Goal: Contribute content

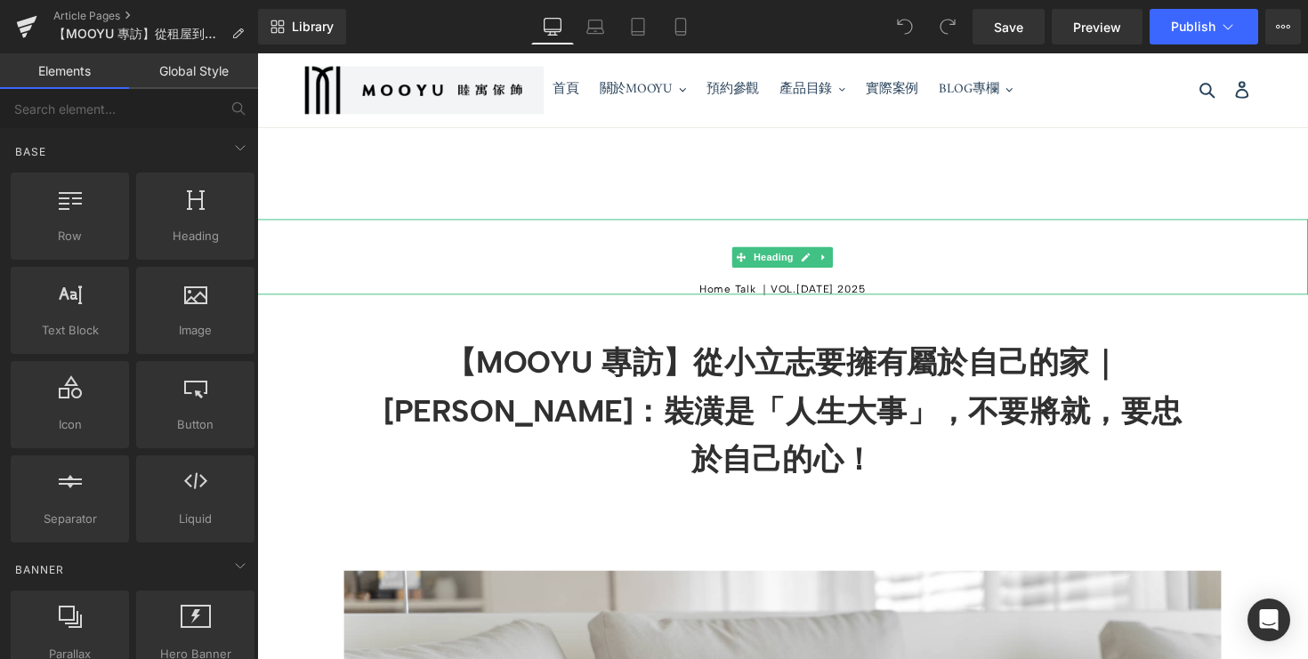
click at [803, 301] on h5 "Home Talk ｜VOL.[DATE] 2025" at bounding box center [795, 295] width 1077 height 11
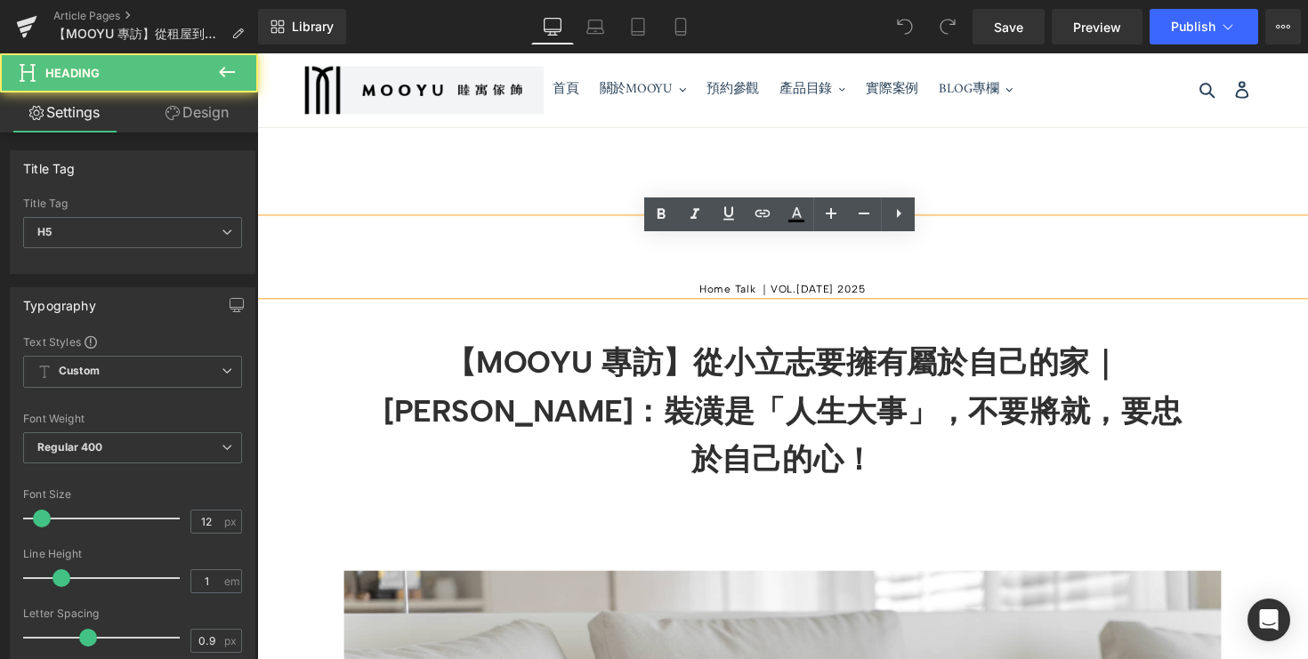
click at [794, 301] on h5 "Home Talk ｜VOL.[DATE] 2025" at bounding box center [795, 295] width 1077 height 11
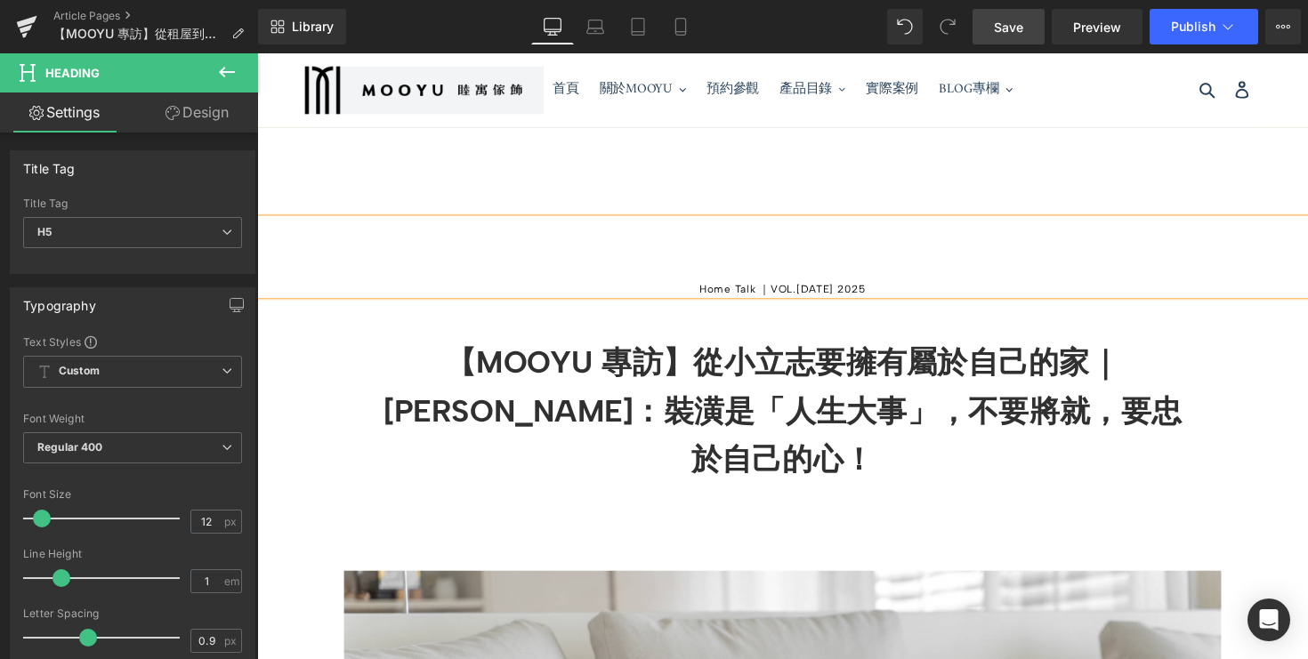
click at [1020, 33] on span "Save" at bounding box center [1008, 27] width 29 height 19
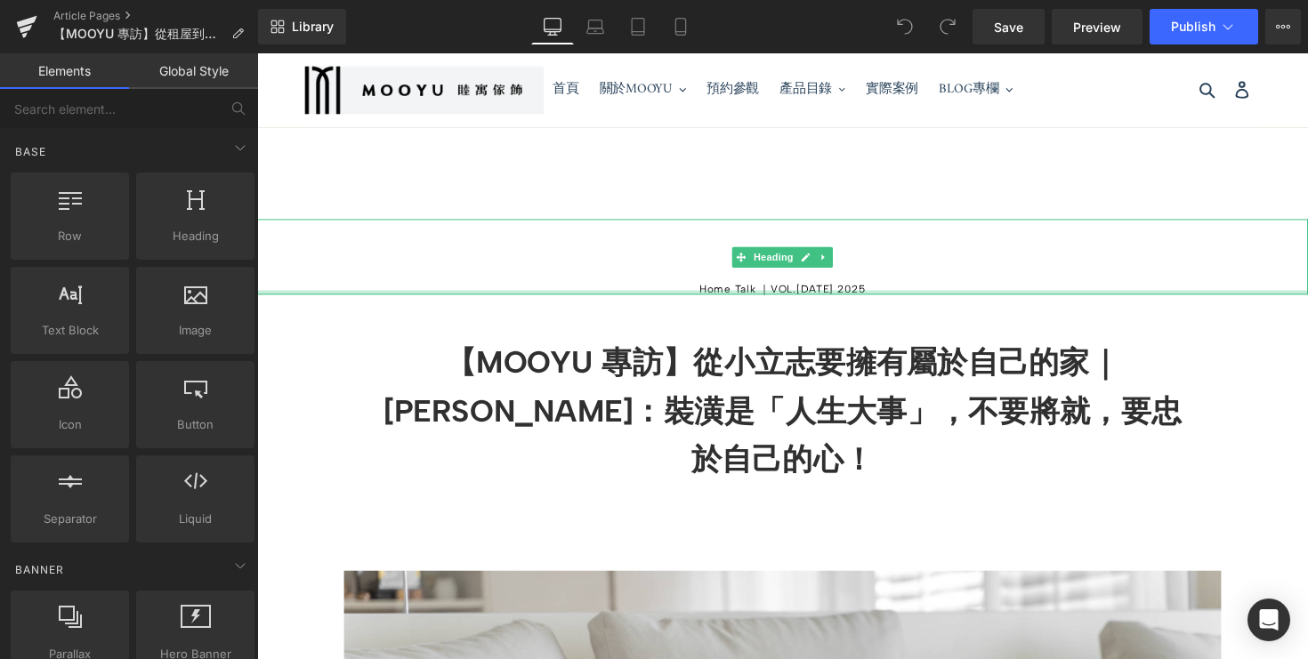
click at [840, 301] on div "Home Talk ｜VOL.05 - Jul 24 2025 Heading" at bounding box center [795, 261] width 1077 height 77
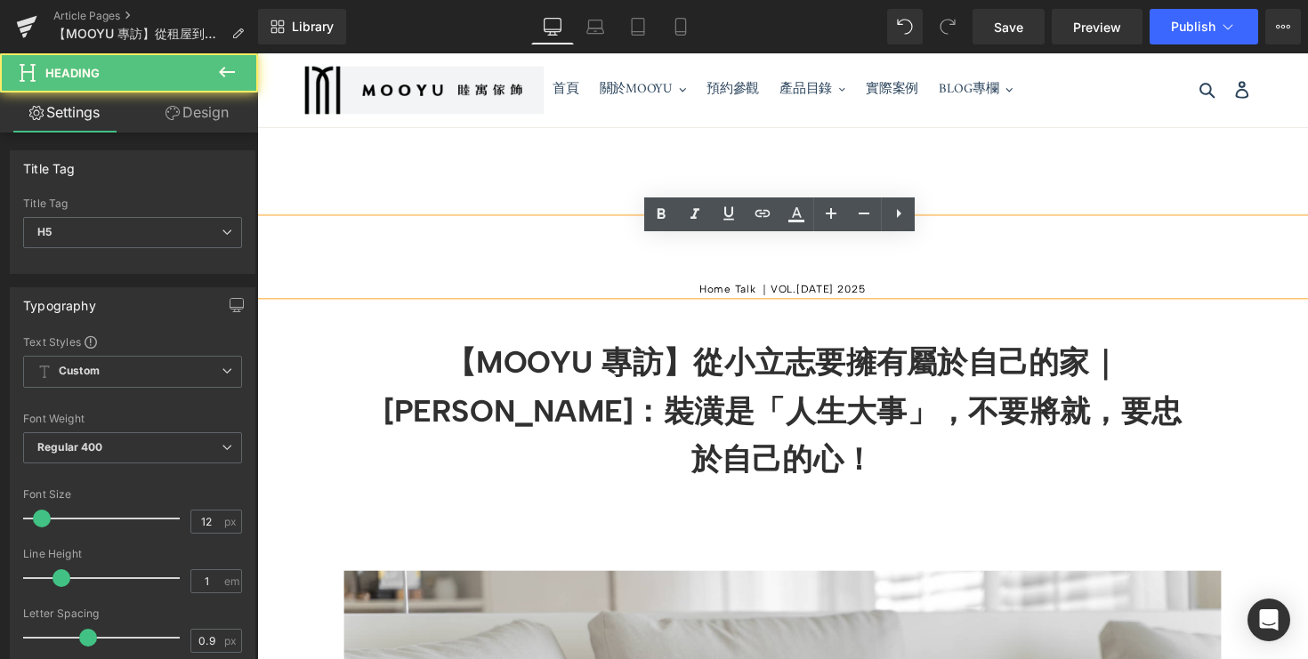
click at [845, 301] on h5 "Home Talk ｜VOL.05 - Jul 24 2025" at bounding box center [795, 295] width 1077 height 11
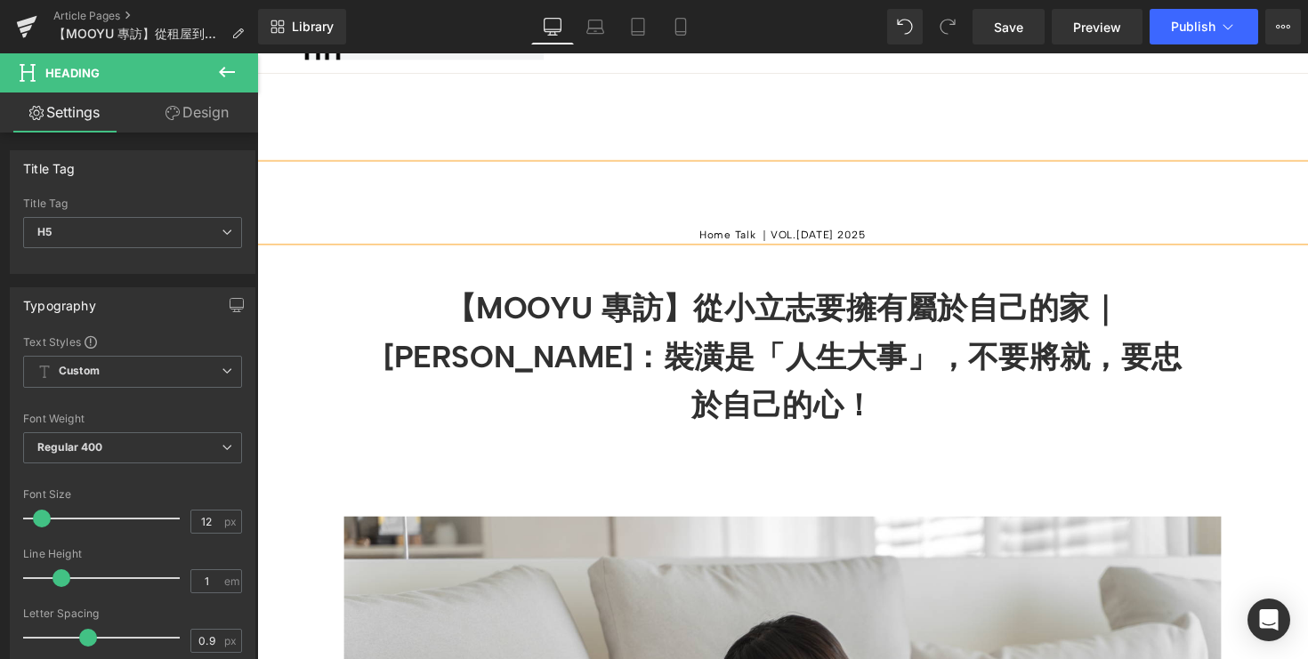
scroll to position [69, 0]
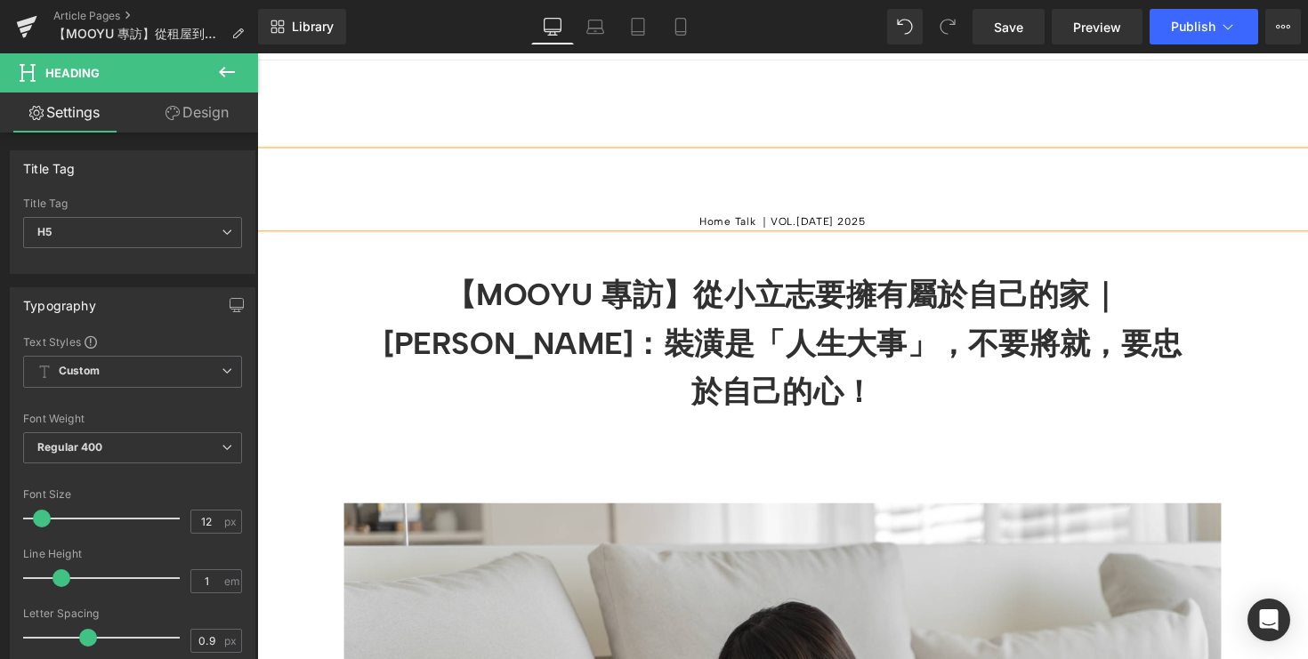
click at [616, 377] on b "【MOOYU 專訪】從小立志要擁有屬於自己的家｜[PERSON_NAME]：裝潢是「人生大事」，不要將就，要忠於自己的心！" at bounding box center [795, 350] width 818 height 137
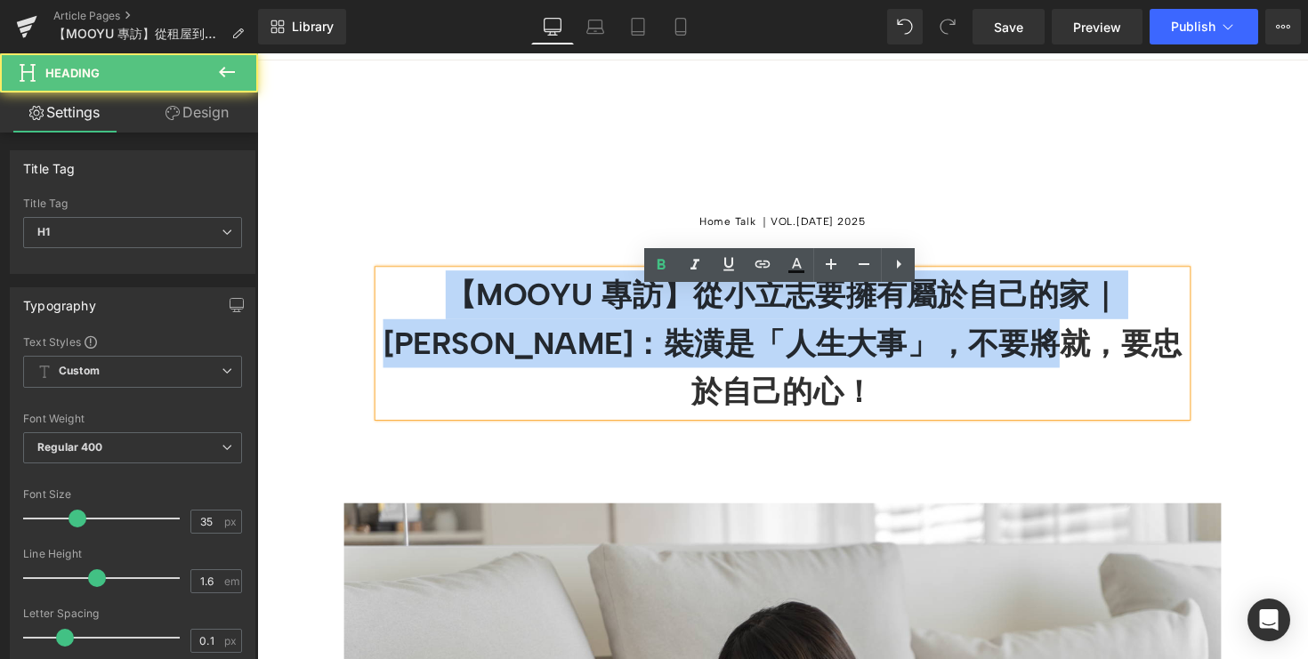
drag, startPoint x: 1146, startPoint y: 376, endPoint x: 385, endPoint y: 310, distance: 763.8
click at [385, 310] on h1 "【MOOYU 專訪】從小立志要擁有屬於自己的家｜[PERSON_NAME]：裝潢是「人生大事」，不要將就，要忠於自己的心！" at bounding box center [796, 351] width 828 height 150
paste div
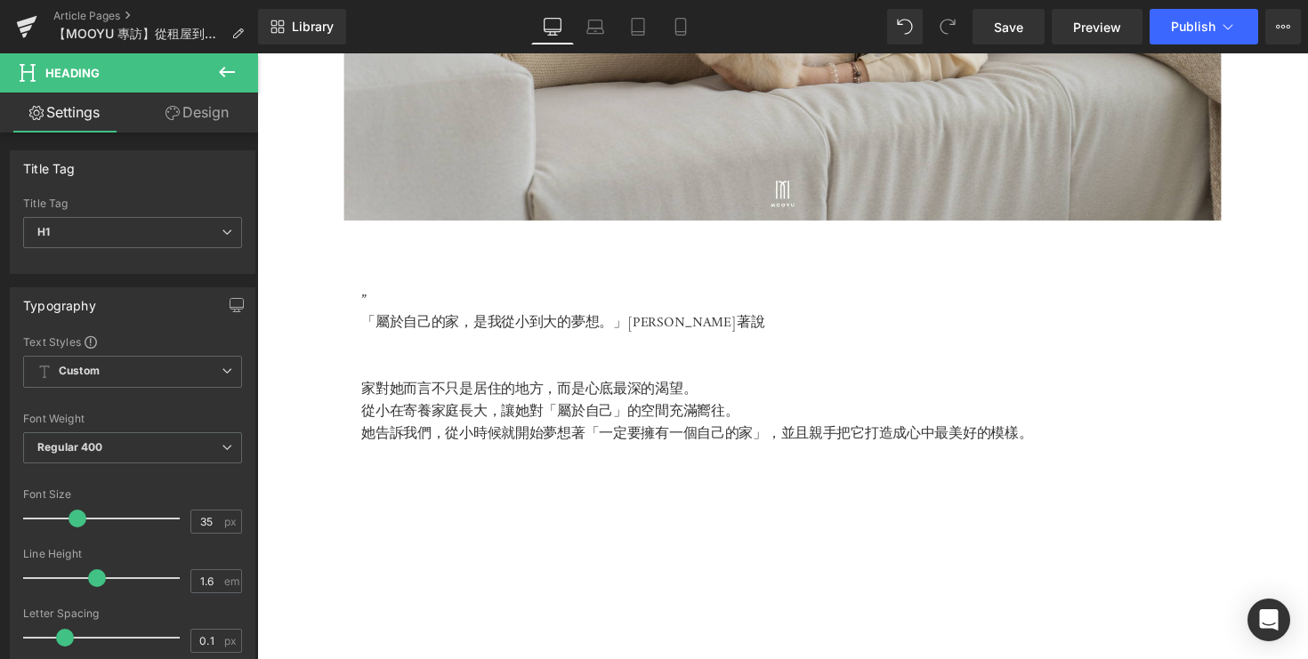
scroll to position [907, 0]
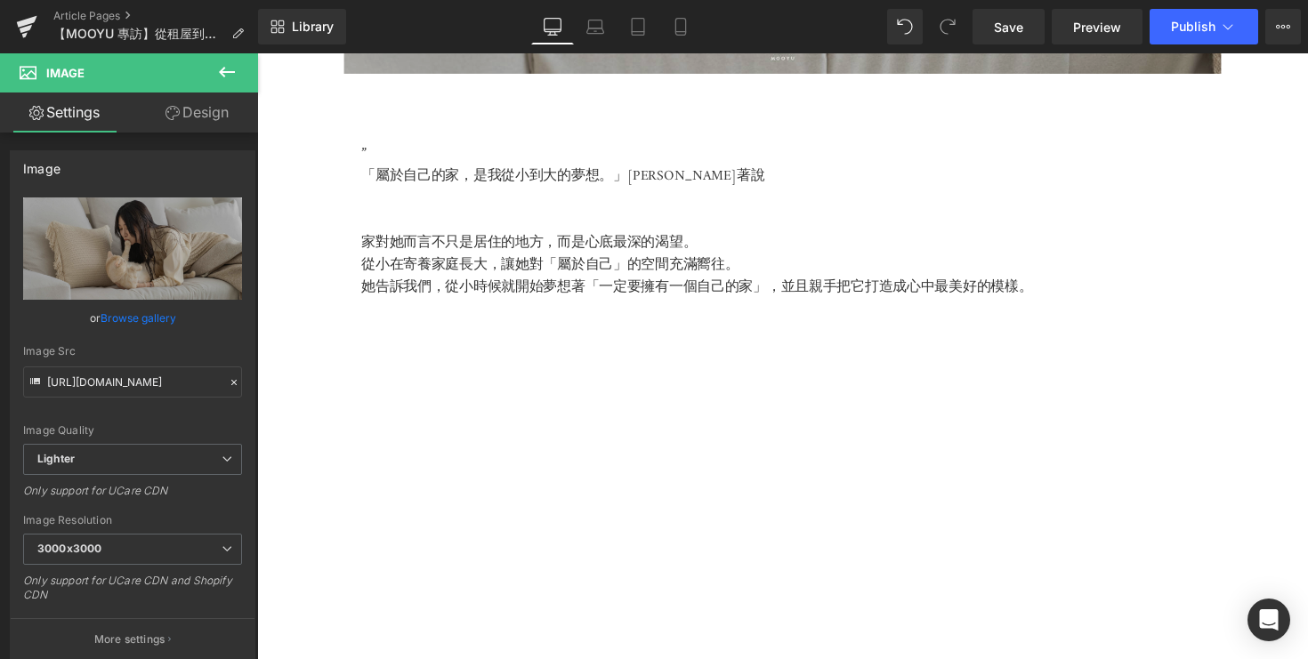
scroll to position [1044, 0]
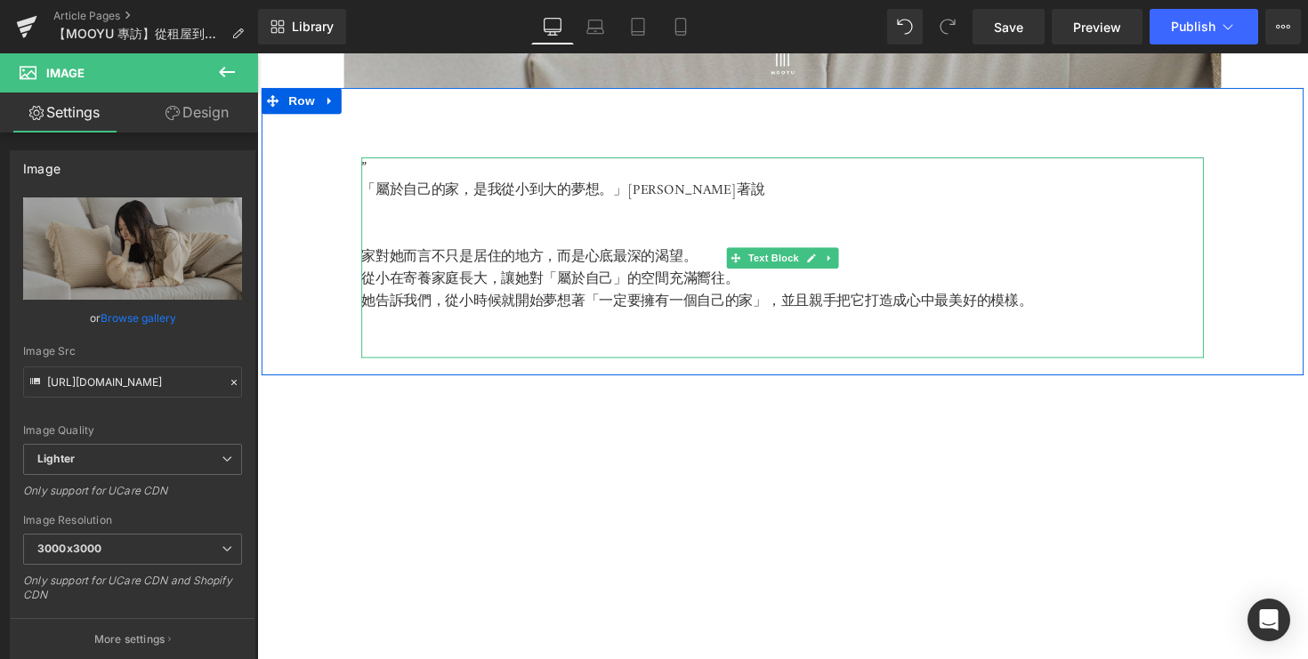
click at [419, 206] on p "「屬於自己的家，是我從小到大的夢想。」 篠崎泫笑著說" at bounding box center [795, 194] width 863 height 23
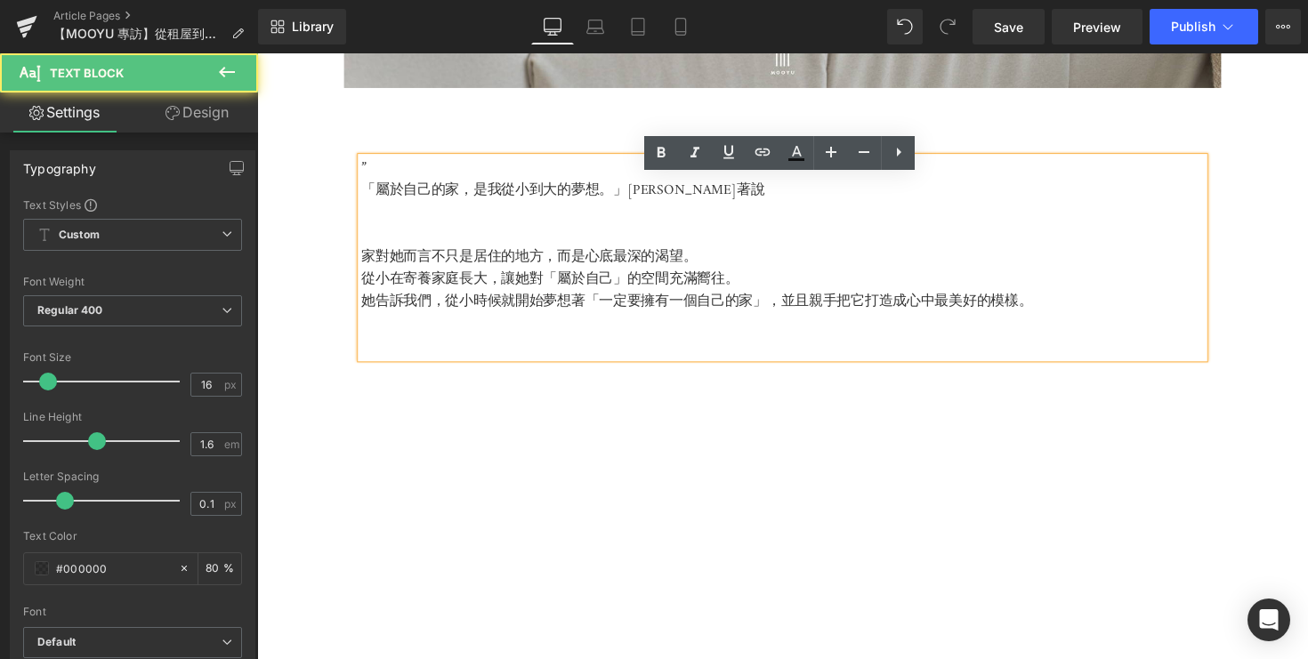
click at [762, 343] on p at bounding box center [795, 330] width 863 height 23
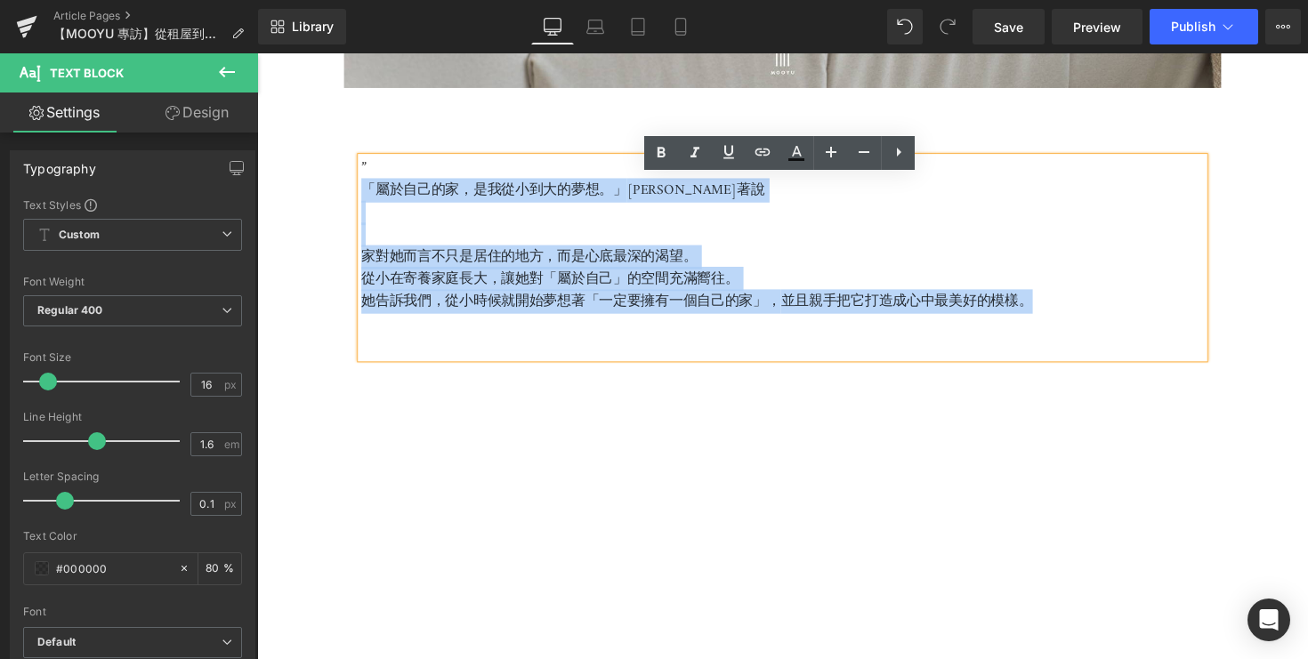
drag, startPoint x: 1064, startPoint y: 329, endPoint x: 368, endPoint y: 208, distance: 707.2
click at [368, 208] on div "” 「屬於自己的家，是我從小到大的夢想。」 篠崎泫笑著說 家對她而言不只是居住的地方，而是心底最深的渴望。 從小在寄養家庭長大，讓她對「屬於自己」的空間充滿嚮…" at bounding box center [795, 262] width 863 height 205
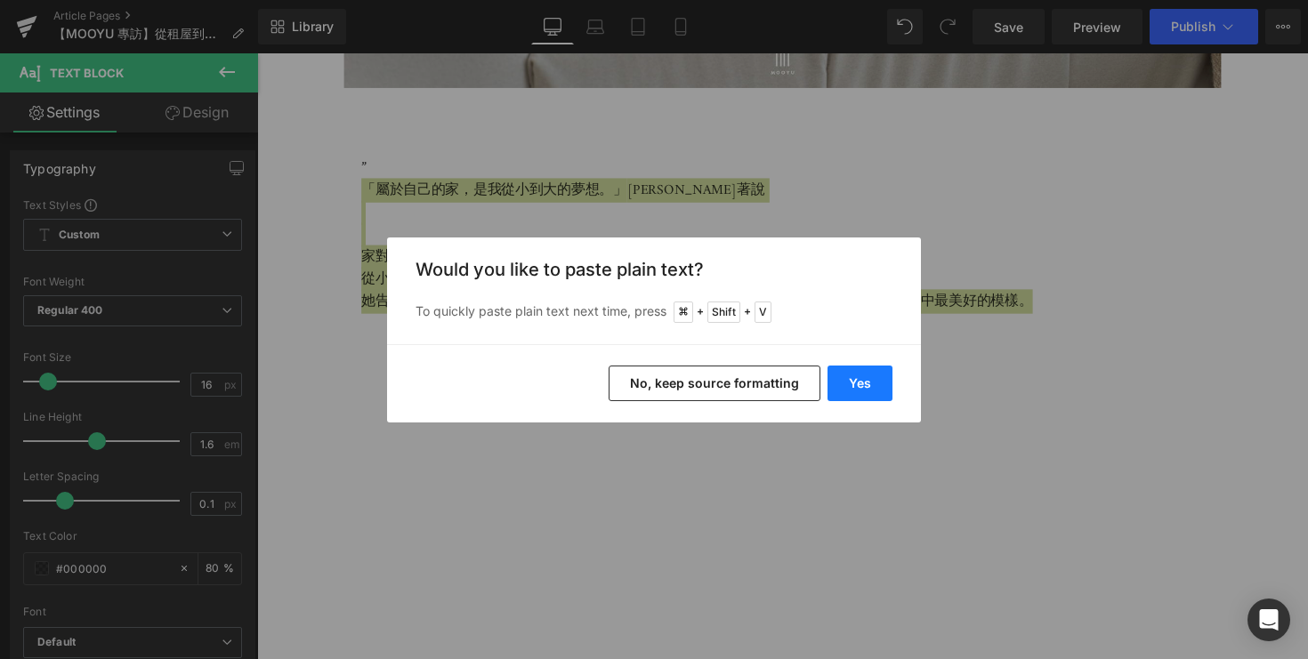
click at [850, 380] on button "Yes" at bounding box center [860, 384] width 65 height 36
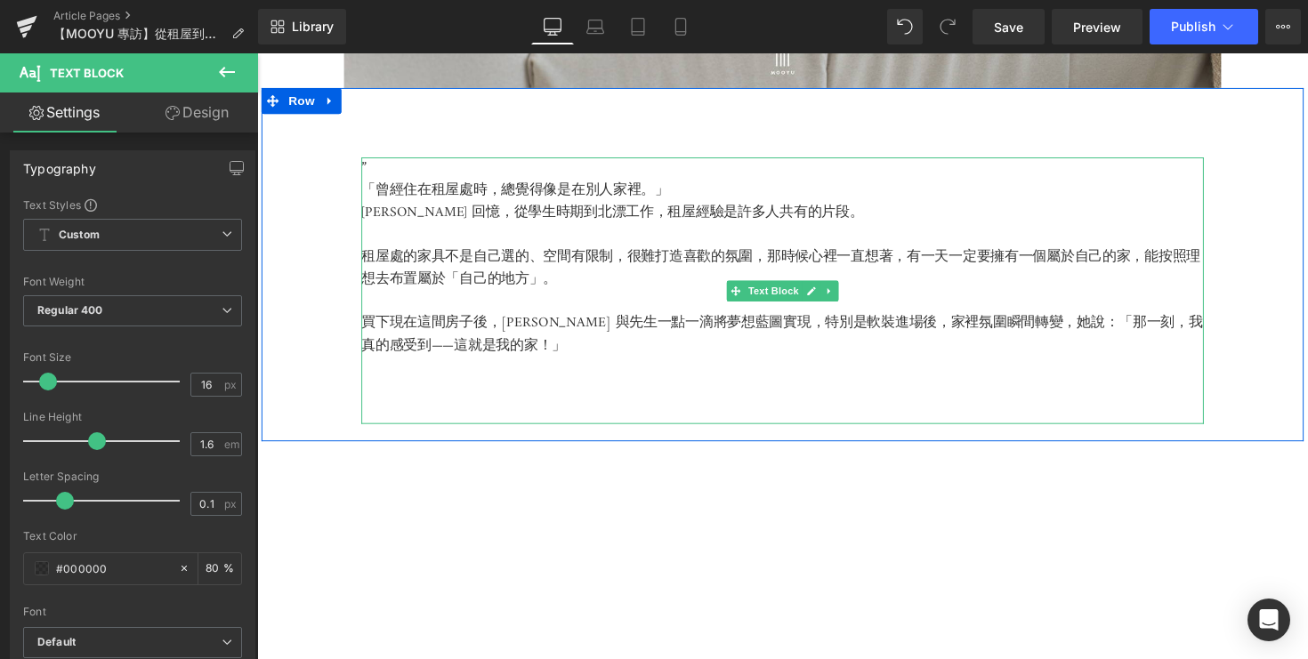
click at [573, 320] on p at bounding box center [795, 308] width 863 height 23
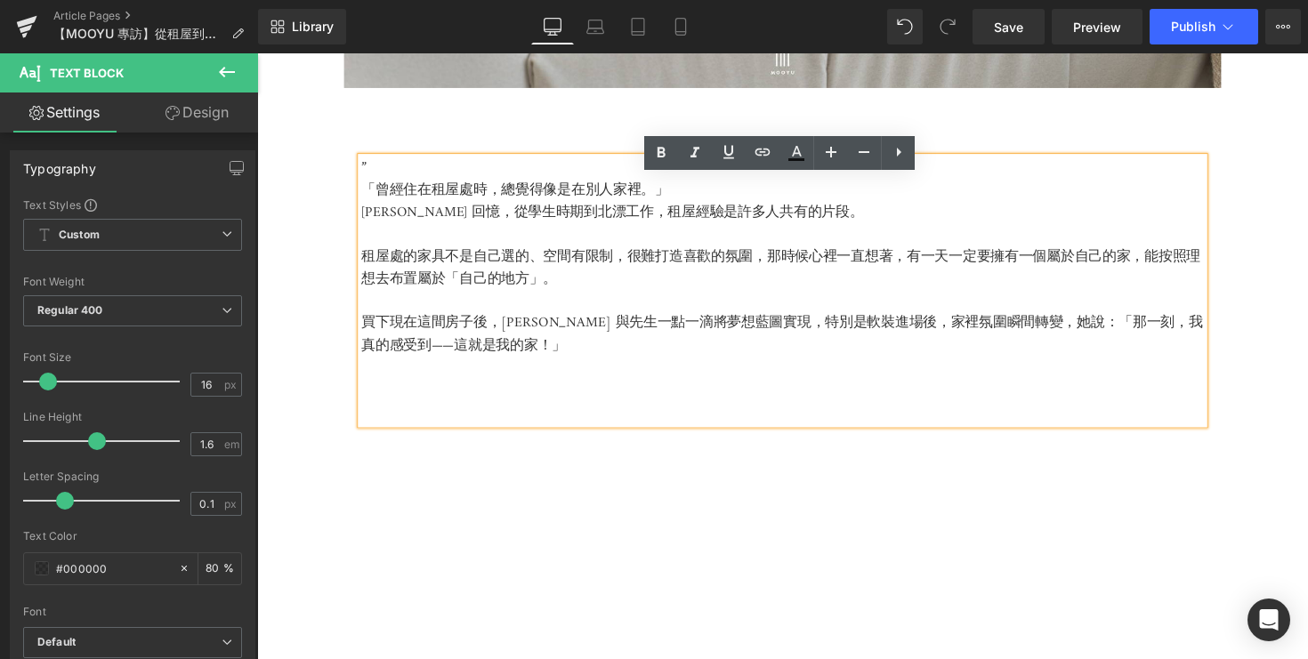
click at [618, 411] on p at bounding box center [795, 399] width 863 height 23
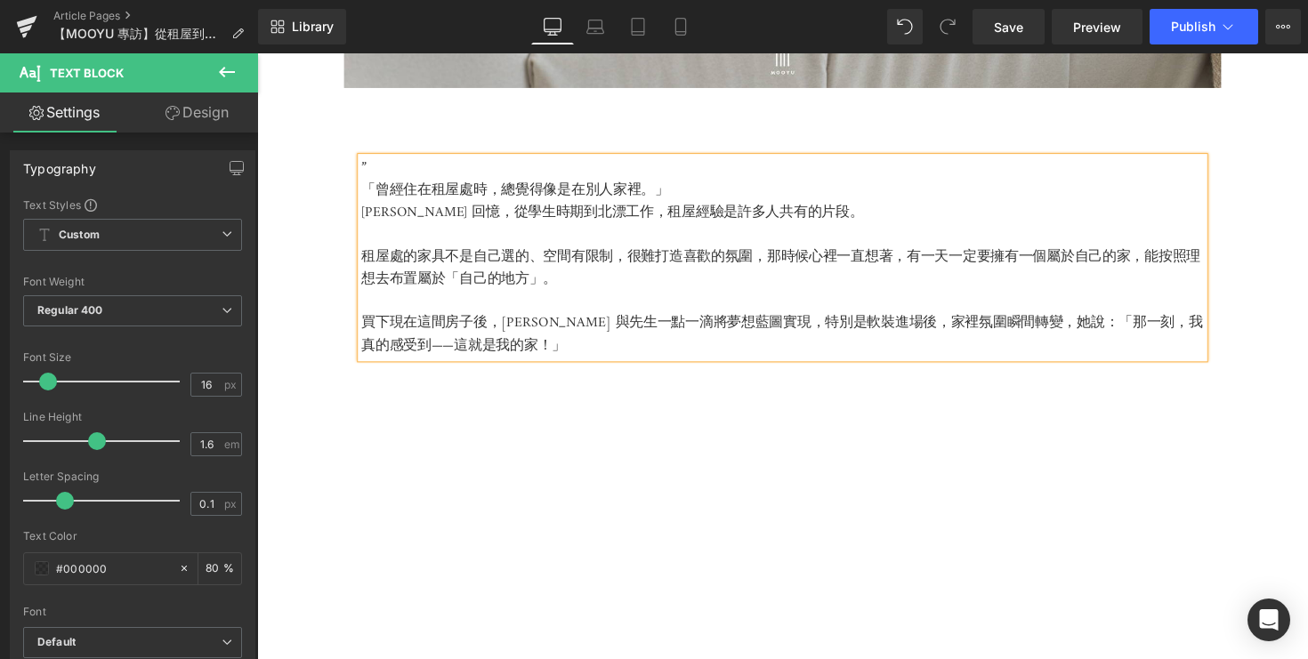
click at [424, 183] on p "”" at bounding box center [795, 171] width 863 height 23
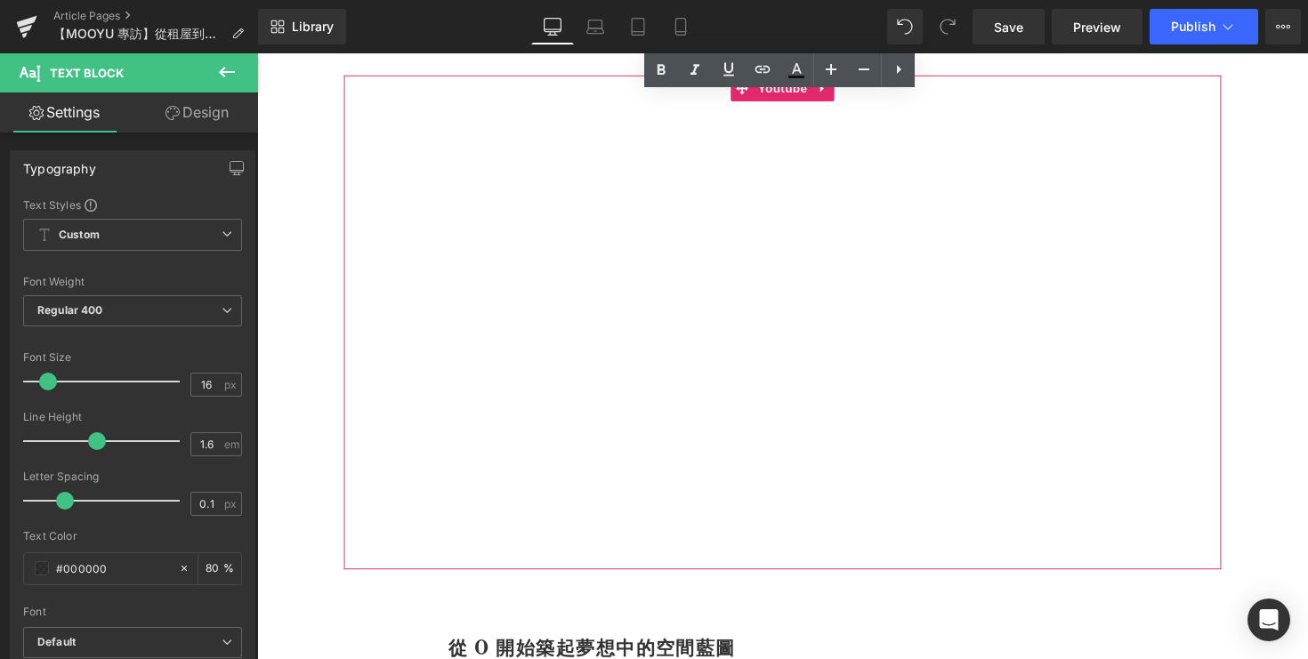
scroll to position [1310, 0]
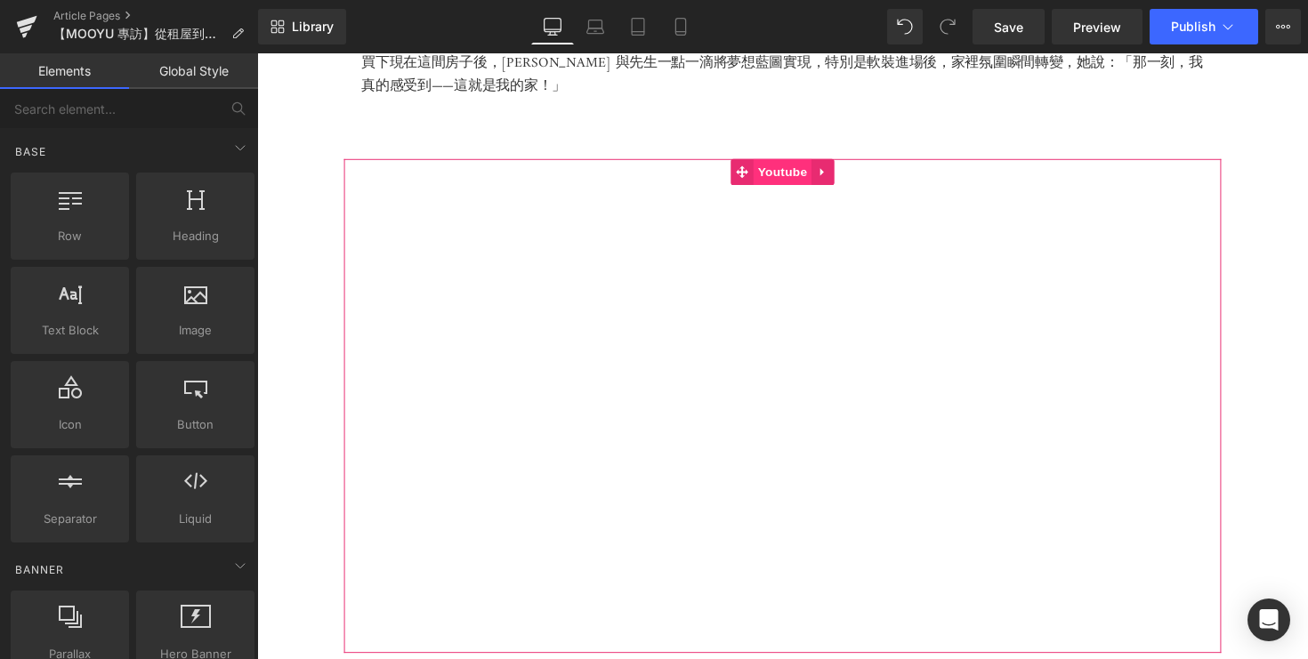
click at [807, 189] on span "Youtube" at bounding box center [795, 175] width 60 height 27
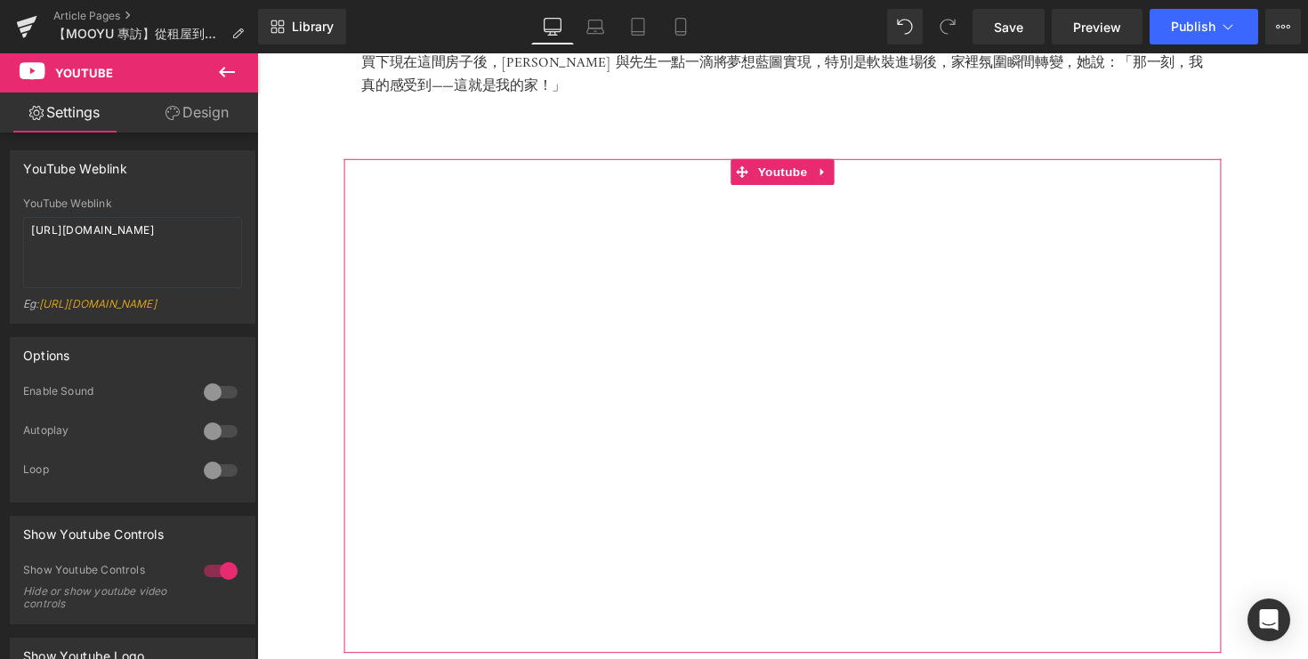
scroll to position [1540, 0]
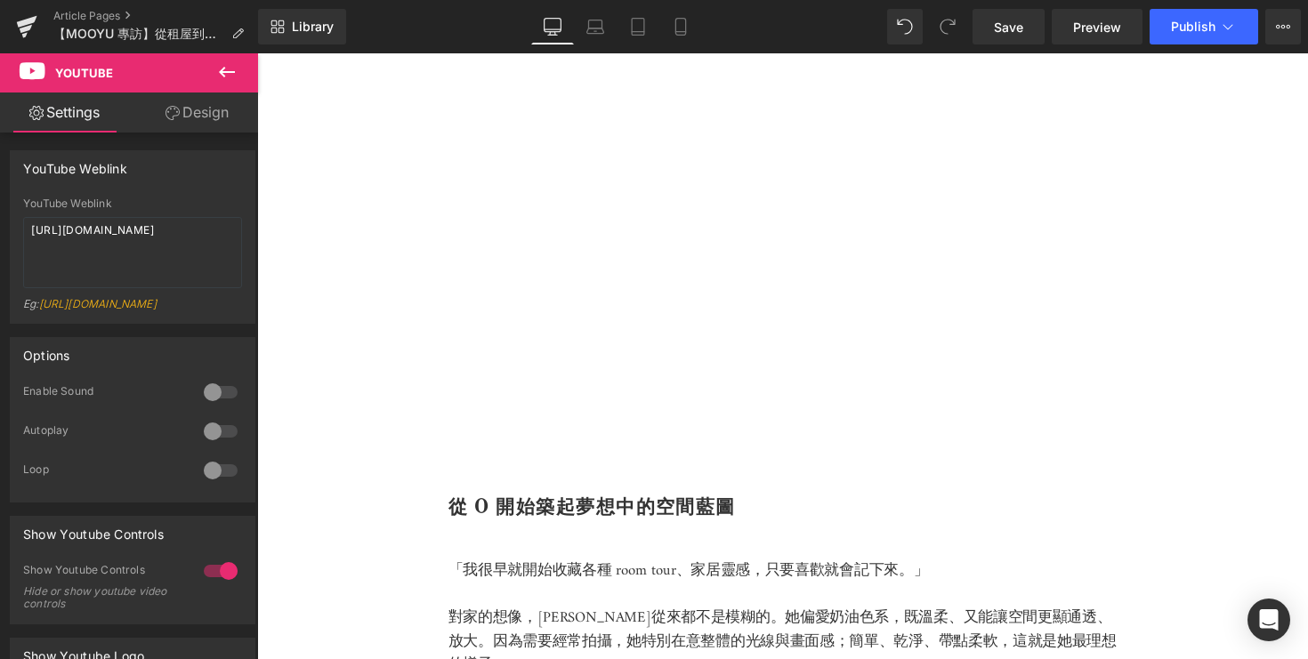
click at [222, 71] on icon at bounding box center [227, 72] width 16 height 11
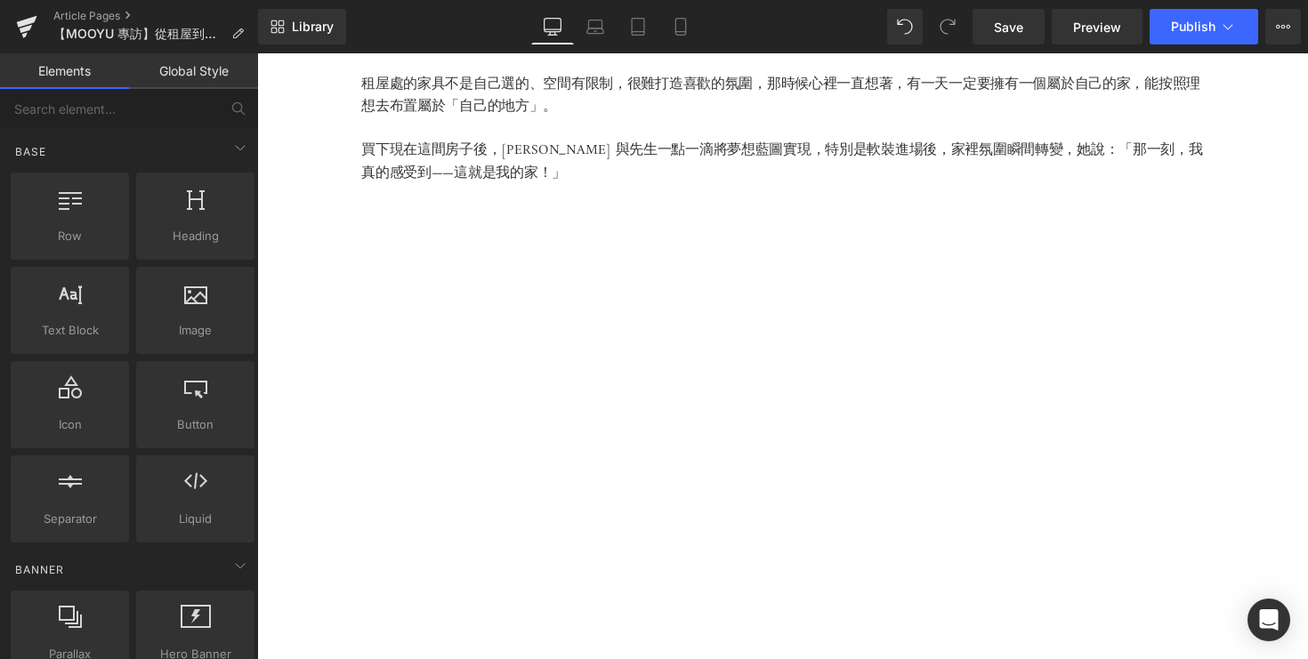
scroll to position [1217, 0]
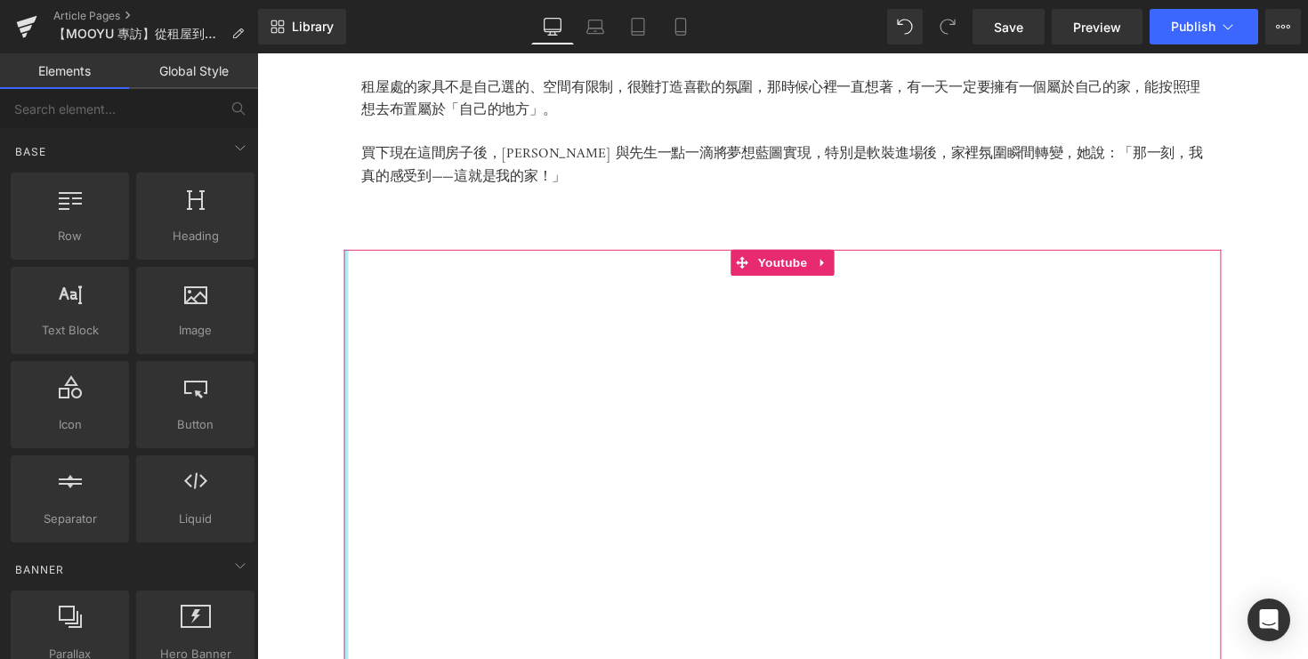
click at [348, 323] on div "Youtube" at bounding box center [795, 508] width 899 height 506
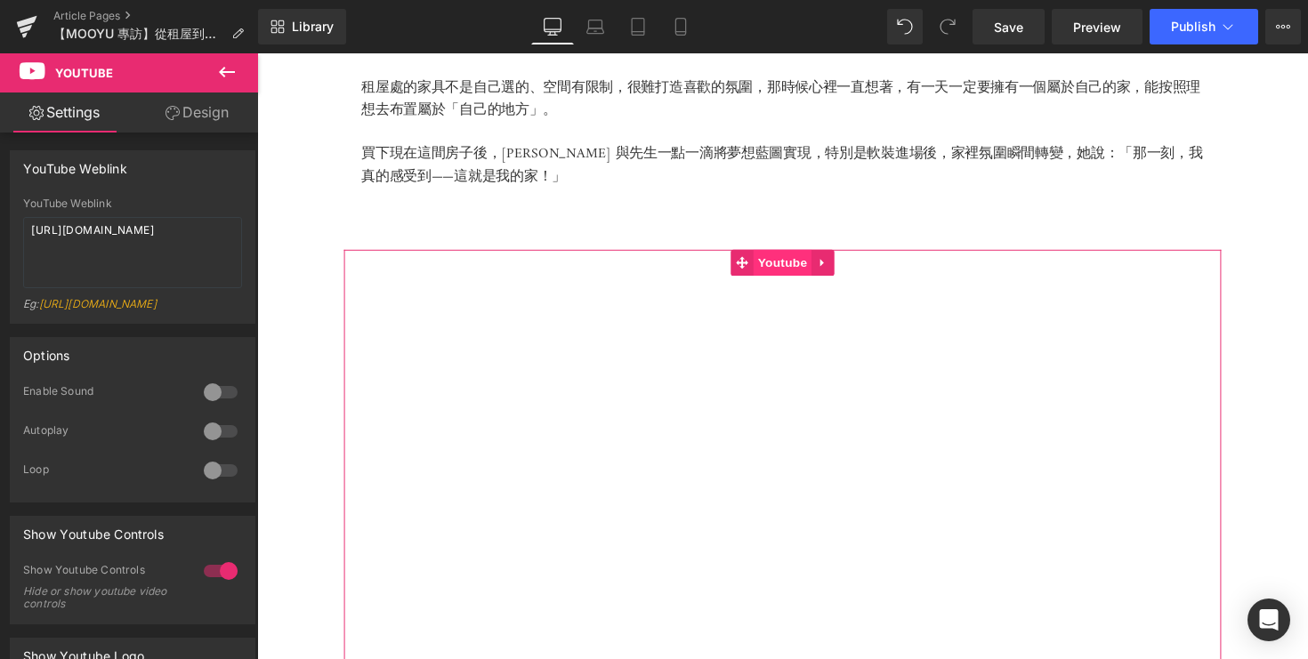
click at [805, 281] on span "Youtube" at bounding box center [795, 268] width 60 height 27
click at [845, 281] on link at bounding box center [837, 268] width 23 height 27
click at [872, 271] on icon at bounding box center [872, 267] width 4 height 8
click at [838, 281] on link at bounding box center [837, 268] width 23 height 27
click at [853, 281] on link at bounding box center [848, 268] width 23 height 27
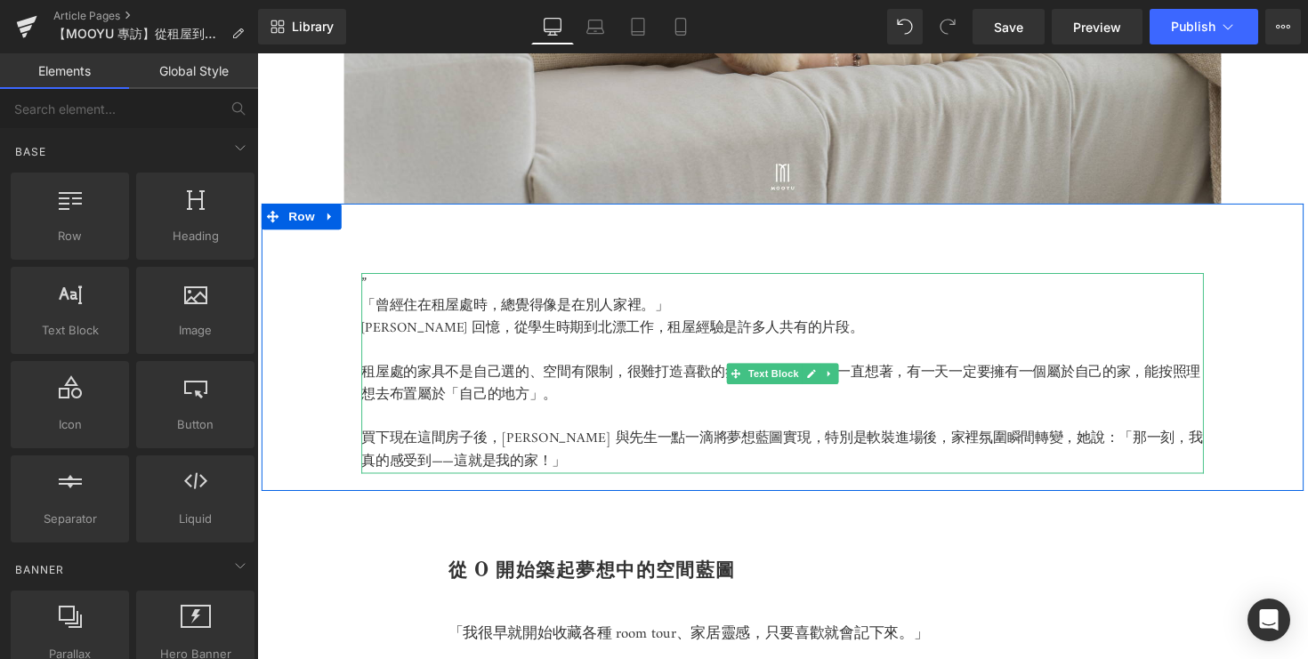
scroll to position [1033, 0]
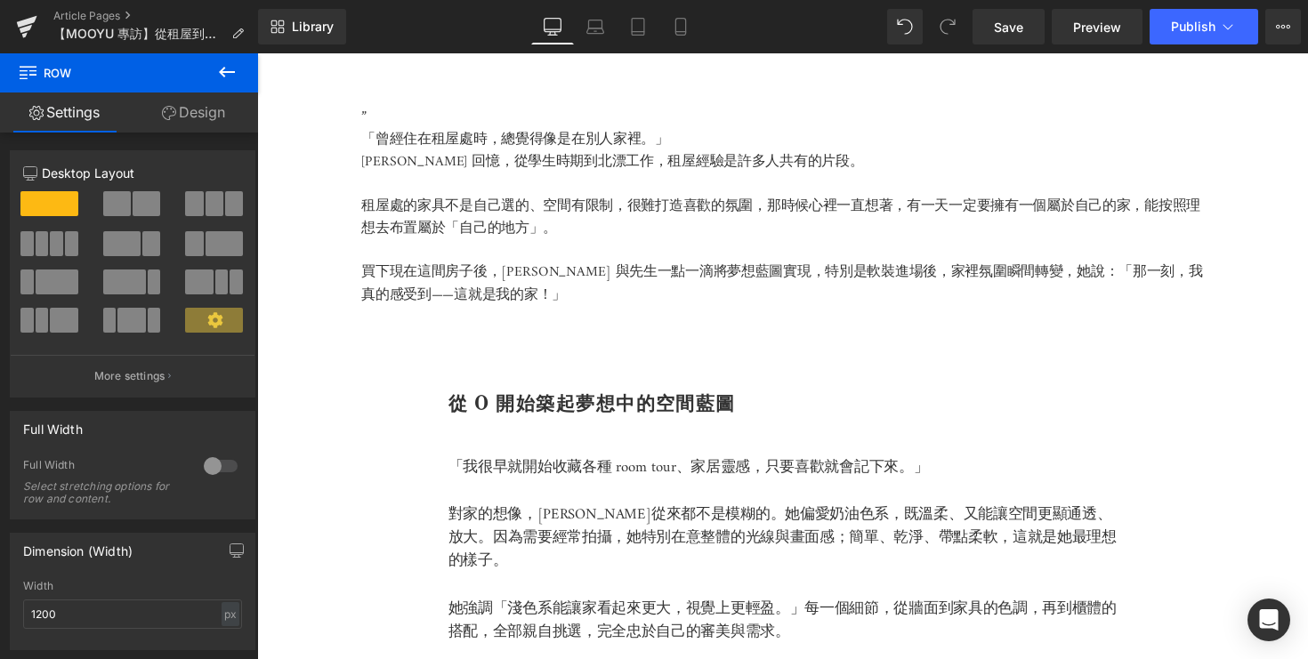
scroll to position [1299, 0]
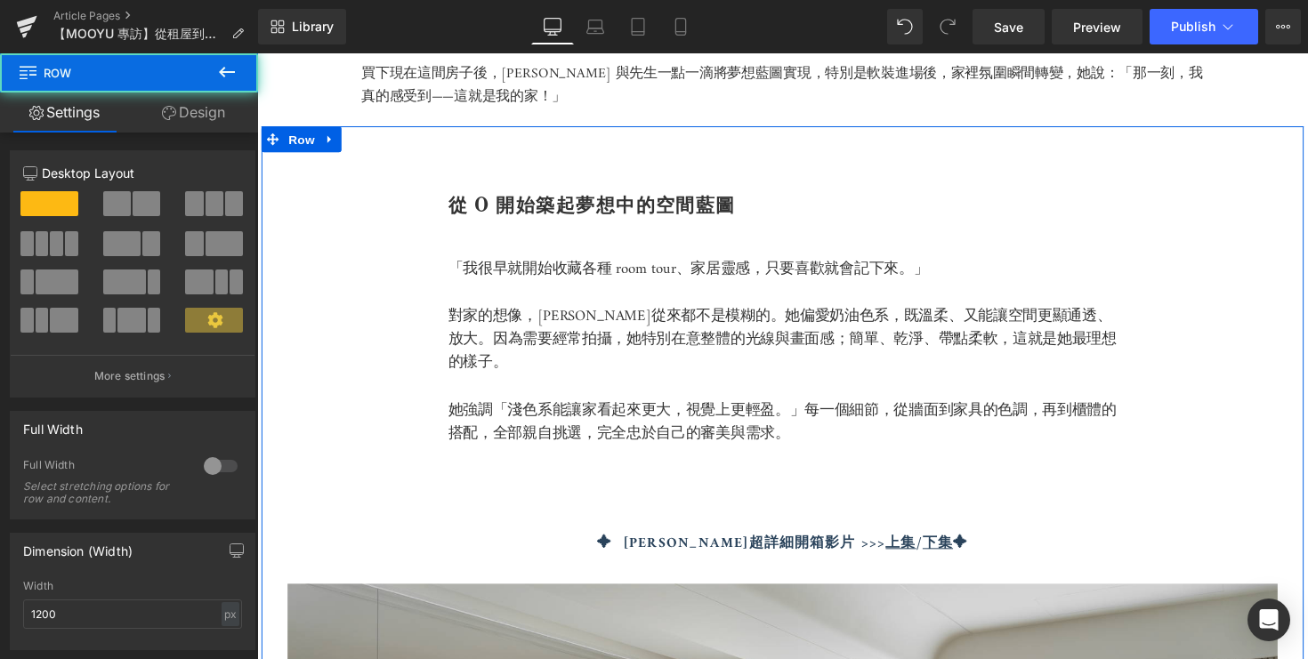
click at [187, 244] on span at bounding box center [194, 243] width 18 height 25
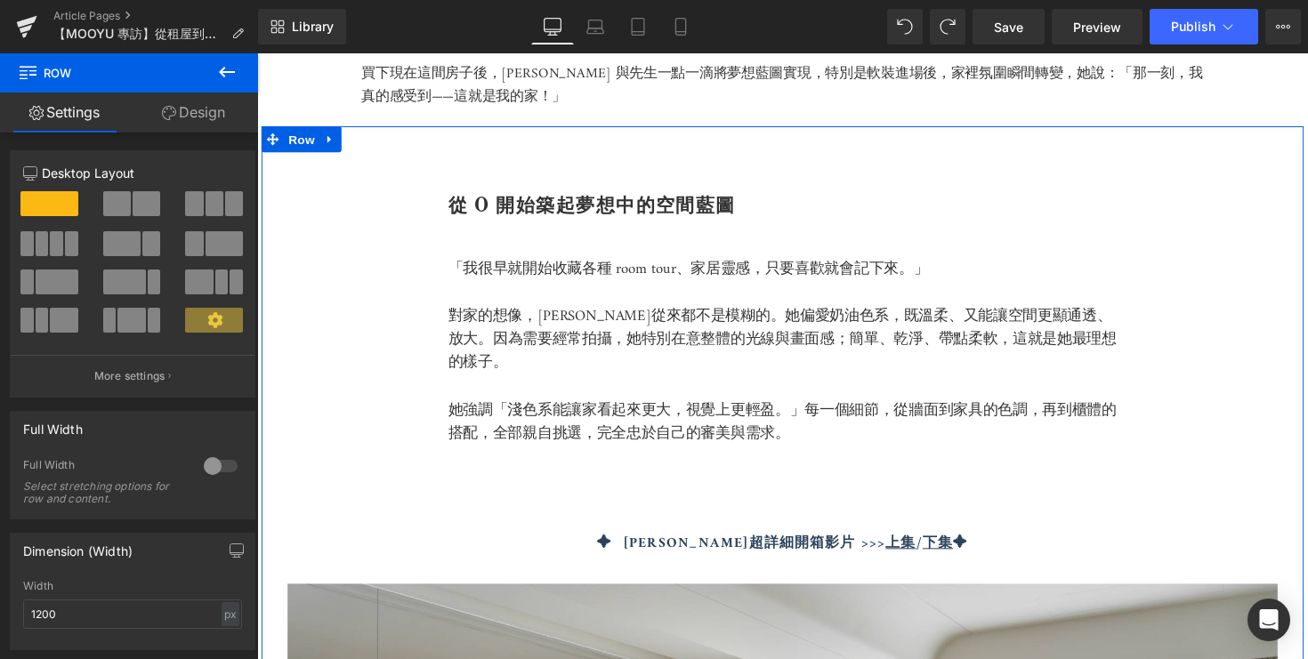
click at [486, 221] on b "從 0 開始築起夢想中的空間藍圖" at bounding box center [600, 209] width 295 height 24
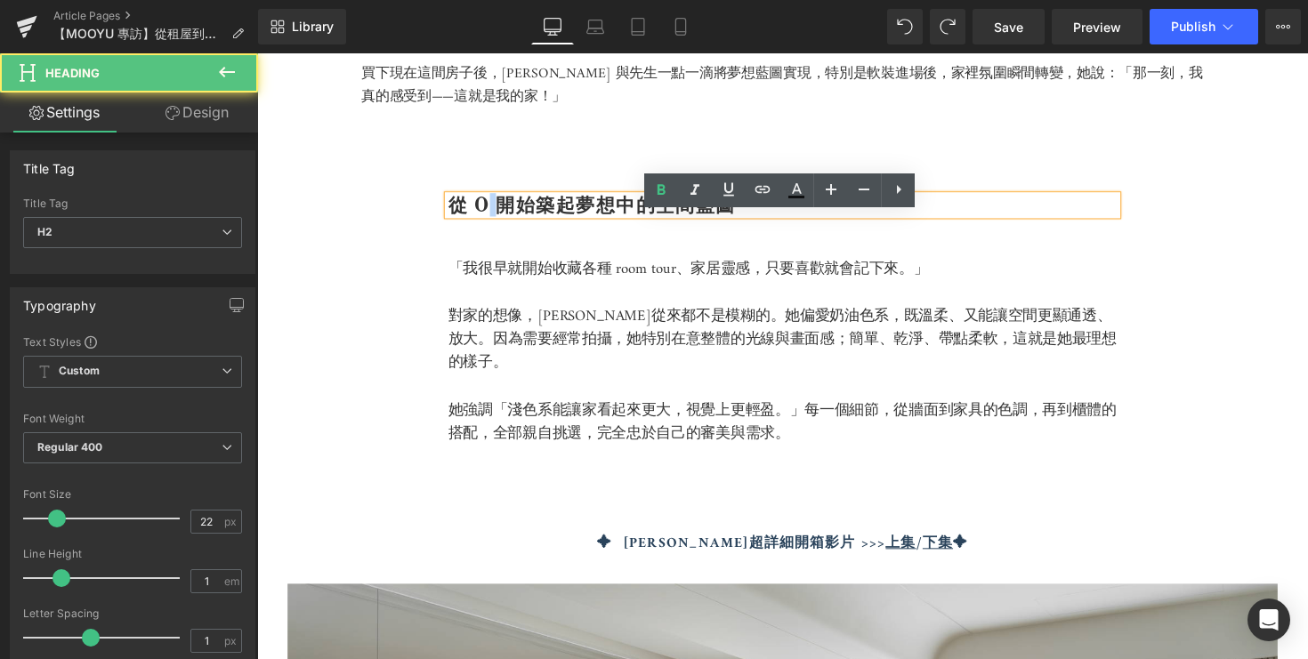
click at [486, 221] on b "從 0 開始築起夢想中的空間藍圖" at bounding box center [600, 209] width 295 height 24
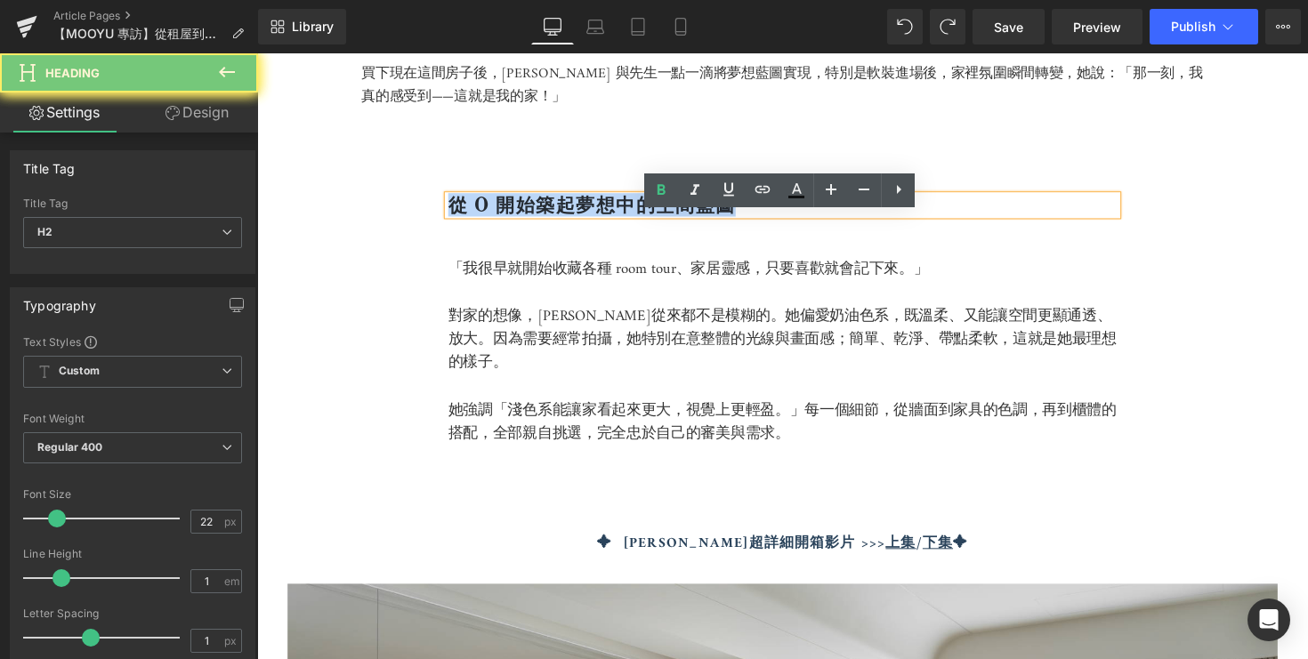
click at [486, 221] on b "從 0 開始築起夢想中的空間藍圖" at bounding box center [600, 209] width 295 height 24
paste div
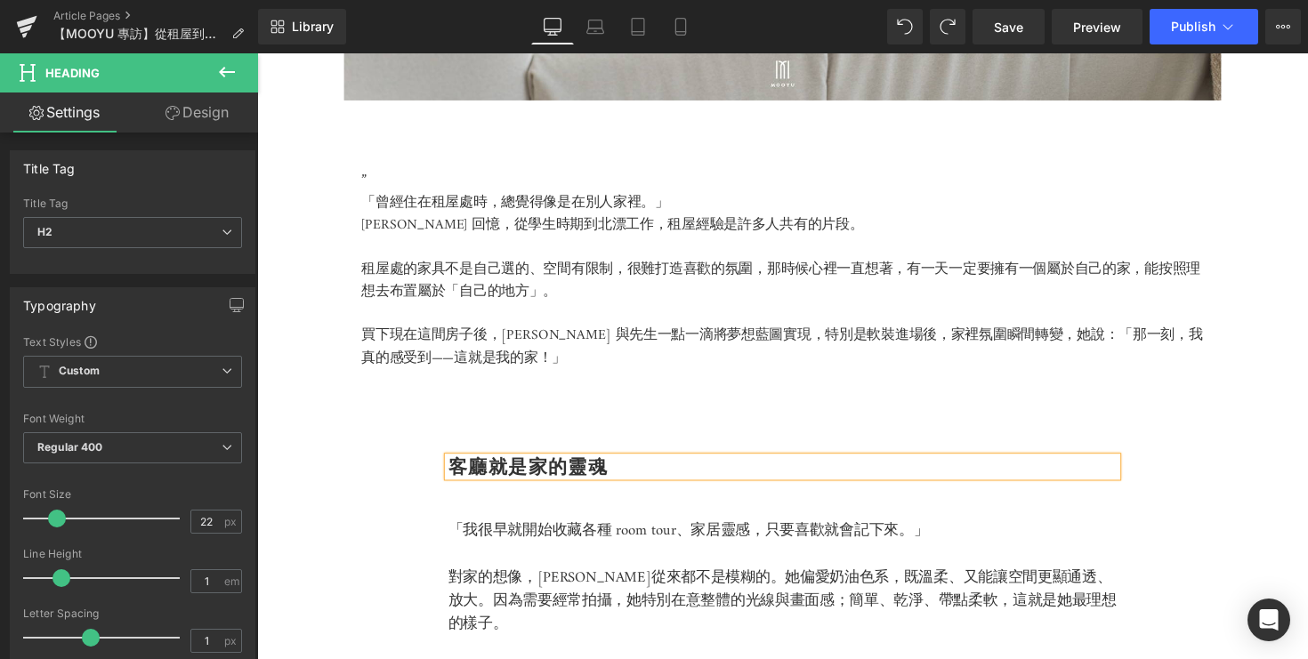
scroll to position [877, 0]
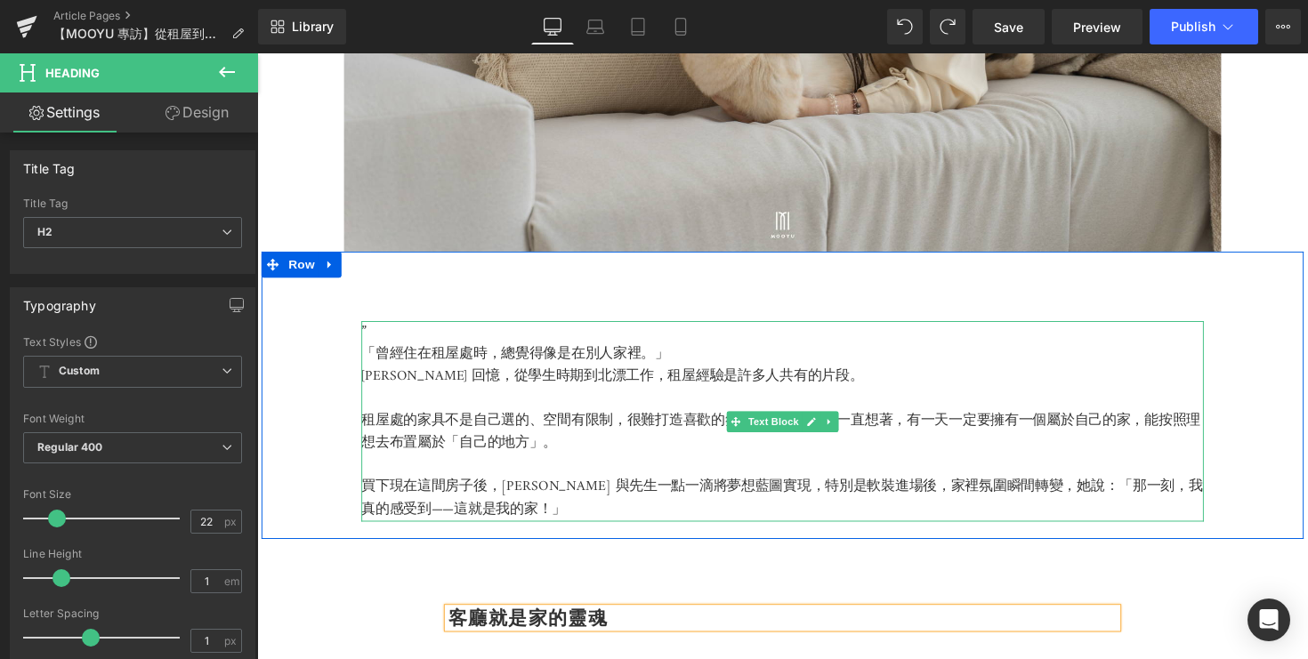
click at [531, 464] on p "租屋處的家具不是自己選的、空間有限制，很難打造喜歡的氛圍，那時候心裡一直想著，有一天一定要擁有一個屬於自己的家，能按照理想去布置屬於「自己的地方」。" at bounding box center [795, 441] width 863 height 45
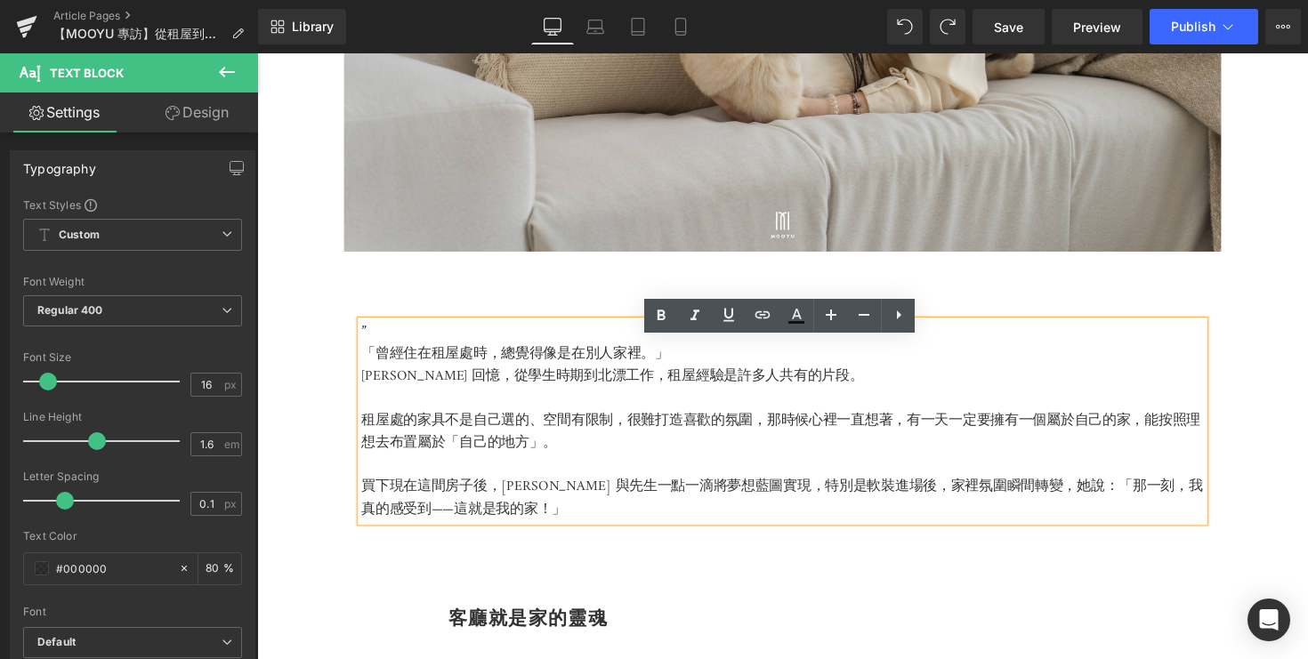
click at [531, 335] on div "” 「曾經住在租屋處時，總覺得像是在別人家裡。」 Kelly 回憶，從學生時期到北漂工作，租屋經驗是許多人共有的片段。 租屋處的家具不是自己選的、空間有限制，…" at bounding box center [796, 407] width 1068 height 249
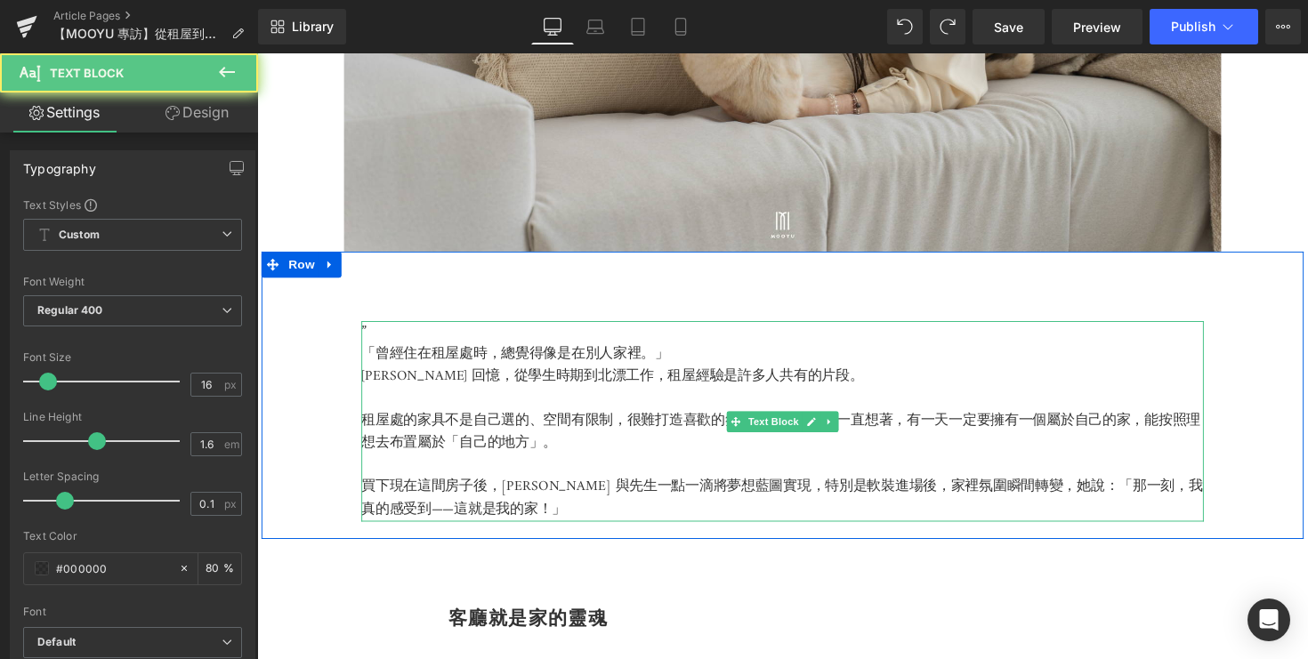
click at [542, 351] on p "”" at bounding box center [795, 338] width 863 height 23
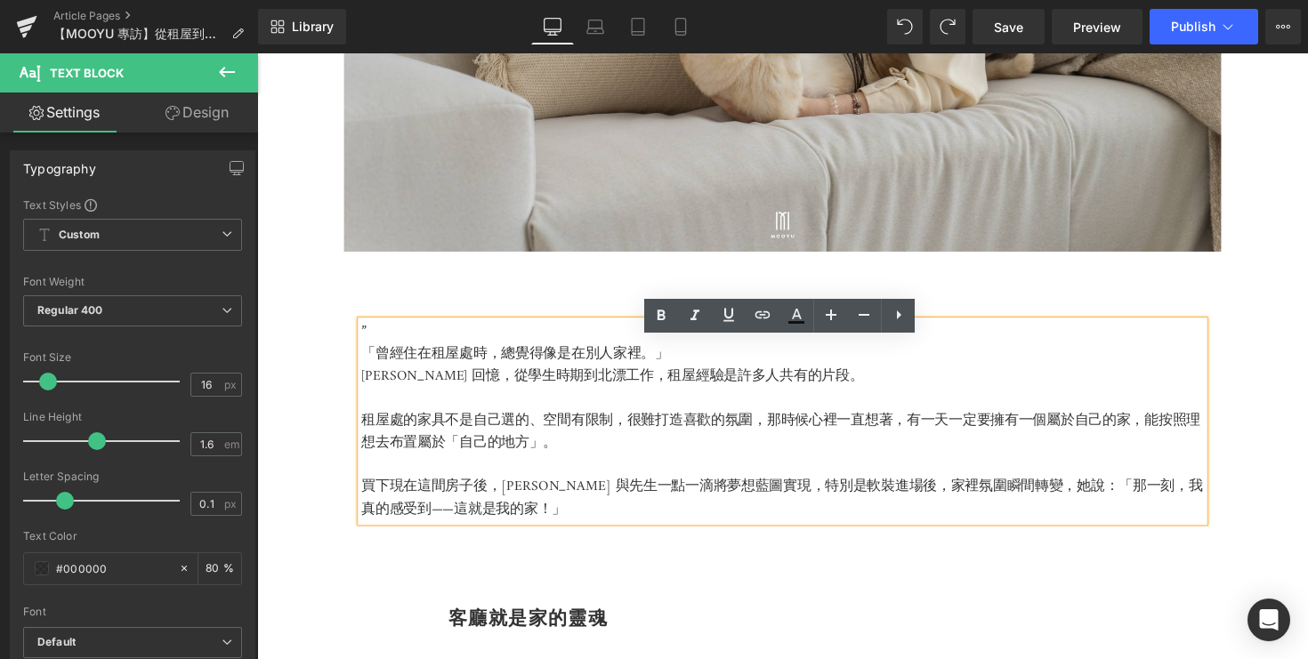
click at [542, 313] on div "” 「曾經住在租屋處時，總覺得像是在別人家裡。」 Kelly 回憶，從學生時期到北漂工作，租屋經驗是許多人共有的片段。 租屋處的家具不是自己選的、空間有限制，…" at bounding box center [796, 407] width 1068 height 249
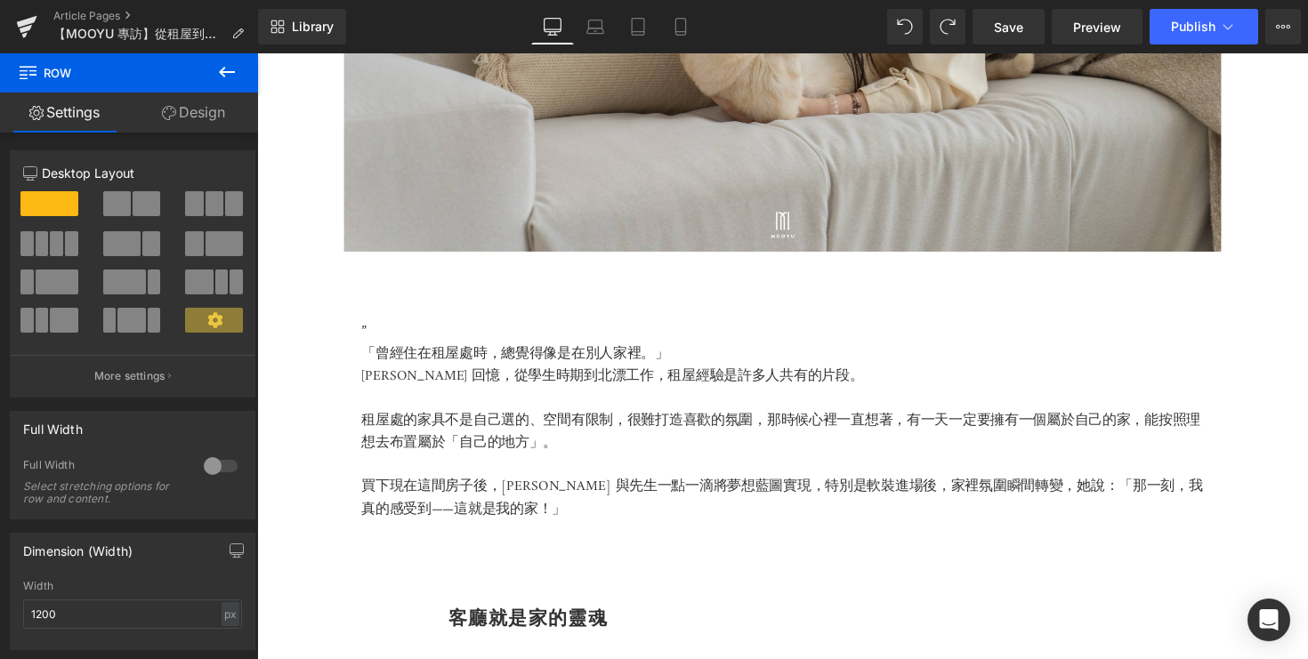
scroll to position [1204, 0]
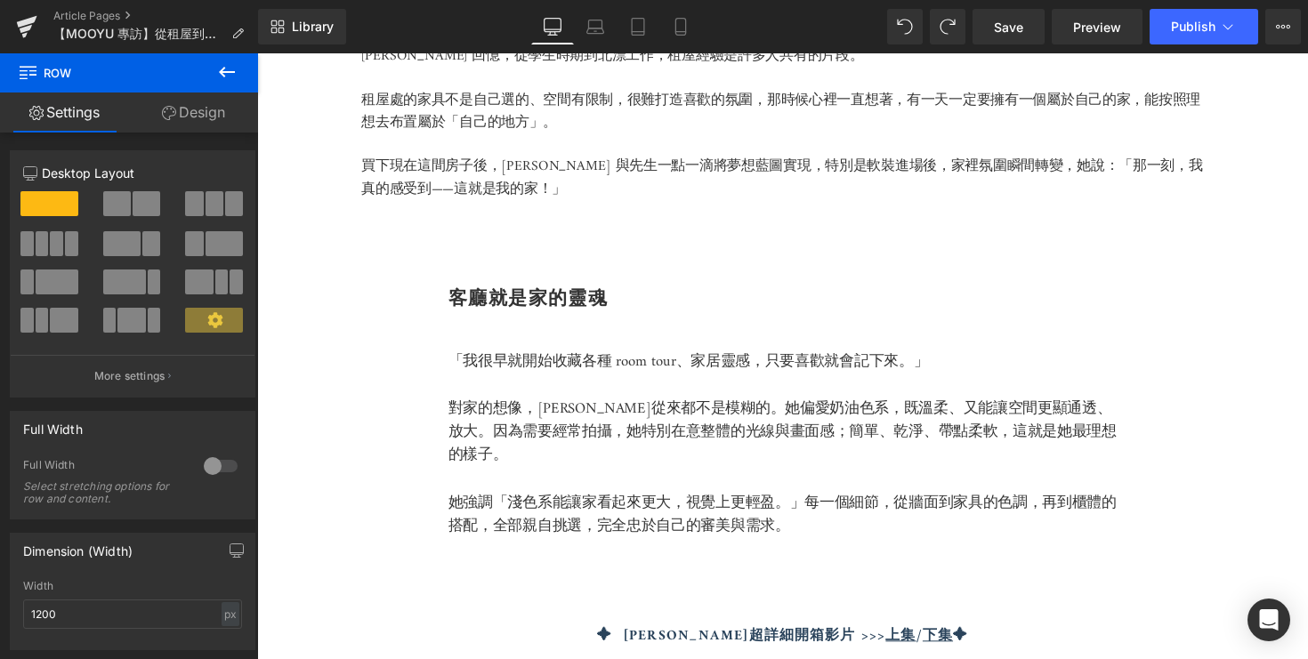
click at [537, 407] on p at bounding box center [795, 395] width 685 height 24
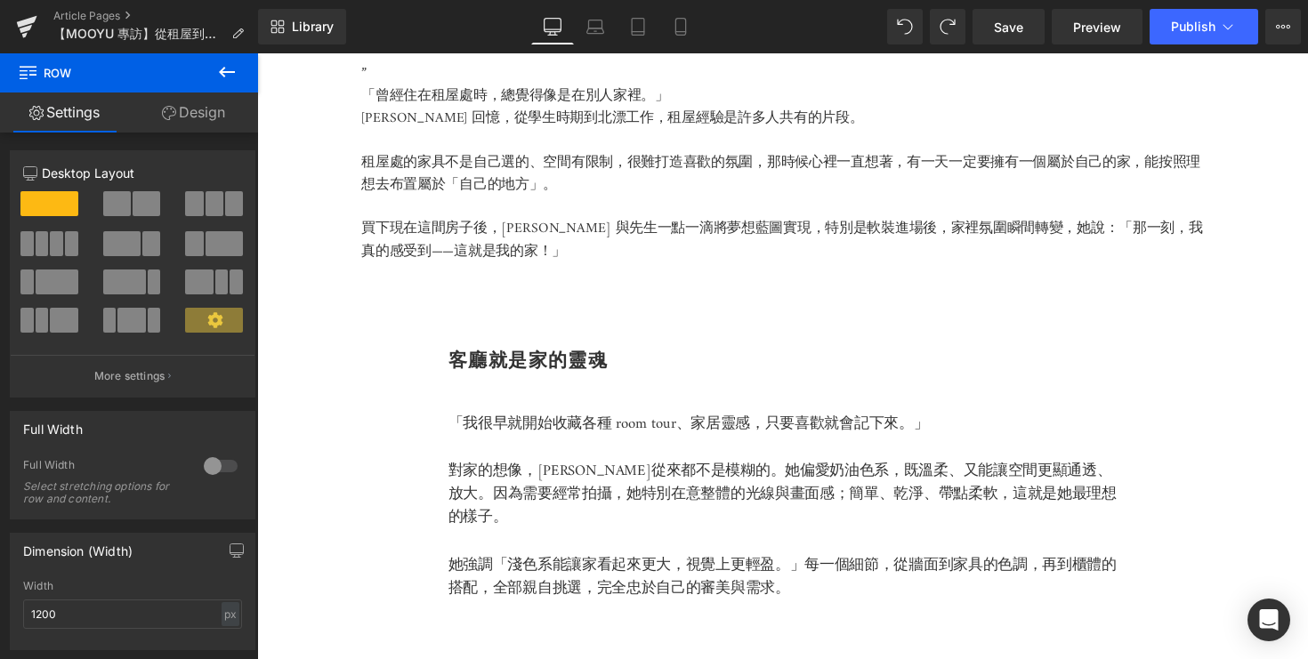
scroll to position [1134, 0]
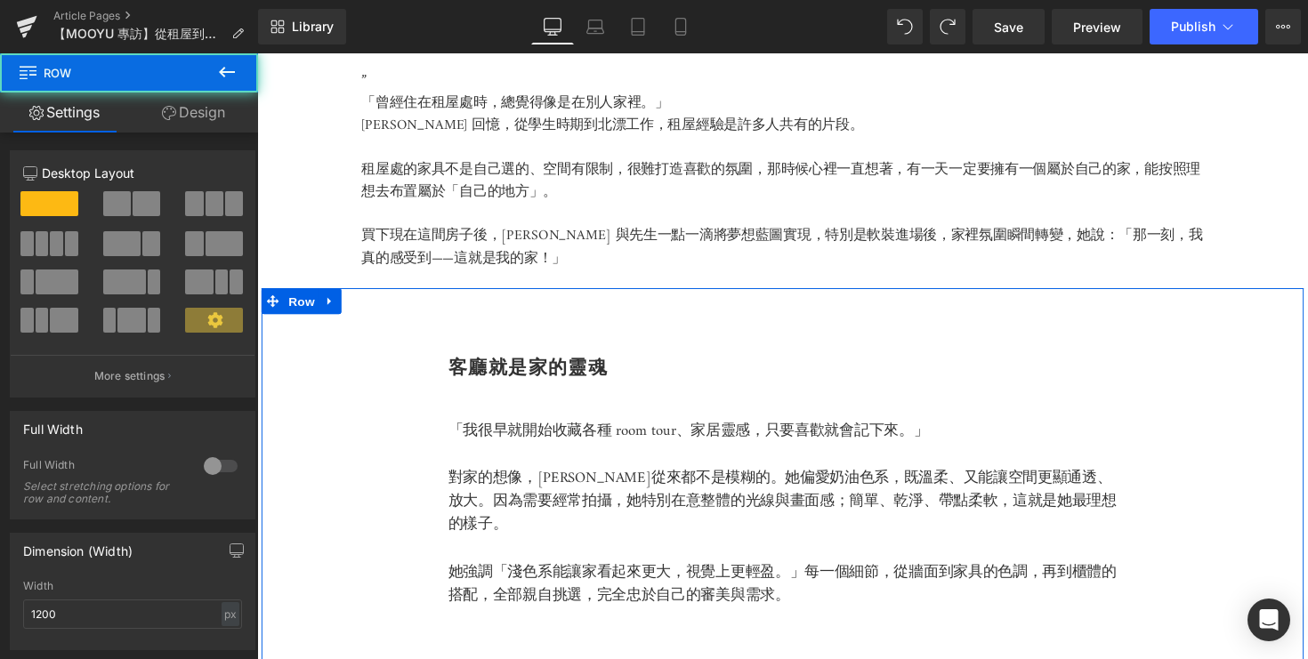
drag, startPoint x: 486, startPoint y: 317, endPoint x: 411, endPoint y: 317, distance: 74.8
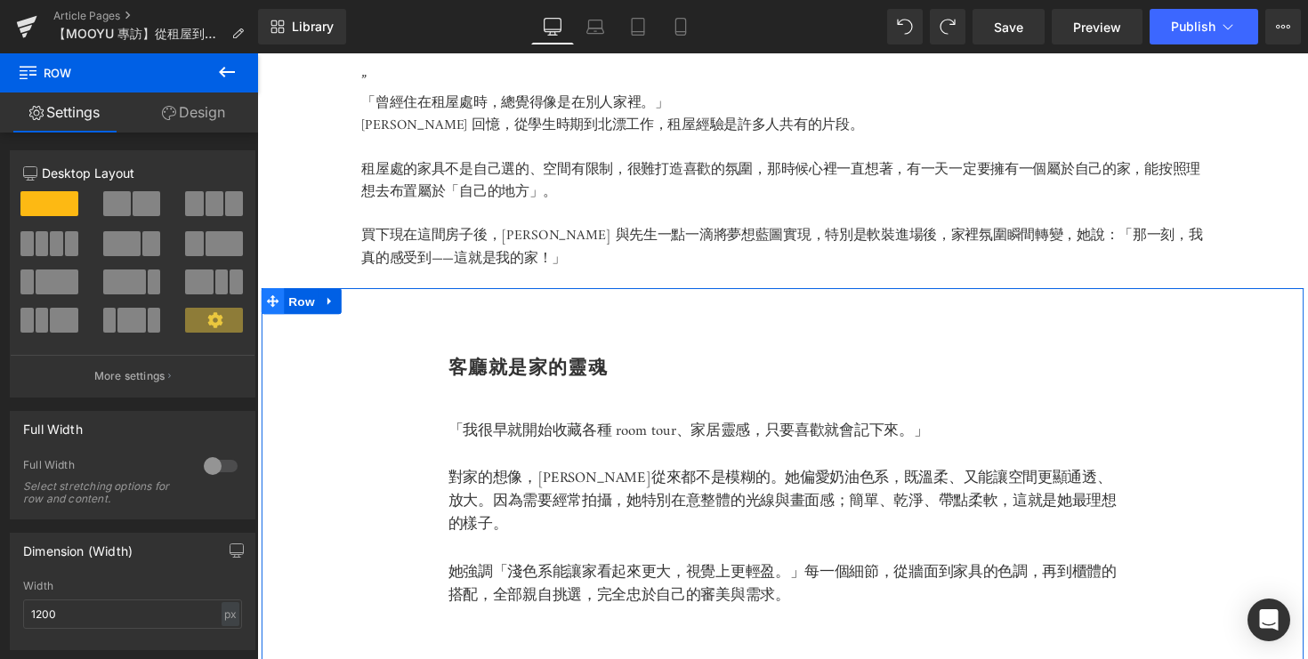
click at [274, 313] on icon at bounding box center [273, 307] width 12 height 12
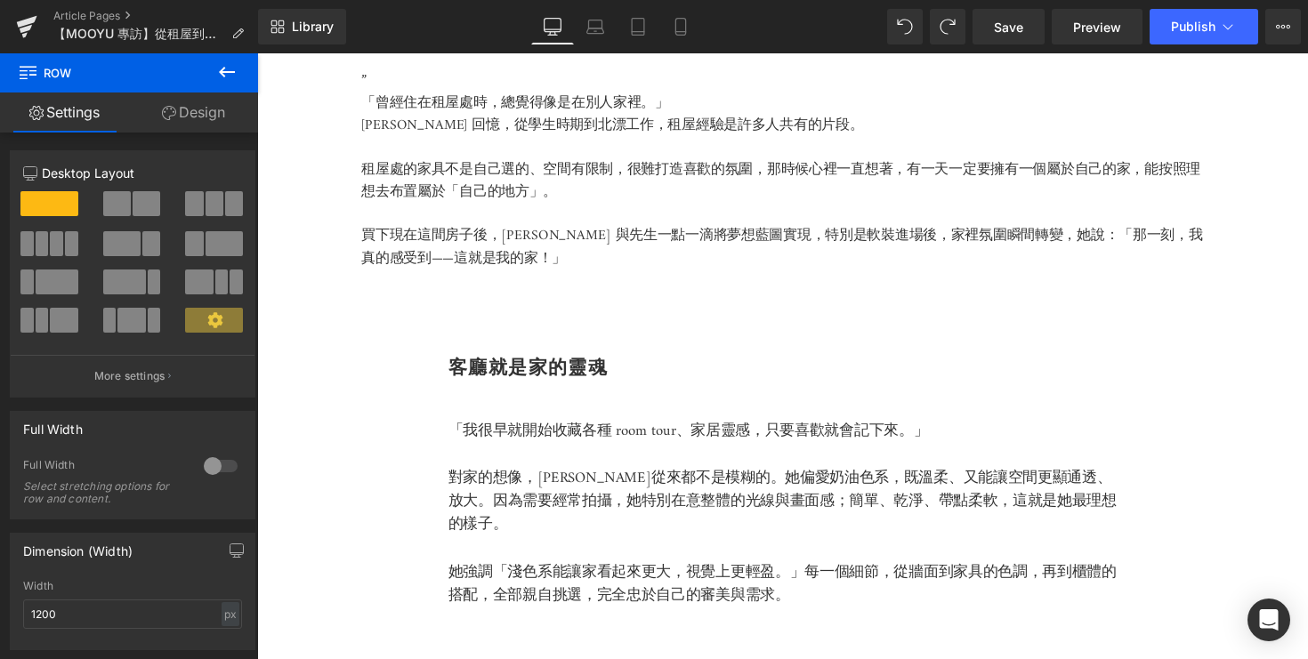
drag, startPoint x: 271, startPoint y: 324, endPoint x: 227, endPoint y: 324, distance: 43.6
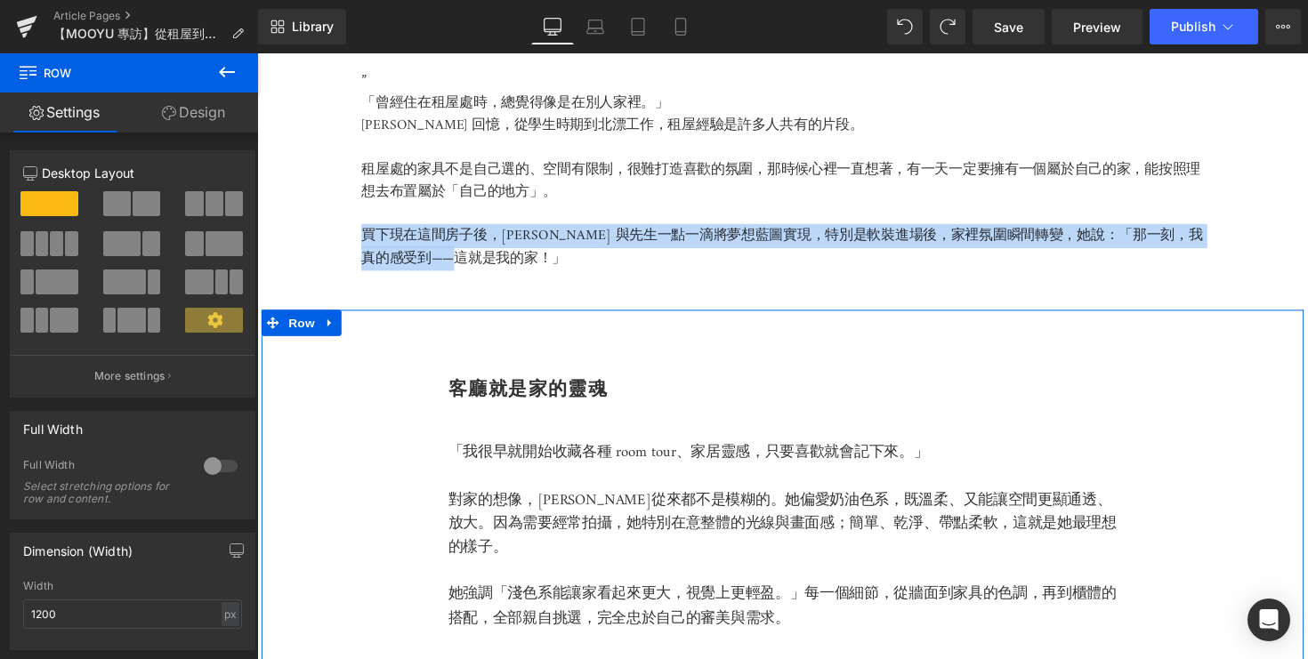
click at [471, 408] on b "客廳就是家的靈魂" at bounding box center [535, 396] width 164 height 24
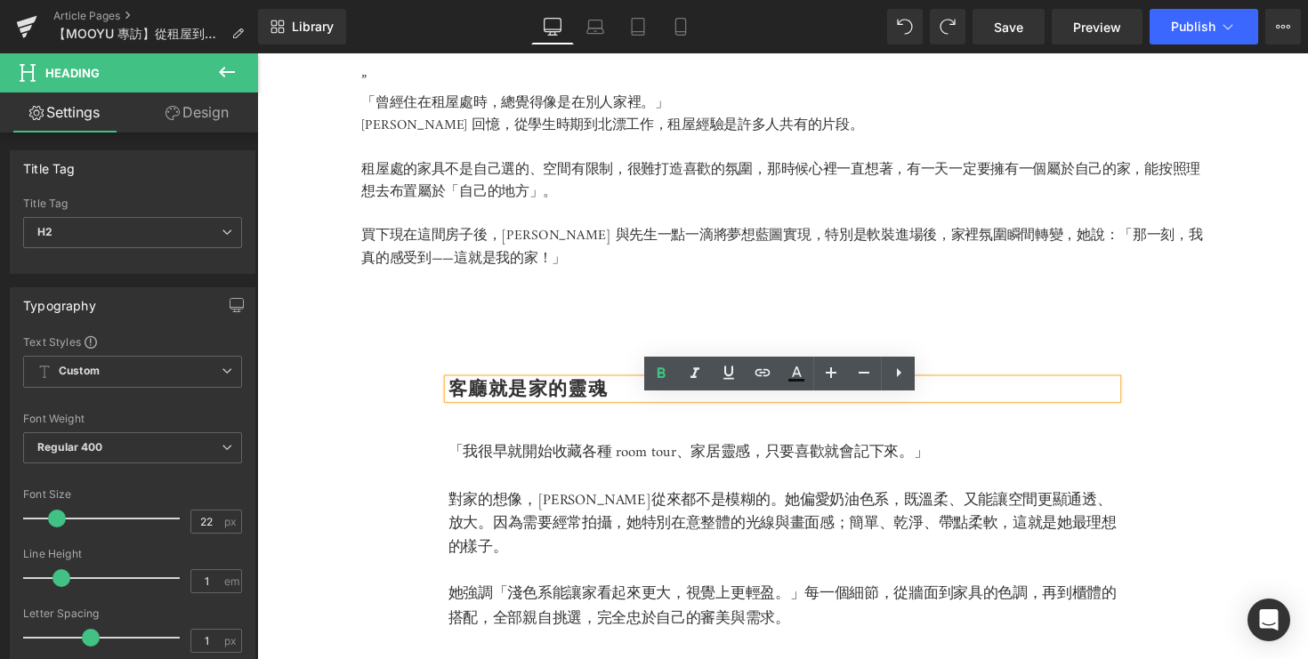
click at [608, 528] on p "對家的想像，篠崎泫從來都不是模糊的。她偏愛奶油色系，既溫柔、又能讓空間更顯通透、放大。 因為需要經常拍攝，她特別在意整體的光線與畫面感；簡單、乾淨、帶點柔軟，…" at bounding box center [795, 536] width 685 height 73
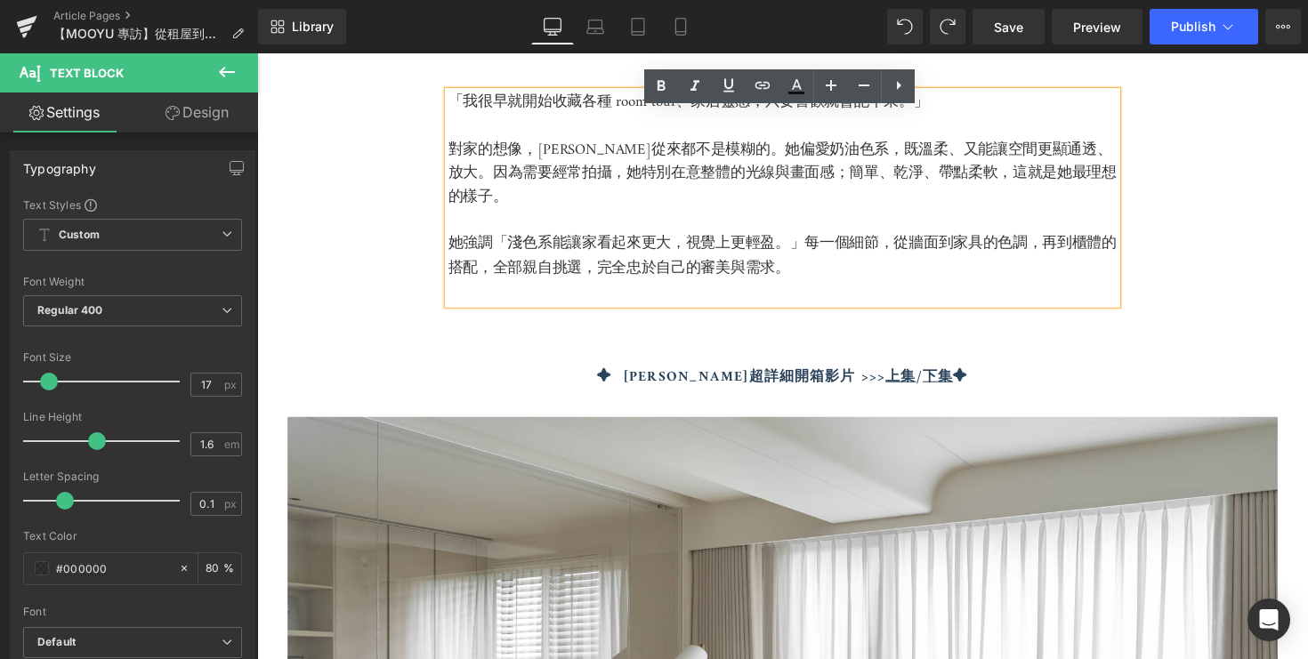
scroll to position [1417, 0]
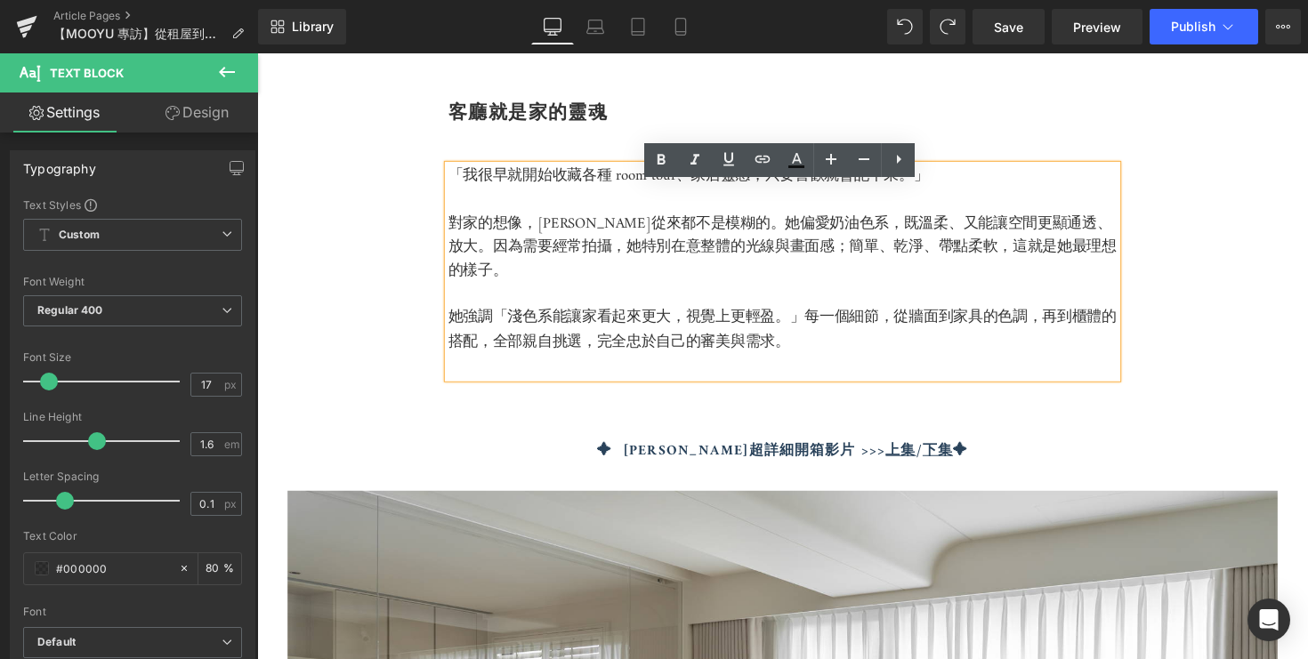
click at [697, 455] on strong "✦ [PERSON_NAME]超詳細開箱影片 >>>" at bounding box center [753, 461] width 296 height 25
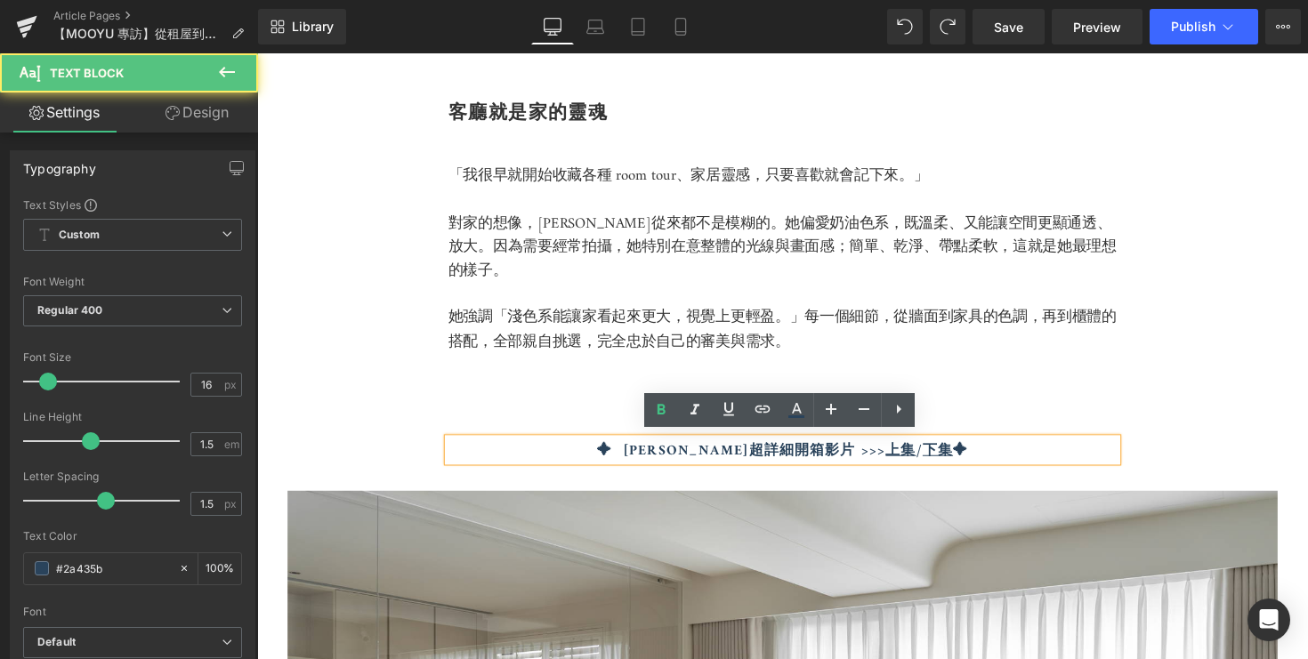
click at [626, 449] on div "✦ 篠崎新家超詳細開箱影片 >>> 上集 / 下集 ✦" at bounding box center [795, 460] width 685 height 23
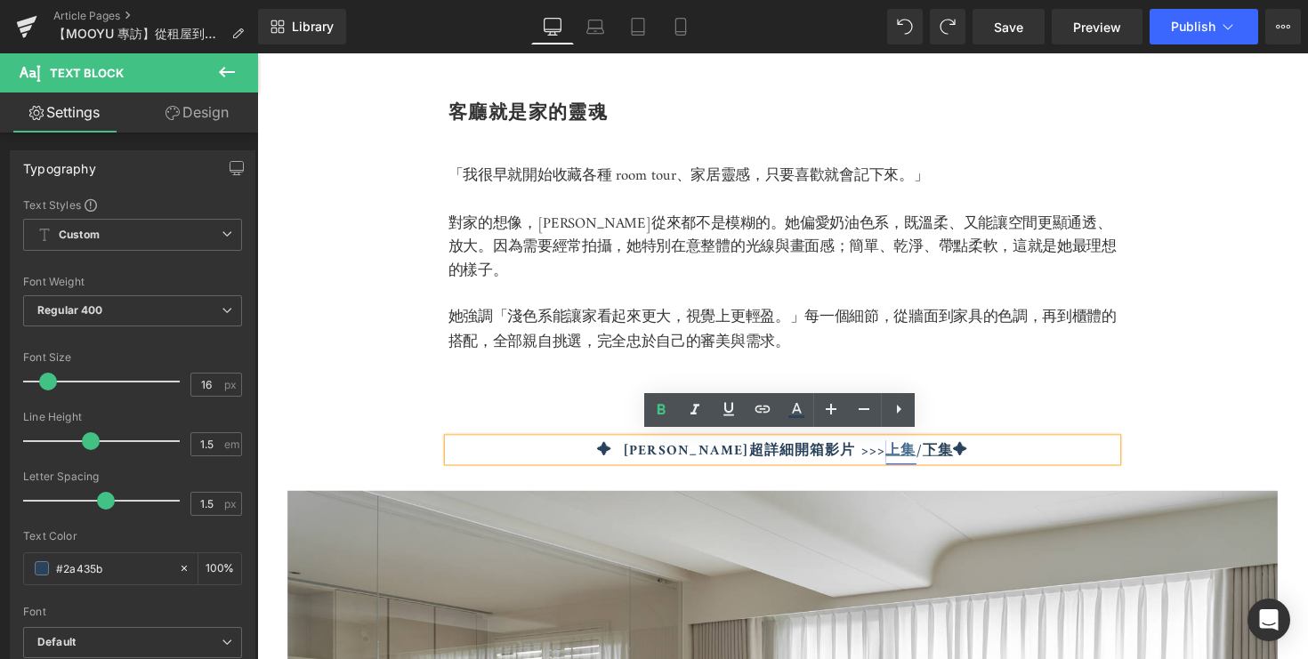
click at [902, 457] on link "上集" at bounding box center [917, 461] width 31 height 25
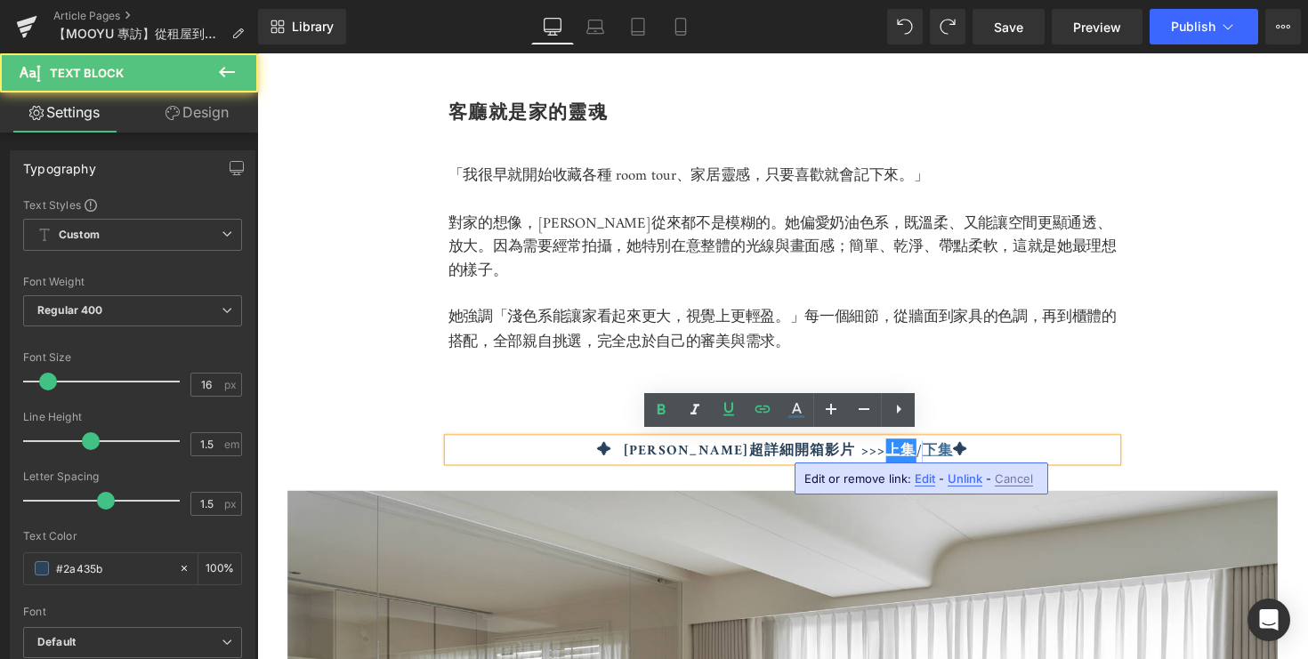
click at [939, 455] on link "下集" at bounding box center [954, 461] width 31 height 25
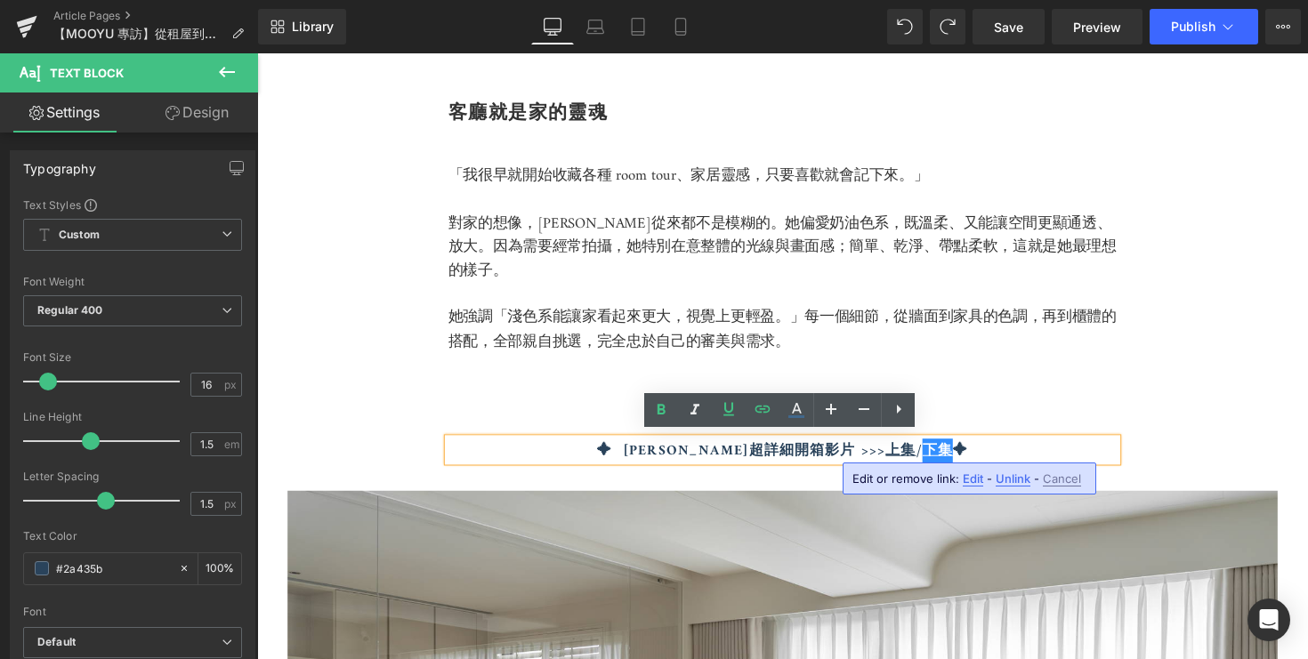
click at [973, 480] on span "Edit" at bounding box center [973, 479] width 20 height 15
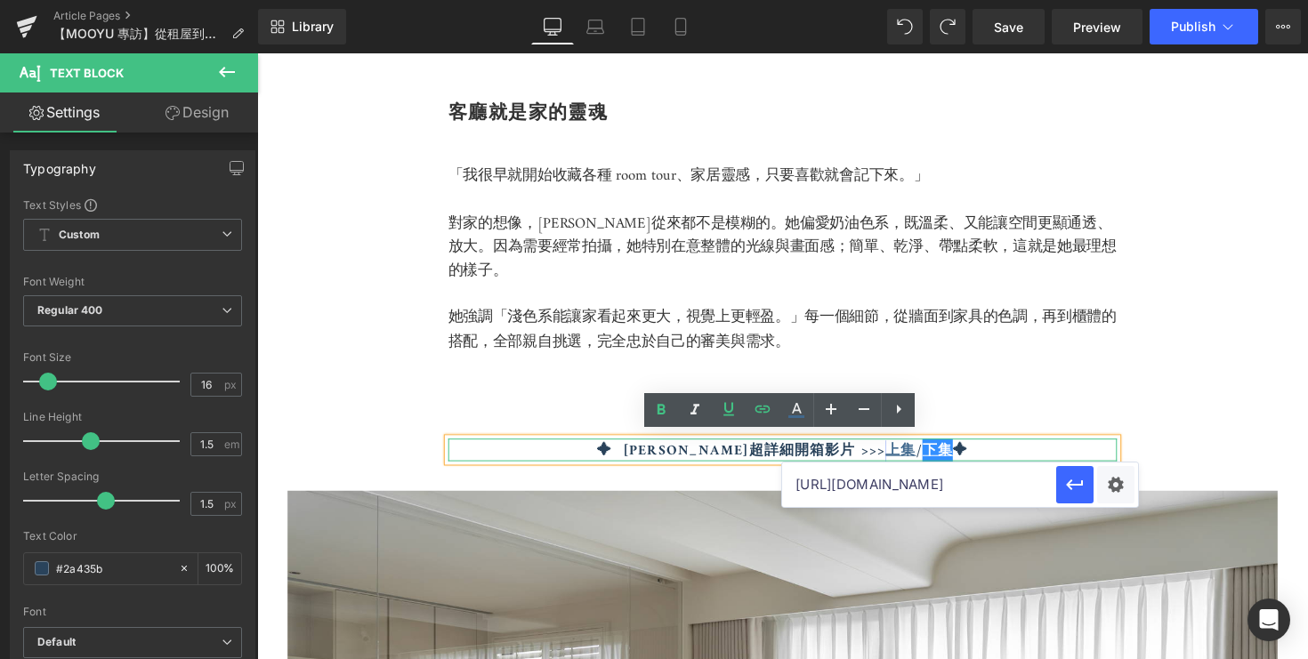
click at [902, 457] on link "上集" at bounding box center [917, 461] width 31 height 25
click at [1123, 450] on p "✦ 篠崎新家超詳細開箱影片 >>> 上集 / 下集 ✦" at bounding box center [795, 460] width 685 height 21
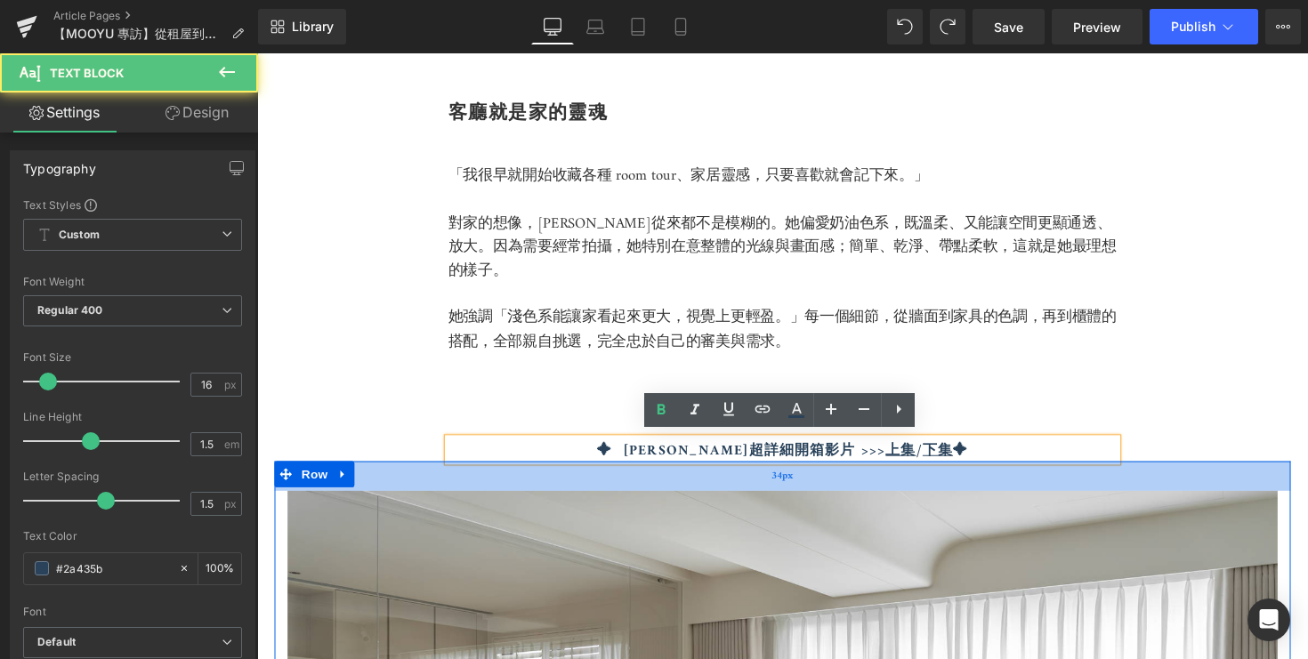
click at [923, 472] on div "34px" at bounding box center [795, 487] width 1041 height 30
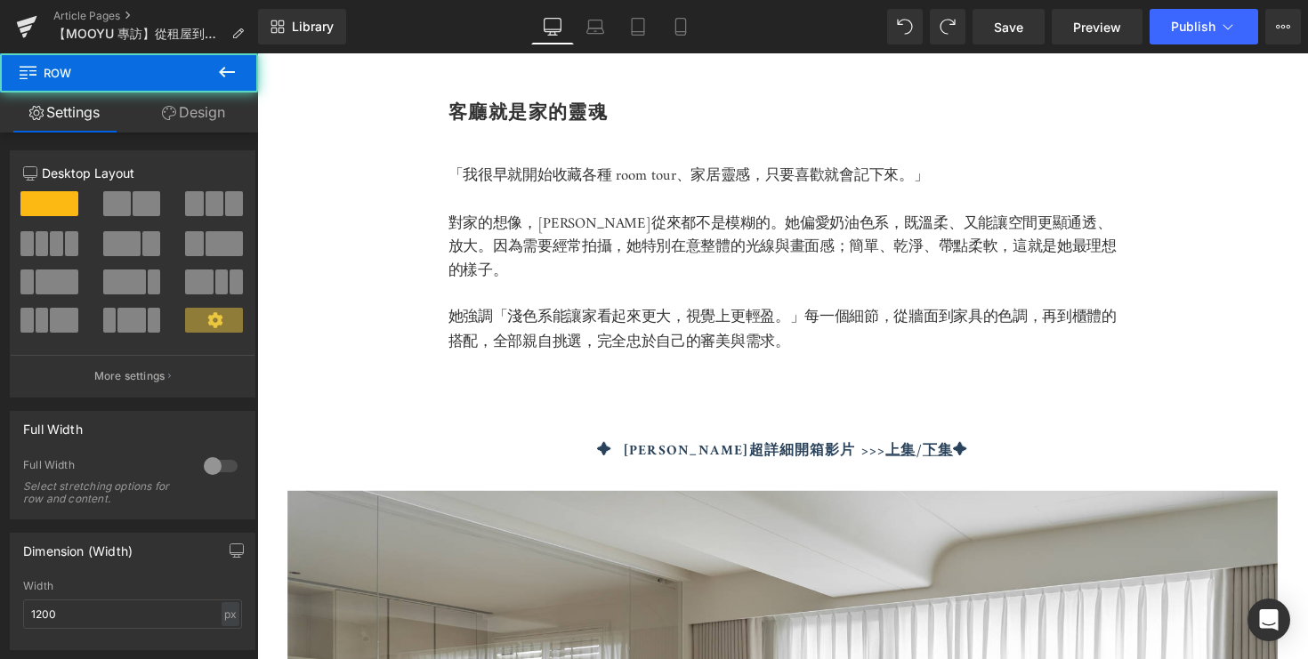
click at [257, 53] on div at bounding box center [257, 53] width 0 height 0
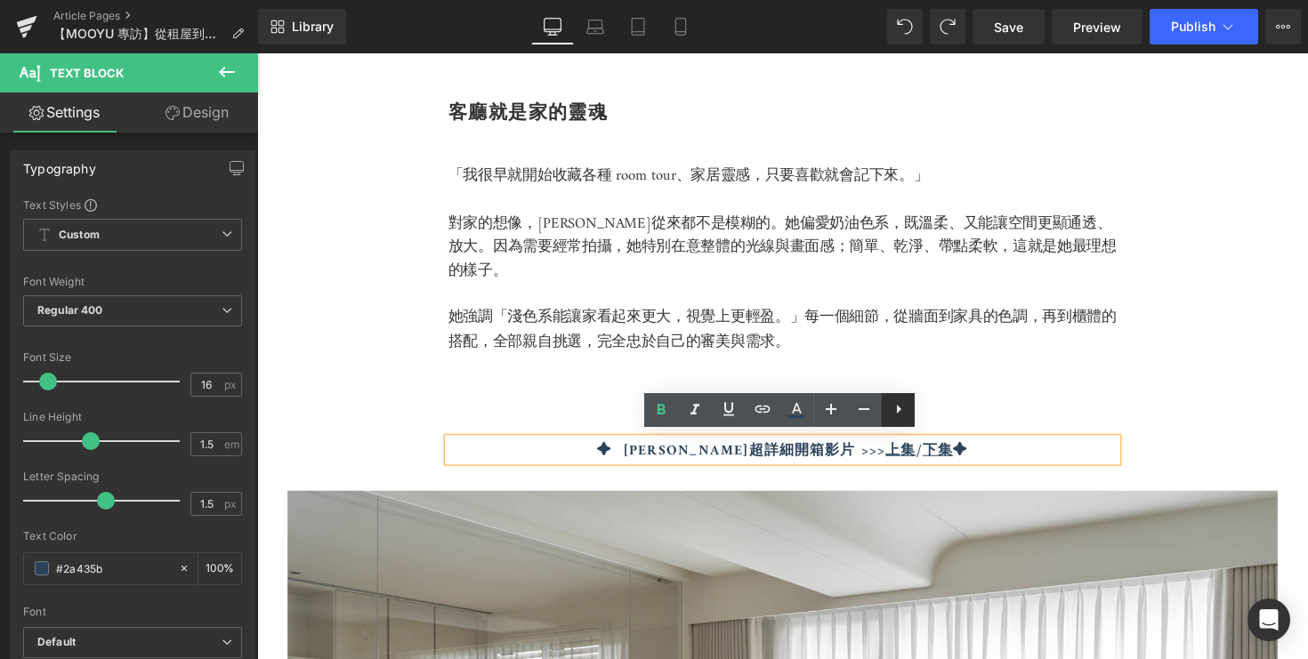
click at [894, 404] on icon at bounding box center [898, 409] width 21 height 21
click at [1193, 459] on div "客廳就是家的靈魂 Heading 「我很早就開始收藏各種 room tour、家居靈感，只要喜歡就會記下來。」 對家的想像，篠崎泫從來都不是模糊的。她偏愛奶油…" at bounding box center [796, 605] width 1068 height 1145
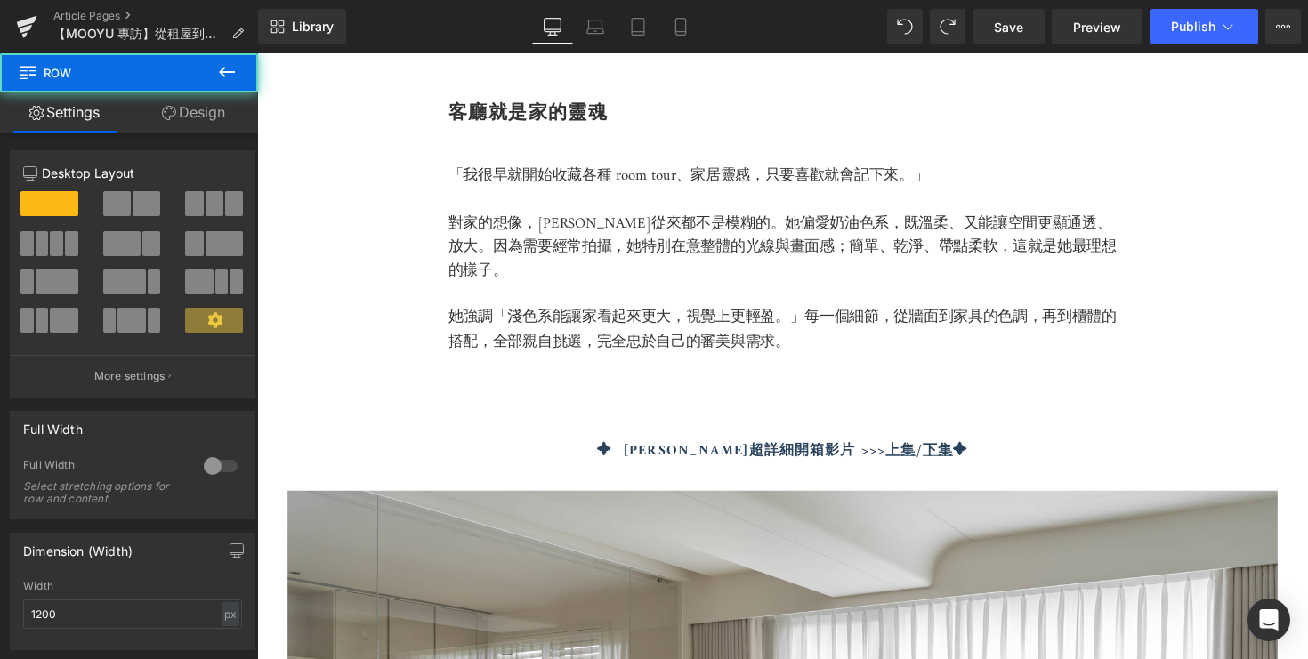
click at [1117, 459] on p "✦ 篠崎新家超詳細開箱影片 >>> 上集 / 下集 ✦" at bounding box center [795, 460] width 685 height 21
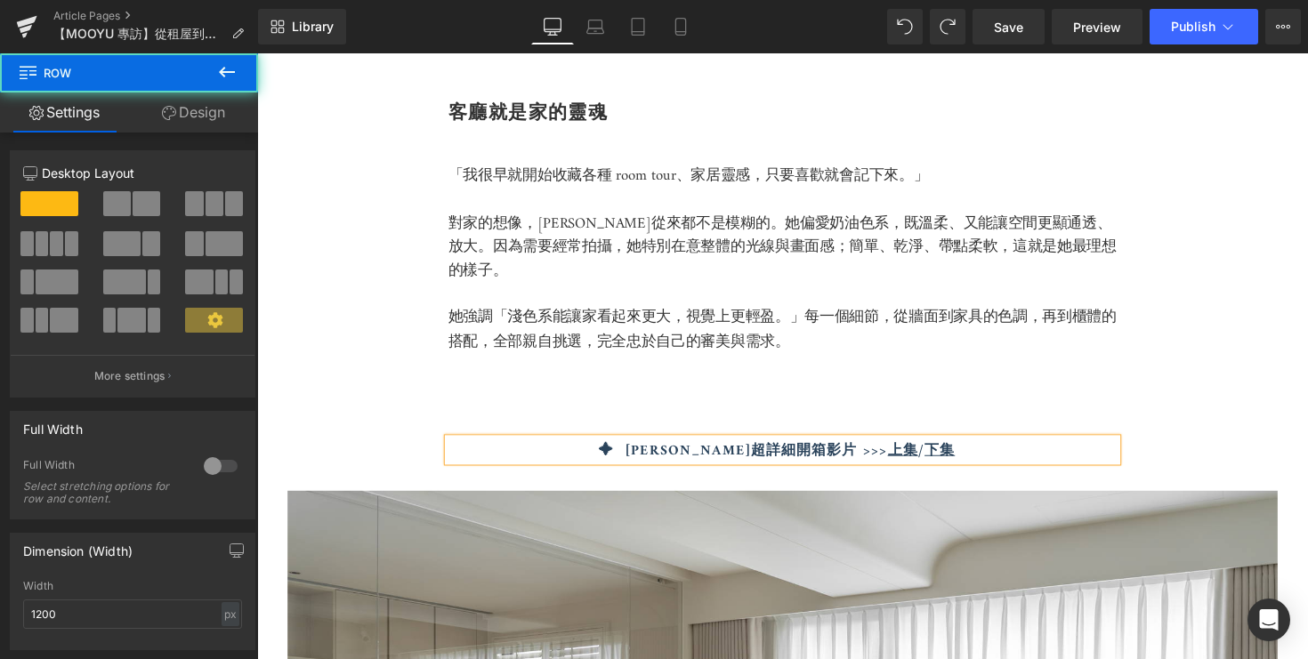
click at [1144, 456] on div "客廳就是家的靈魂 Heading 「我很早就開始收藏各種 room tour、家居靈感，只要喜歡就會記下來。」 對家的想像，篠崎泫從來都不是模糊的。她偏愛奶油…" at bounding box center [796, 605] width 1068 height 1145
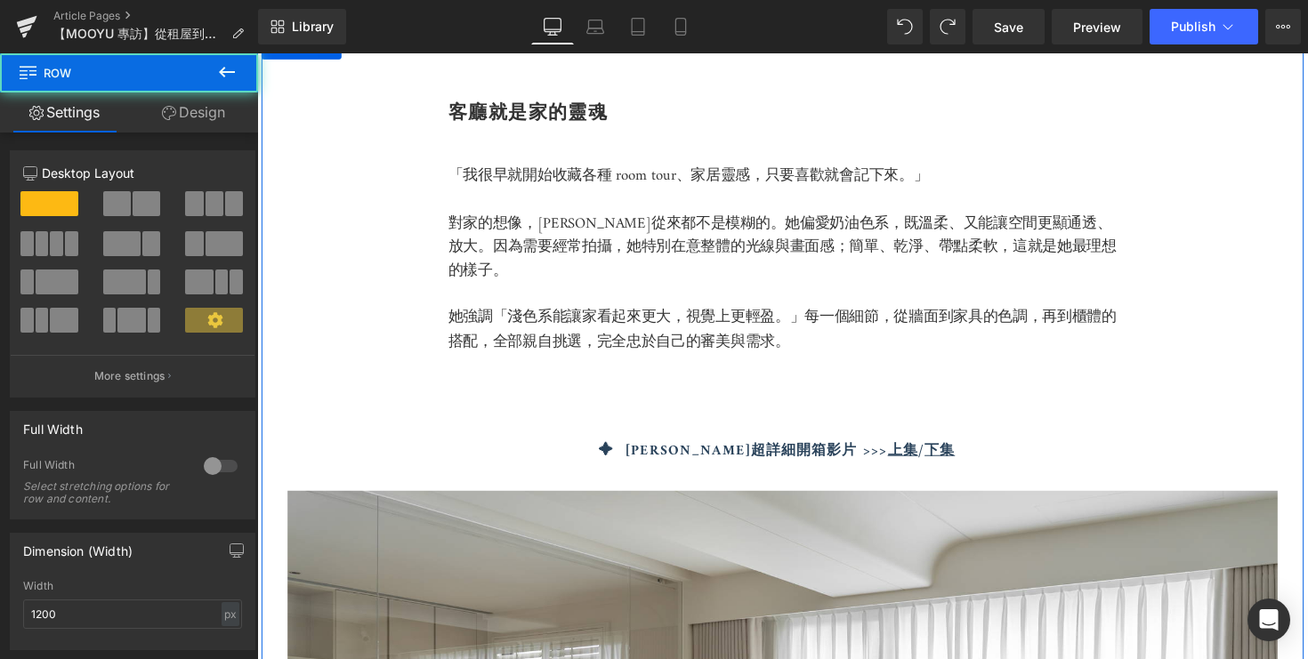
click at [1140, 458] on div "客廳就是家的靈魂 Heading 「我很早就開始收藏各種 room tour、家居靈感，只要喜歡就會記下來。」 對家的想像，篠崎泫從來都不是模糊的。她偏愛奶油…" at bounding box center [796, 605] width 1068 height 1145
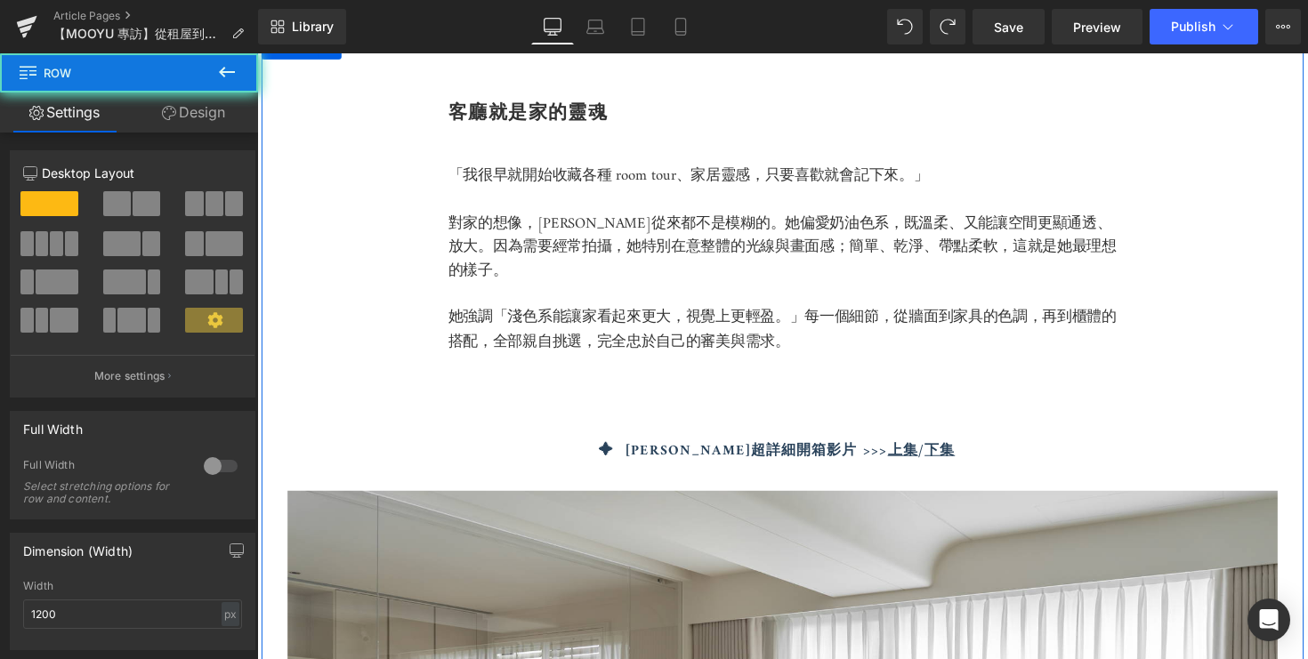
click at [1128, 465] on div "✦ 篠崎新家超詳細開箱影片 >>> 上集 / 下集 Text Block" at bounding box center [795, 460] width 685 height 23
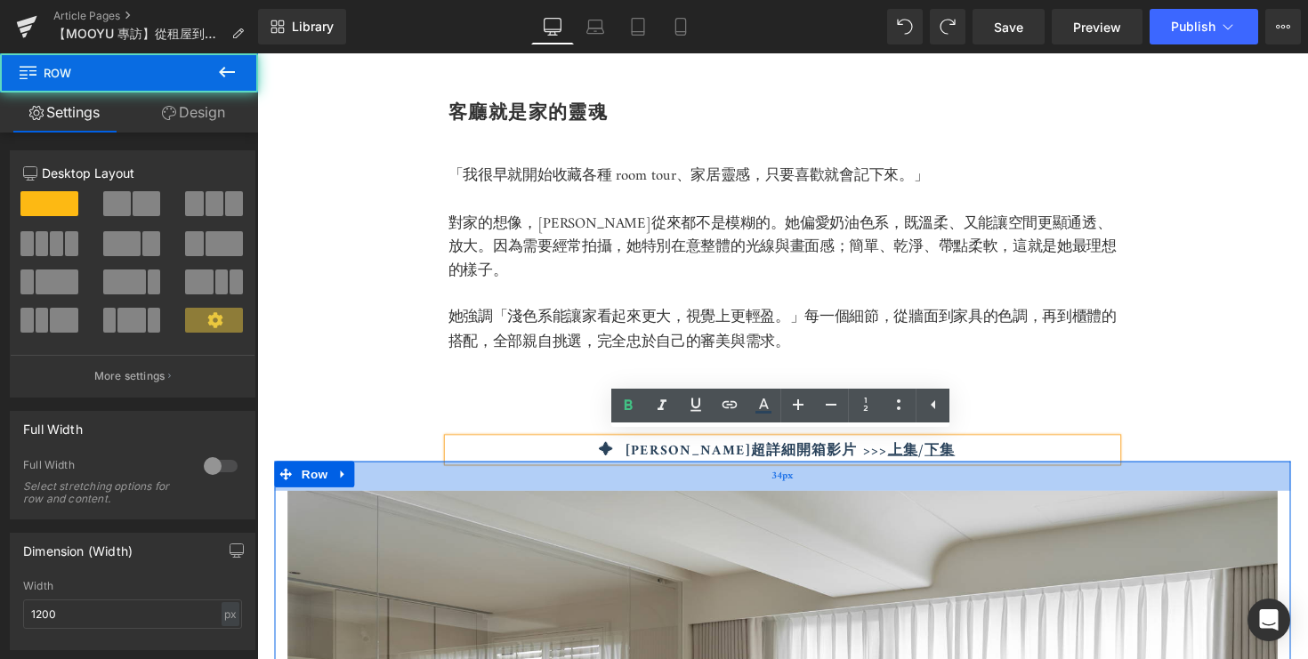
click at [1136, 472] on div "34px" at bounding box center [795, 487] width 1041 height 30
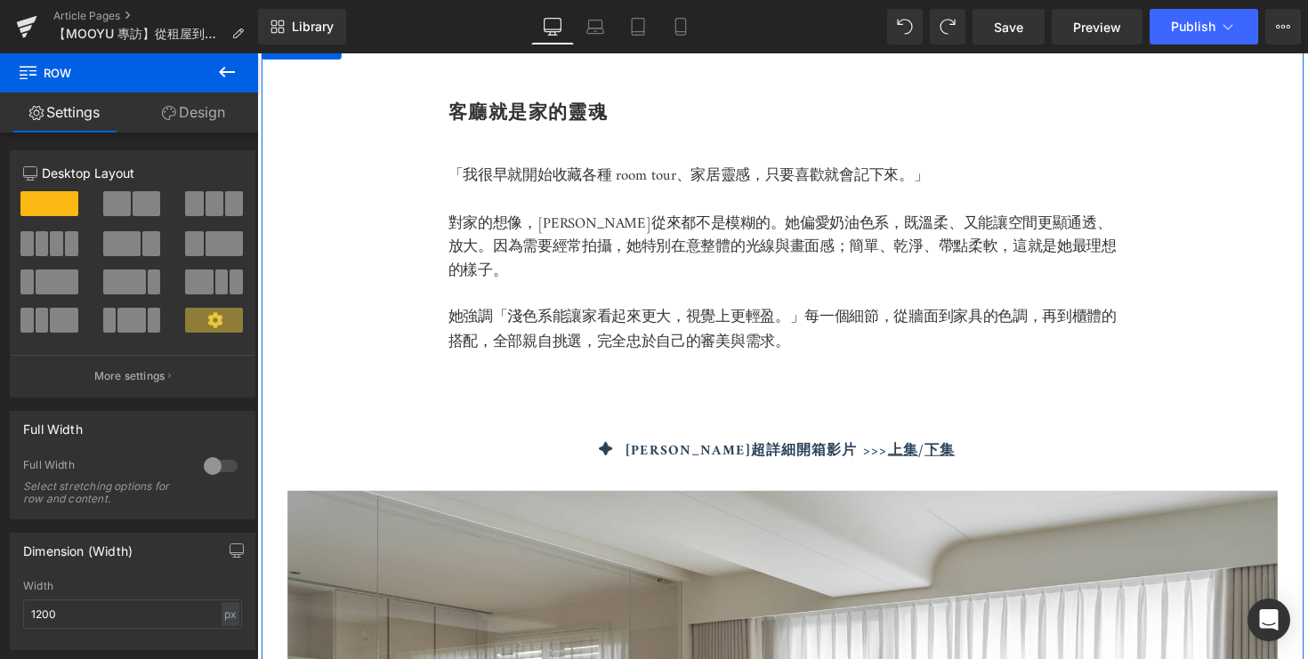
click at [1139, 453] on div "客廳就是家的靈魂 Heading 「我很早就開始收藏各種 room tour、家居靈感，只要喜歡就會記下來。」 對家的想像，篠崎泫從來都不是模糊的。她偏愛奶油…" at bounding box center [796, 605] width 1068 height 1145
click at [257, 53] on div at bounding box center [257, 53] width 0 height 0
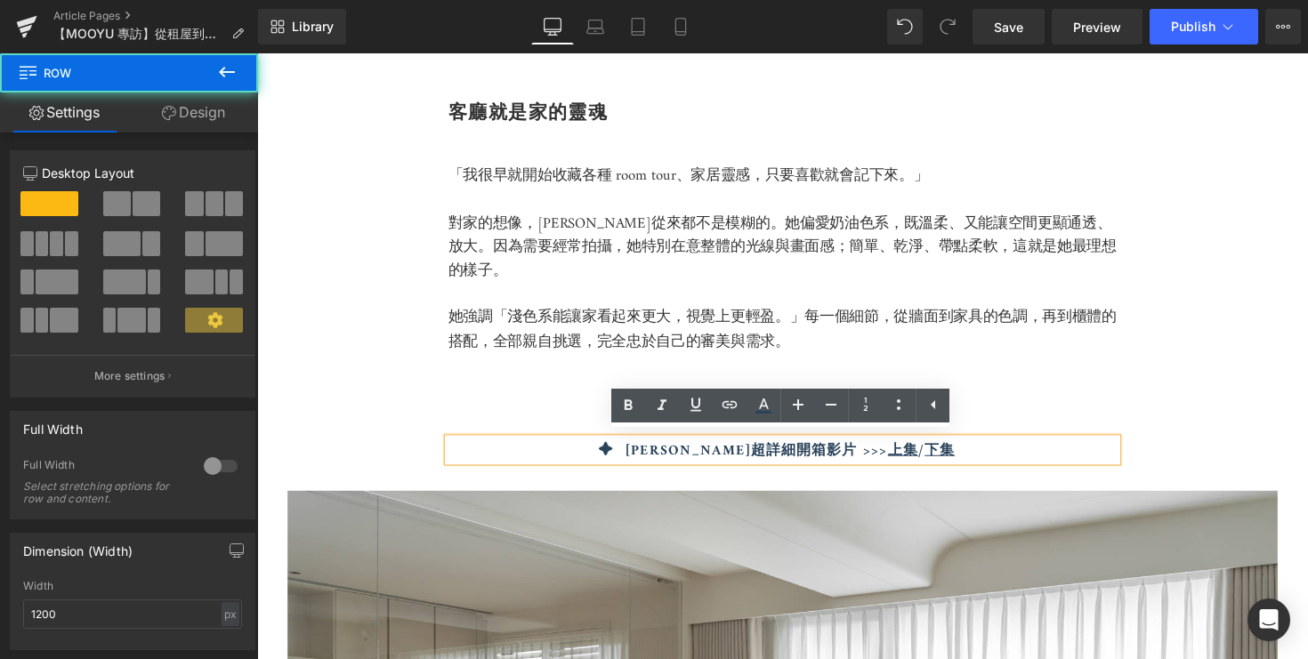
click at [1134, 439] on div "客廳就是家的靈魂 Heading 「我很早就開始收藏各種 room tour、家居靈感，只要喜歡就會記下來。」 對家的想像，篠崎泫從來都不是模糊的。她偏愛奶油…" at bounding box center [796, 605] width 1068 height 1145
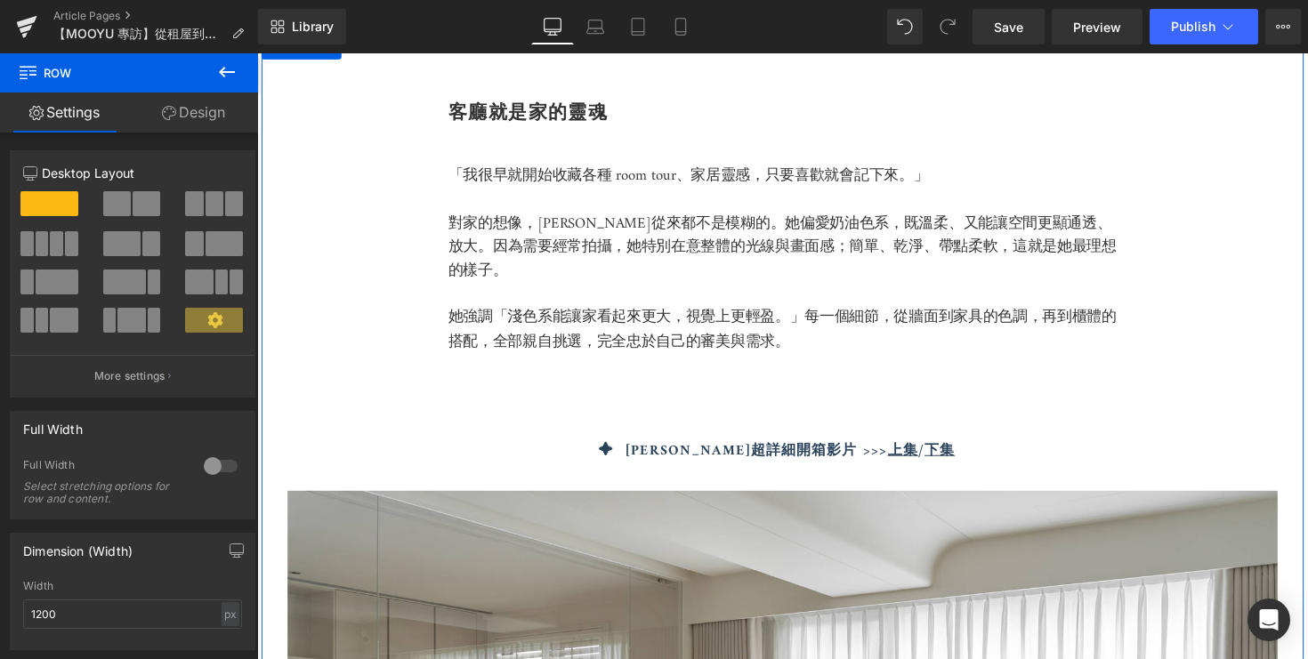
click at [1104, 438] on div "客廳就是家的靈魂 Heading 「我很早就開始收藏各種 room tour、家居靈感，只要喜歡就會記下來。」 對家的想像，篠崎泫從來都不是模糊的。她偏愛奶油…" at bounding box center [796, 605] width 1068 height 1145
click at [1104, 449] on div "✦ 篠崎新家超詳細開箱影片 >>> 上集 / 下集 Text Block" at bounding box center [795, 460] width 685 height 23
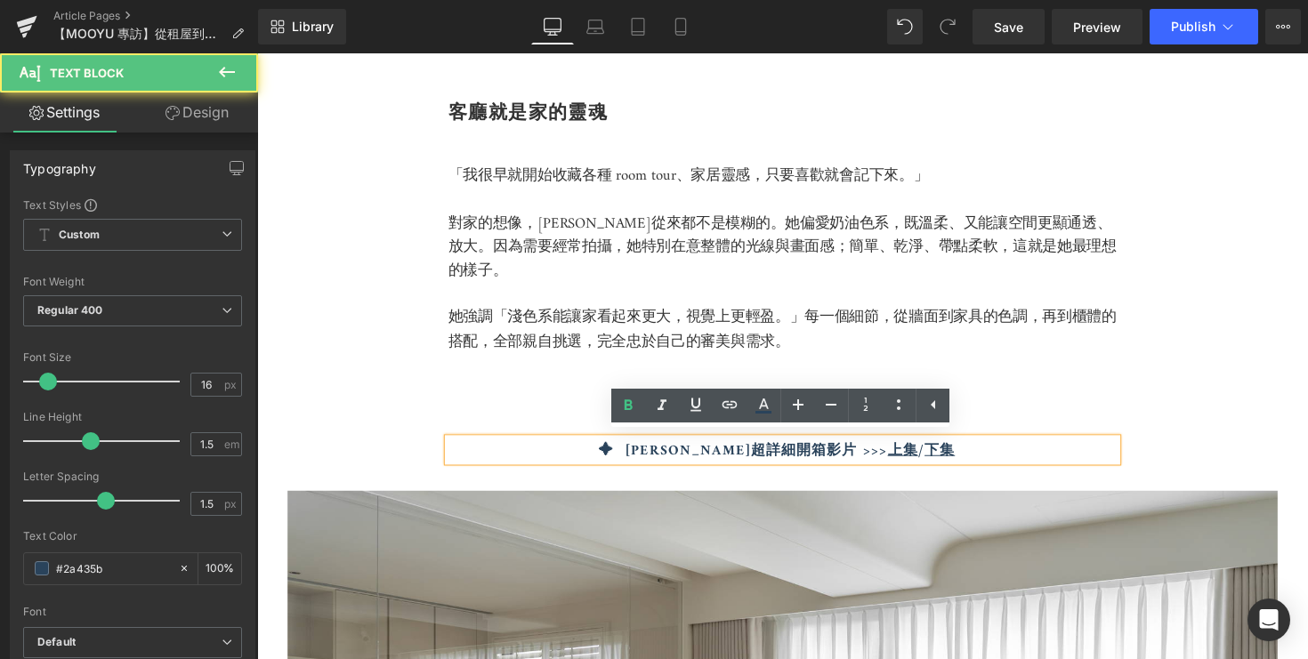
click at [1138, 461] on div "✦ 篠崎新家超詳細開箱影片 >>> 上集 / 下集" at bounding box center [795, 460] width 685 height 23
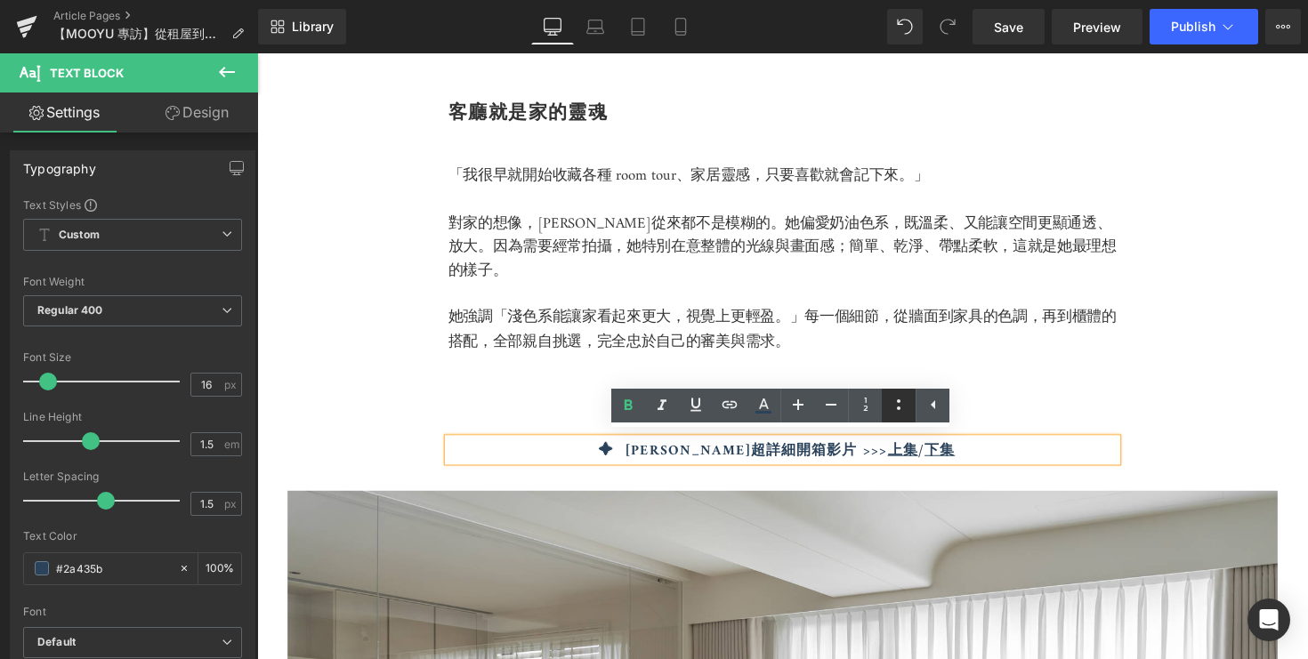
click at [896, 402] on icon at bounding box center [898, 404] width 21 height 21
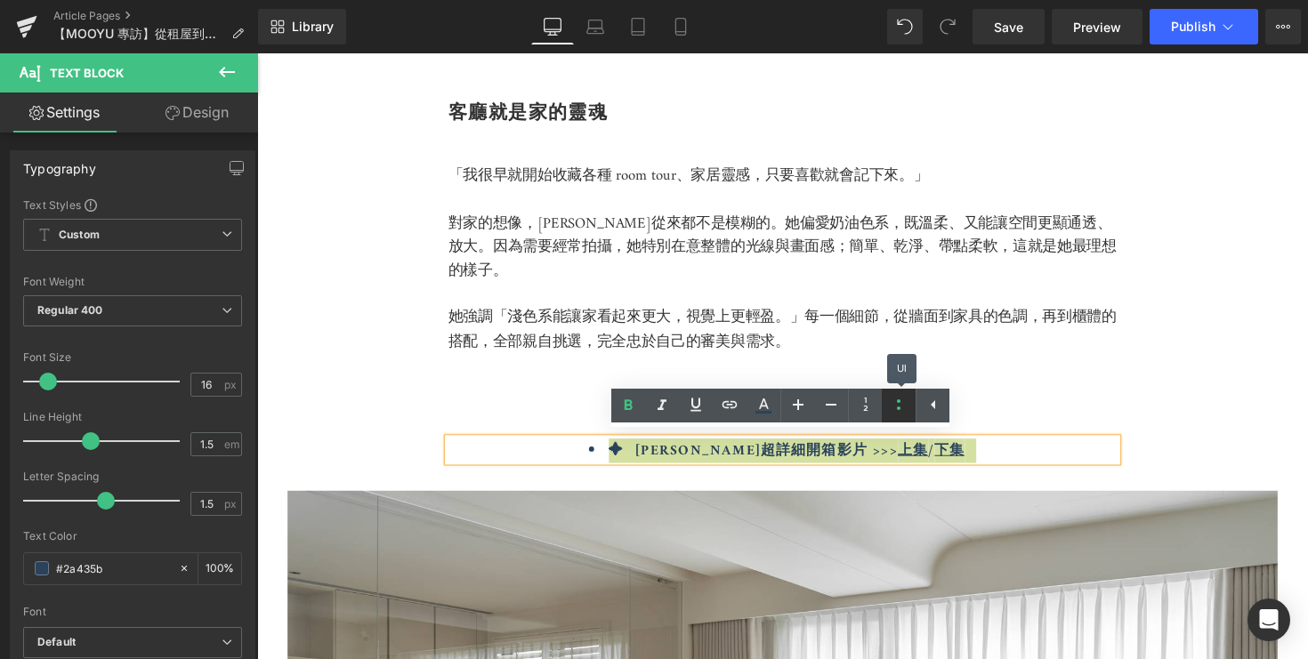
click at [896, 402] on icon at bounding box center [898, 404] width 21 height 21
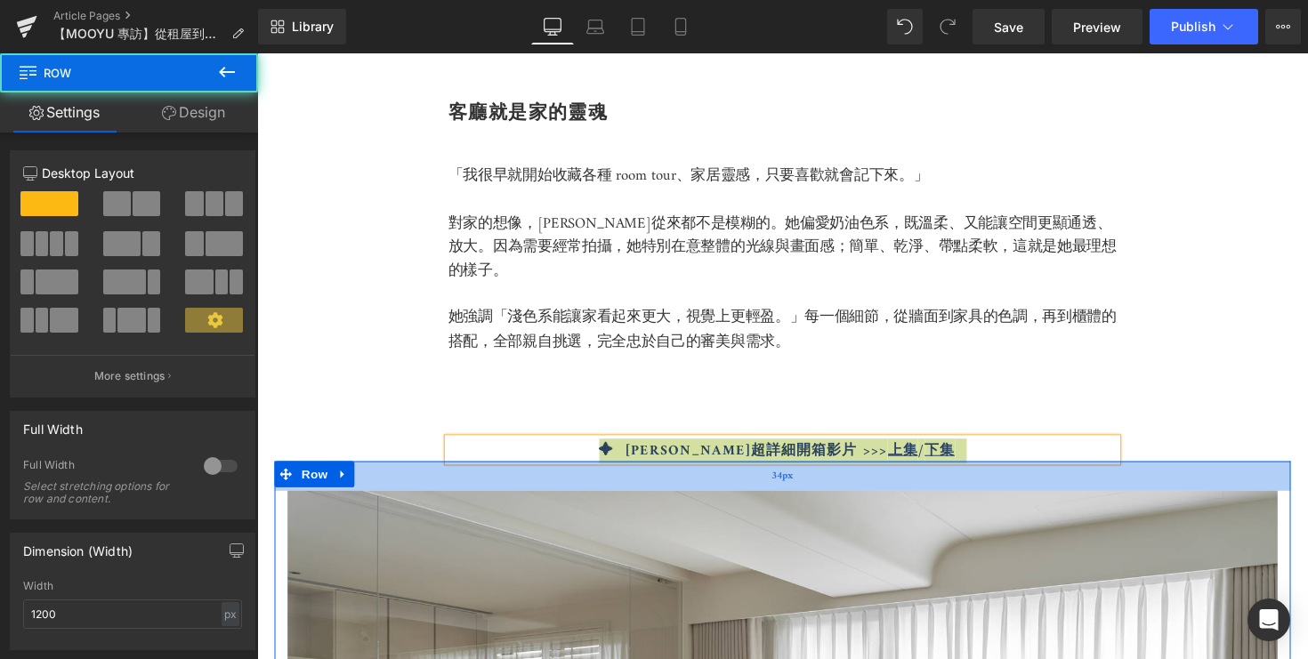
click at [586, 472] on div "34px" at bounding box center [795, 487] width 1041 height 30
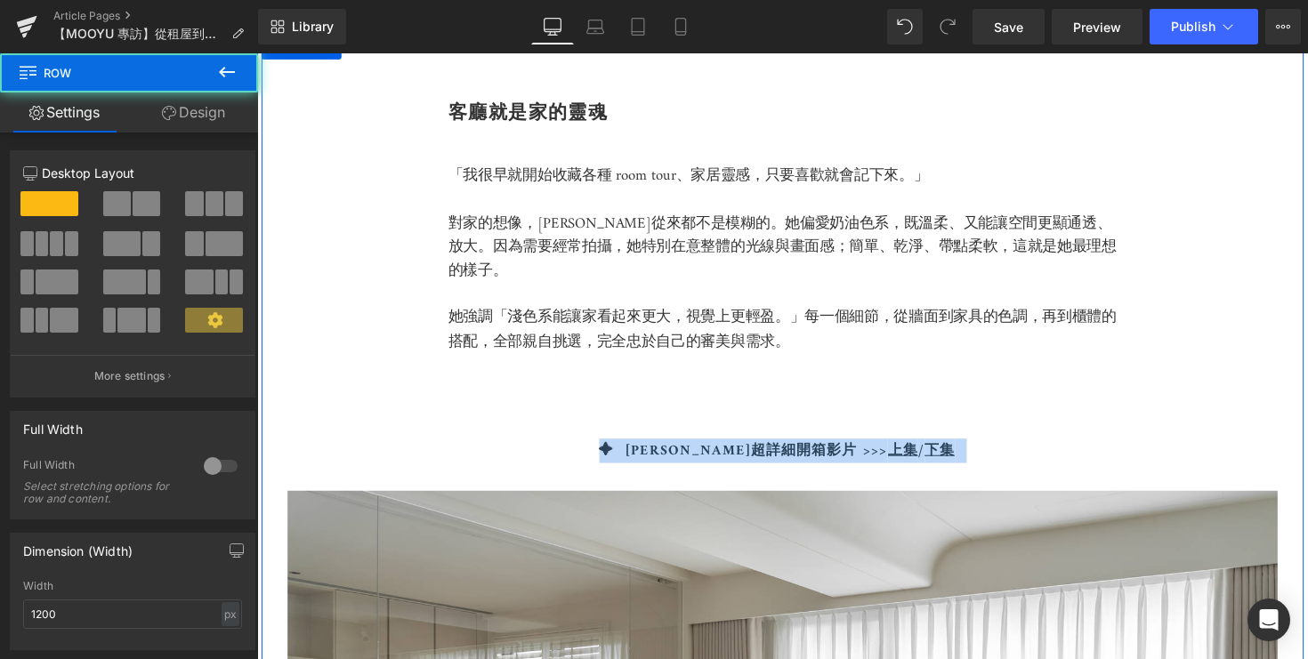
click at [500, 432] on div "客廳就是家的靈魂 Heading 「我很早就開始收藏各種 room tour、家居靈感，只要喜歡就會記下來。」 對家的想像，篠崎泫從來都不是模糊的。她偏愛奶油…" at bounding box center [796, 605] width 1068 height 1145
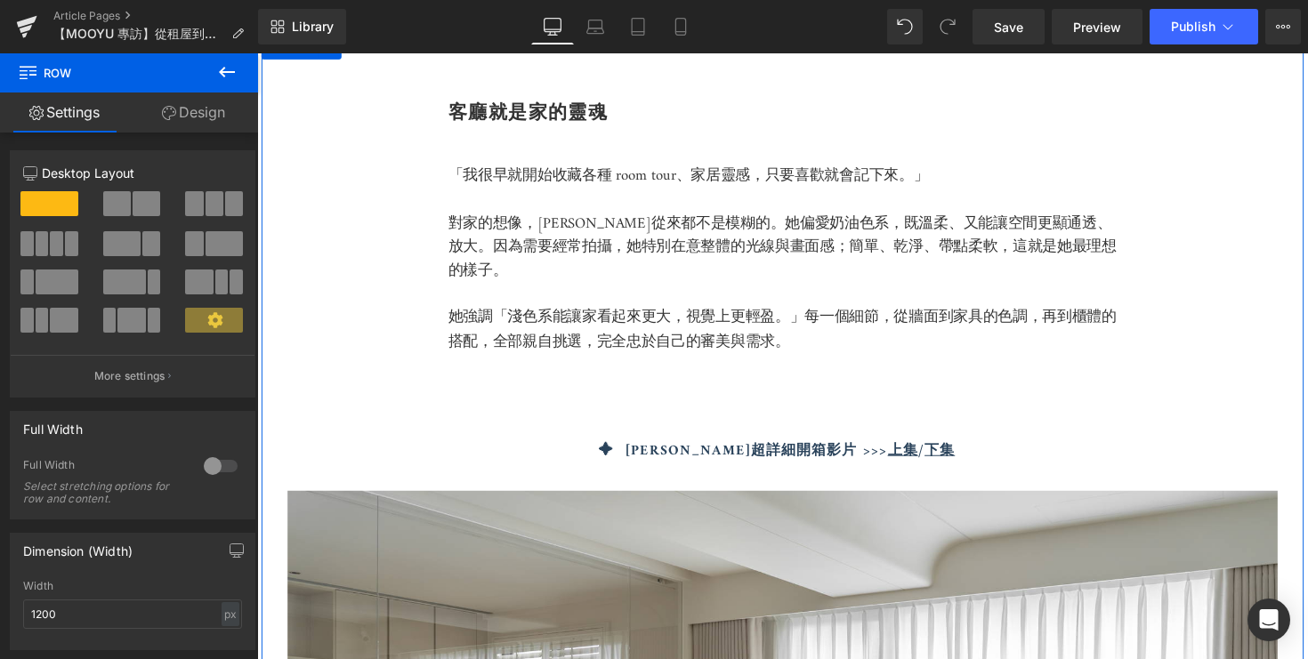
click at [470, 449] on div "✦ 篠崎新家超詳細開箱影片 >>> 上集 / 下集 Text Block" at bounding box center [795, 460] width 685 height 23
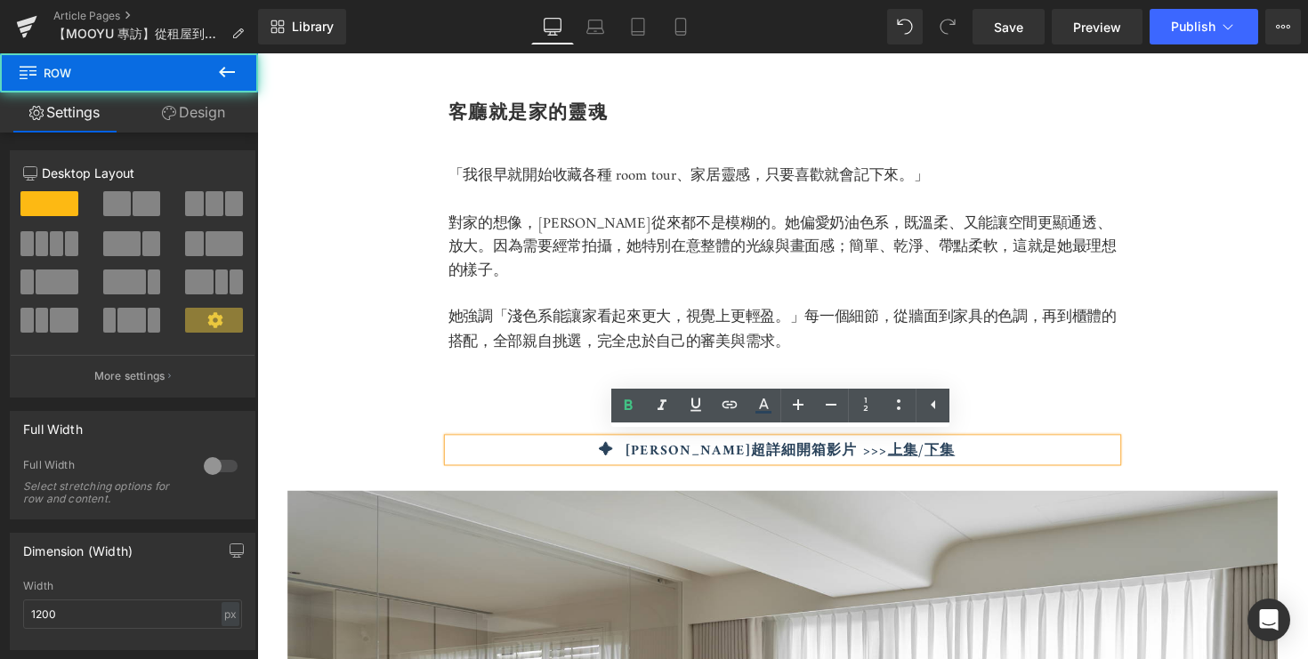
click at [447, 458] on div "客廳就是家的靈魂 Heading 「我很早就開始收藏各種 room tour、家居靈感，只要喜歡就會記下來。」 對家的想像，篠崎泫從來都不是模糊的。她偏愛奶油…" at bounding box center [796, 605] width 1068 height 1145
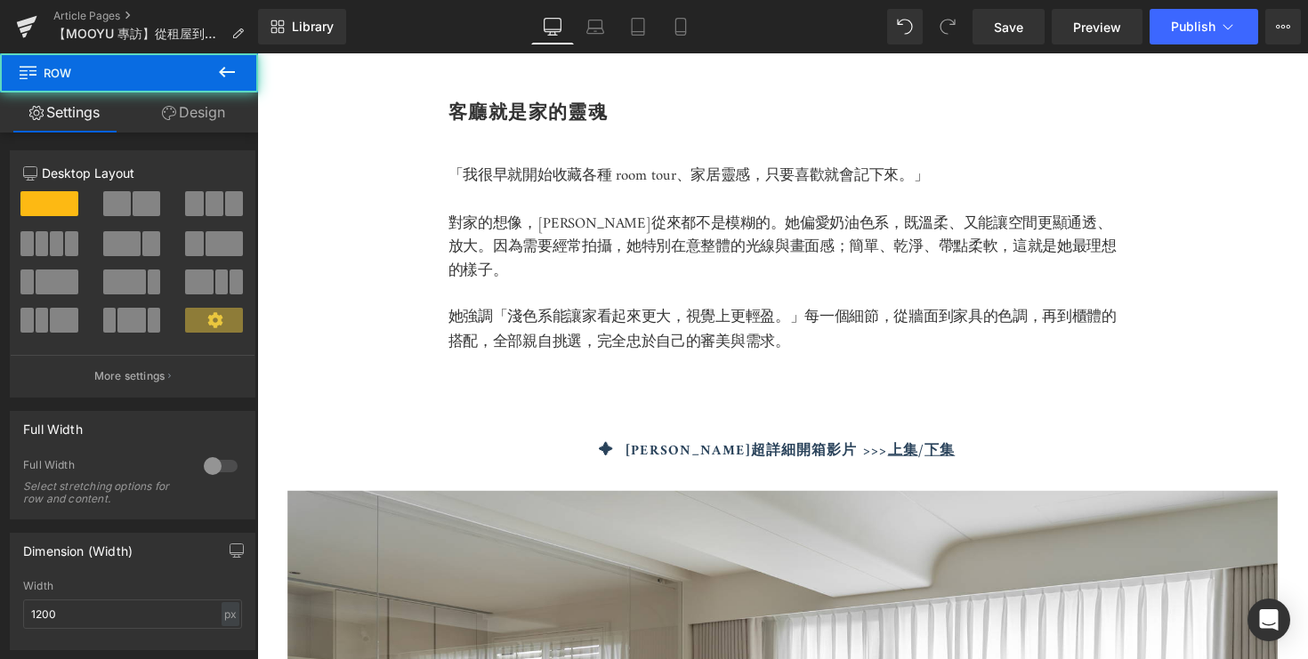
click at [447, 458] on div "客廳就是家的靈魂 Heading 「我很早就開始收藏各種 room tour、家居靈感，只要喜歡就會記下來。」 對家的想像，篠崎泫從來都不是模糊的。她偏愛奶油…" at bounding box center [796, 605] width 1068 height 1145
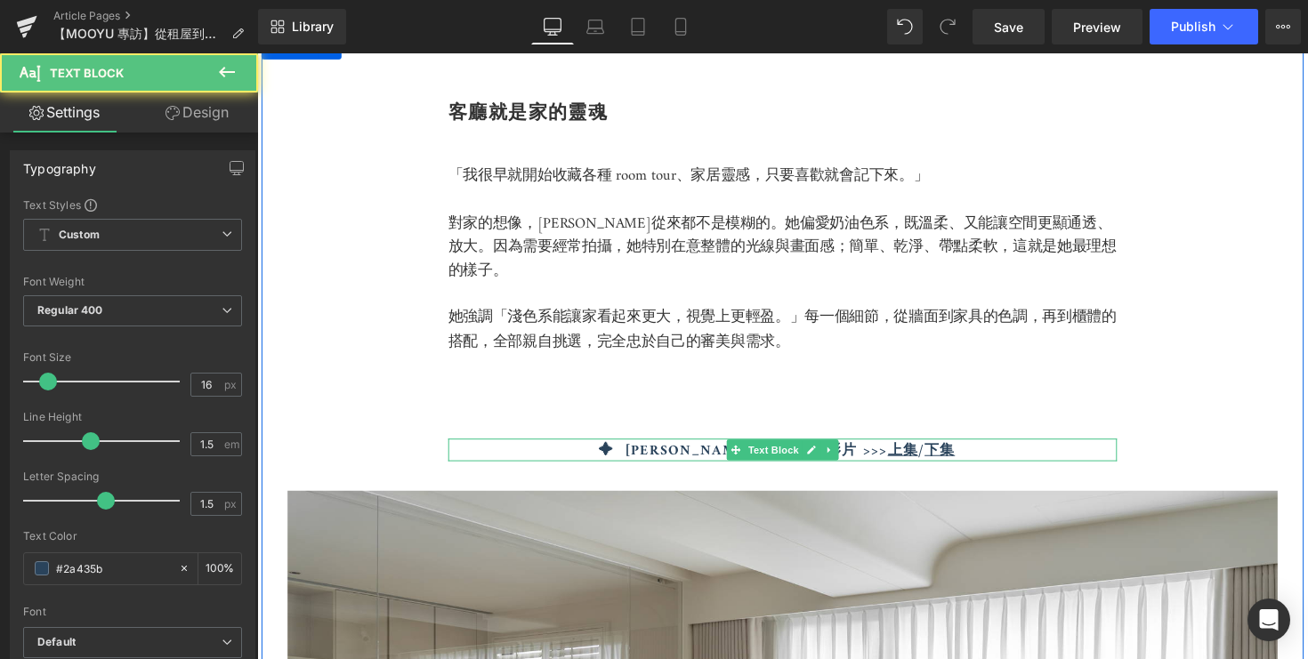
click at [456, 458] on div at bounding box center [455, 460] width 4 height 23
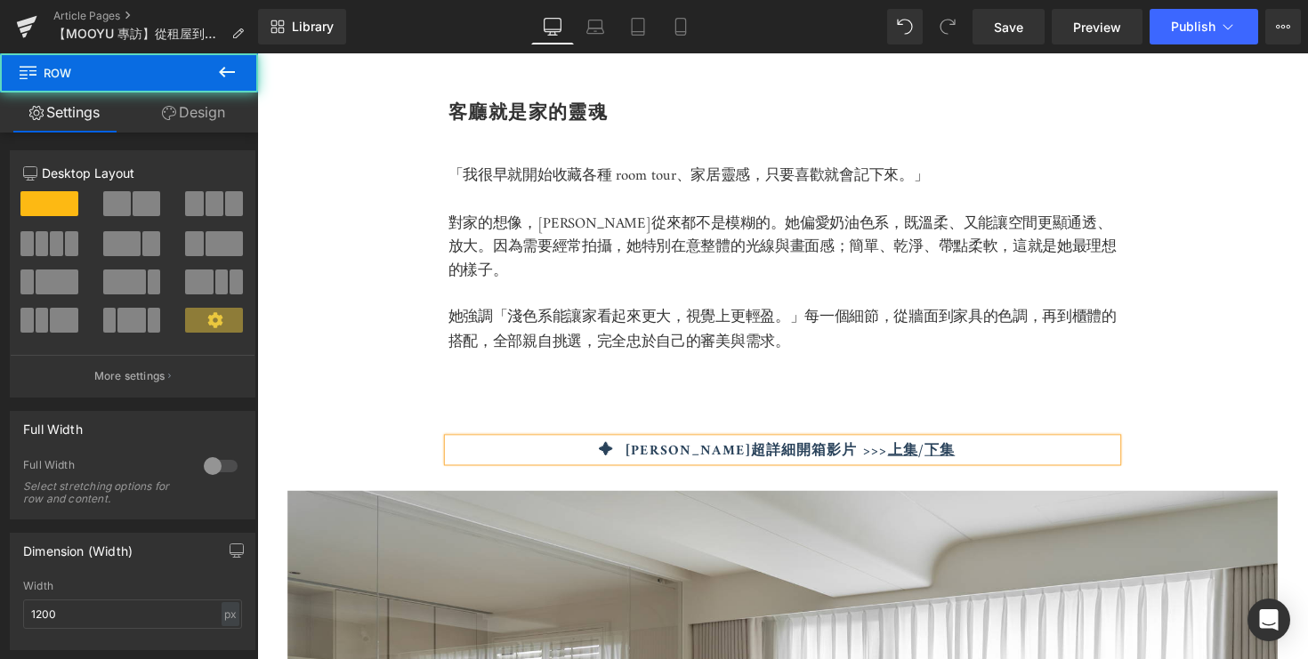
drag, startPoint x: 462, startPoint y: 439, endPoint x: 491, endPoint y: 409, distance: 41.5
click at [491, 409] on div "客廳就是家的靈魂 Heading 「我很早就開始收藏各種 room tour、家居靈感，只要喜歡就會記下來。」 對家的想像，篠崎泫從來都不是模糊的。她偏愛奶油…" at bounding box center [796, 605] width 1068 height 1145
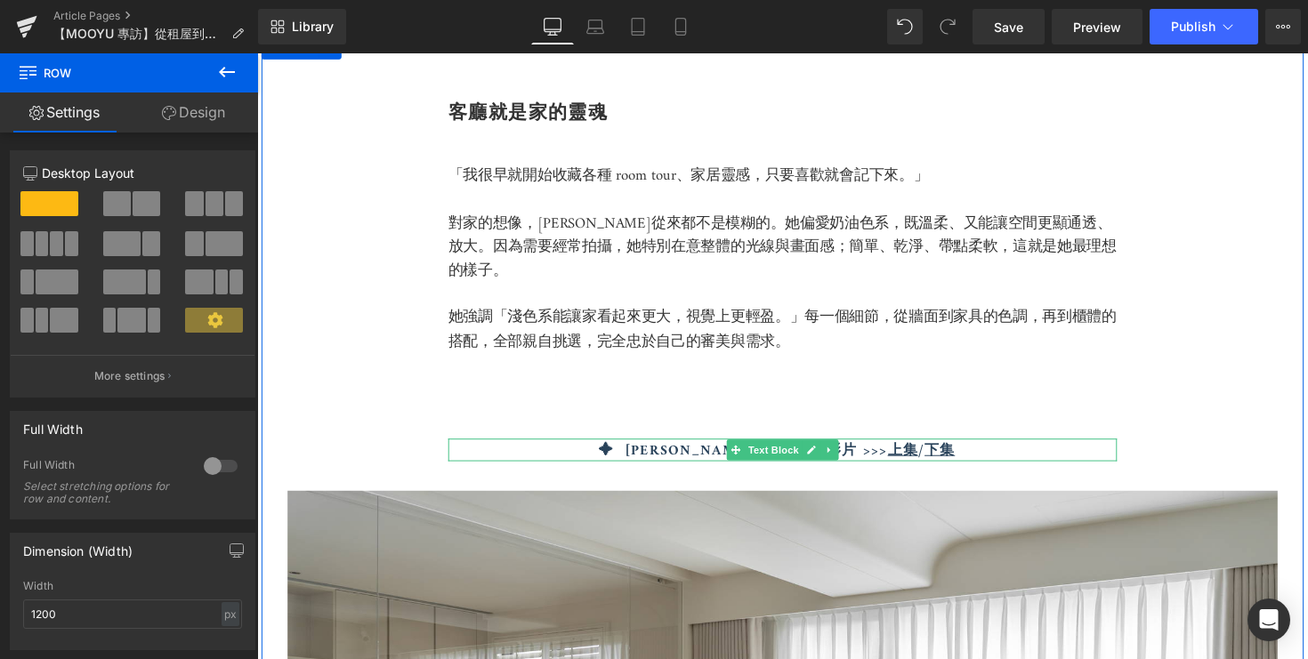
click at [739, 449] on span at bounding box center [748, 459] width 19 height 21
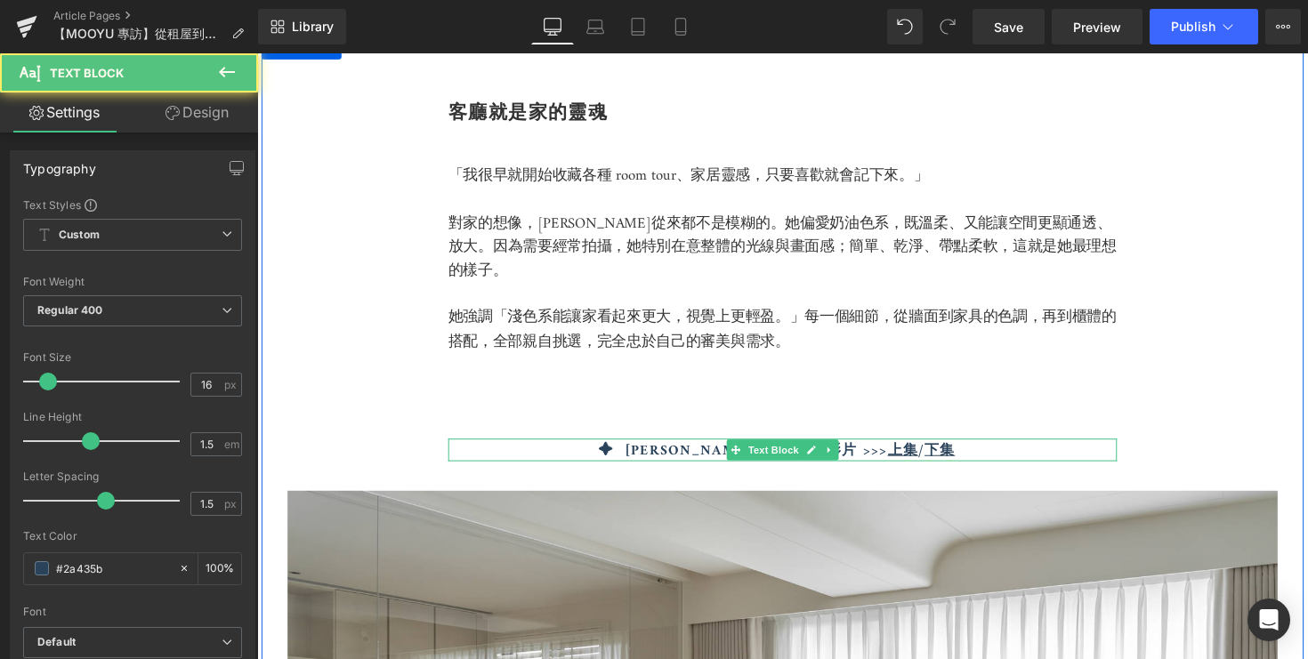
click at [739, 449] on span at bounding box center [748, 459] width 19 height 21
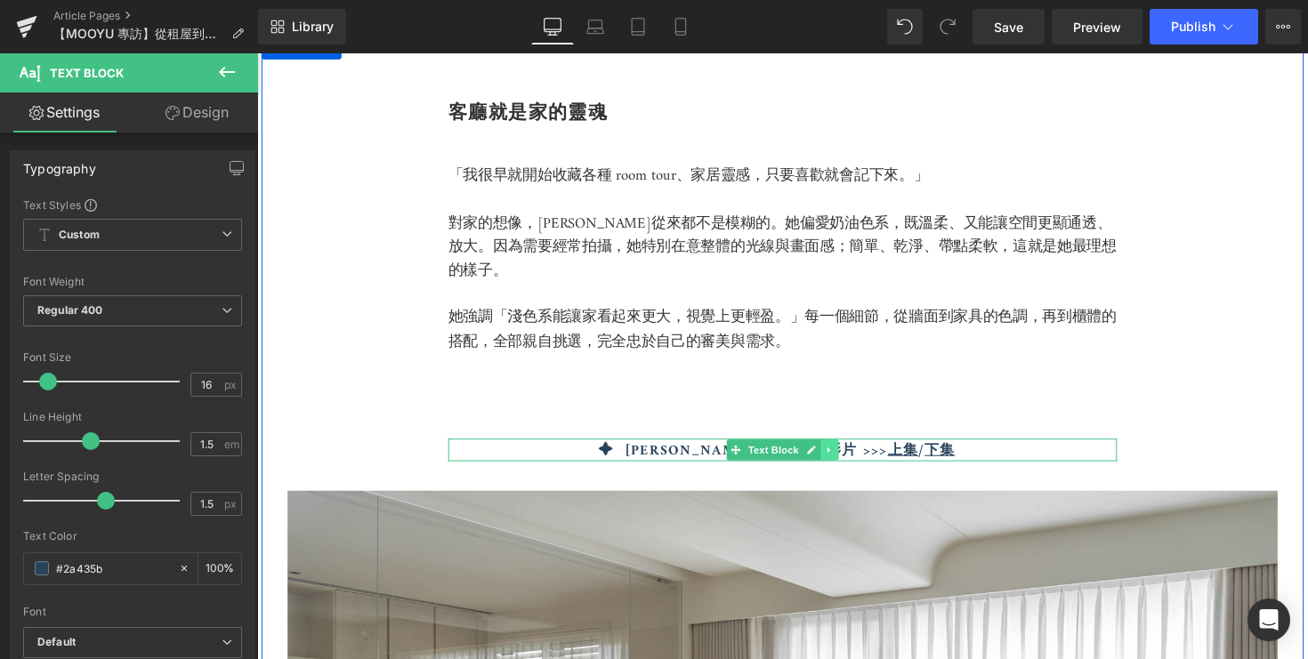
click at [841, 449] on link at bounding box center [844, 459] width 19 height 21
click at [853, 455] on icon at bounding box center [853, 460] width 10 height 10
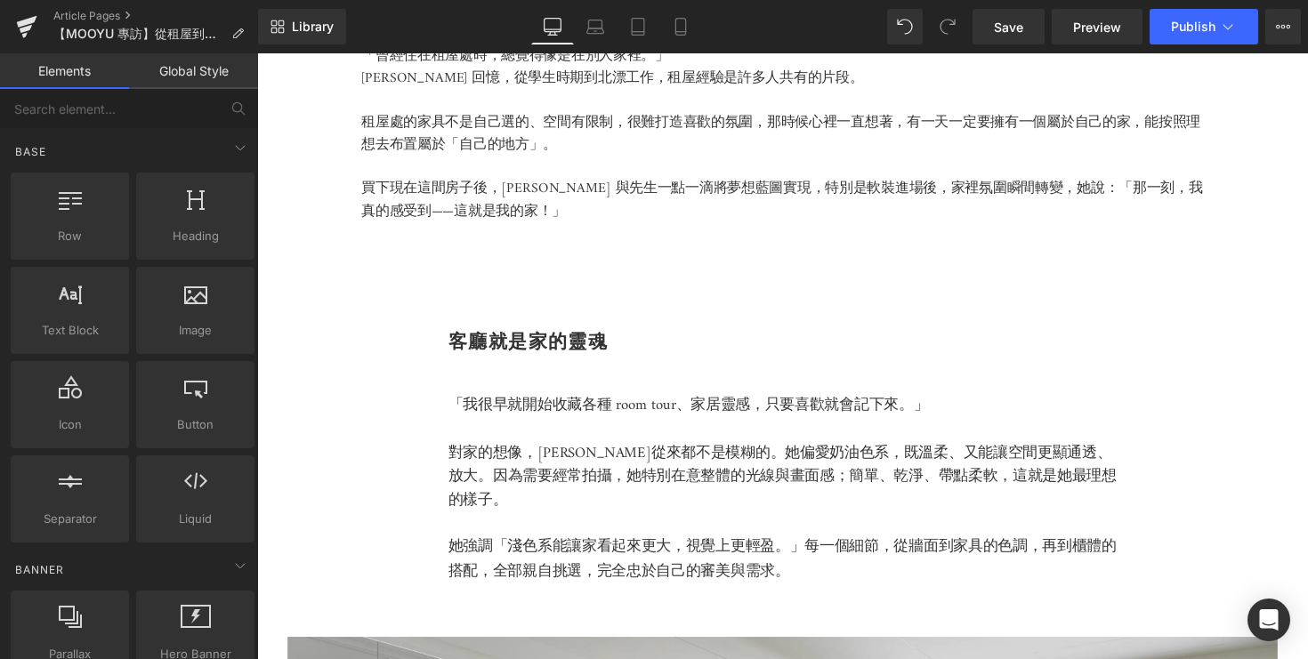
scroll to position [1253, 0]
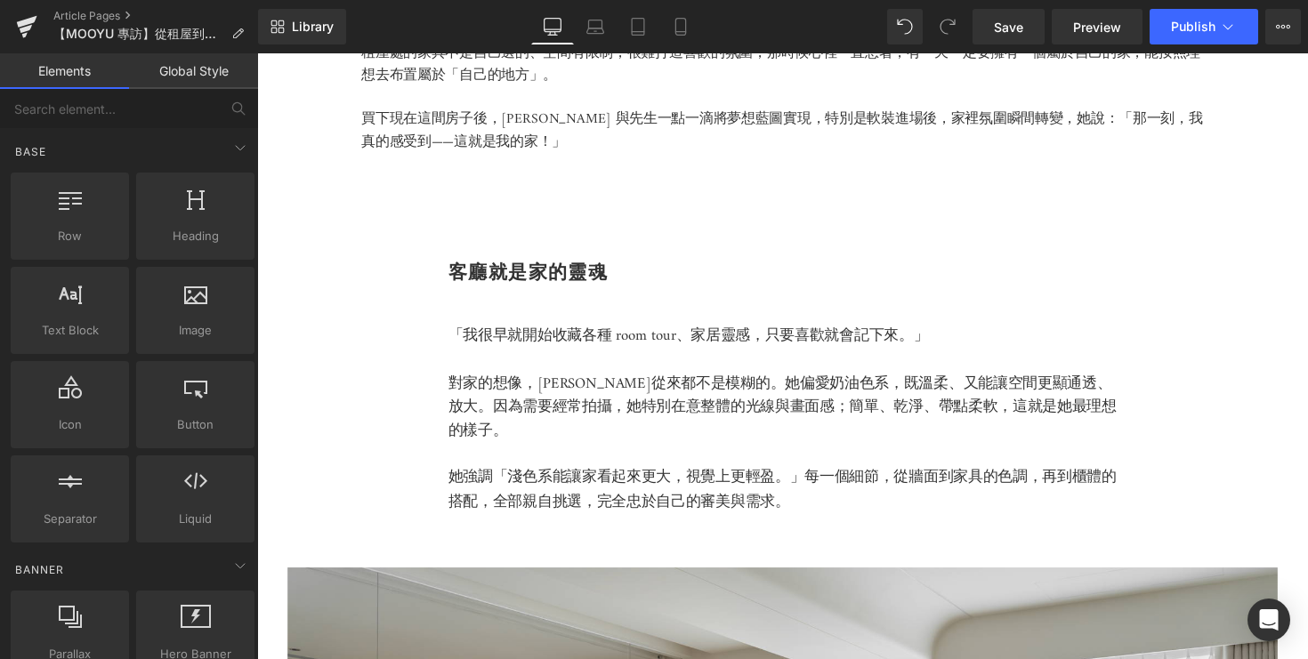
click at [521, 416] on p "對家的想像，篠崎泫從來都不是模糊的。她偏愛奶油色系，既溫柔、又能讓空間更顯通透、放大。 因為需要經常拍攝，她特別在意整體的光線與畫面感；簡單、乾淨、帶點柔軟，…" at bounding box center [795, 417] width 685 height 73
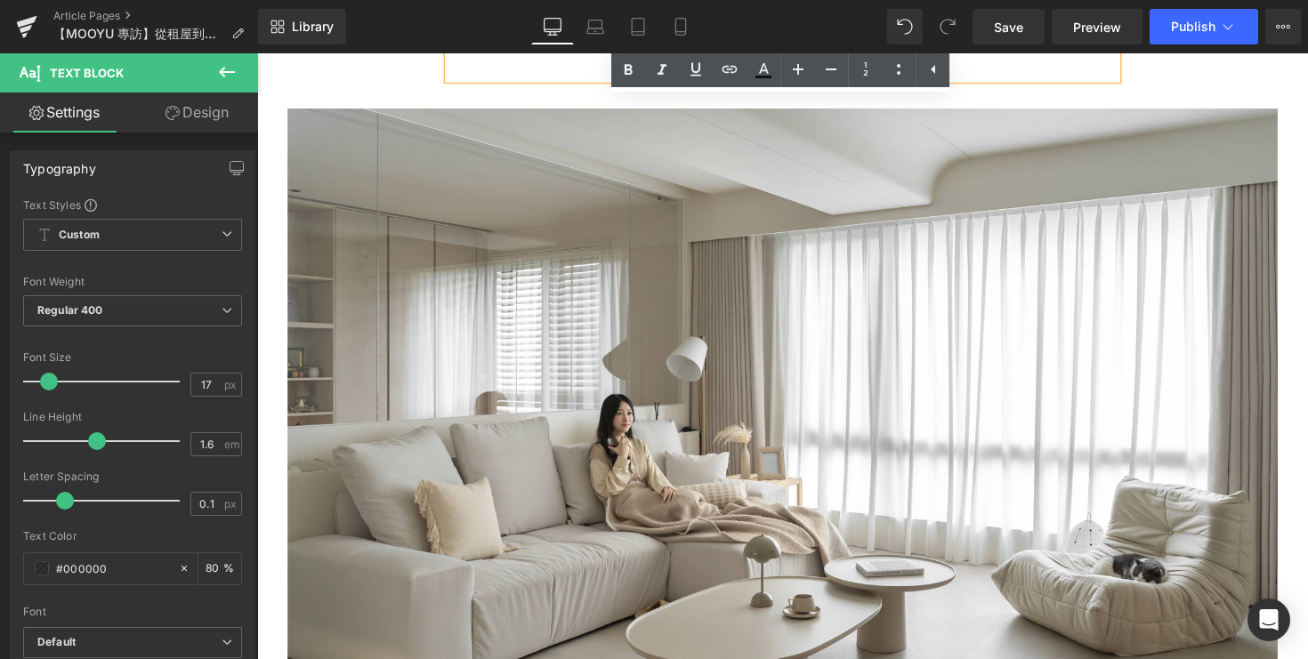
scroll to position [1776, 0]
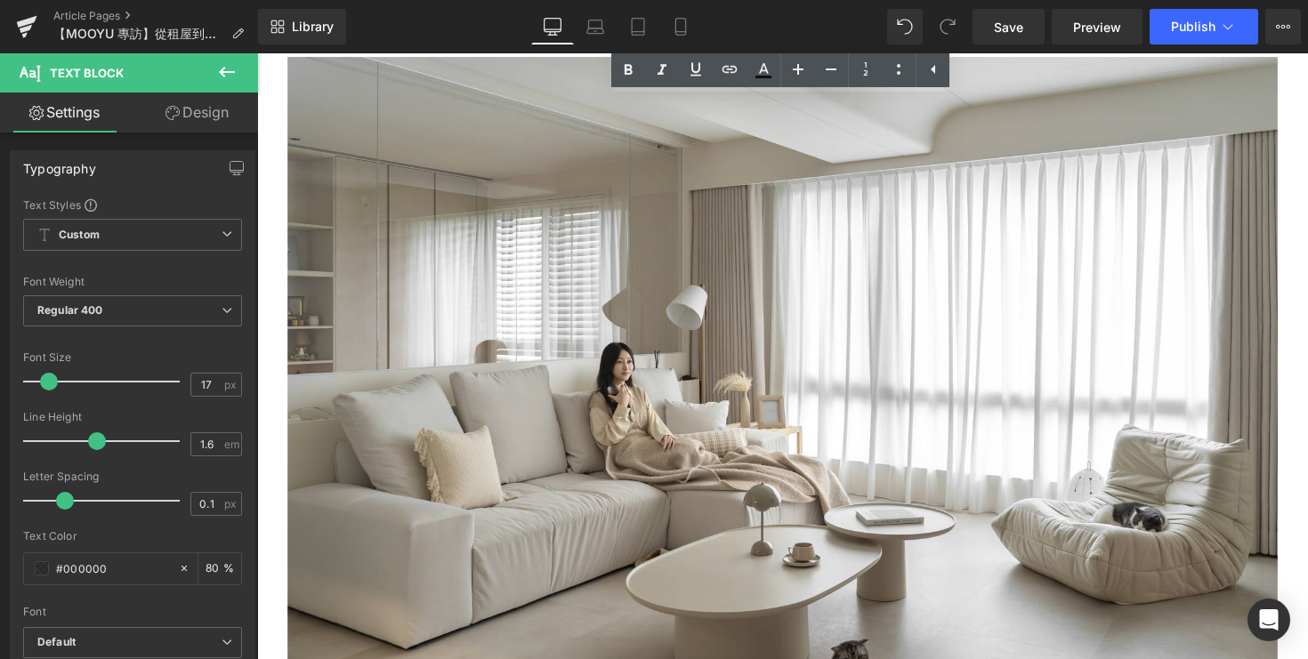
click at [521, 416] on img at bounding box center [795, 395] width 1015 height 676
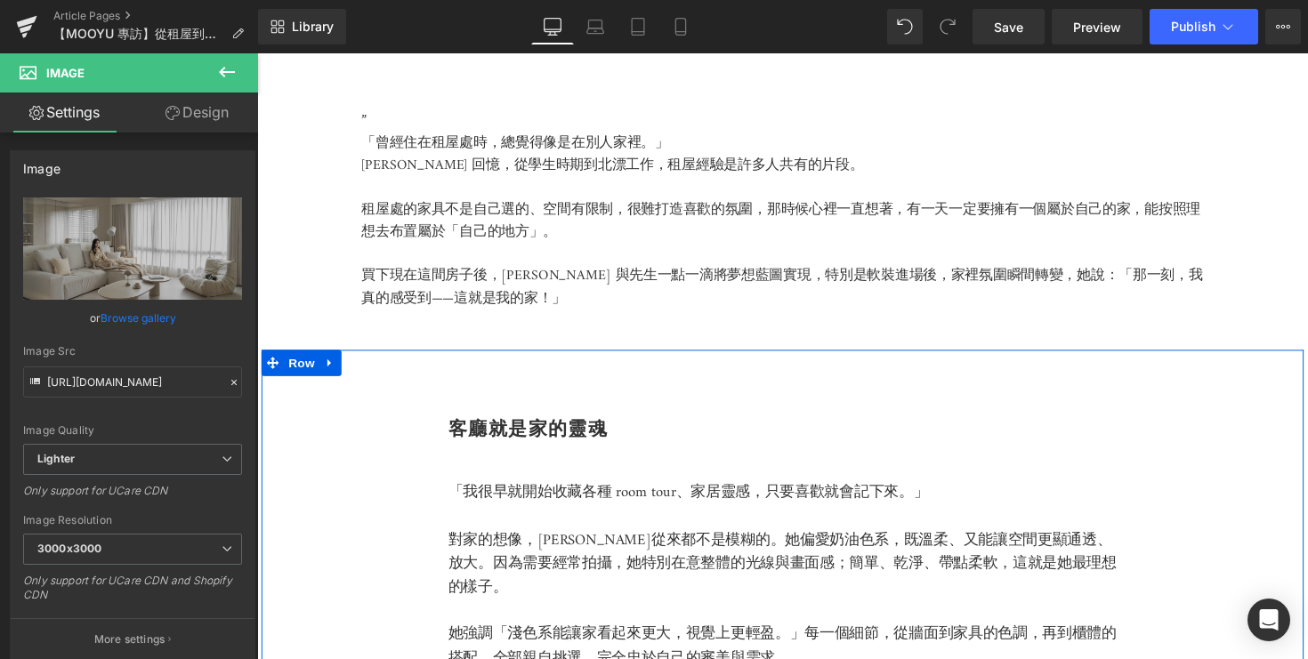
scroll to position [1353, 0]
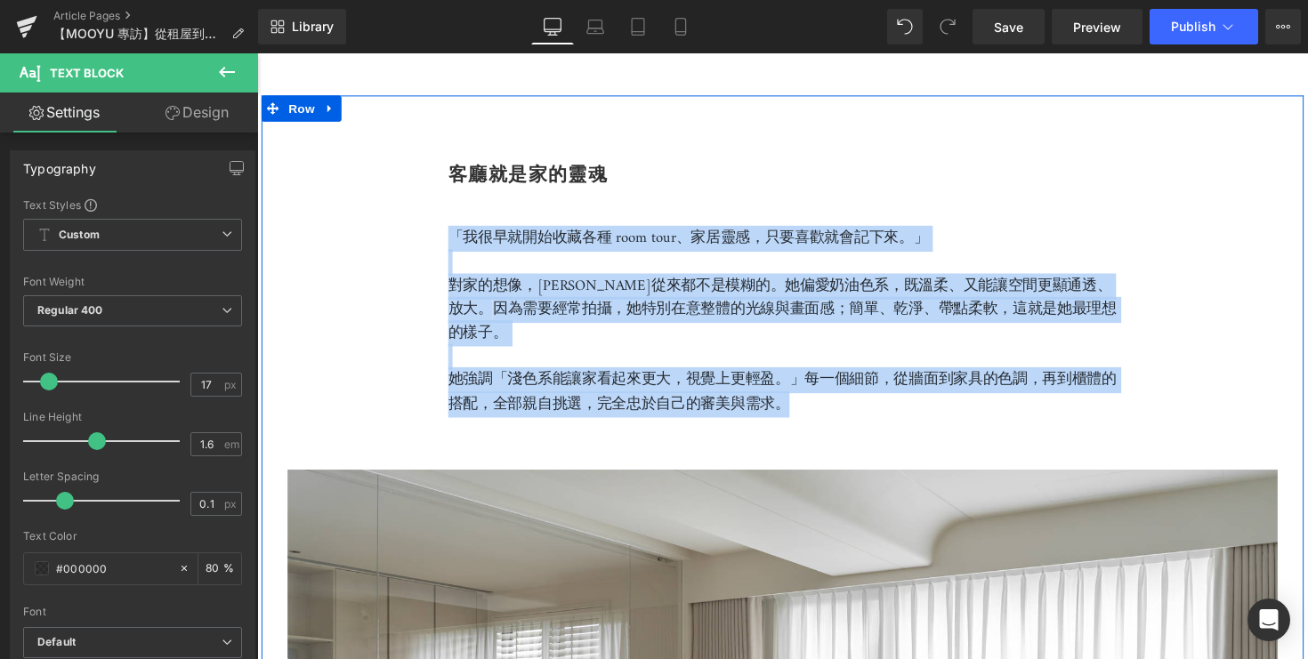
drag, startPoint x: 822, startPoint y: 406, endPoint x: 449, endPoint y: 267, distance: 398.7
click at [449, 267] on div "客廳就是家的靈魂 Heading 「我很早就開始收藏各種 room tour、家居靈感，只要喜歡就會記下來。」 對家的想像，篠崎泫從來都不是模糊的。她偏愛奶油…" at bounding box center [796, 627] width 1068 height 1060
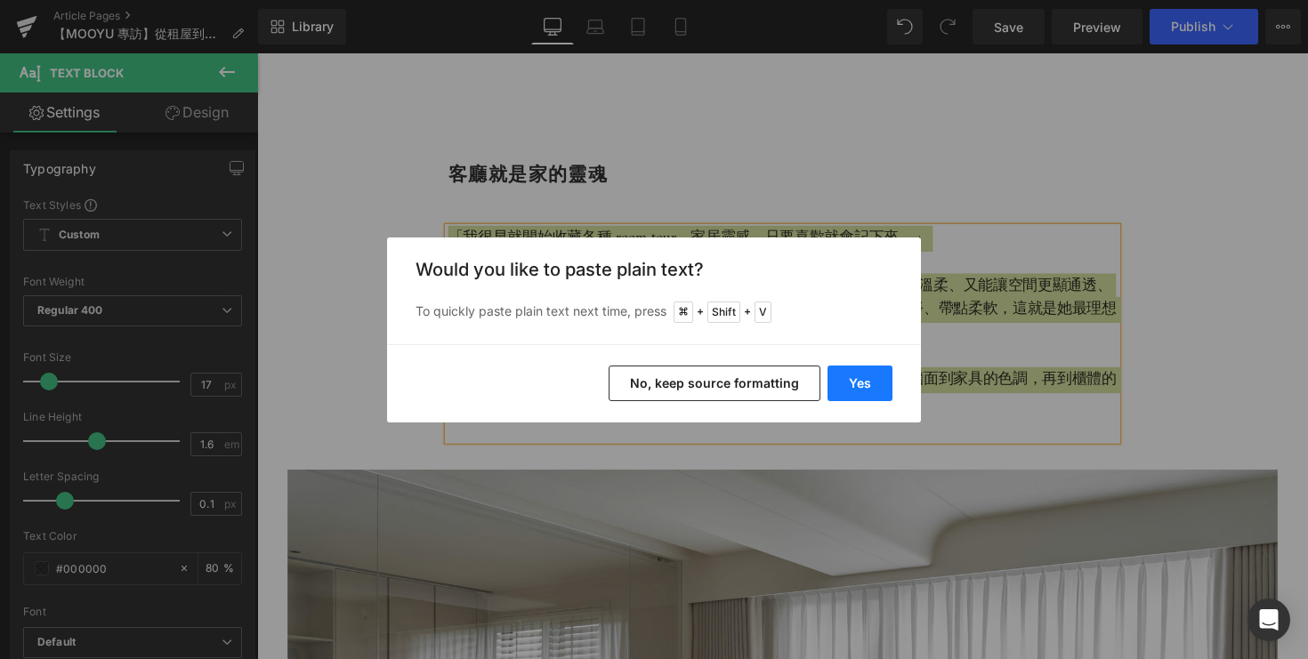
click at [855, 388] on button "Yes" at bounding box center [860, 384] width 65 height 36
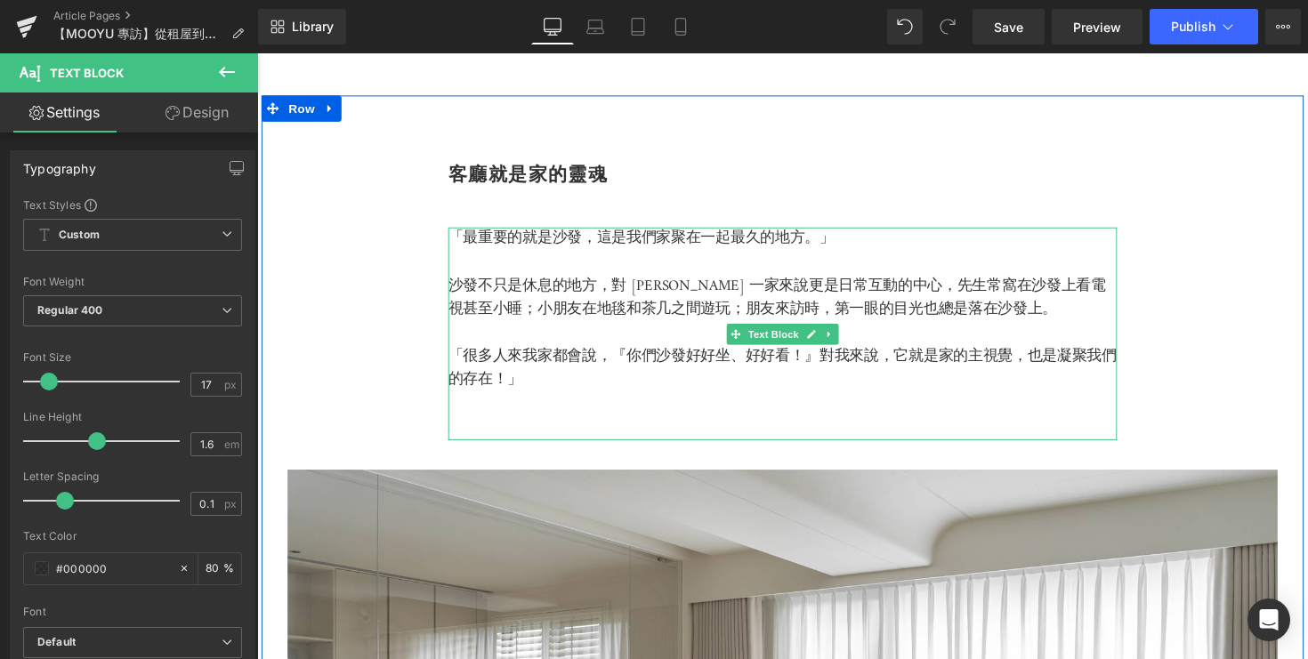
click at [657, 426] on p at bounding box center [795, 414] width 685 height 24
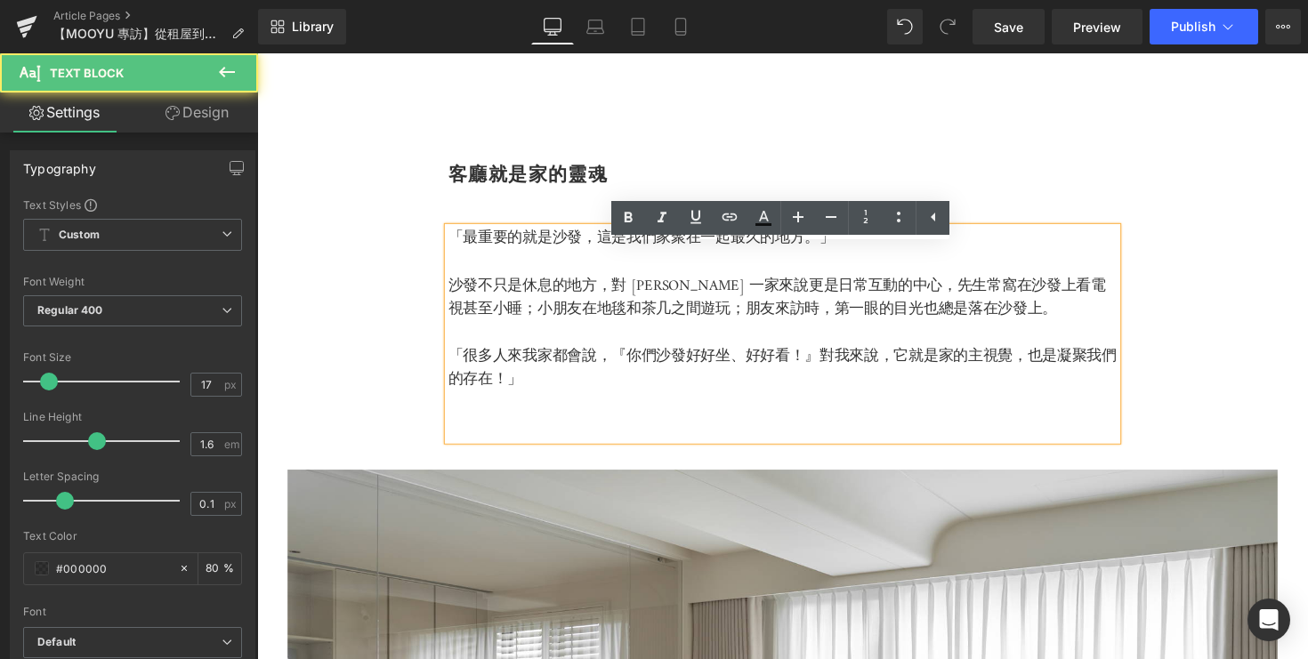
click at [616, 450] on p at bounding box center [795, 438] width 685 height 24
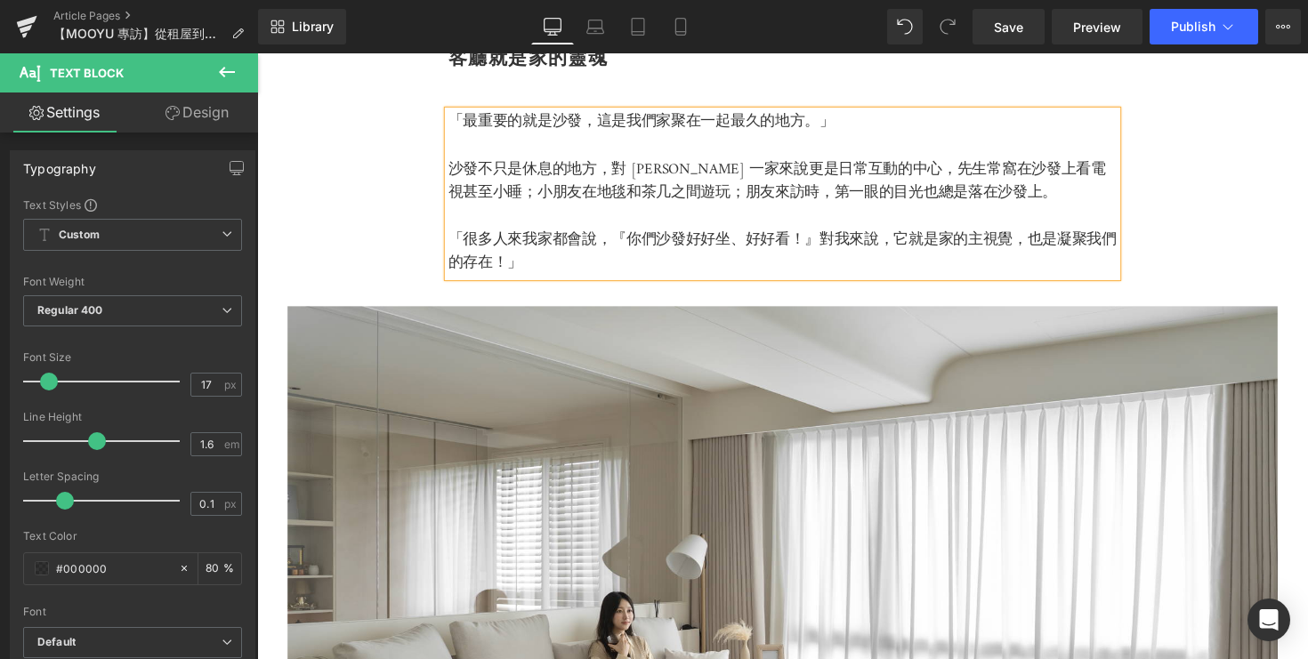
scroll to position [1497, 0]
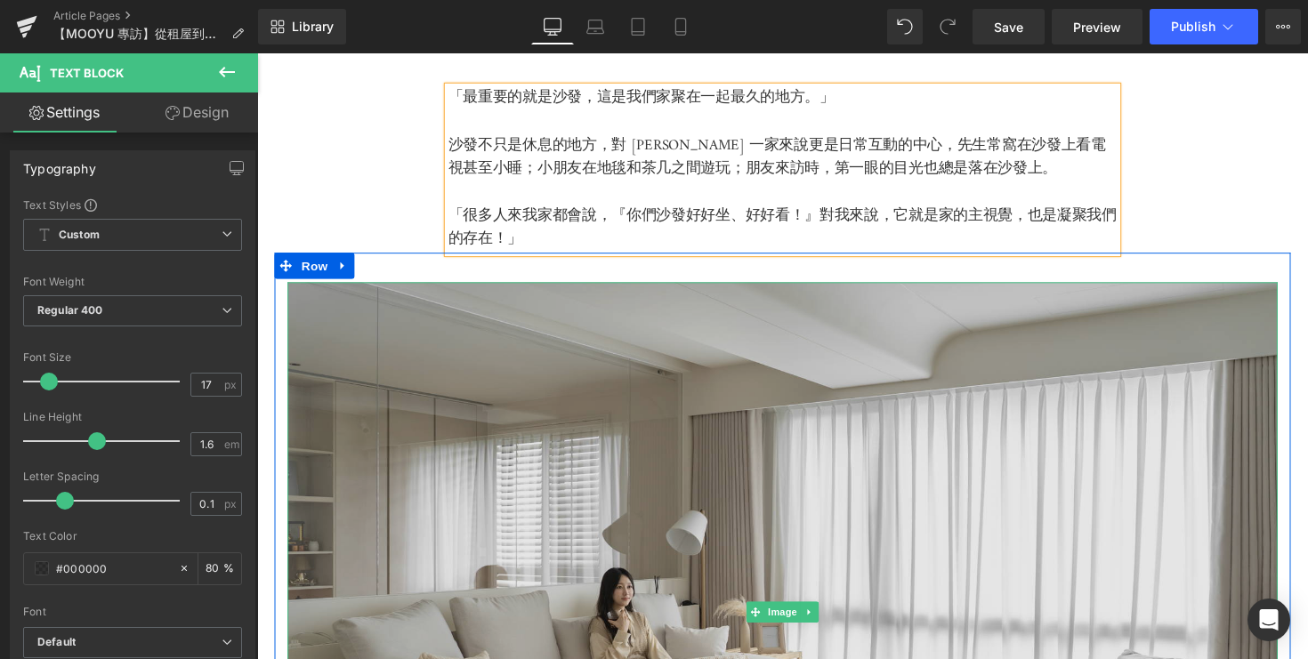
click at [827, 435] on img at bounding box center [795, 626] width 1015 height 676
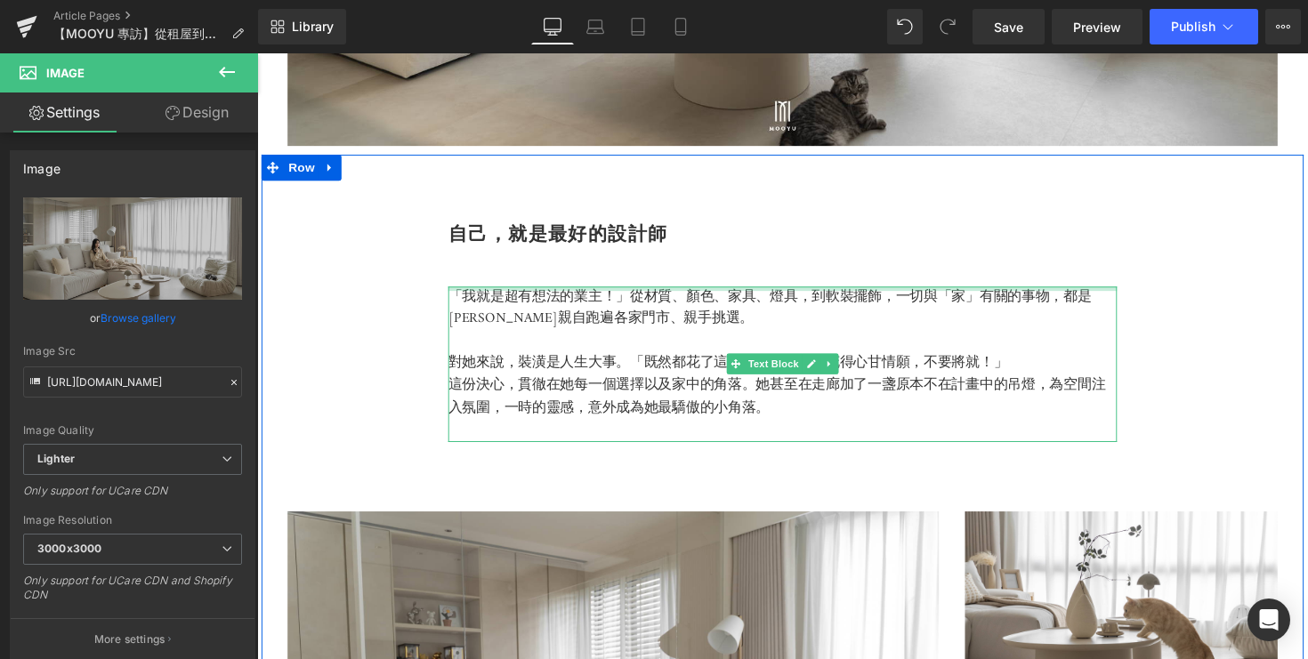
scroll to position [2278, 0]
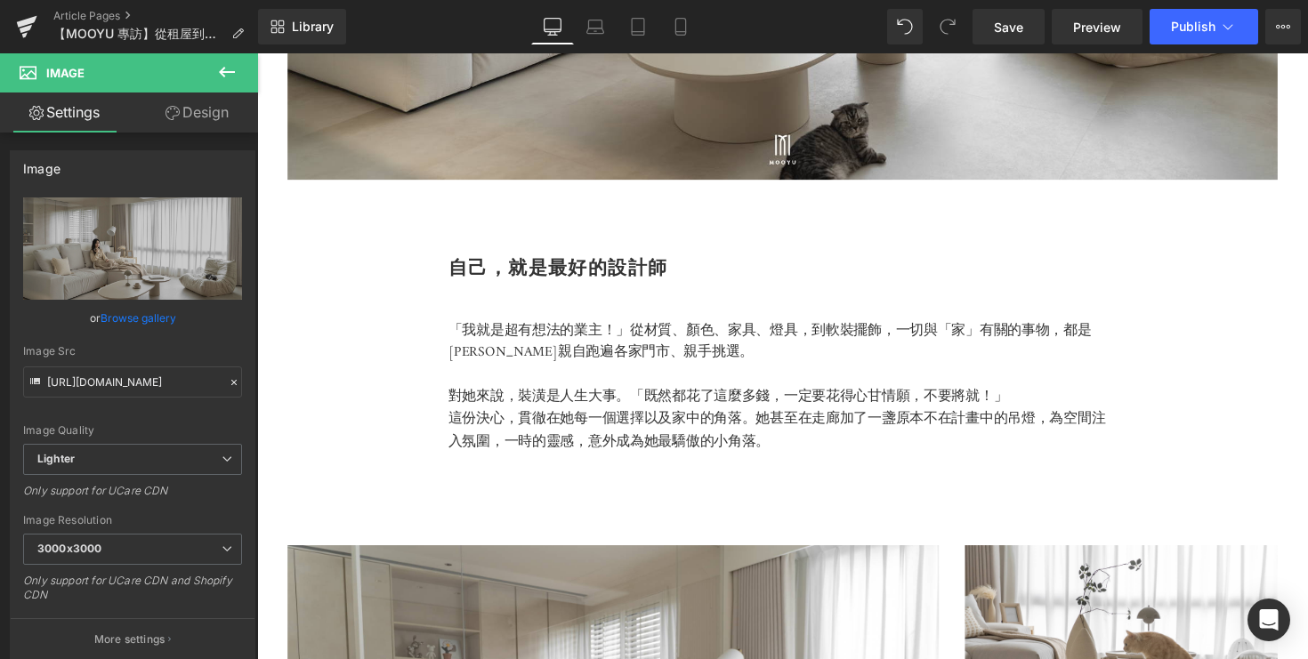
click at [699, 457] on span "貫徹在她每一個選擇以及家中的角落。她甚至在走廊加了一盞原本不在計畫中的吊燈，為空間注入氛圍，一時的靈感，意外成為她最驕傲的小角落。" at bounding box center [790, 440] width 674 height 48
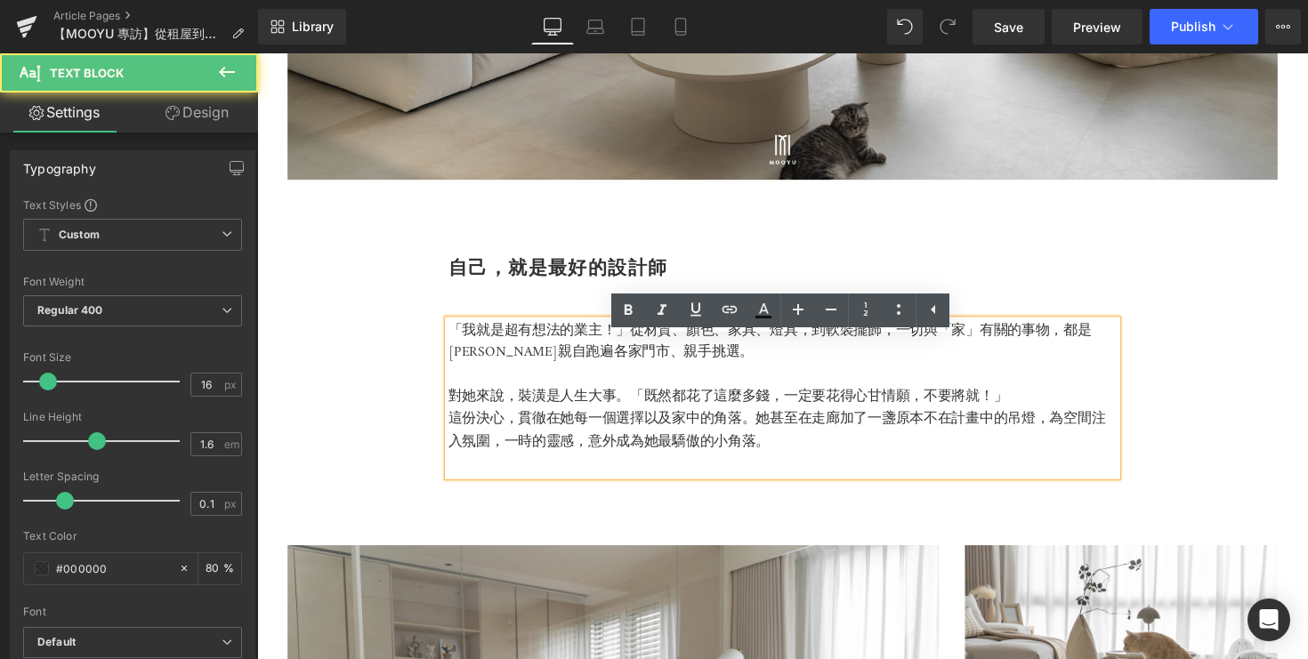
click at [592, 285] on b "自己，就是最好的設計師" at bounding box center [565, 273] width 225 height 24
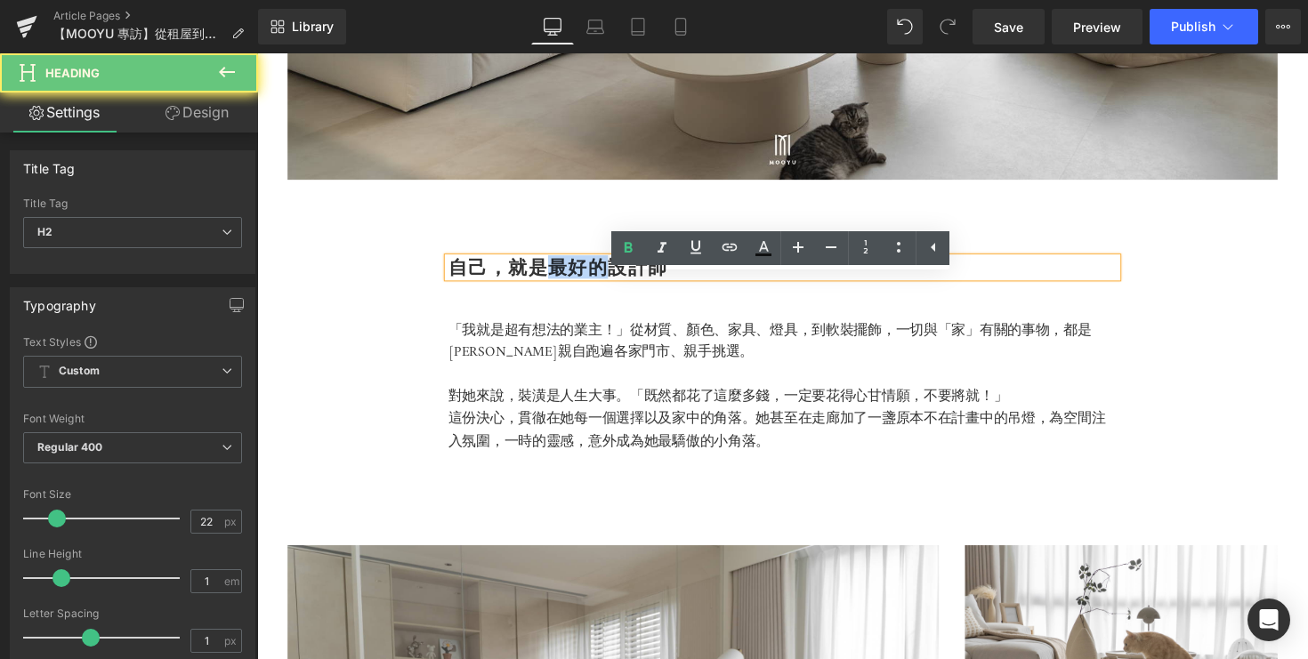
click at [592, 285] on b "自己，就是最好的設計師" at bounding box center [565, 273] width 225 height 24
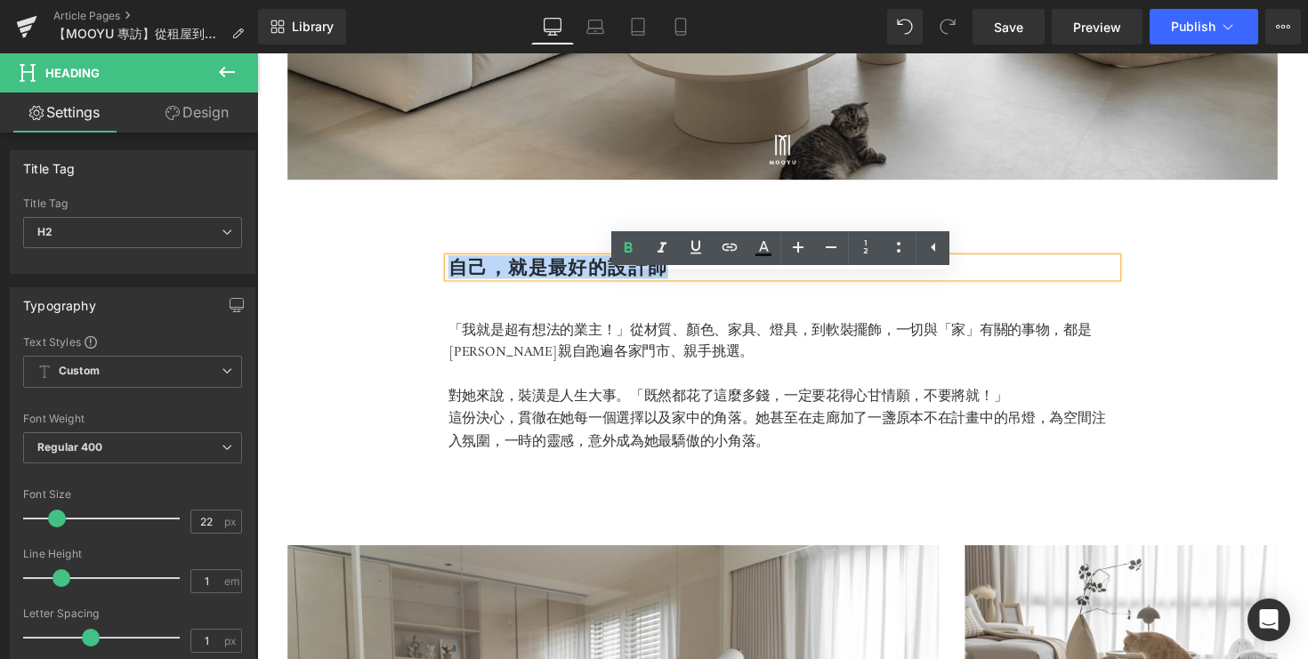
paste div
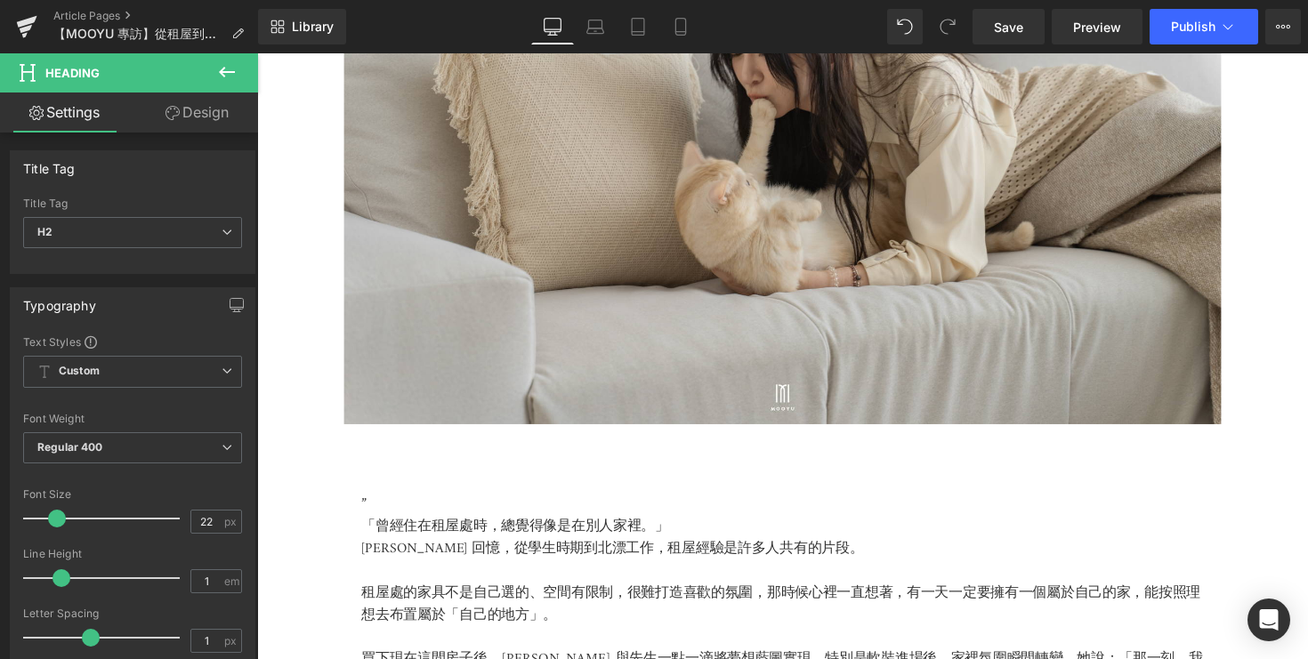
scroll to position [982, 0]
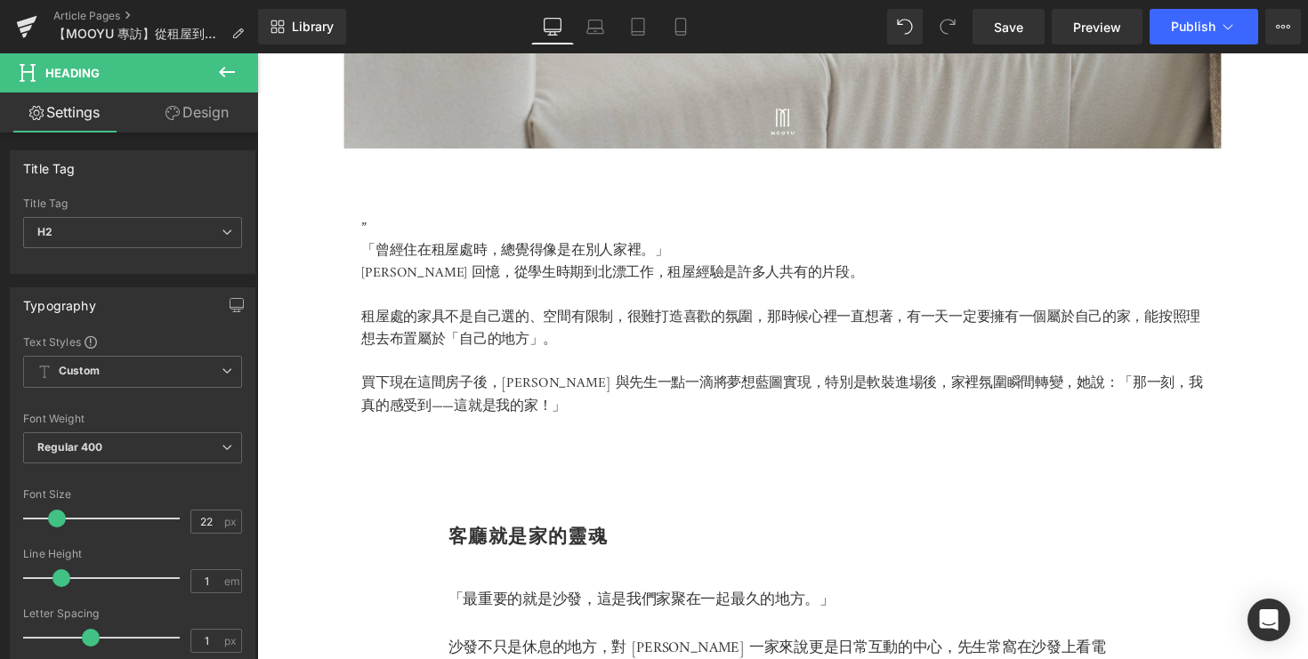
click at [630, 402] on p "買下現在這間房子後，Kelly 與先生一點一滴將夢想藍圖實現，特別是軟裝進場後，家裡氛圍瞬間轉變，她說：「那一刻，我真的感受到——這就是我的家！」" at bounding box center [795, 404] width 863 height 45
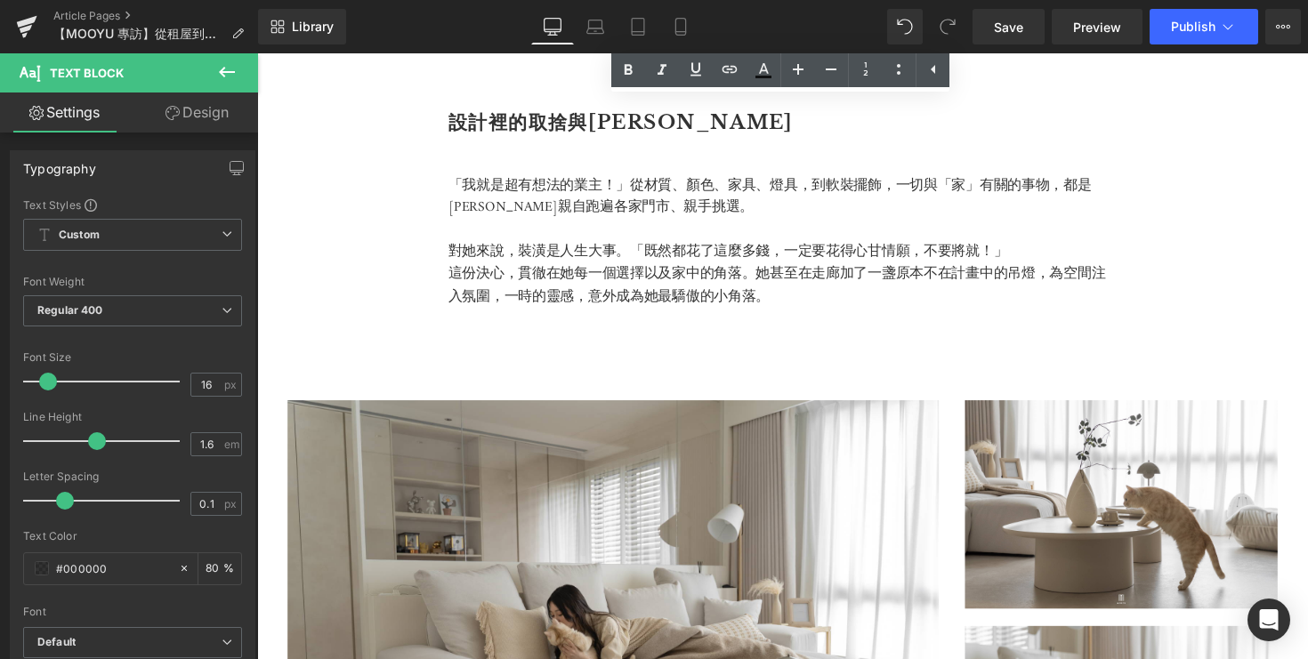
scroll to position [2437, 0]
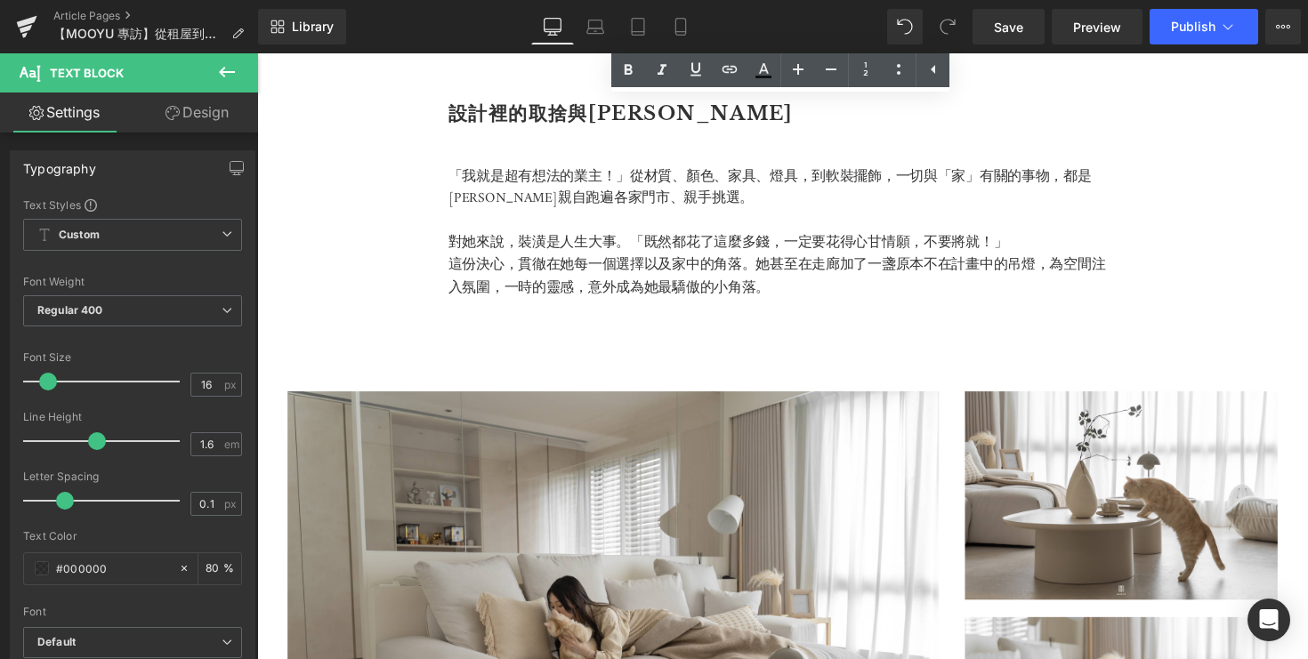
click at [661, 306] on span "貫徹在她每一個選擇以及家中的角落。她甚至在走廊加了一盞原本不在計畫中的吊燈，為空間注入氛圍，一時的靈感，意外成為她最驕傲的小角落。" at bounding box center [790, 282] width 674 height 48
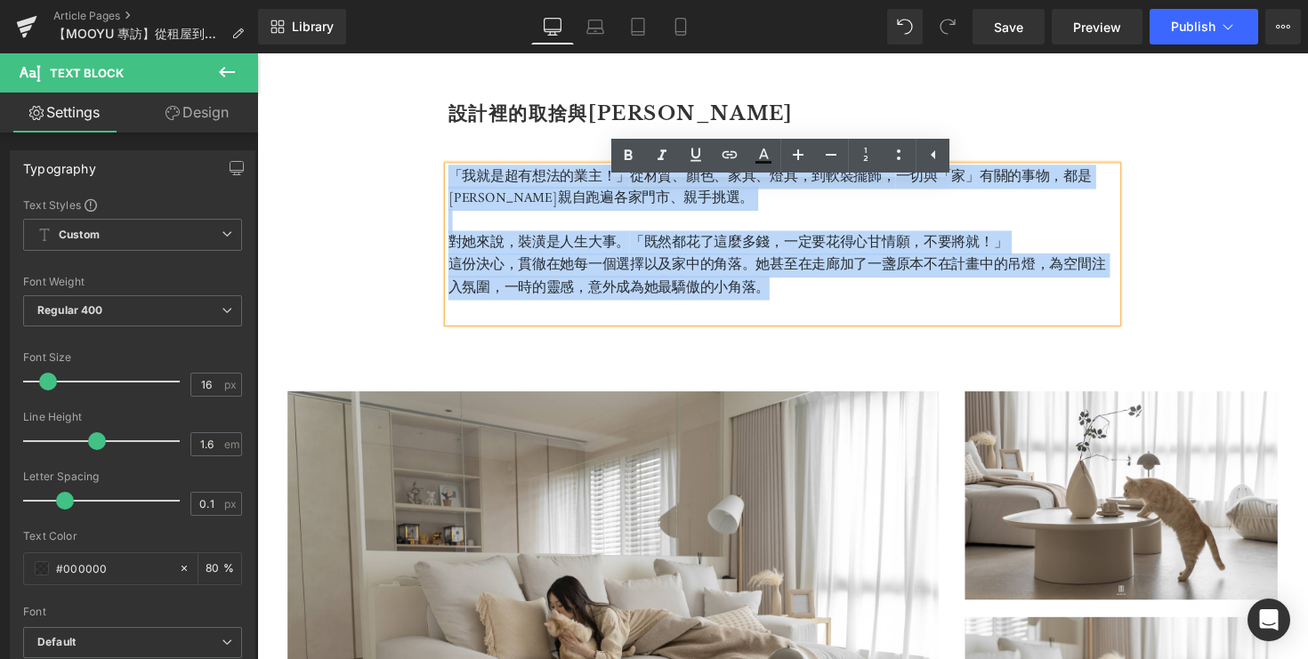
drag, startPoint x: 791, startPoint y: 319, endPoint x: 443, endPoint y: 192, distance: 370.2
click at [442, 192] on div "設計裡的取捨與平衡 Heading 「我就是超有想法的業主！」 從材質、顏色、家具、燈具，到軟裝擺飾， 一切與「家」有關的事物，都是篠崎泫親自跑遍各家門市、親…" at bounding box center [796, 451] width 1068 height 835
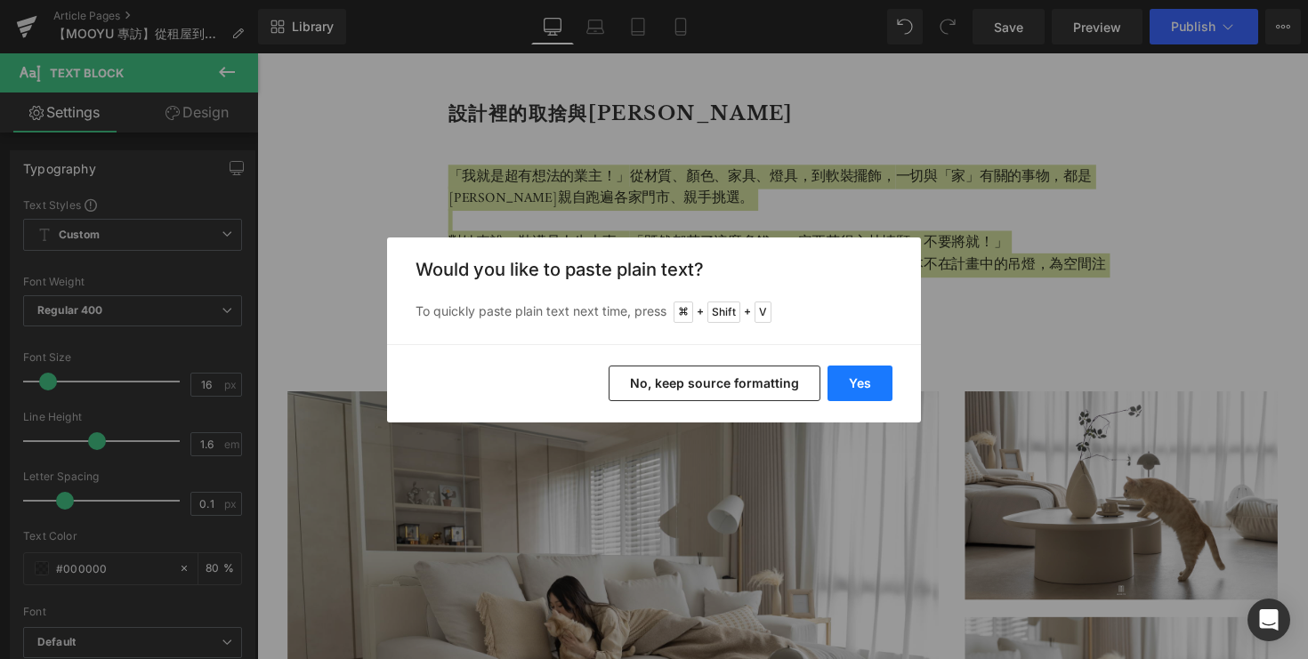
click at [869, 379] on button "Yes" at bounding box center [860, 384] width 65 height 36
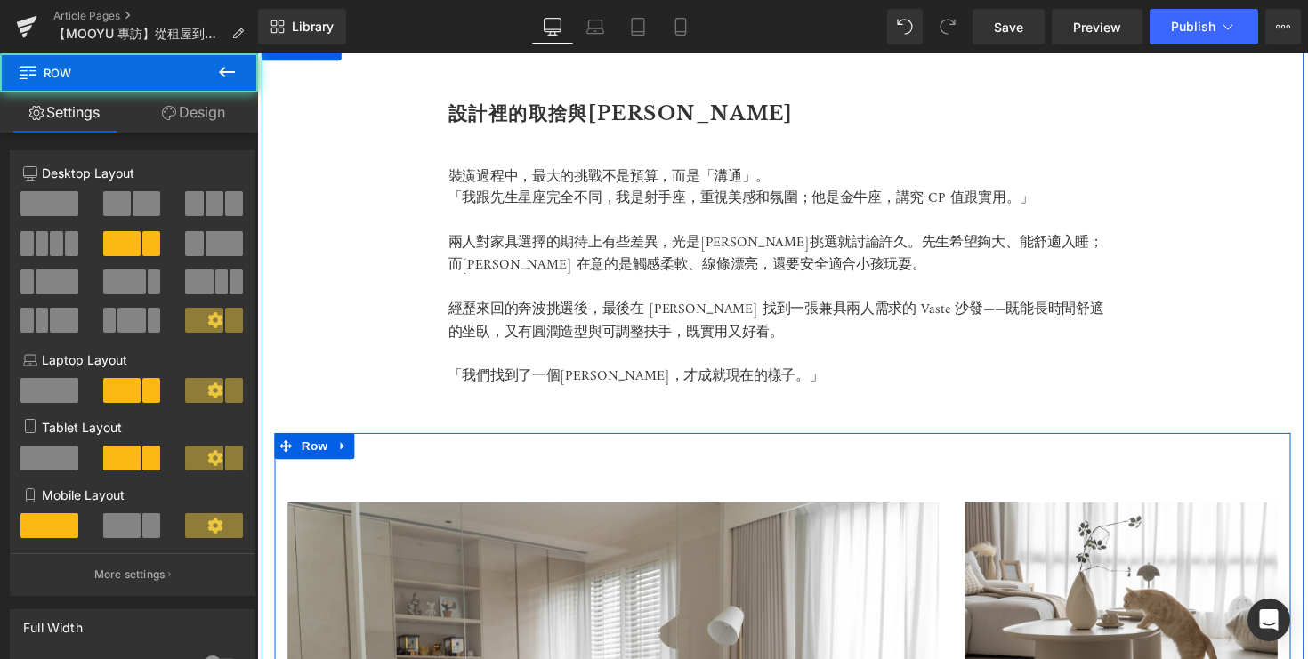
click at [769, 441] on p at bounding box center [795, 430] width 685 height 23
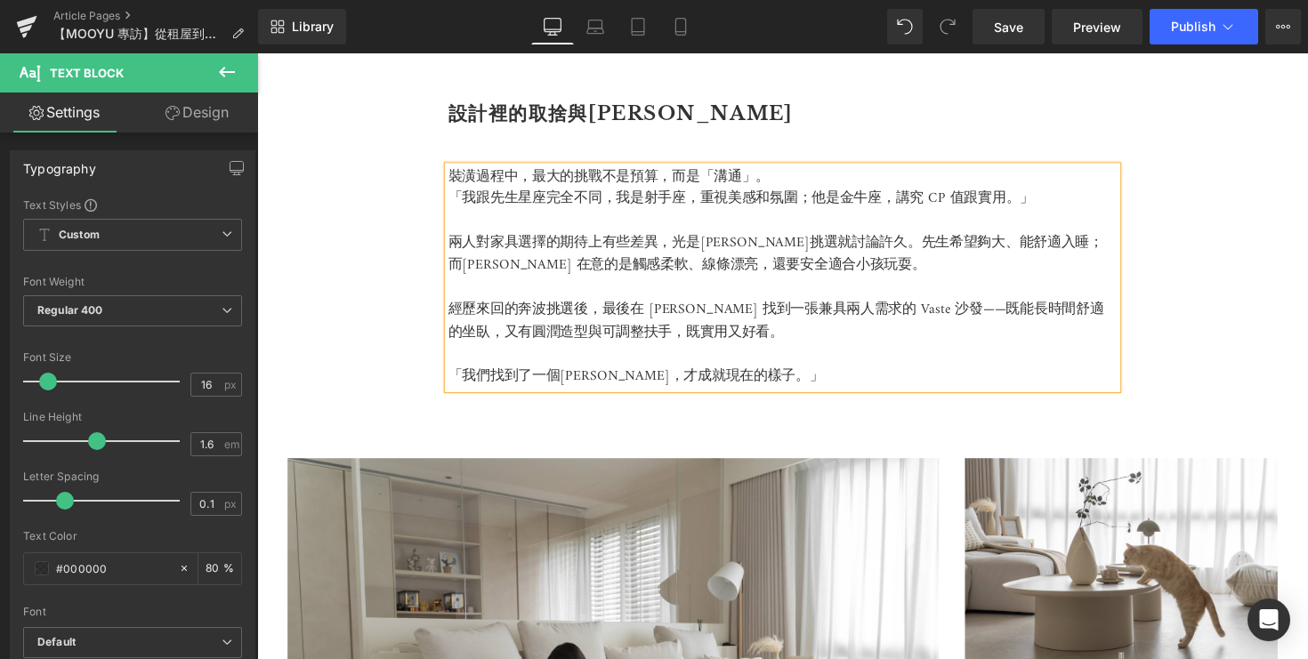
click at [815, 103] on div "設計裡的取捨與平衡 Heading 裝潢過程中，最大的挑戰不是預算，而是「溝通」。 「我跟先生星座完全不同，我是射手座，重視美感和氛圍；他是金牛座，講究 CP…" at bounding box center [796, 485] width 1068 height 903
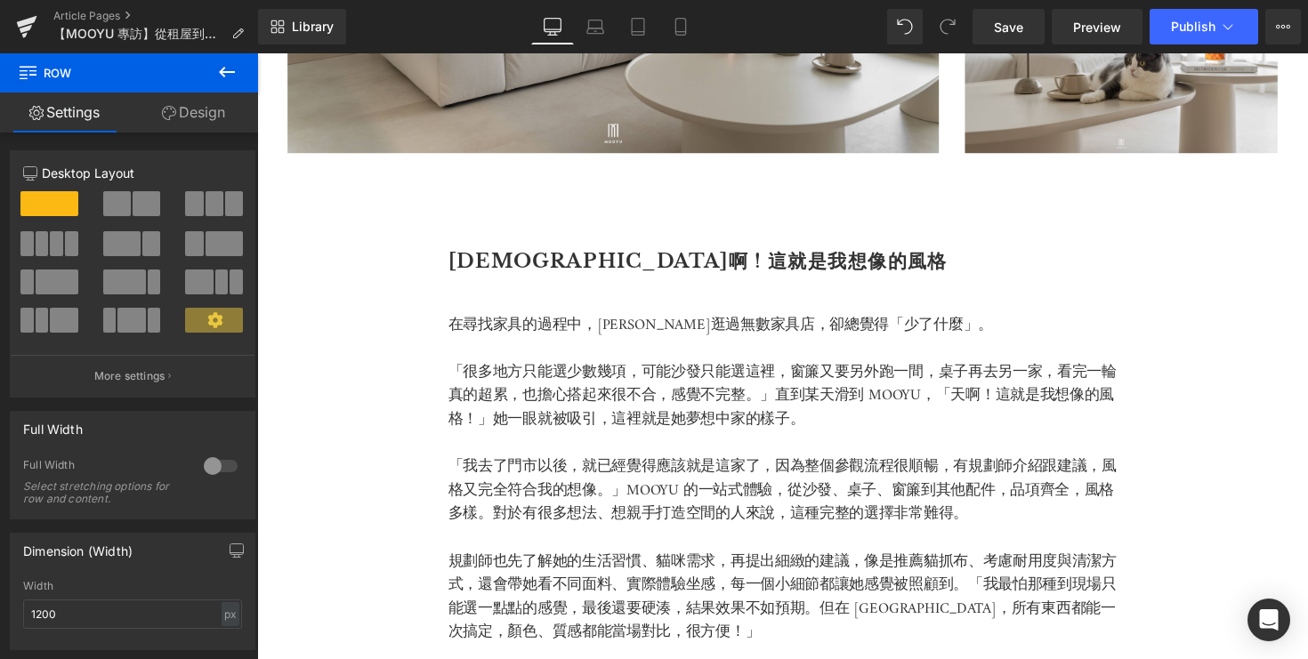
scroll to position [3215, 0]
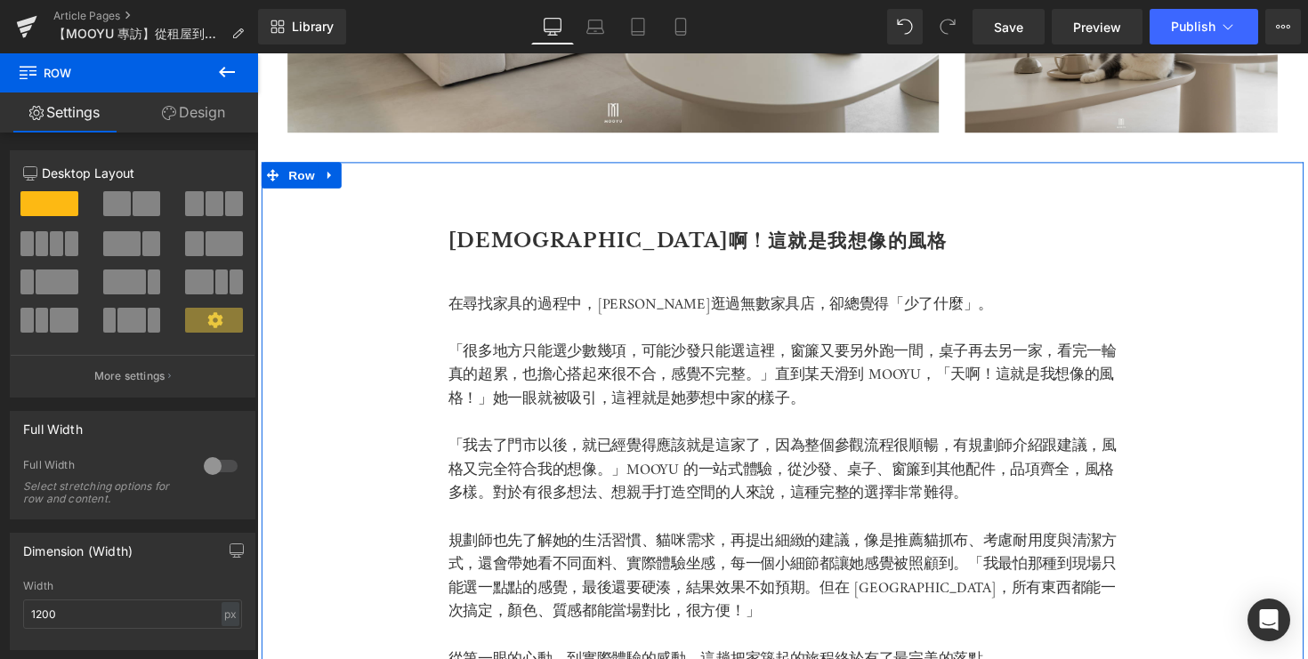
click at [586, 257] on b "天啊 ! 這就是我想像的風格" at bounding box center [709, 245] width 512 height 24
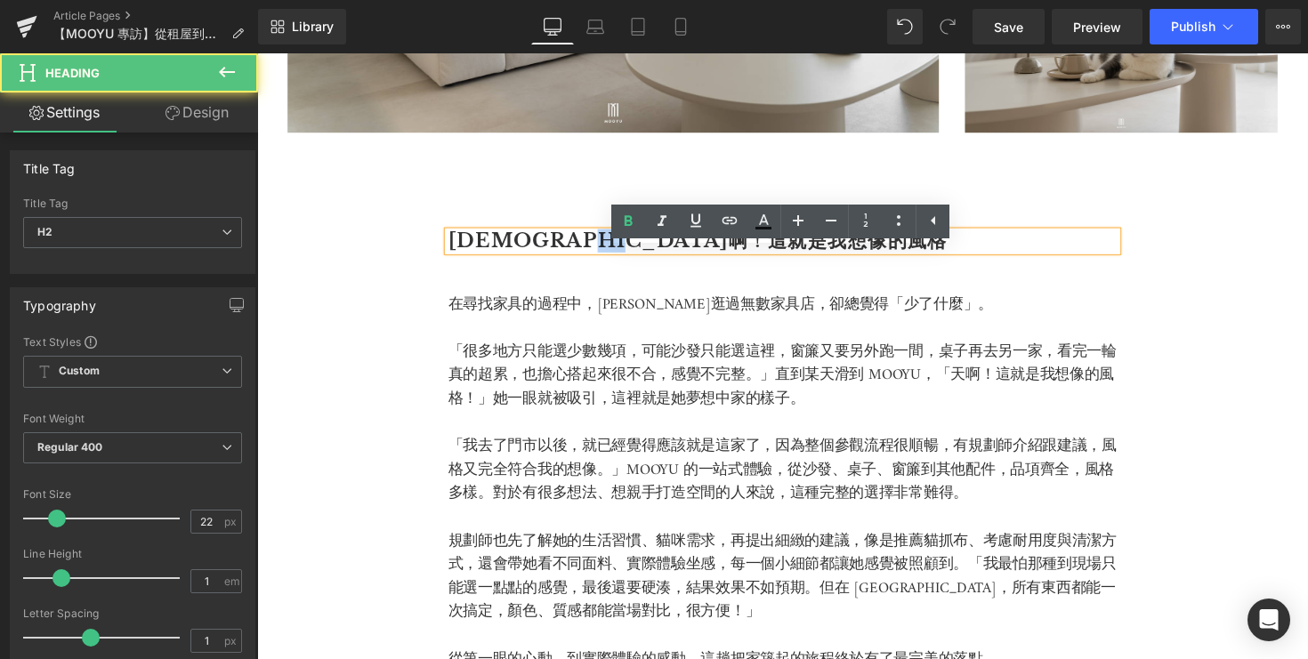
click at [586, 257] on b "天啊 ! 這就是我想像的風格" at bounding box center [709, 245] width 512 height 24
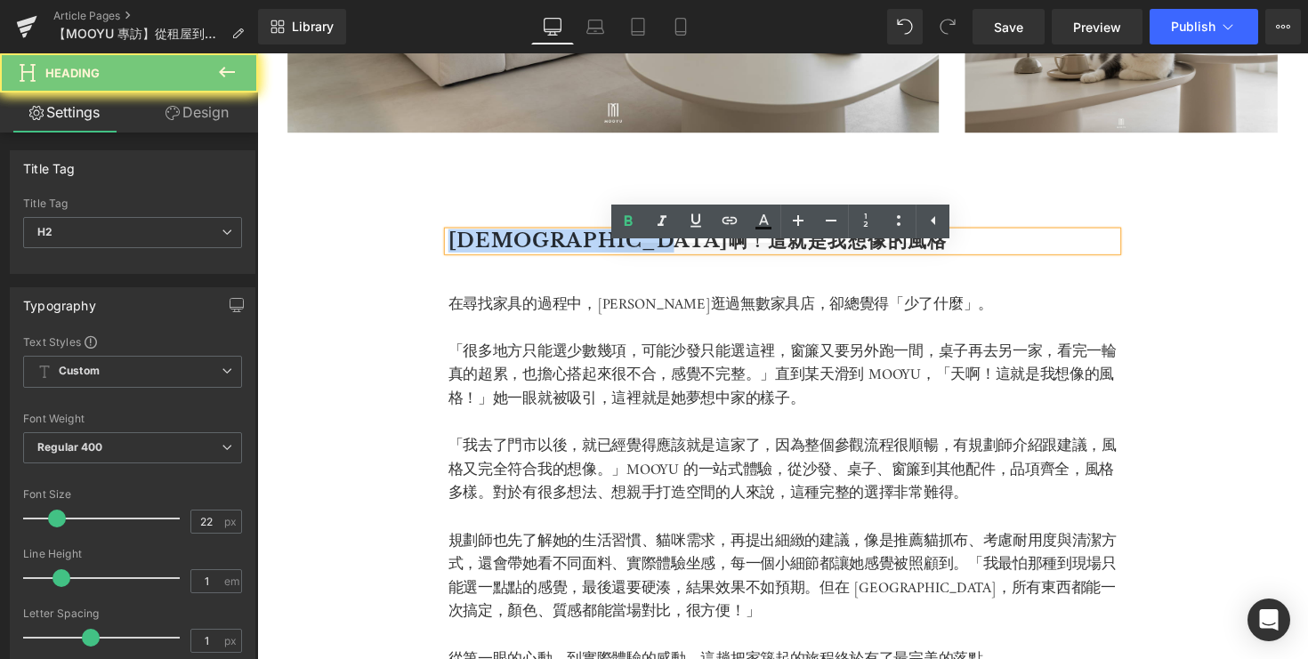
click at [586, 257] on b "天啊 ! 這就是我想像的風格" at bounding box center [709, 245] width 512 height 24
paste div
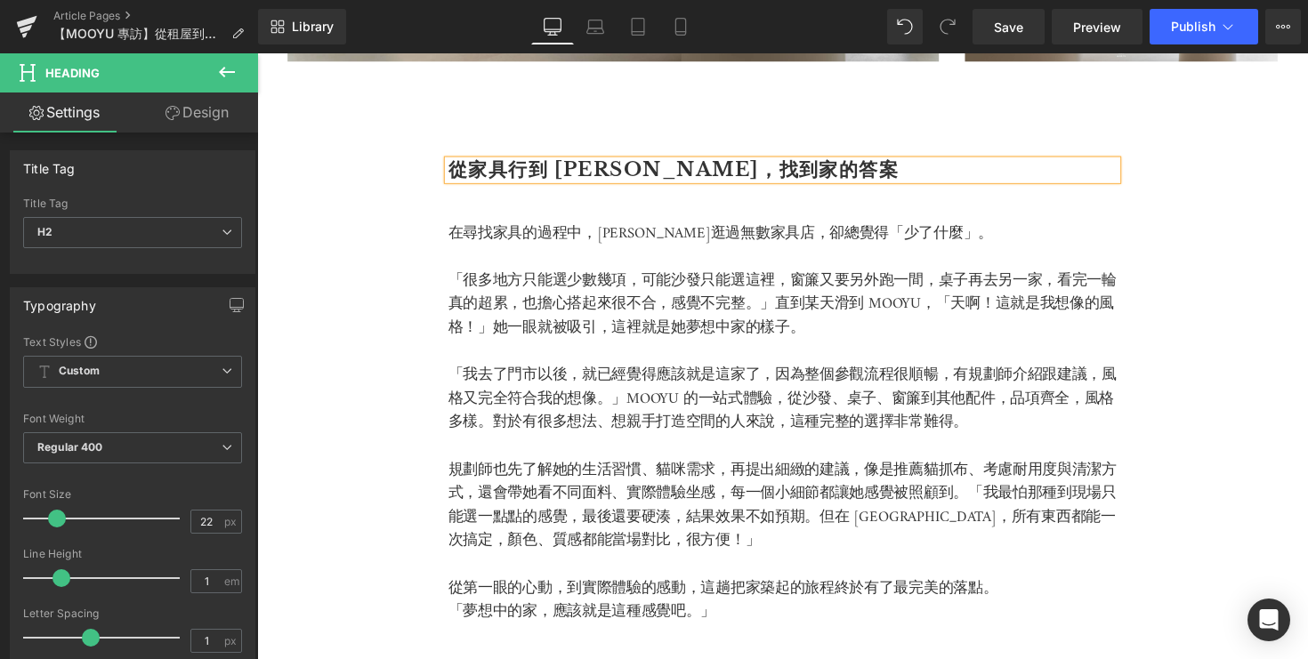
scroll to position [3416, 0]
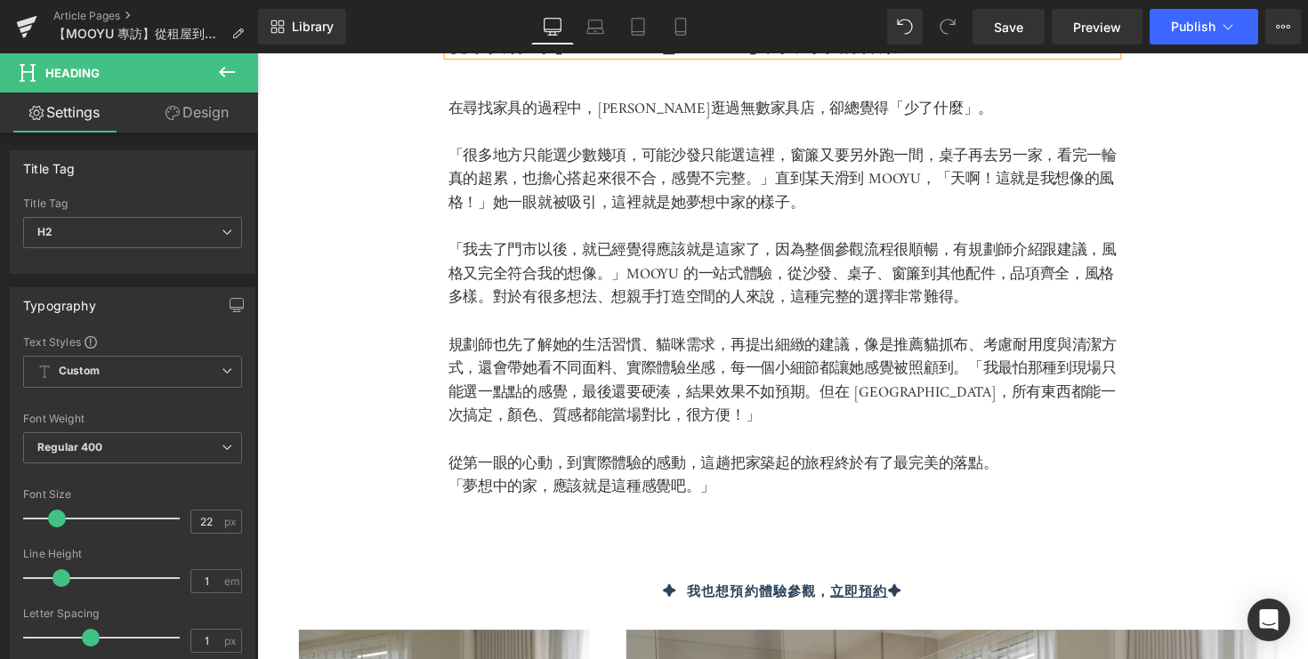
click at [732, 509] on p "「夢想中的家，應該就是這種感覺吧。」" at bounding box center [795, 499] width 685 height 24
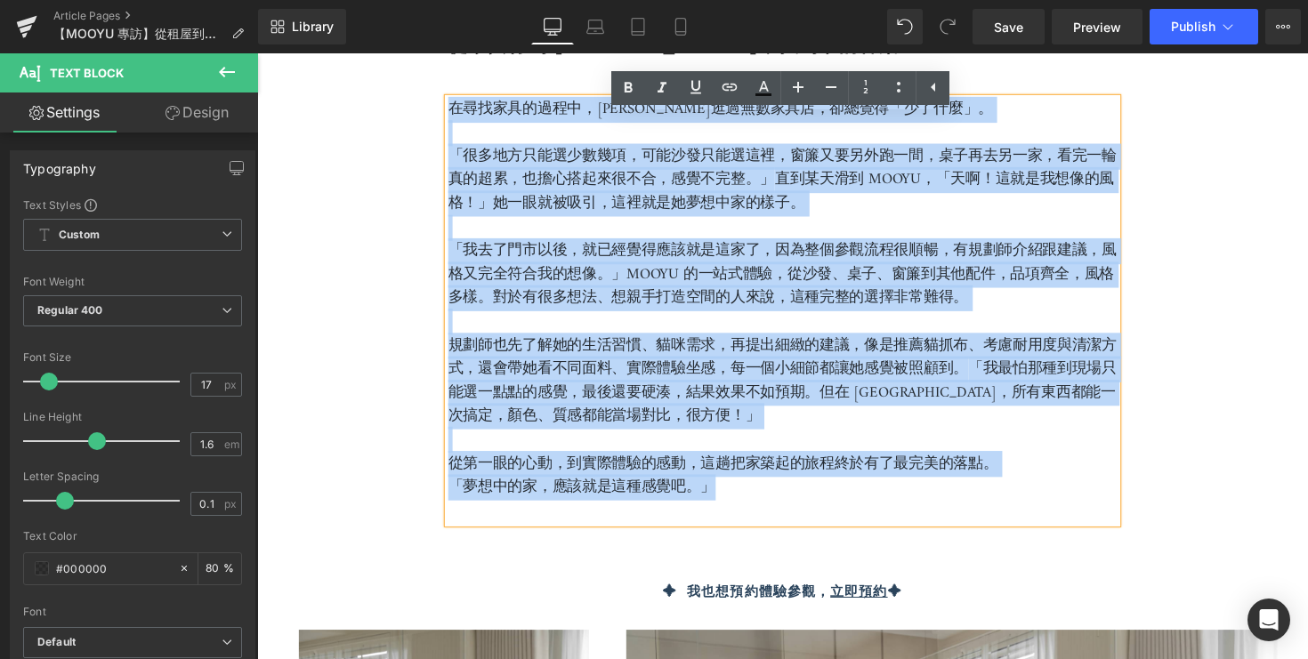
drag, startPoint x: 732, startPoint y: 517, endPoint x: 356, endPoint y: 84, distance: 573.5
click at [356, 84] on div "從家具行到 MOOYU，找到家的答案 Heading 在尋找家具的過程中，篠崎泫逛過無數家具店，卻總覺得「少了什麼」。 「很多地方只能選少數幾項，可能沙發只能…" at bounding box center [796, 532] width 1068 height 1136
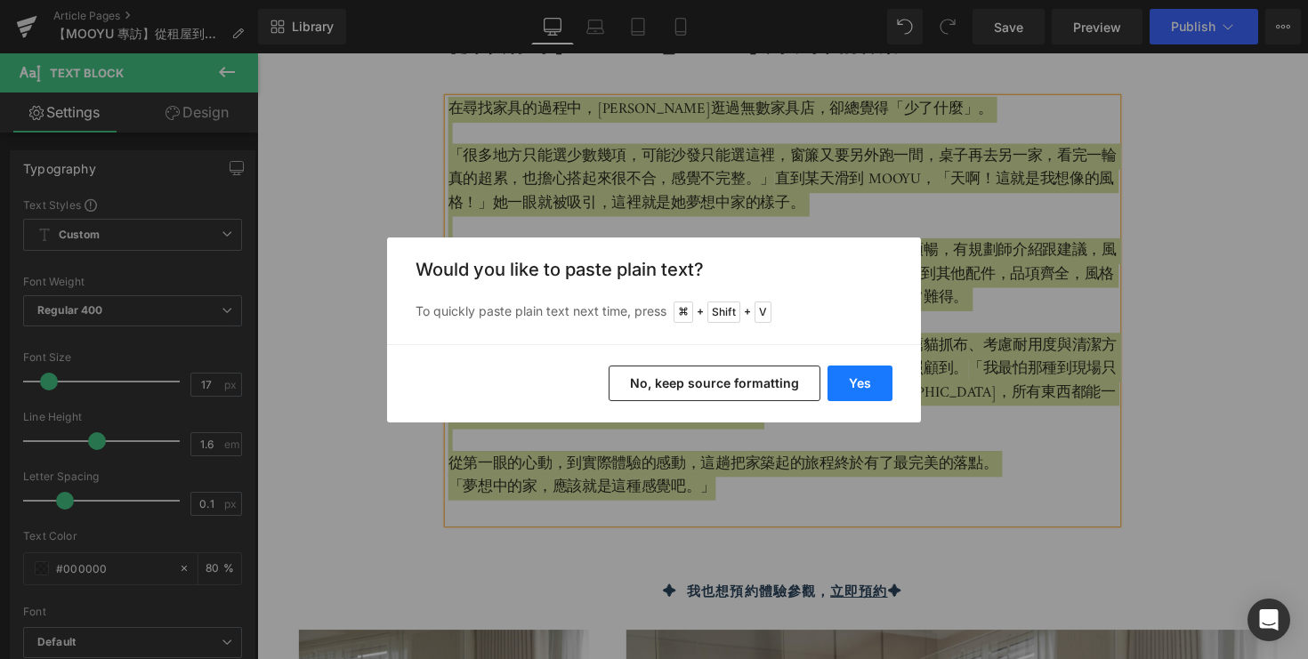
click at [870, 387] on button "Yes" at bounding box center [860, 384] width 65 height 36
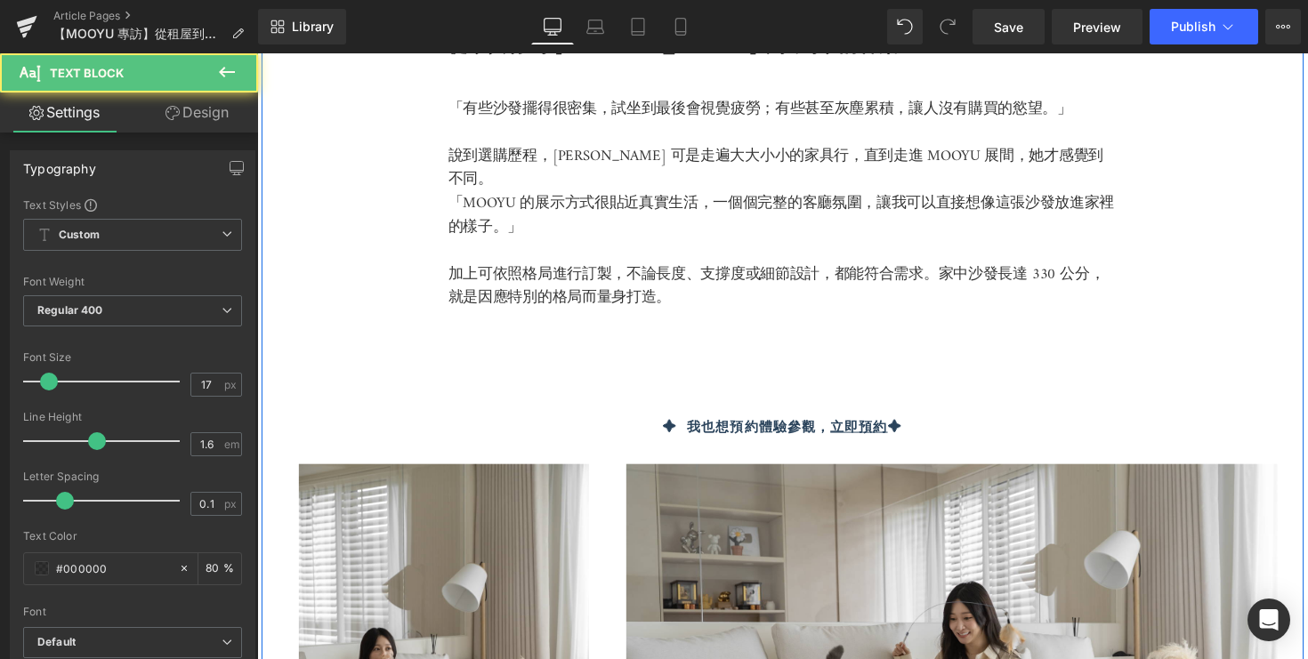
click at [754, 351] on p at bounding box center [795, 354] width 685 height 24
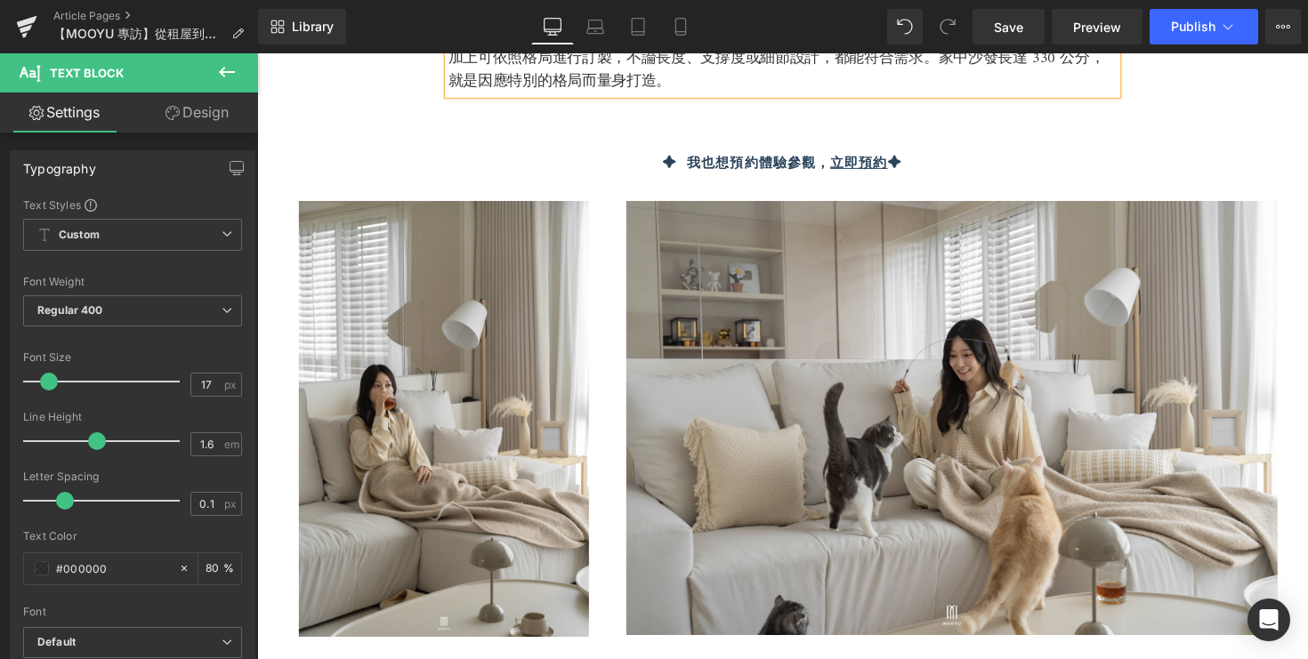
scroll to position [3552, 0]
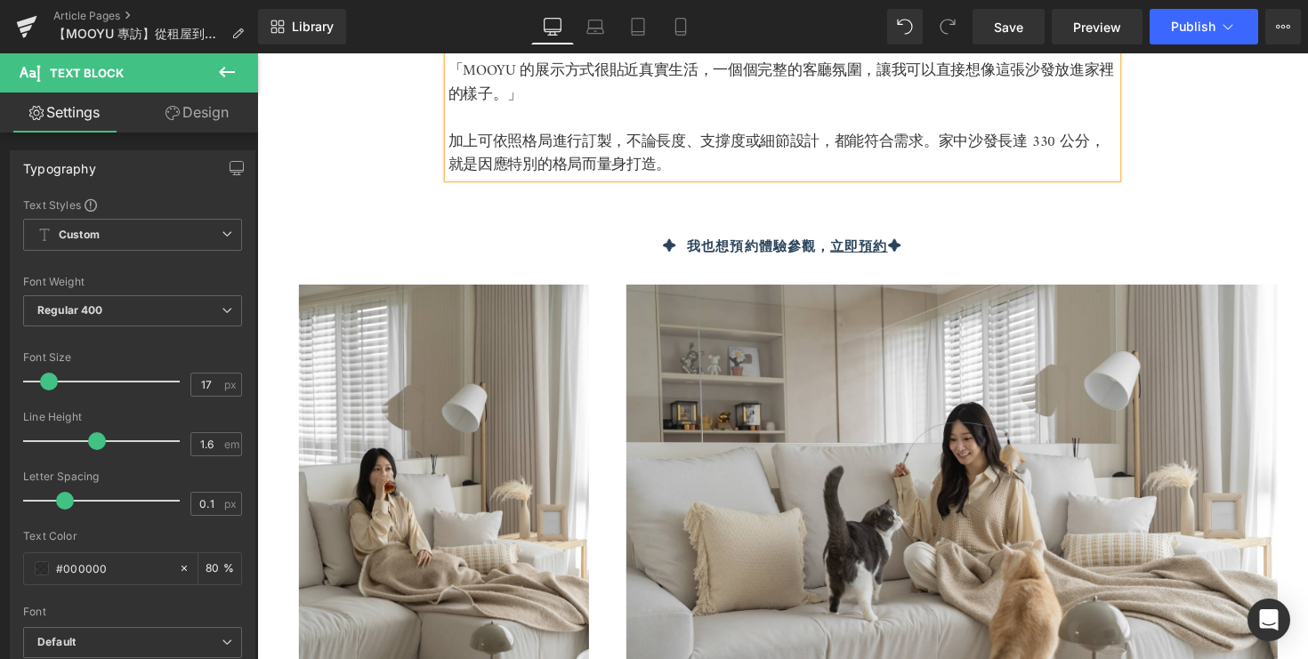
click at [756, 250] on div "✦ 我也想預約體驗參觀， 立即預約 ✦ Text Block" at bounding box center [795, 253] width 685 height 20
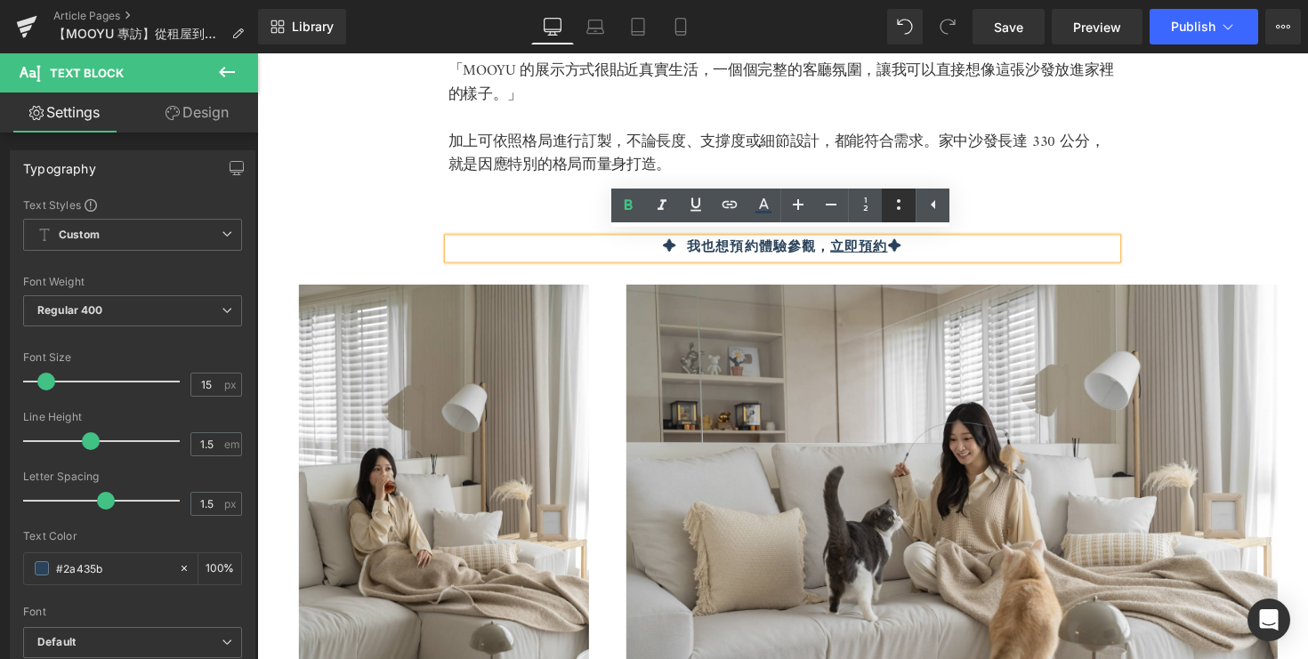
click at [898, 198] on icon at bounding box center [898, 204] width 21 height 21
click at [900, 201] on icon at bounding box center [898, 204] width 21 height 21
click at [902, 203] on icon at bounding box center [898, 204] width 21 height 21
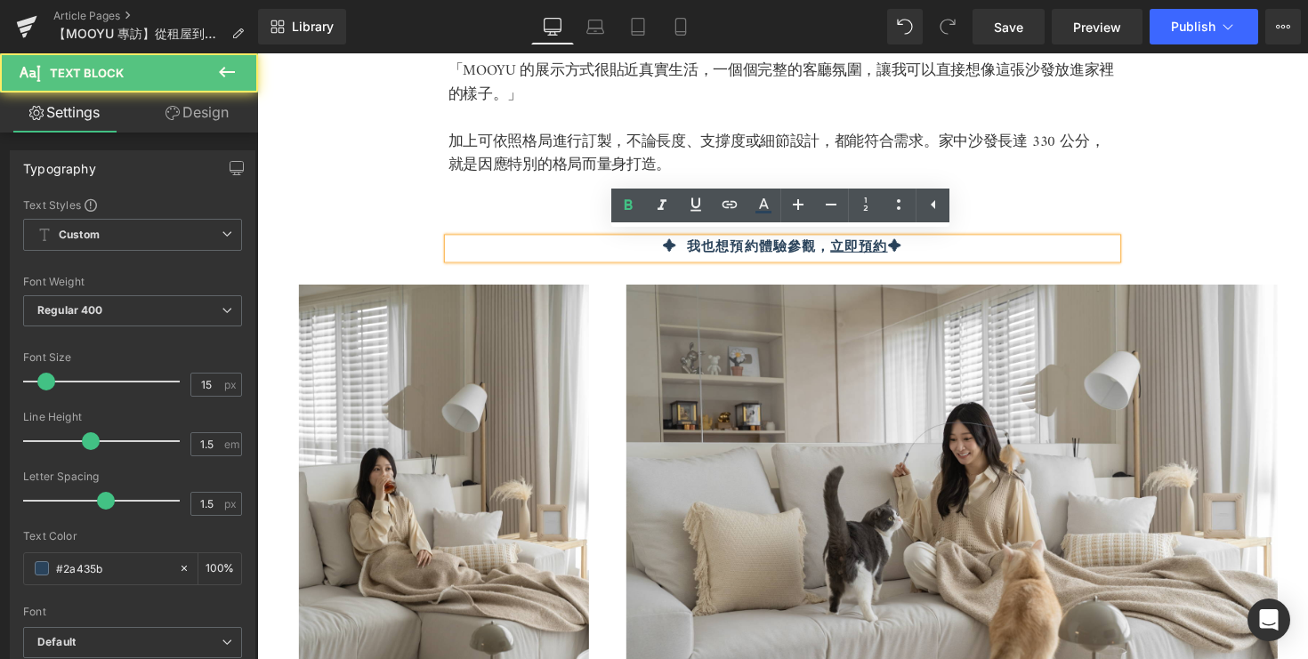
click at [990, 243] on div "✦ 我也想預約體驗參觀， 立即預約 ✦" at bounding box center [795, 253] width 685 height 20
click at [1154, 252] on div "從家具行到 MOOYU，找到家的答案 Heading 「有些沙發擺得很密集，試坐到最後會視覺疲勞；有些甚至灰塵累積，讓人沒有購買的慾望。」 說到選購歷程，Ke…" at bounding box center [796, 287] width 1068 height 918
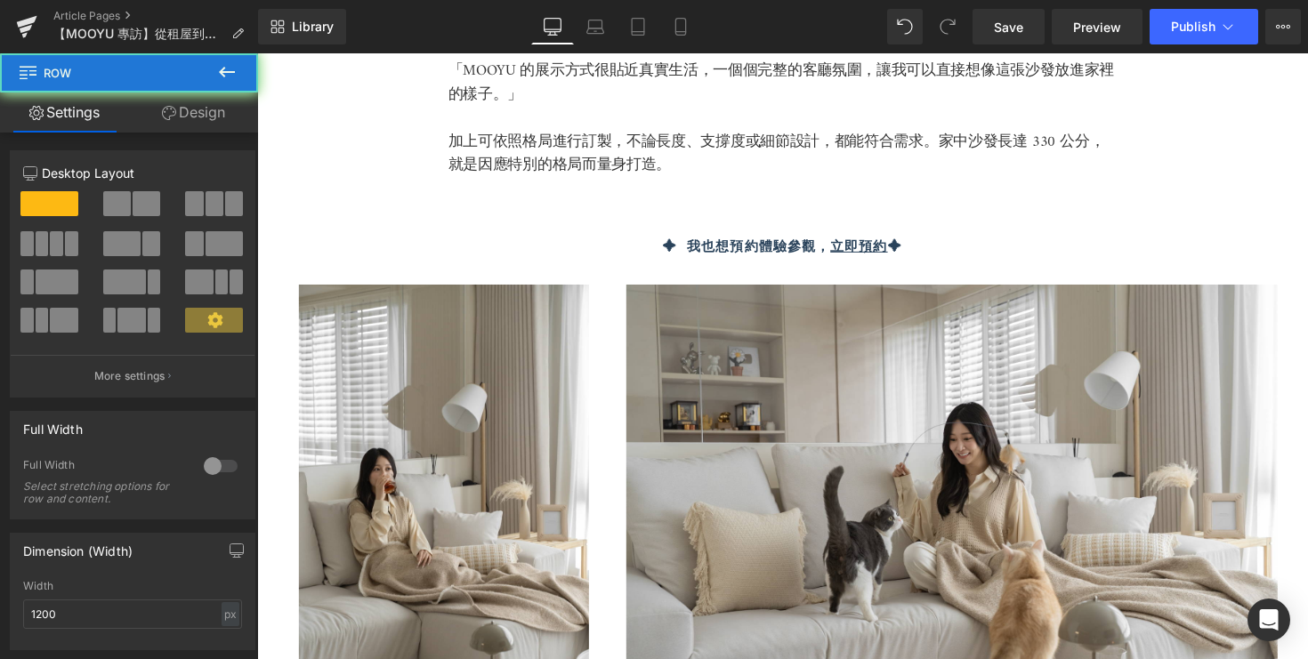
click at [1065, 253] on p "✦ 我也想預約體驗參觀， 立即預約 ✦" at bounding box center [795, 253] width 685 height 20
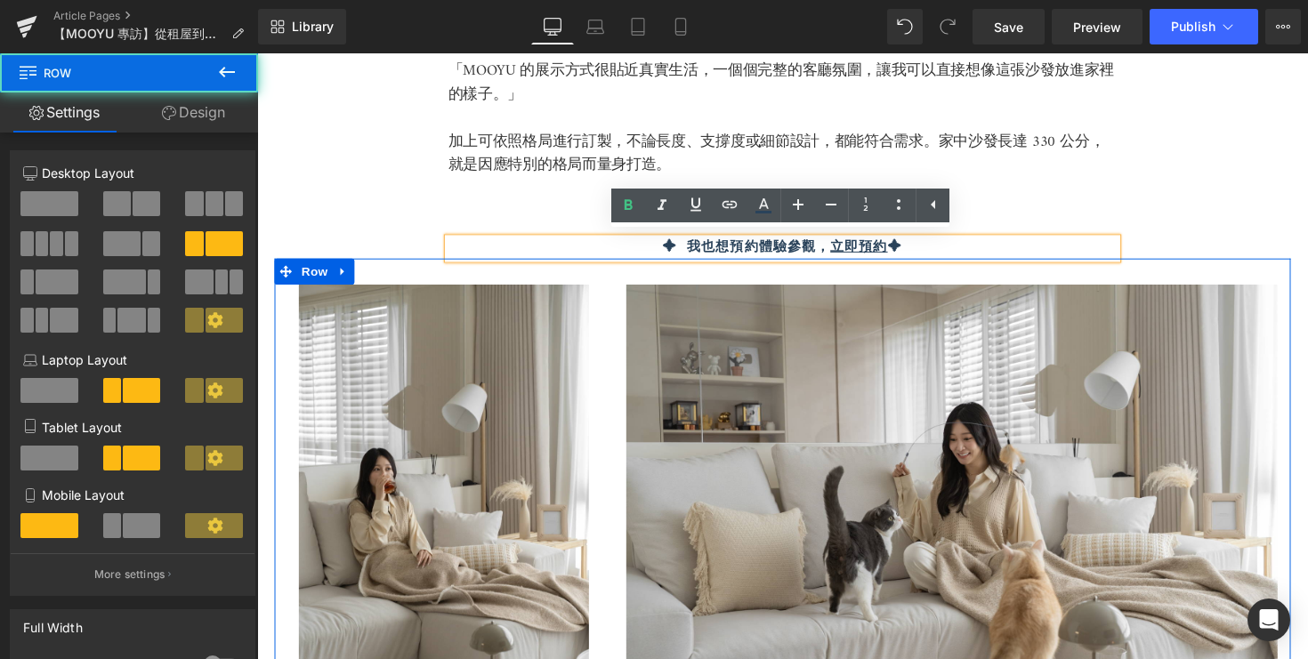
click at [1134, 264] on div "Image Image Row" at bounding box center [795, 504] width 1041 height 482
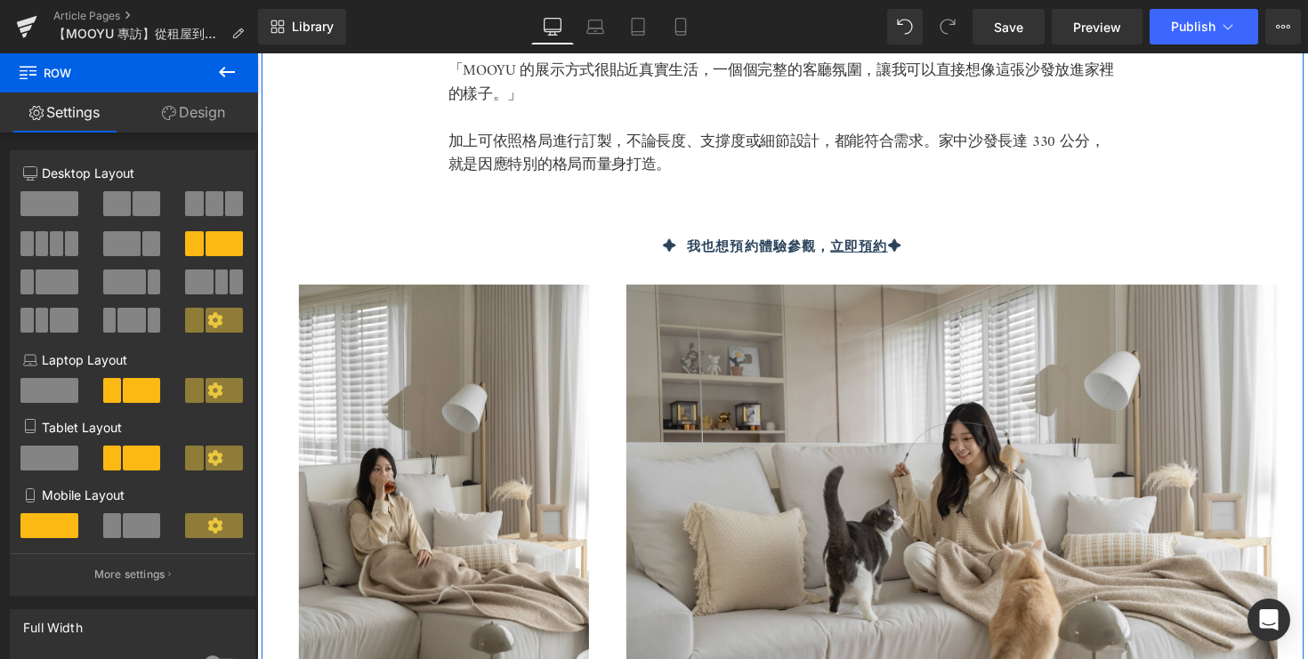
click at [1138, 239] on div "從家具行到 MOOYU，找到家的答案 Heading 「有些沙發擺得很密集，試坐到最後會視覺疲勞；有些甚至灰塵累積，讓人沒有購買的慾望。」 說到選購歷程，Ke…" at bounding box center [796, 287] width 1068 height 918
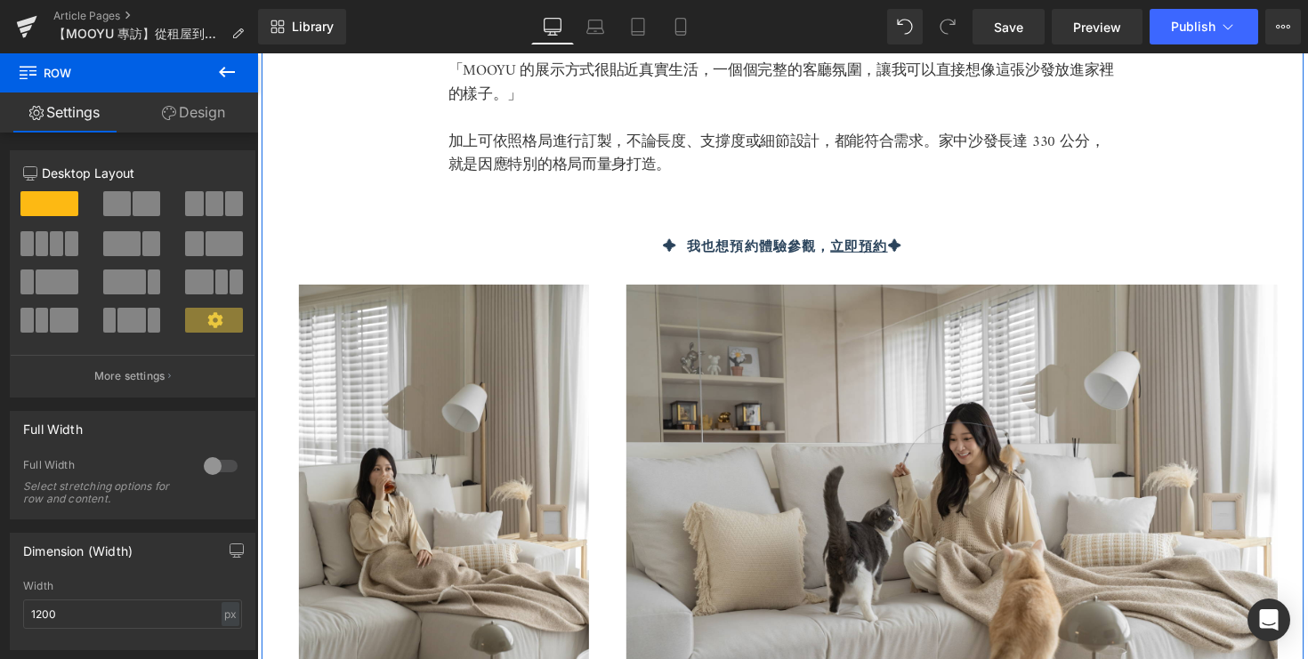
click at [1026, 254] on div "✦ 我也想預約體驗參觀， 立即預約 ✦ Text Block" at bounding box center [795, 253] width 685 height 20
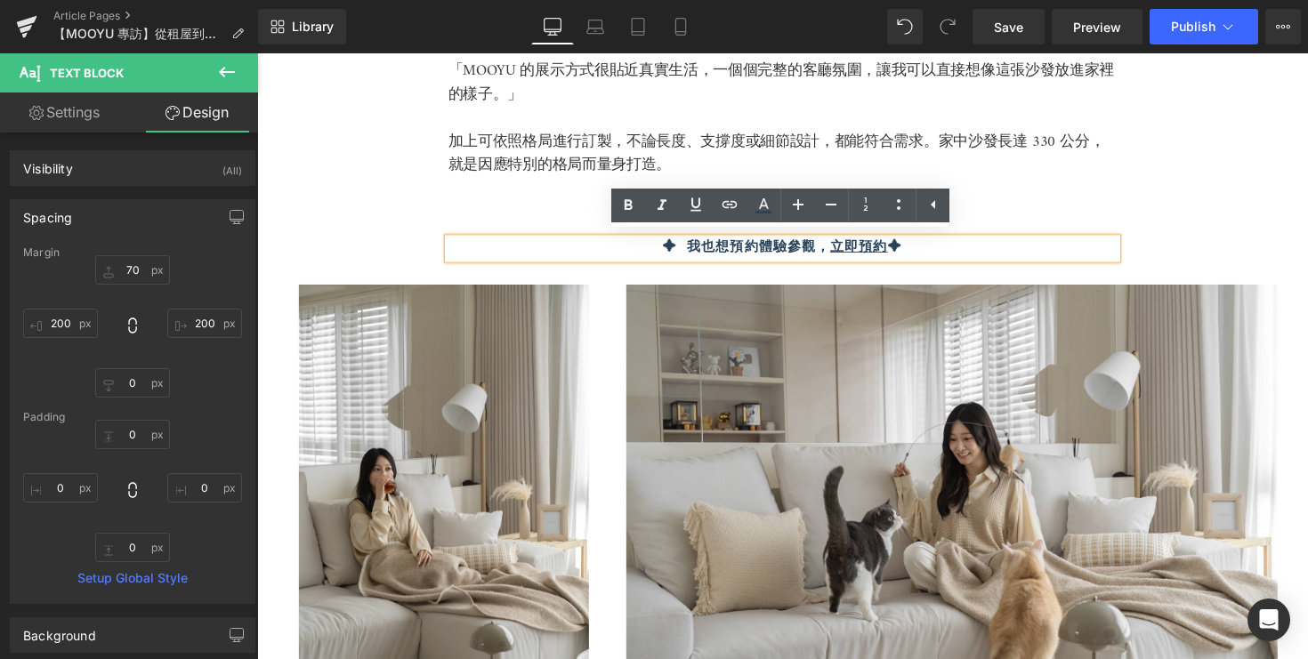
click at [1112, 263] on div "Image Image Row" at bounding box center [795, 504] width 1041 height 482
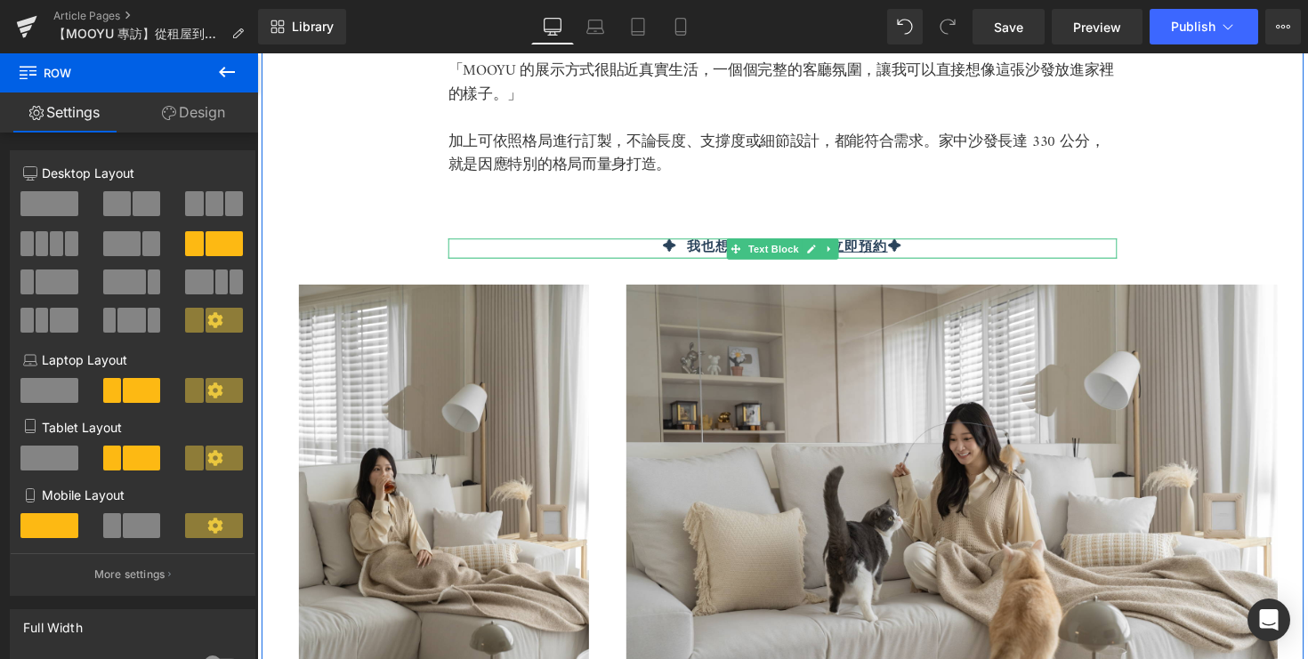
click at [991, 263] on div at bounding box center [795, 263] width 685 height 1
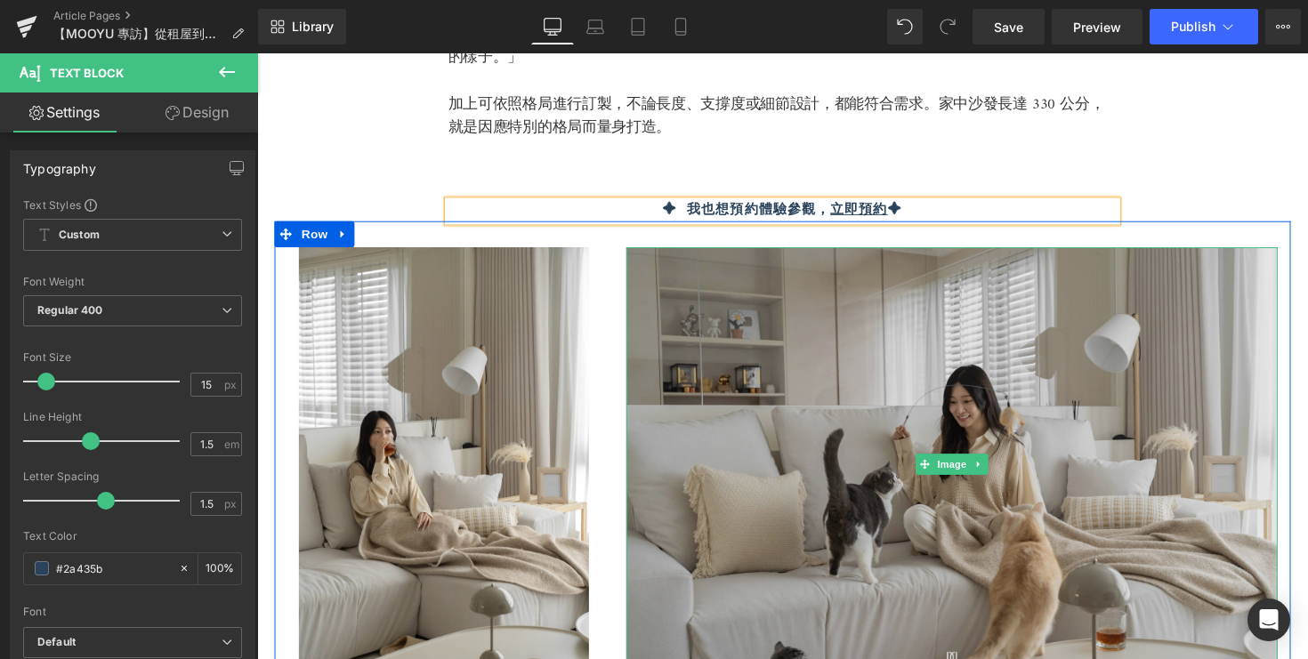
scroll to position [3486, 0]
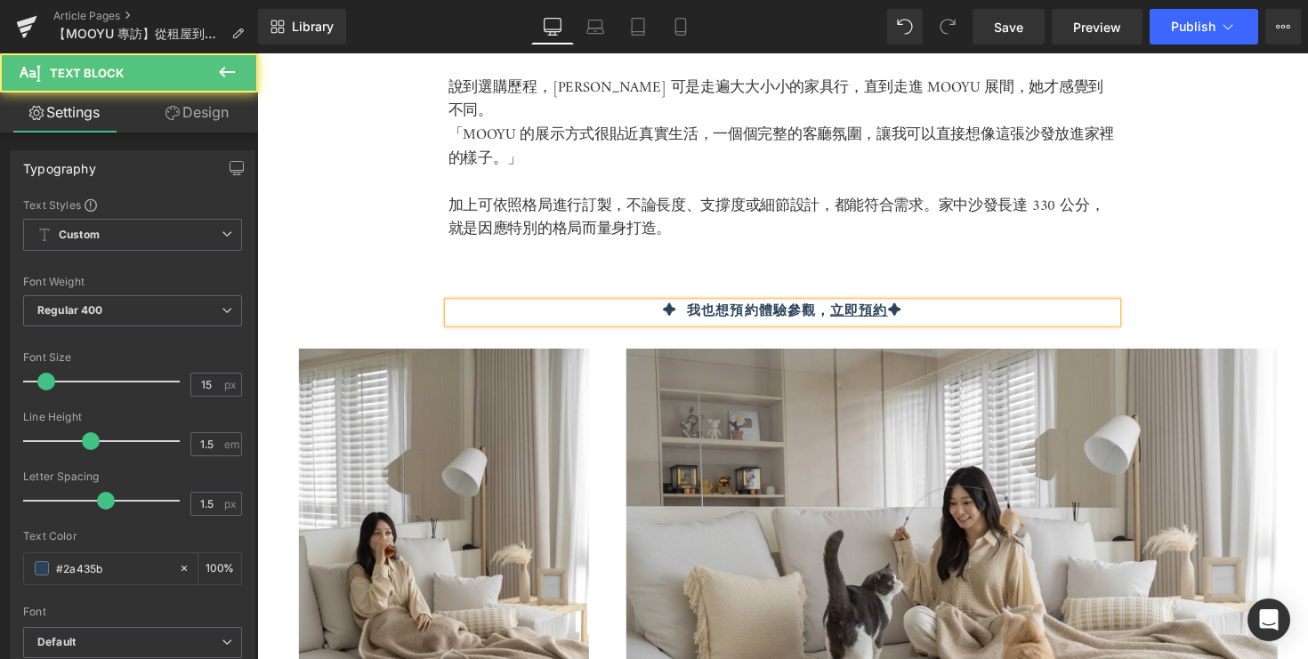
click at [1138, 309] on div "✦ 我也想預約體驗參觀， 立即預約 ✦" at bounding box center [795, 319] width 685 height 20
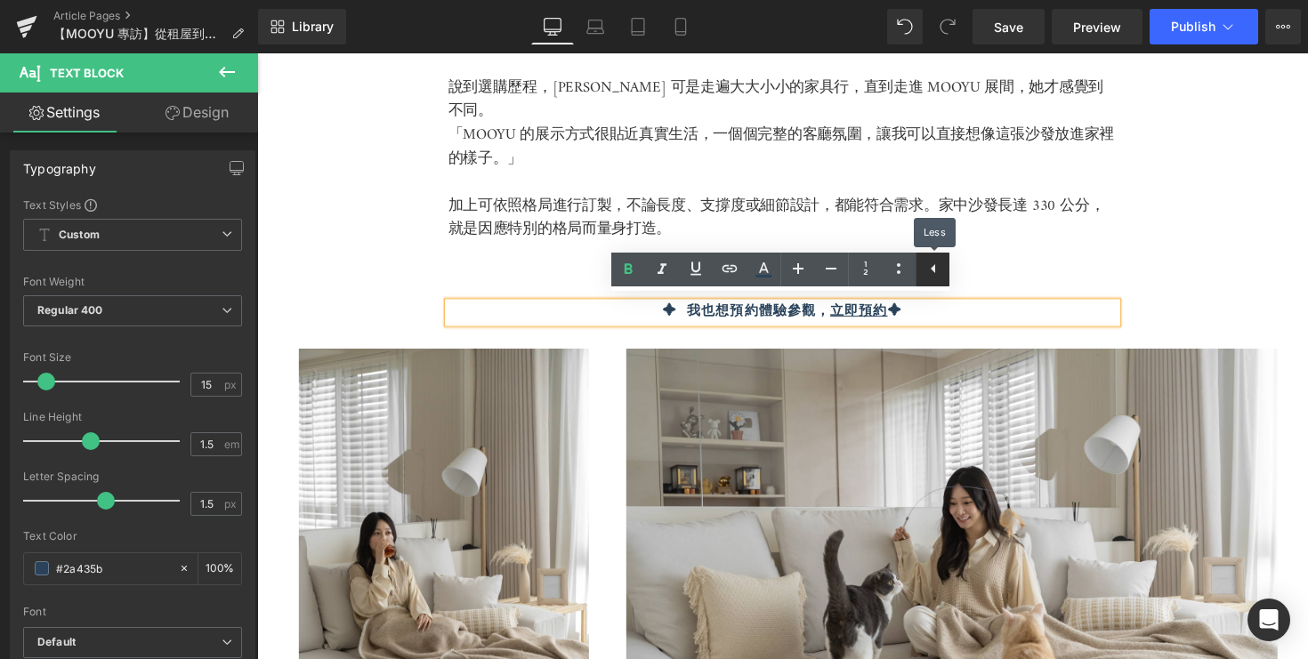
click at [921, 268] on link at bounding box center [933, 270] width 34 height 34
click at [898, 275] on icon at bounding box center [899, 268] width 21 height 21
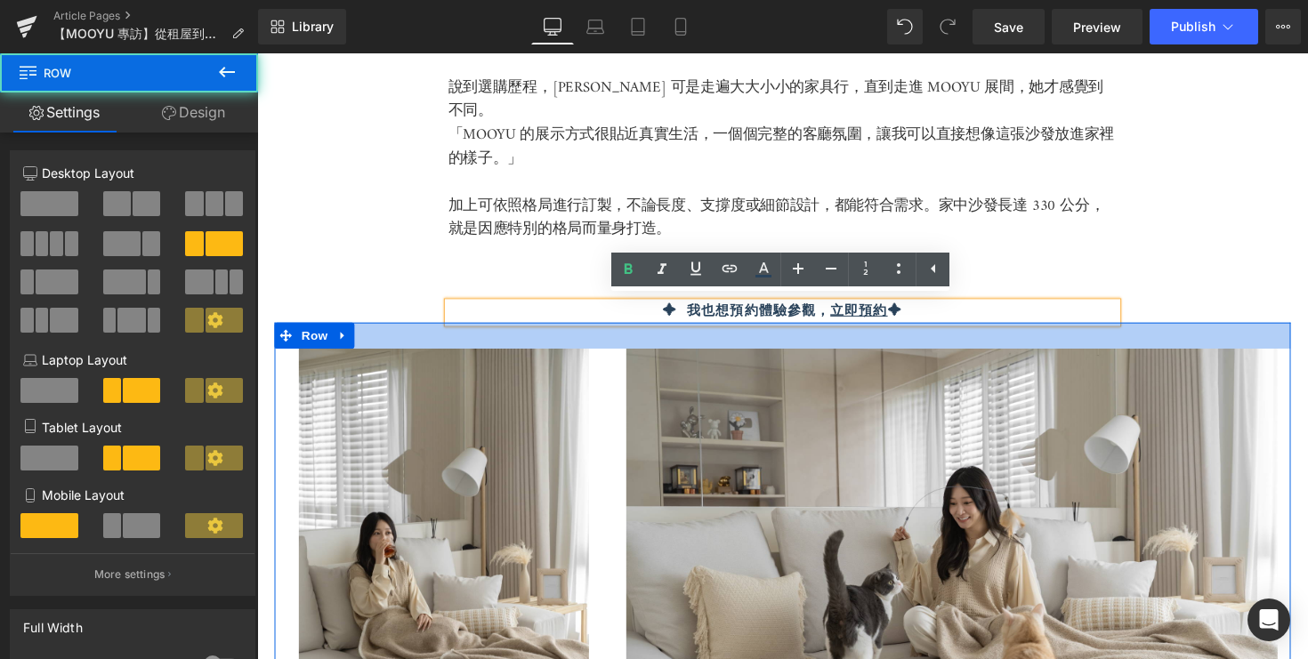
click at [950, 329] on div at bounding box center [795, 342] width 1041 height 27
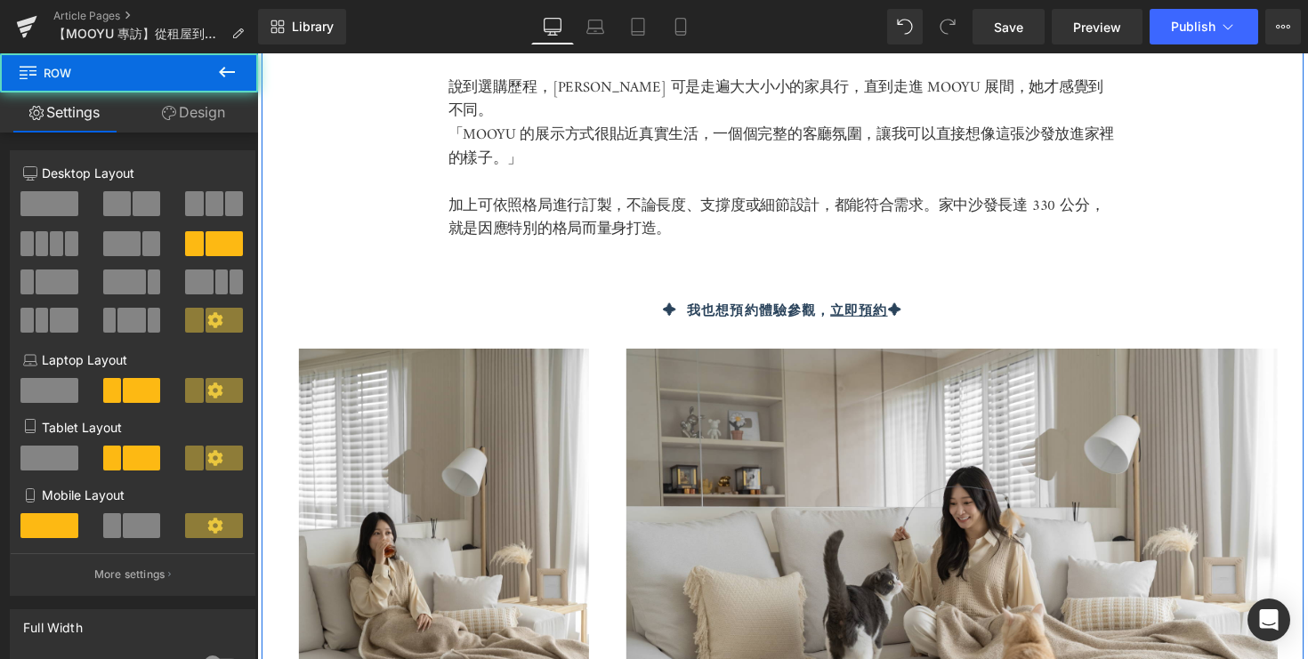
click at [1010, 256] on div "從家具行到 MOOYU，找到家的答案 Heading 「有些沙發擺得很密集，試坐到最後會視覺疲勞；有些甚至灰塵累積，讓人沒有購買的慾望。」 說到選購歷程，Ke…" at bounding box center [796, 353] width 1068 height 918
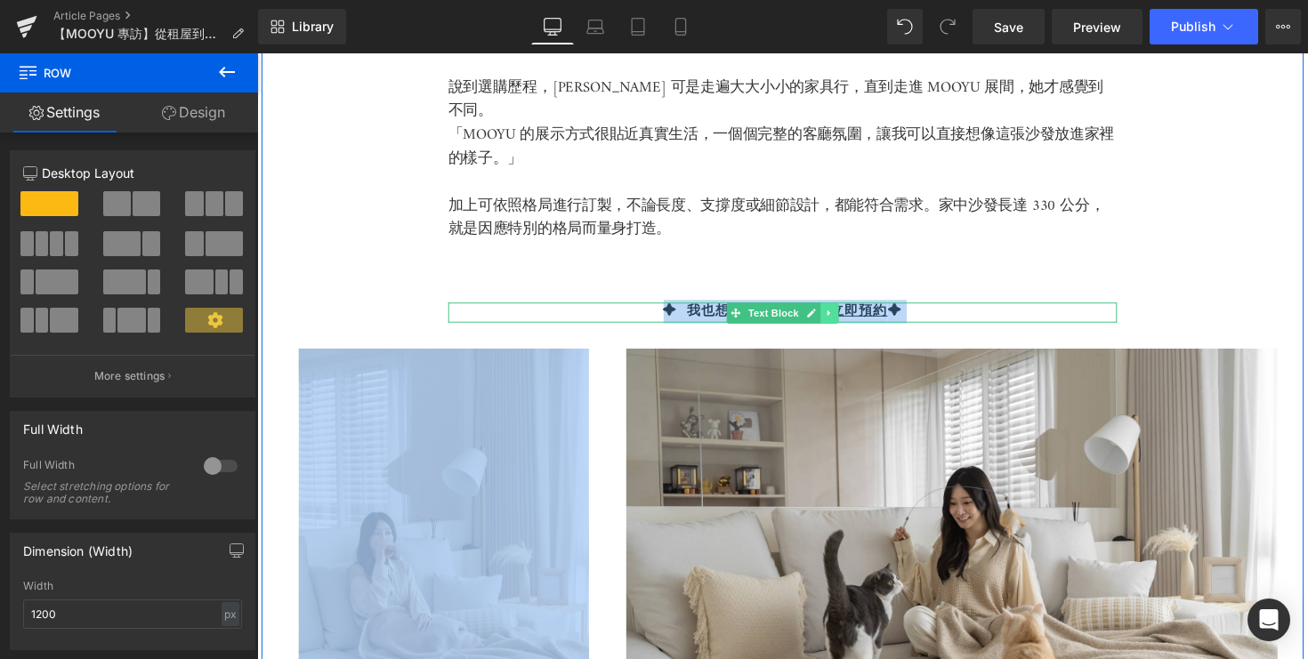
drag, startPoint x: 1142, startPoint y: 273, endPoint x: 851, endPoint y: 315, distance: 294.0
click at [852, 315] on div "從家具行到 MOOYU，找到家的答案 Heading 「有些沙發擺得很密集，試坐到最後會視覺疲勞；有些甚至灰塵累積，讓人沒有購買的慾望。」 說到選購歷程，Ke…" at bounding box center [796, 353] width 1068 height 918
click at [851, 315] on link at bounding box center [844, 319] width 19 height 21
click at [860, 319] on link at bounding box center [853, 319] width 19 height 21
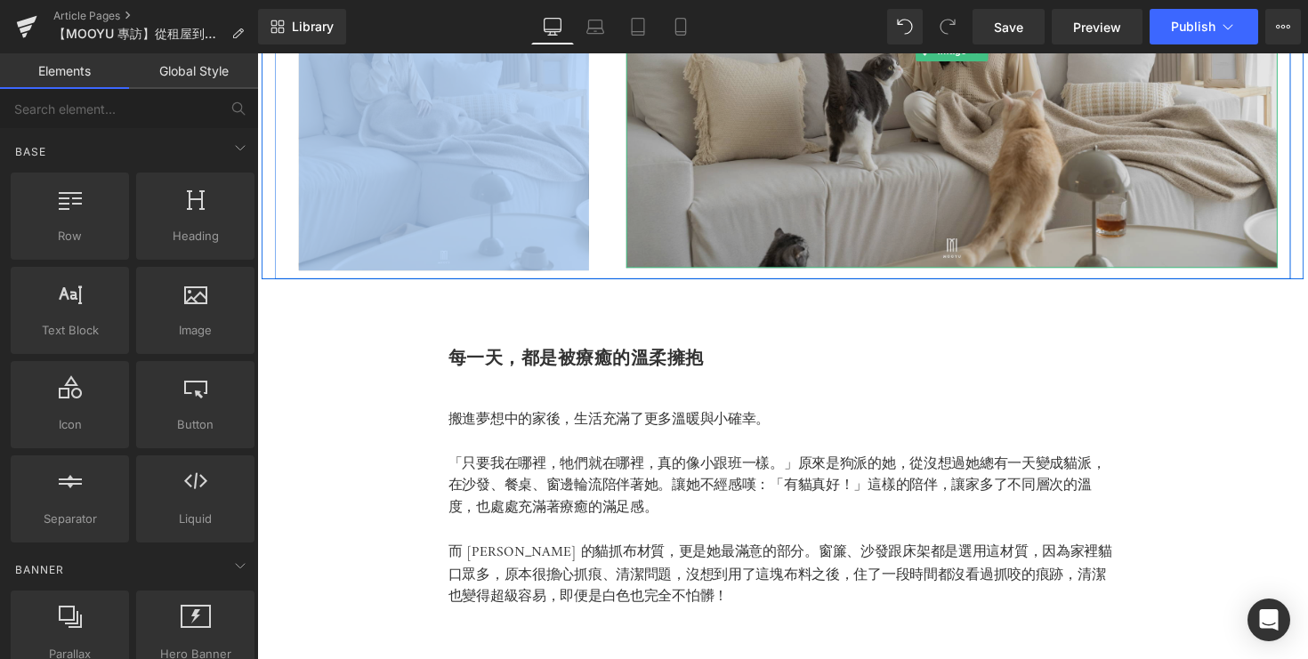
scroll to position [3967, 0]
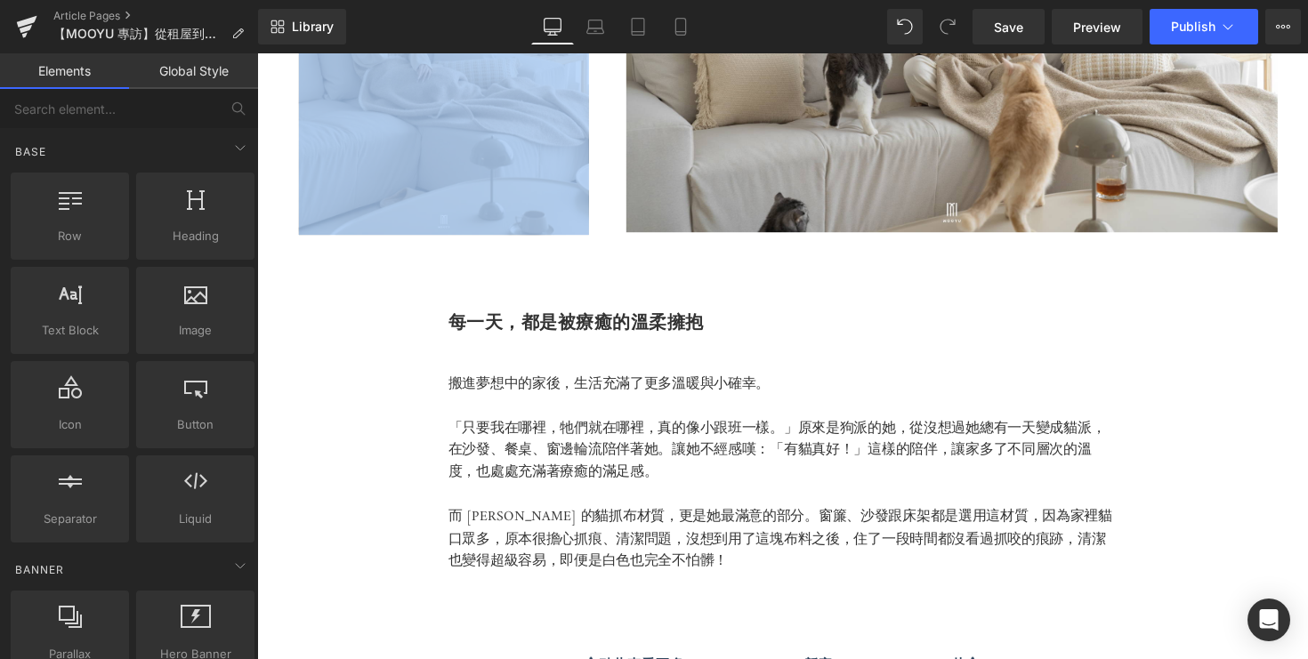
click at [257, 53] on div at bounding box center [257, 53] width 0 height 0
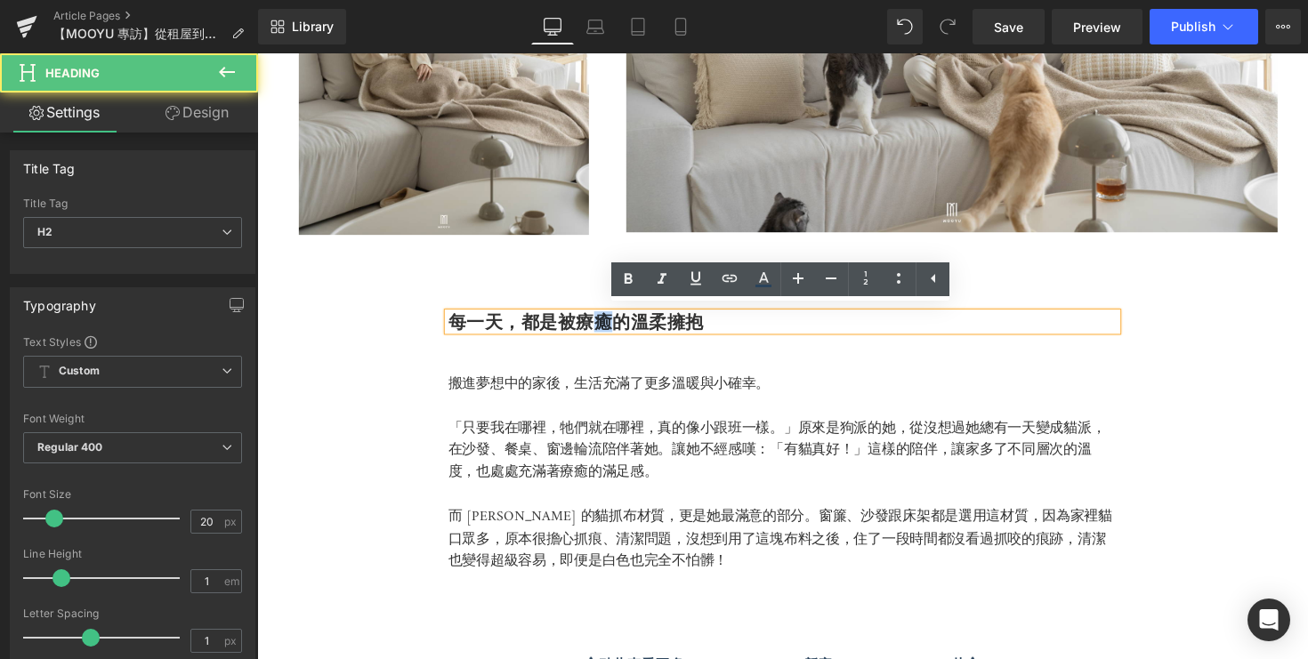
click at [608, 327] on strong "每一天，都是被療癒的溫柔擁抱" at bounding box center [584, 328] width 262 height 21
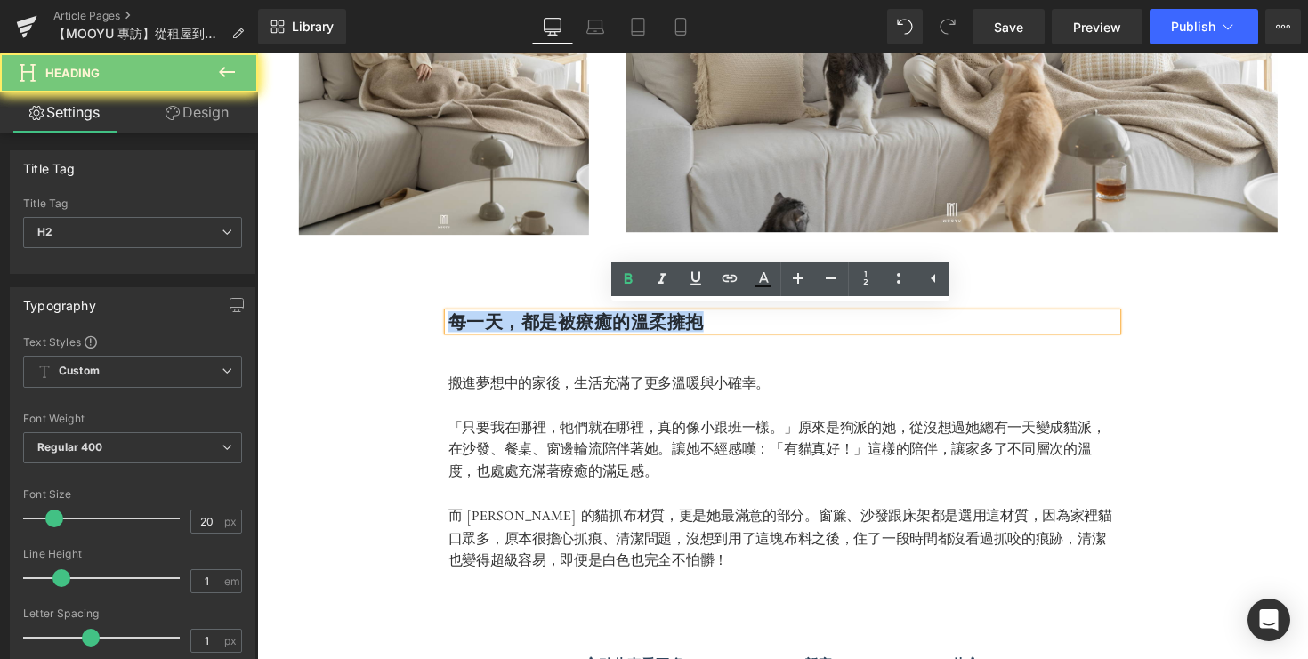
paste div
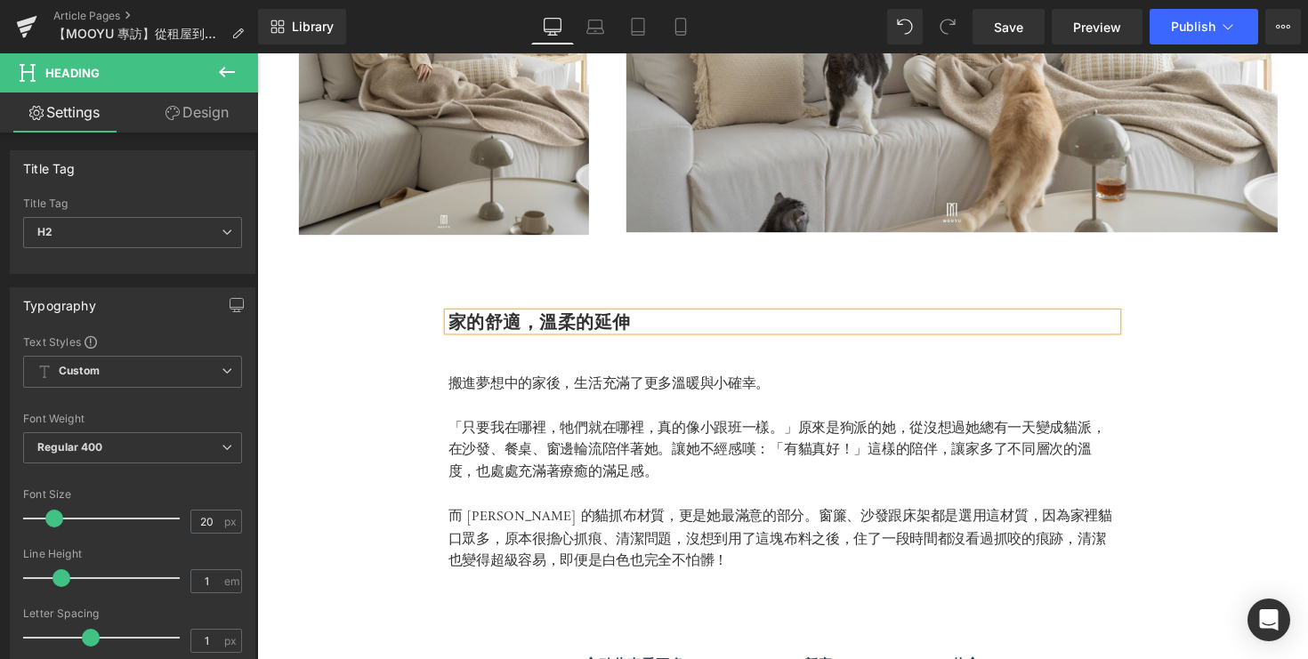
scroll to position [4175, 0]
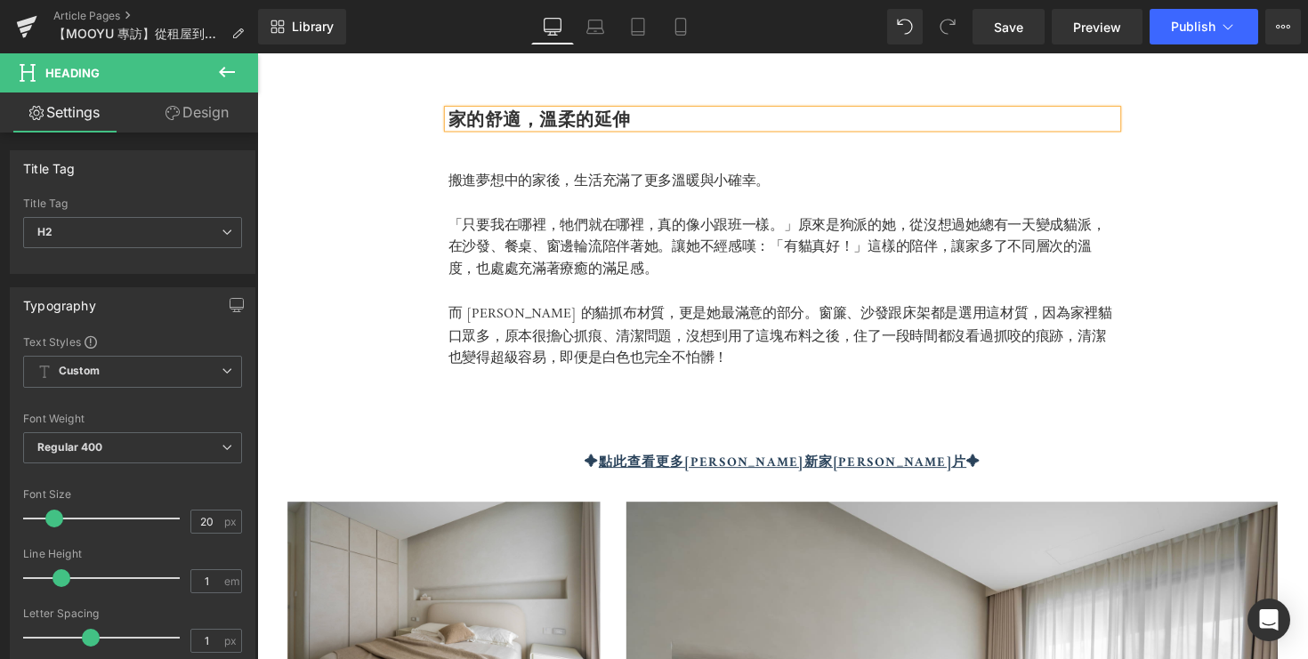
click at [690, 379] on p at bounding box center [795, 390] width 685 height 23
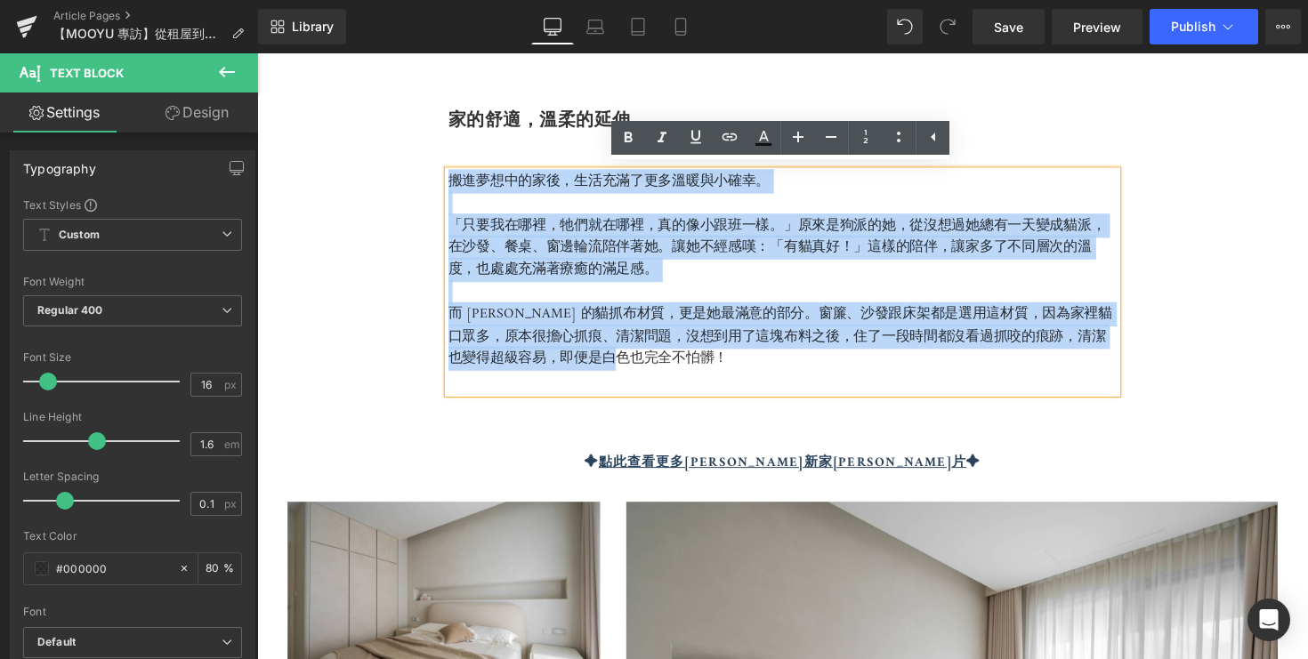
drag, startPoint x: 694, startPoint y: 365, endPoint x: 436, endPoint y: 166, distance: 325.6
click at [436, 166] on div "家的舒適，溫柔的延伸 Heading 搬進夢想中的家後，生活充滿了更多溫暖與小確幸。 「只要我在哪裡，牠們就在哪裡，真的像小跟班一樣。」原來是狗派的她，從沒想…" at bounding box center [796, 504] width 1068 height 926
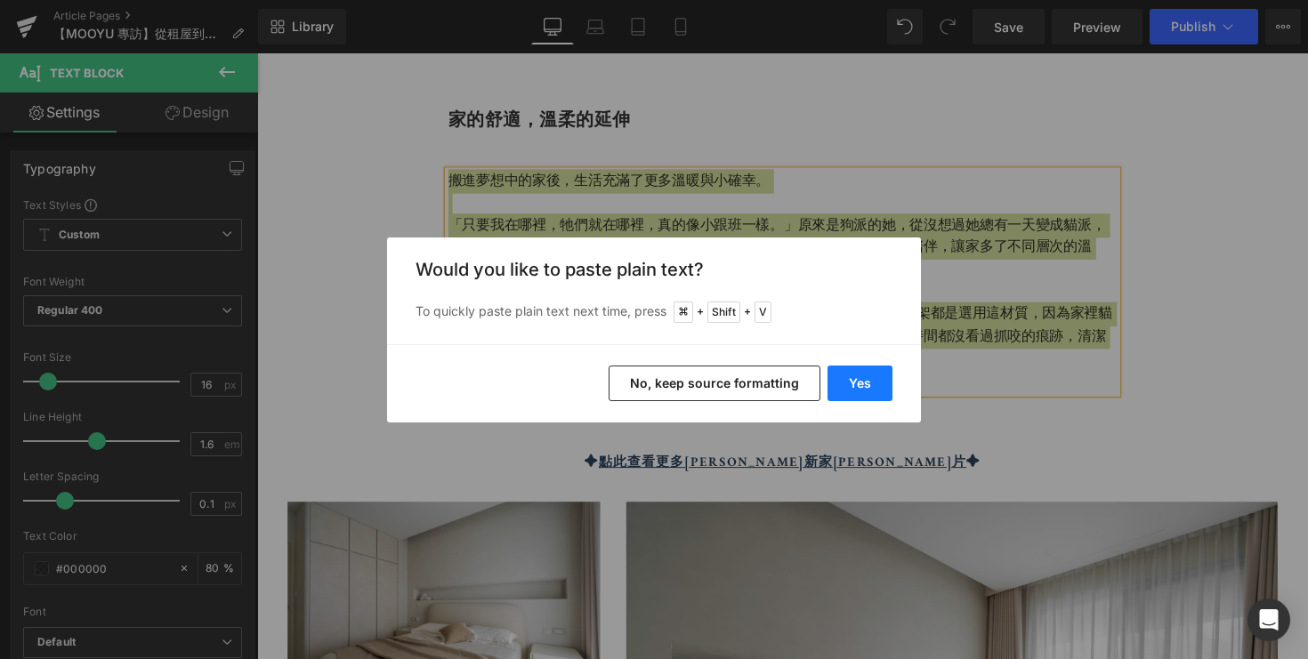
click at [869, 396] on button "Yes" at bounding box center [860, 384] width 65 height 36
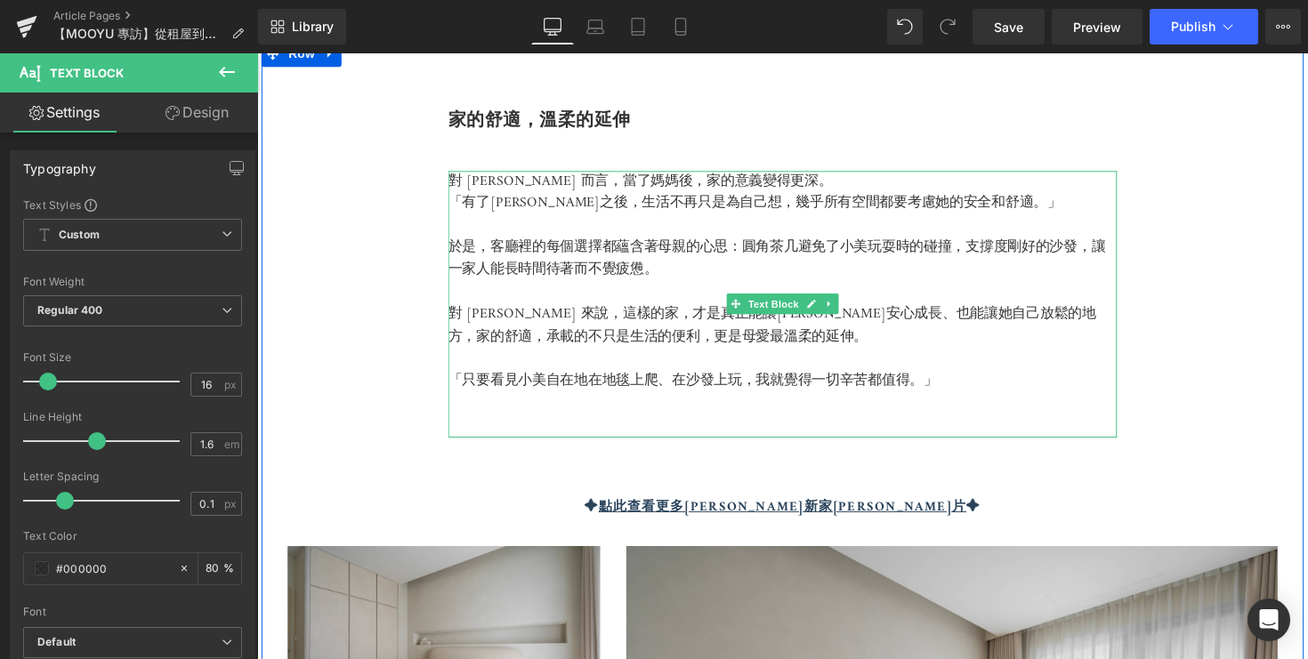
click at [669, 429] on p at bounding box center [795, 435] width 685 height 23
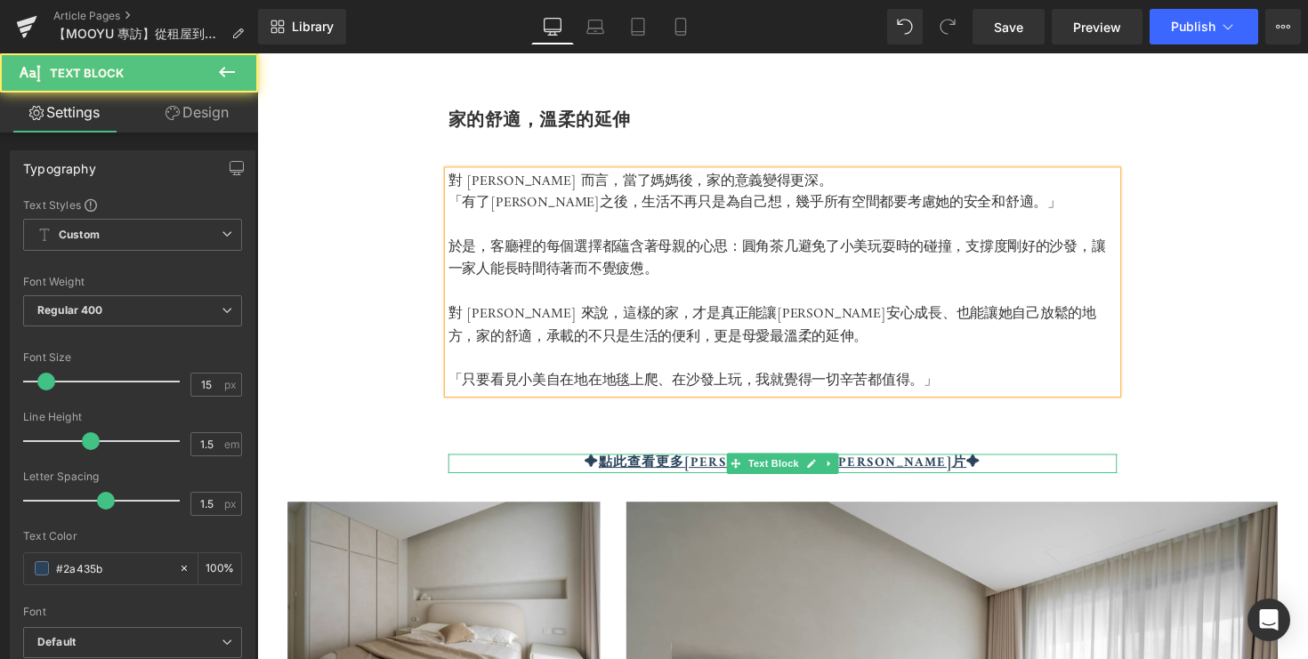
click at [938, 471] on p "✦ 點此查看更多篠崎泫新家照 片 ✦" at bounding box center [795, 475] width 685 height 20
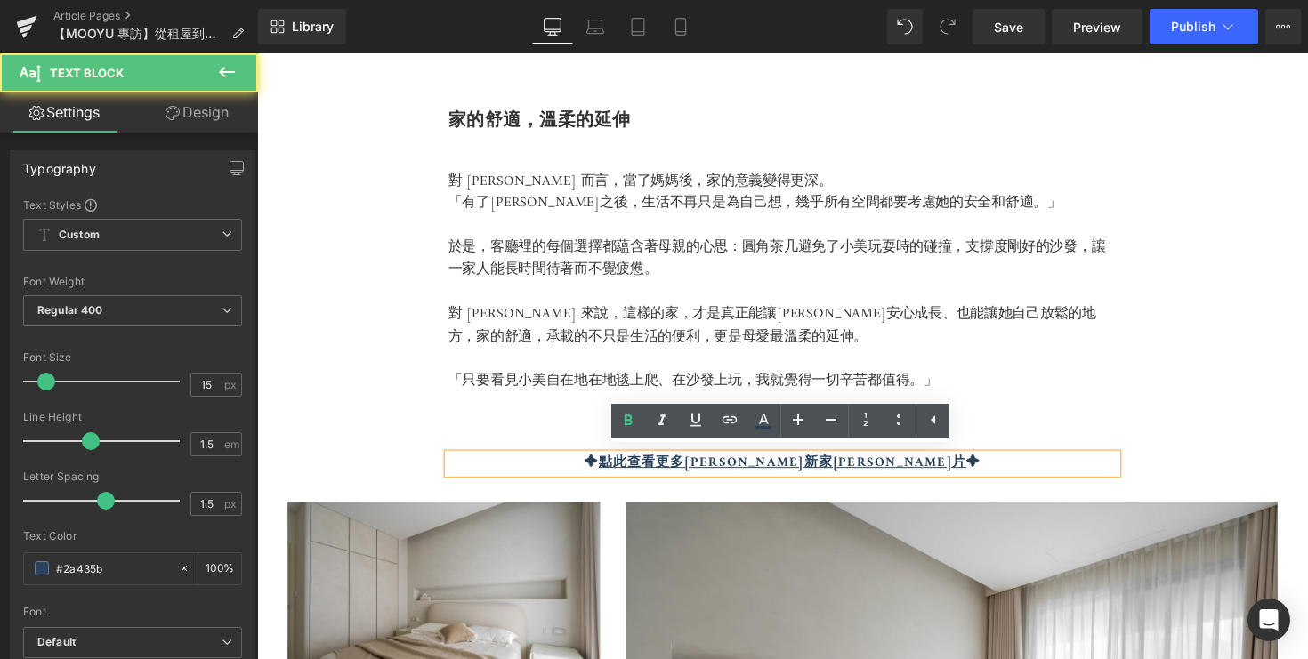
click at [983, 444] on div "家的舒適，溫柔的延伸 Heading 對 Kelly 而言，當了媽媽後，家的意義變得更深。 「有了小美之後，生活不再只是為自己想，幾乎所有空間都要考慮她的安全…" at bounding box center [796, 504] width 1068 height 926
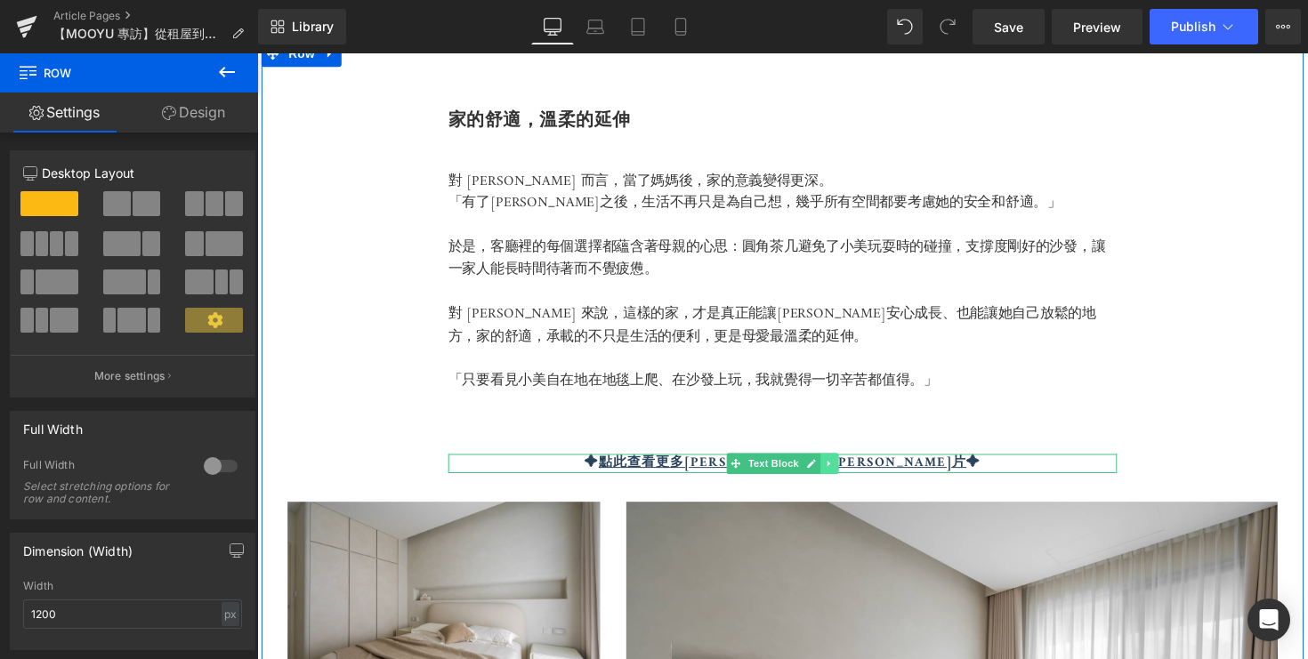
click at [849, 467] on link at bounding box center [844, 474] width 19 height 21
click at [849, 479] on link at bounding box center [853, 474] width 19 height 21
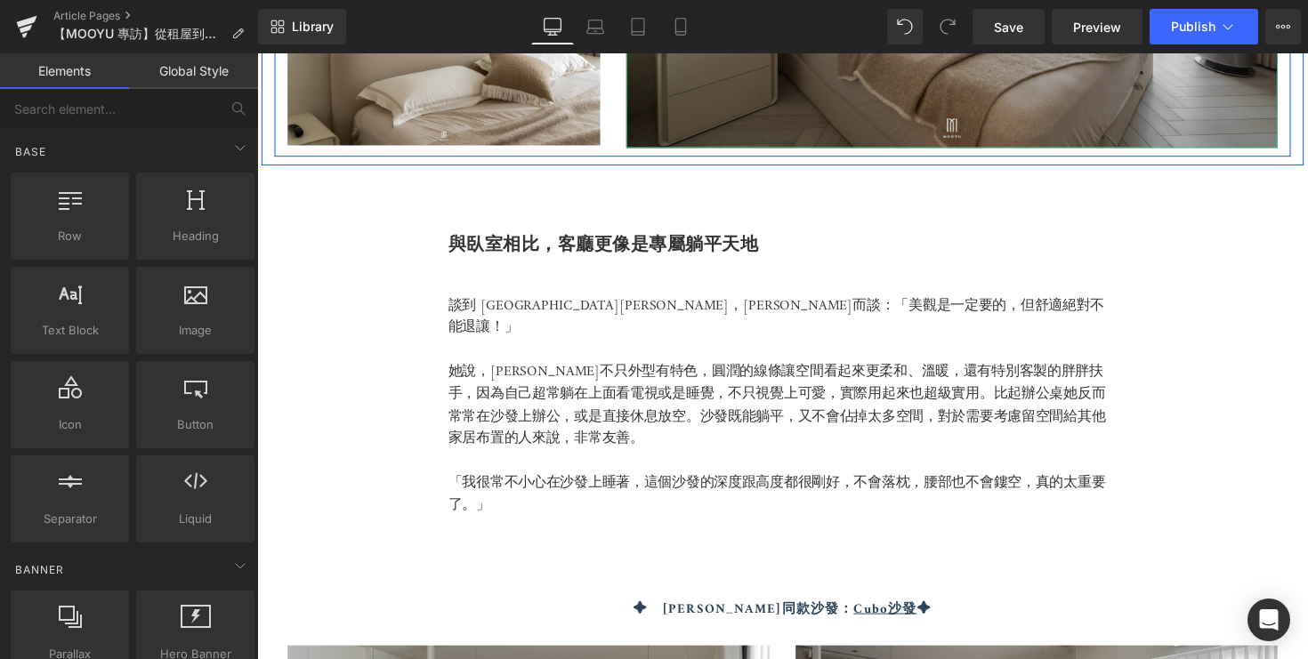
scroll to position [4913, 0]
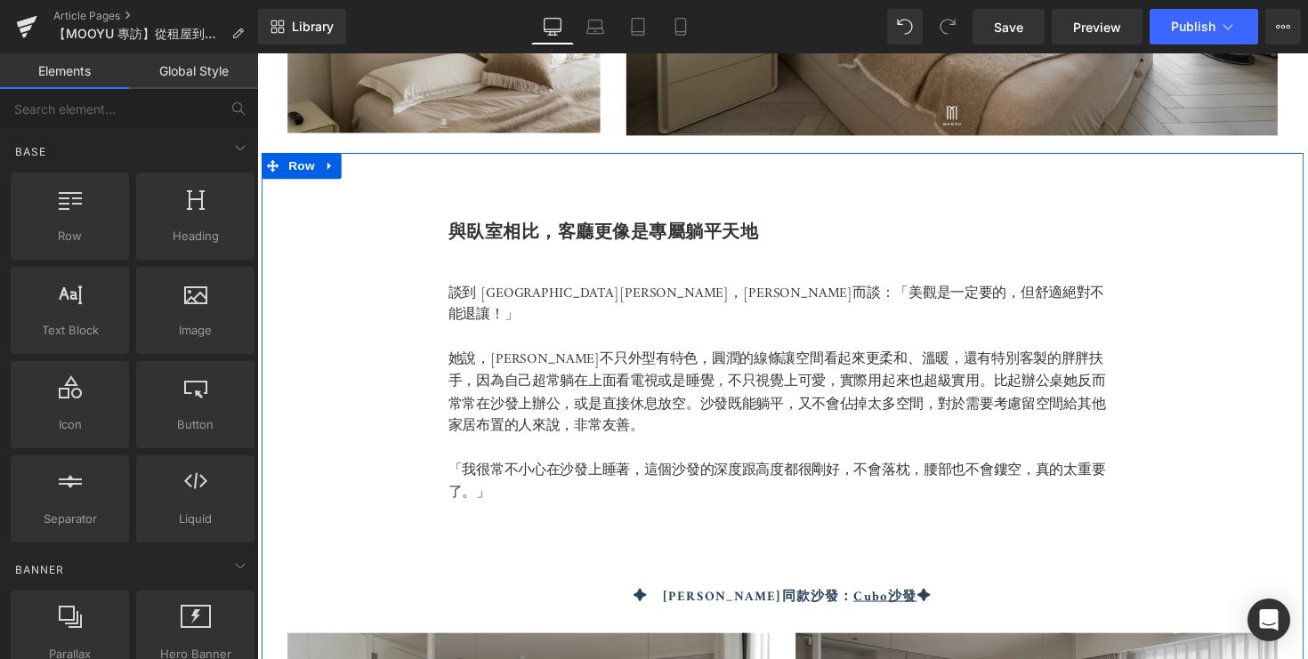
click at [609, 234] on b "與臥室相比，客廳更像是專屬躺平天地" at bounding box center [612, 235] width 318 height 21
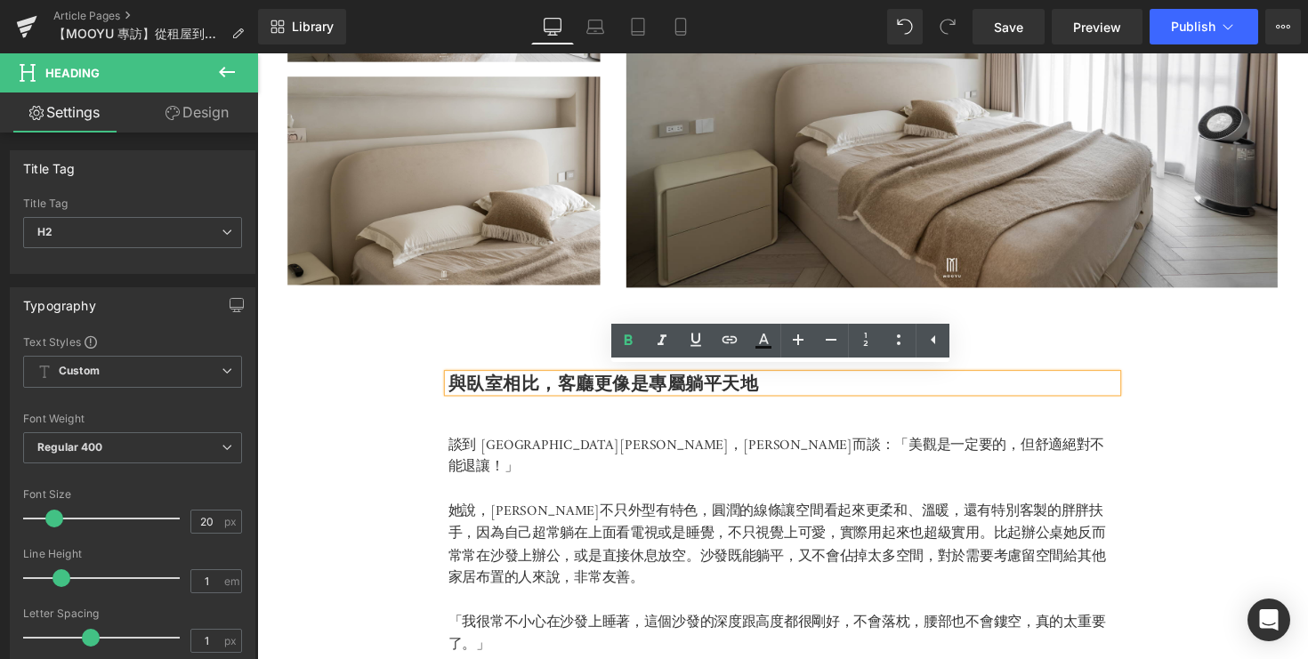
scroll to position [4883, 0]
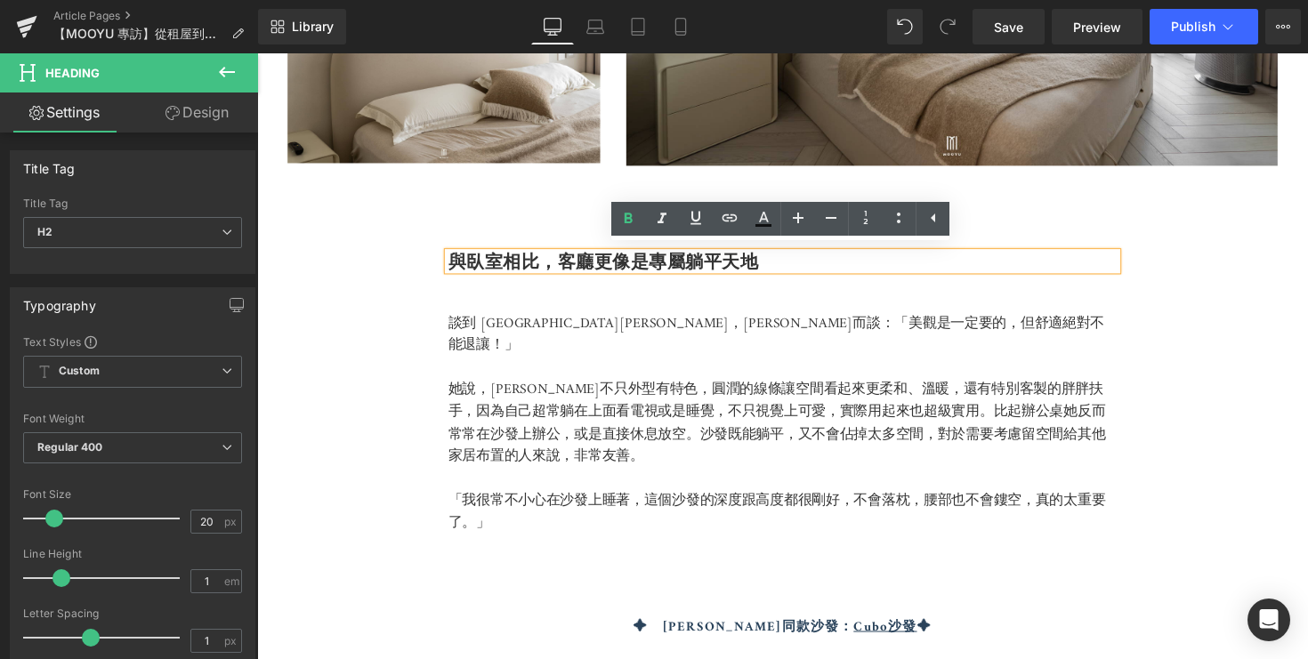
click at [634, 266] on b "與臥室相比，客廳更像是專屬躺平天地" at bounding box center [612, 265] width 318 height 21
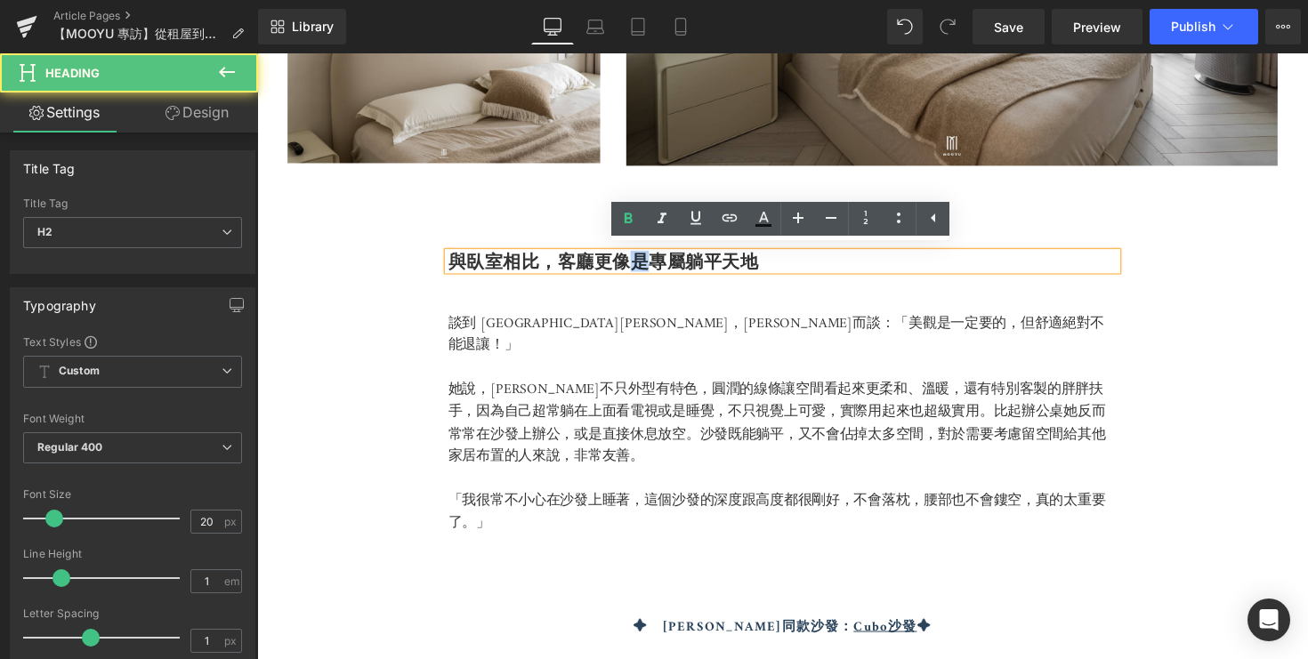
click at [634, 266] on b "與臥室相比，客廳更像是專屬躺平天地" at bounding box center [612, 265] width 318 height 21
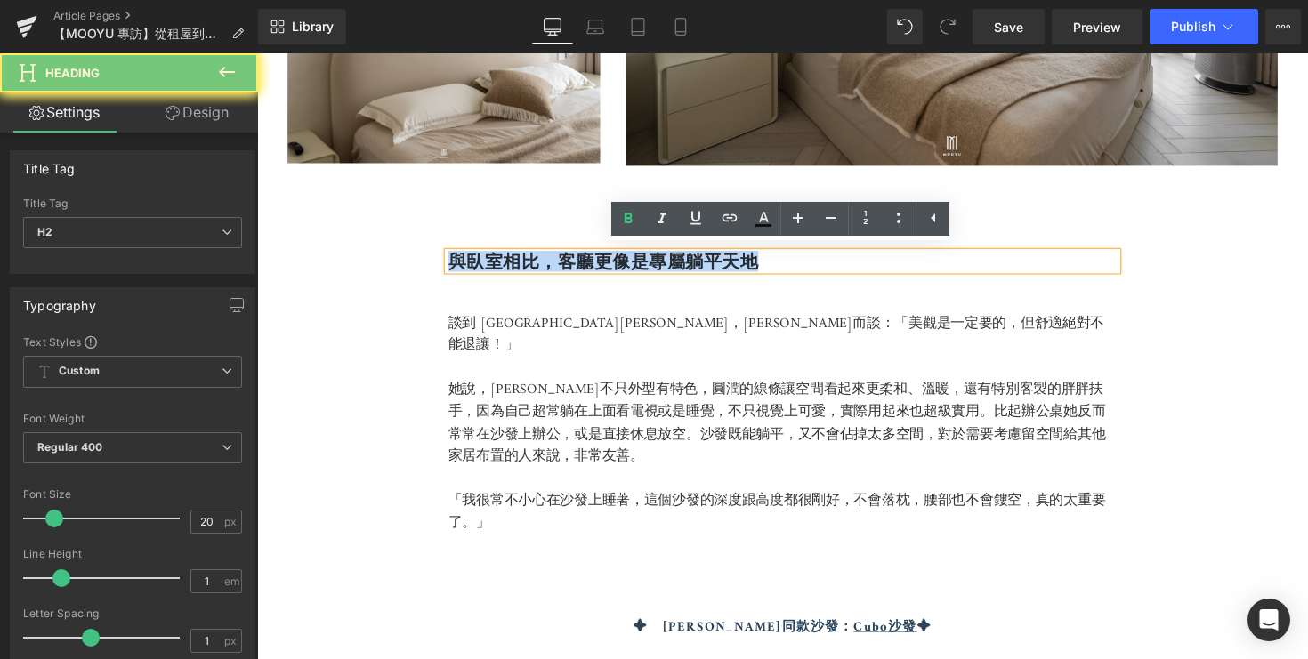
paste div
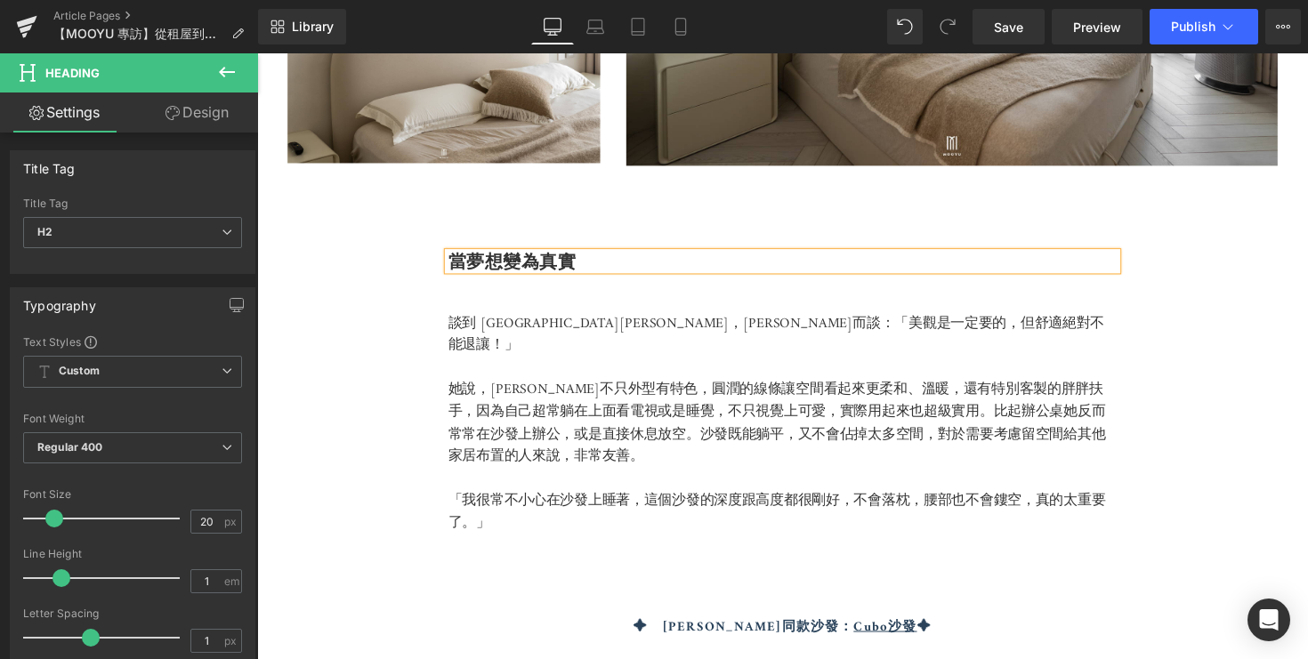
click at [660, 365] on p at bounding box center [795, 376] width 685 height 23
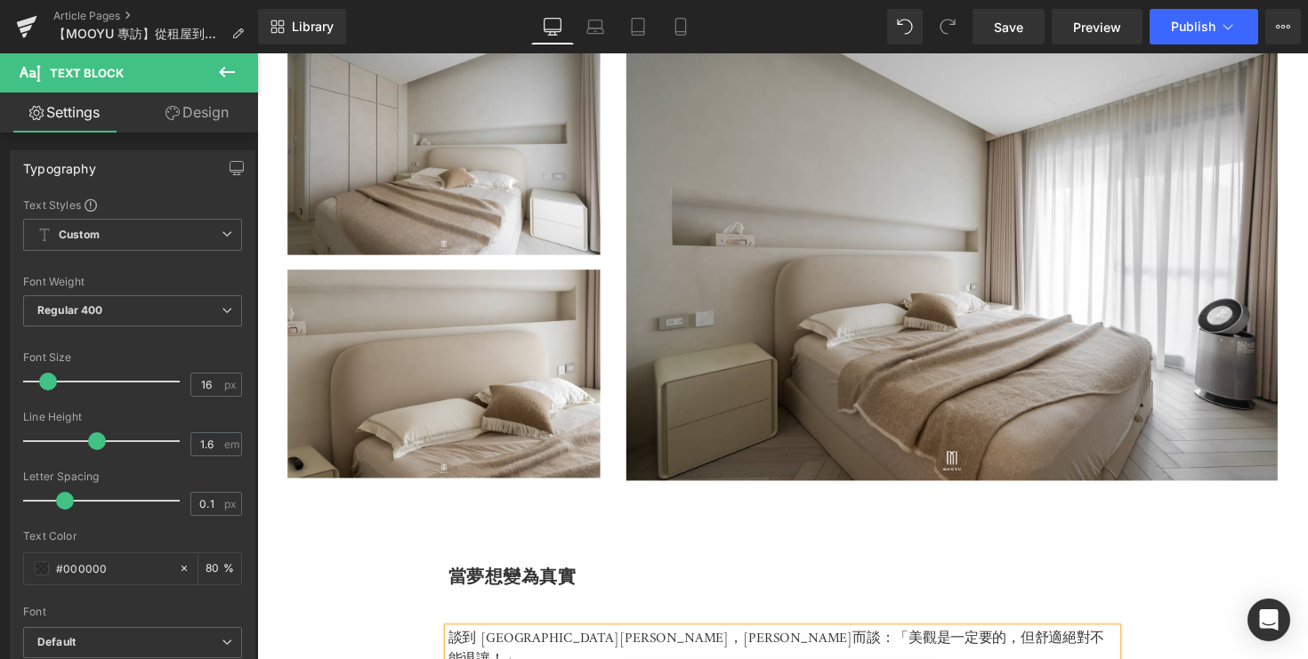
scroll to position [4886, 0]
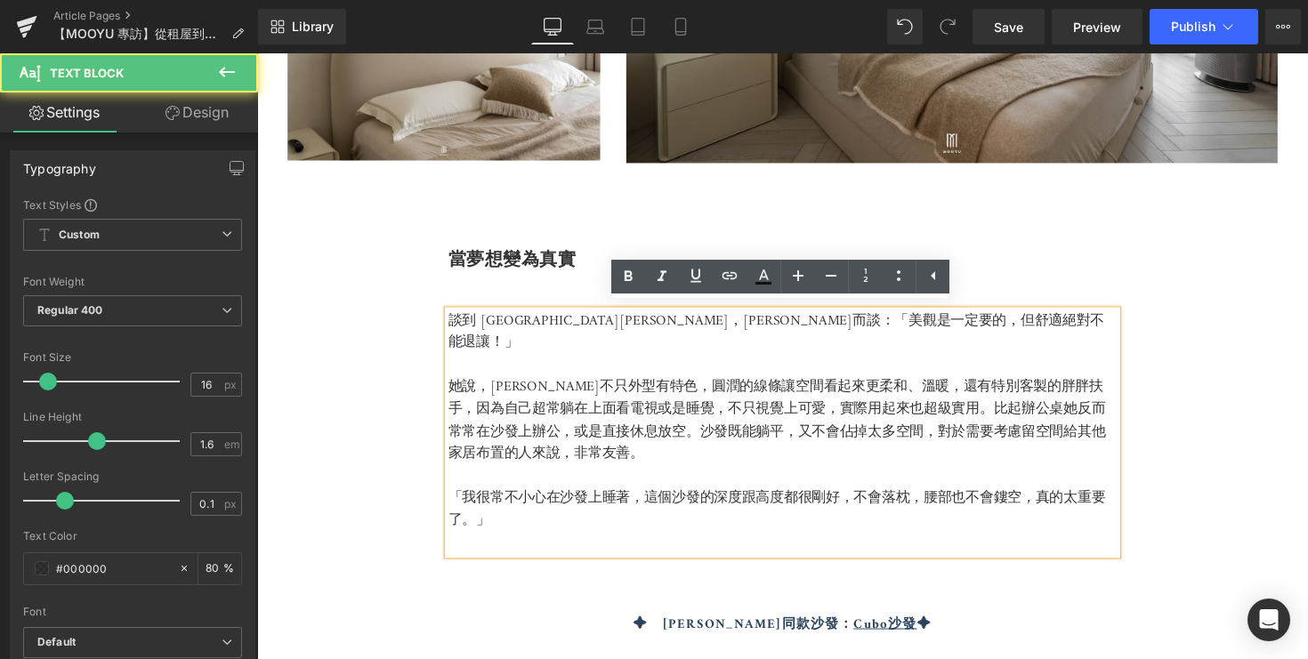
click at [504, 504] on p "「我很常不小心在沙發上睡著，這個沙發的深度跟高度都很剛好，不會落枕，腰部也不會鏤空，真的太重要了。」" at bounding box center [795, 520] width 685 height 45
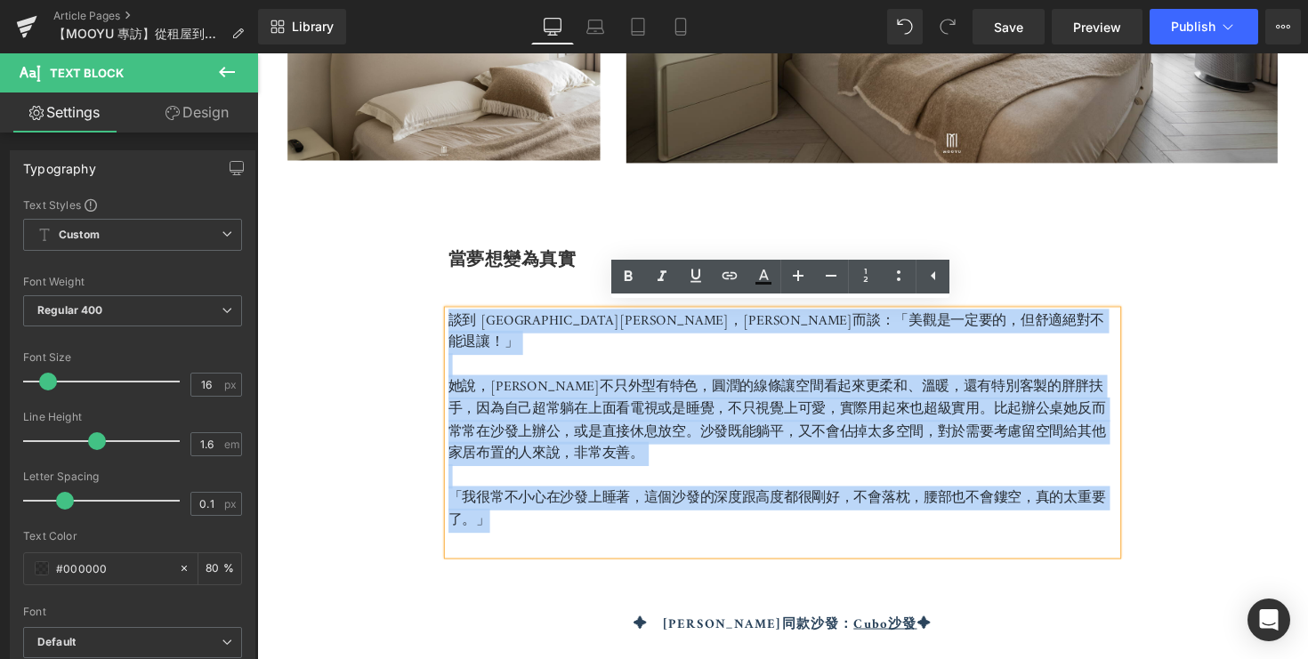
drag, startPoint x: 510, startPoint y: 507, endPoint x: 437, endPoint y: 312, distance: 208.1
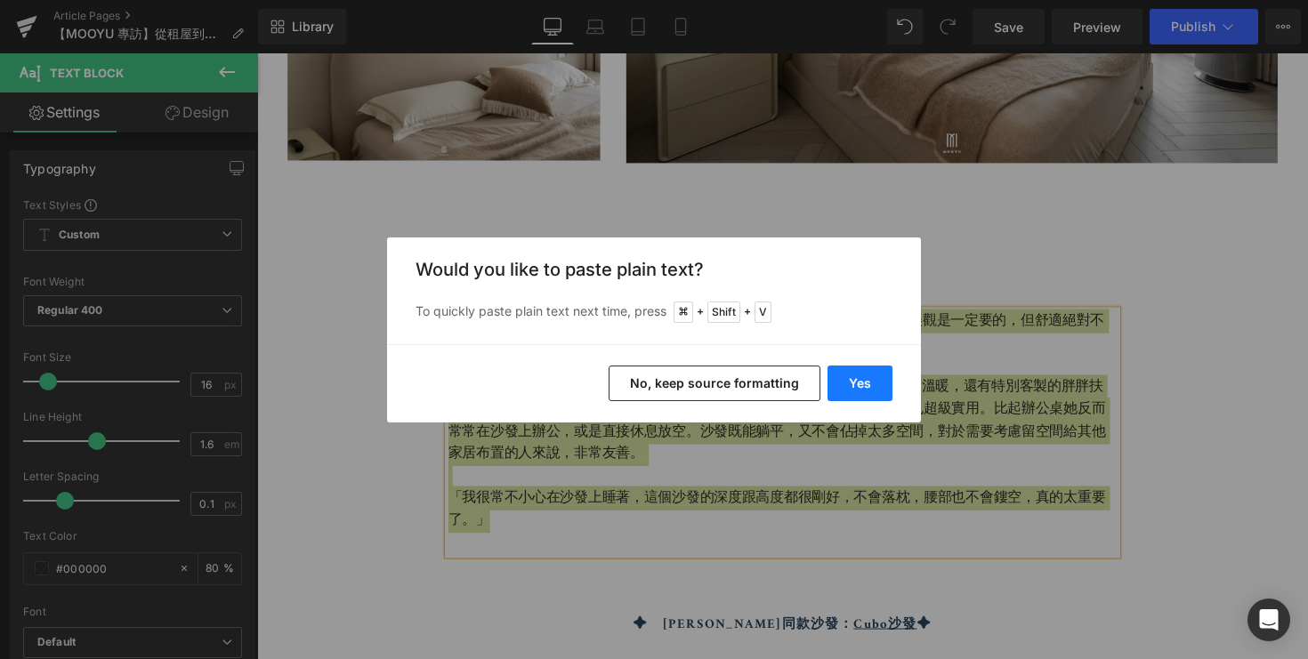
click at [870, 378] on button "Yes" at bounding box center [860, 384] width 65 height 36
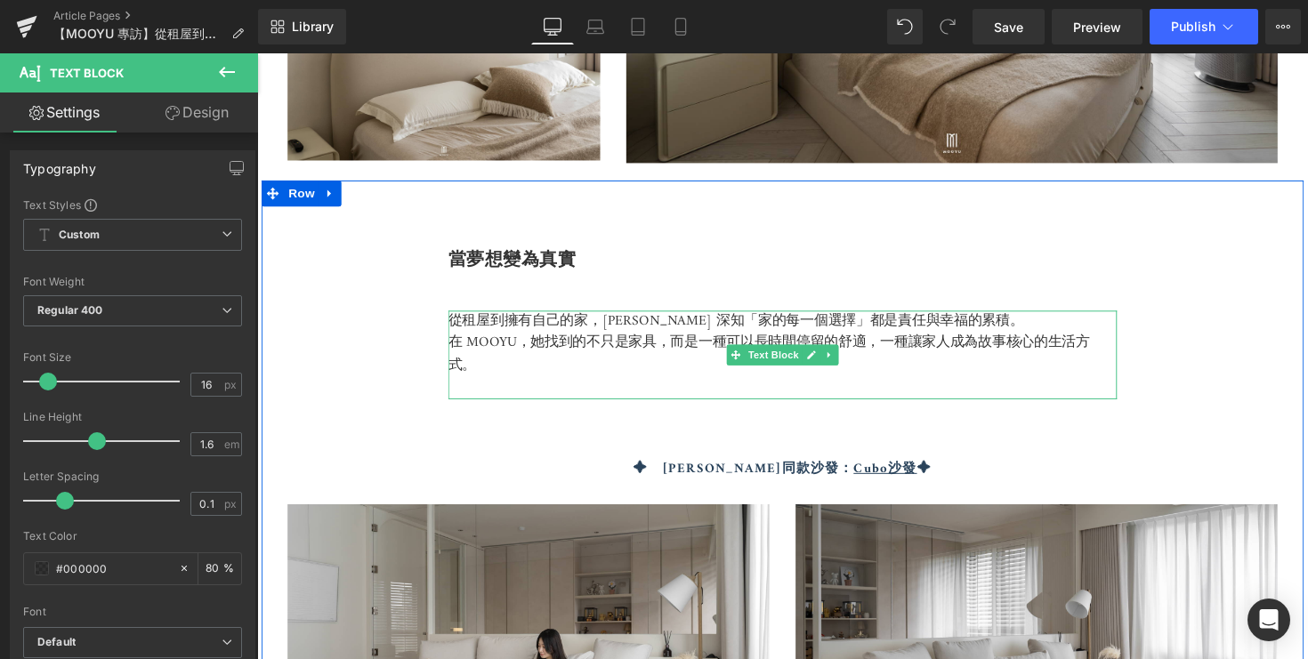
click at [645, 390] on p at bounding box center [795, 395] width 685 height 23
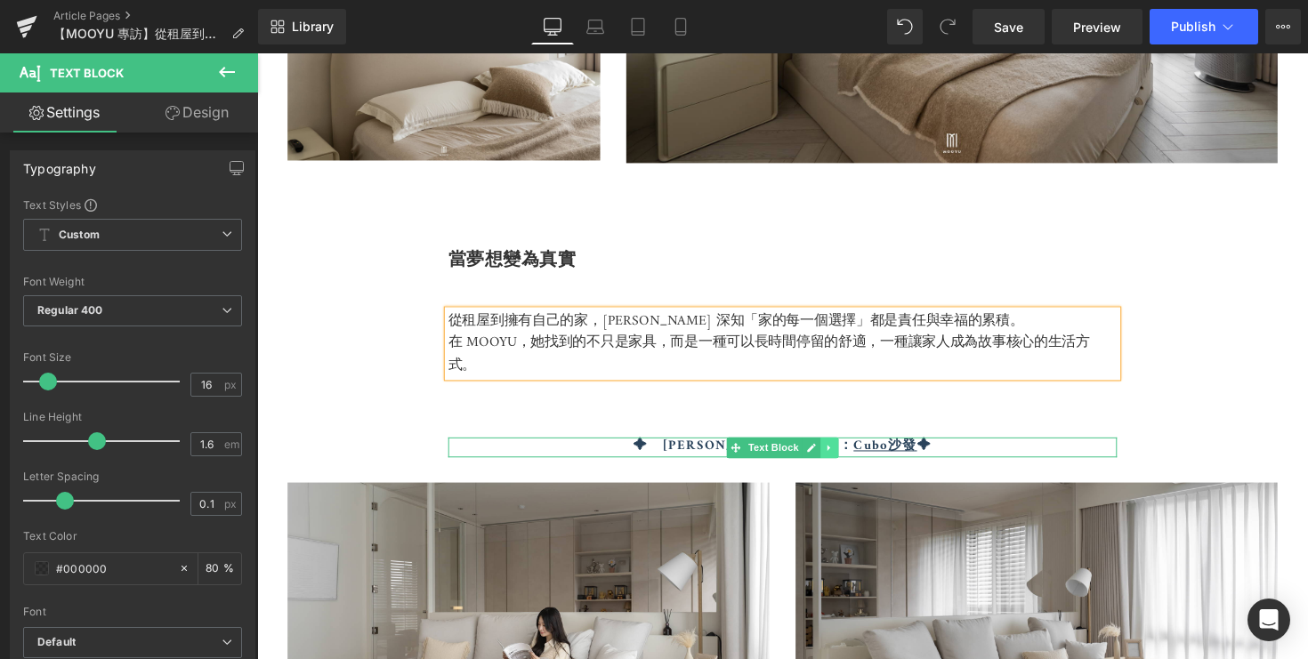
click at [845, 452] on icon at bounding box center [843, 457] width 10 height 11
click at [856, 452] on icon at bounding box center [853, 457] width 10 height 10
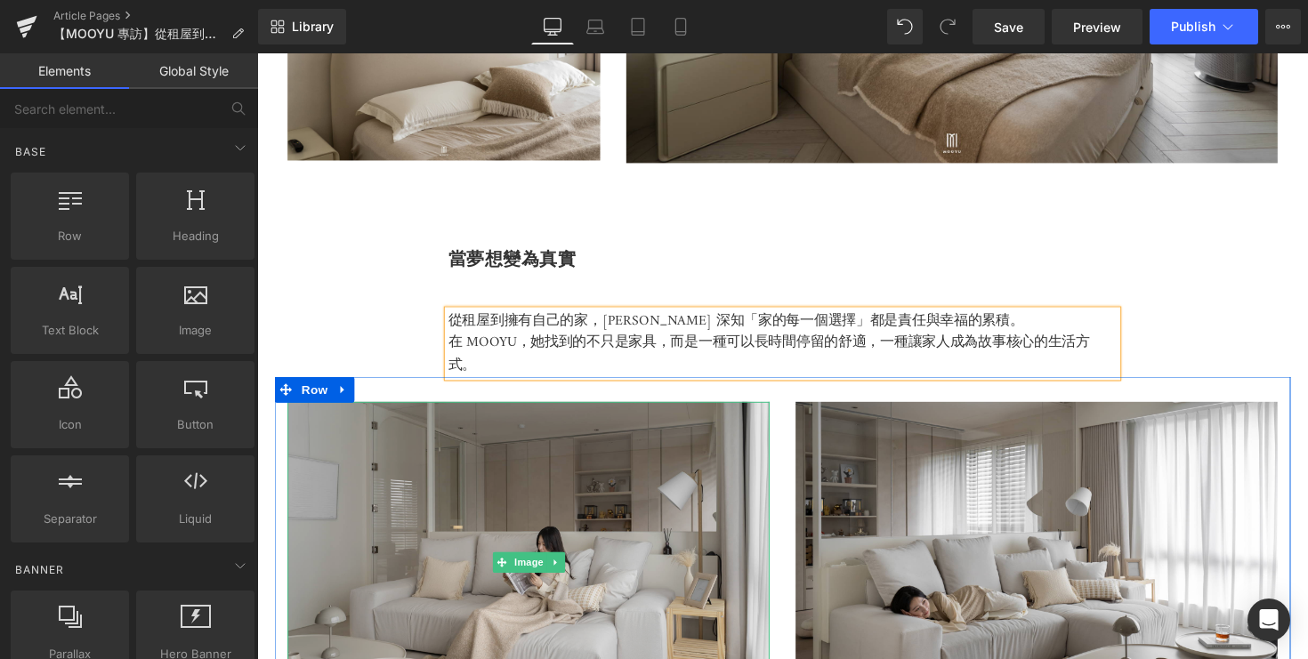
click at [690, 545] on img at bounding box center [535, 574] width 494 height 329
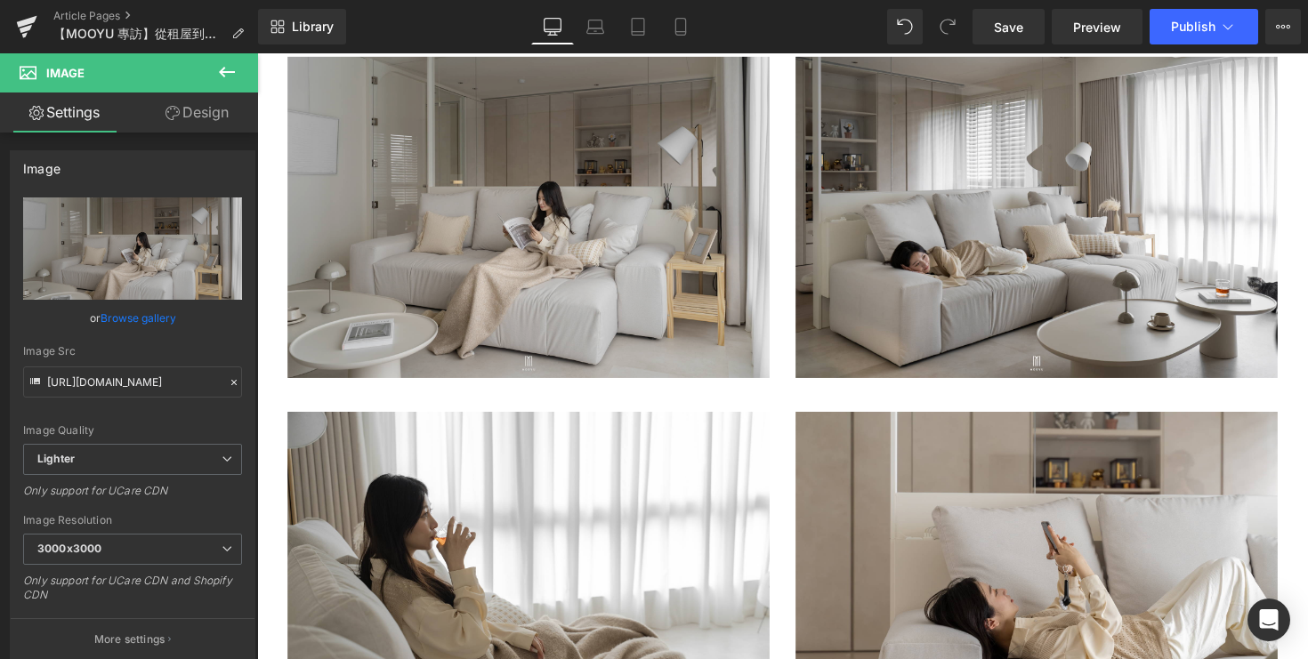
scroll to position [5154, 0]
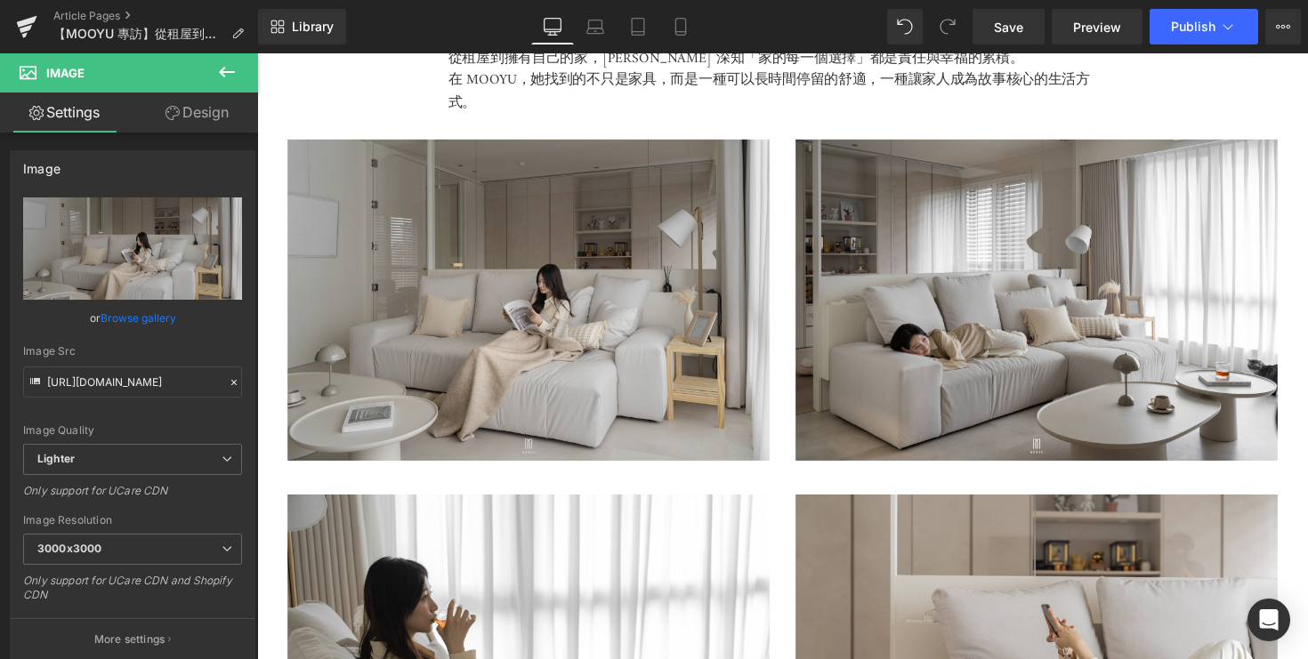
click at [652, 362] on img at bounding box center [535, 305] width 494 height 329
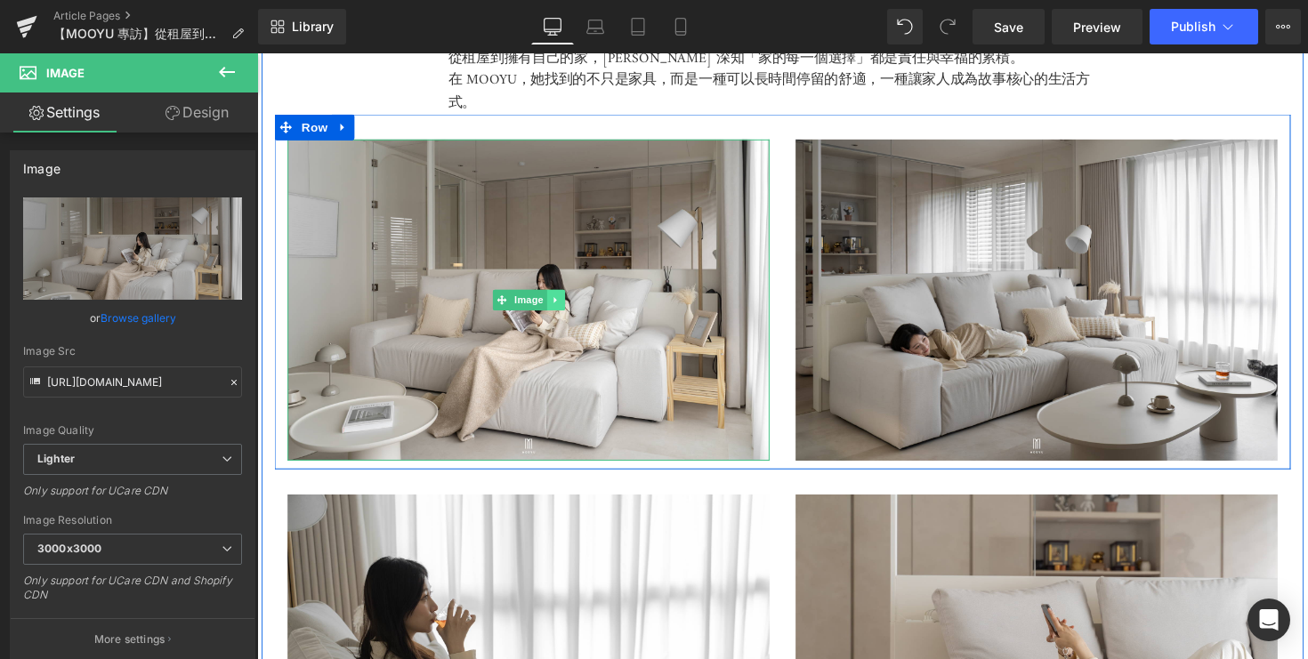
click at [562, 303] on icon at bounding box center [562, 306] width 3 height 6
click at [578, 308] on link at bounding box center [572, 305] width 19 height 21
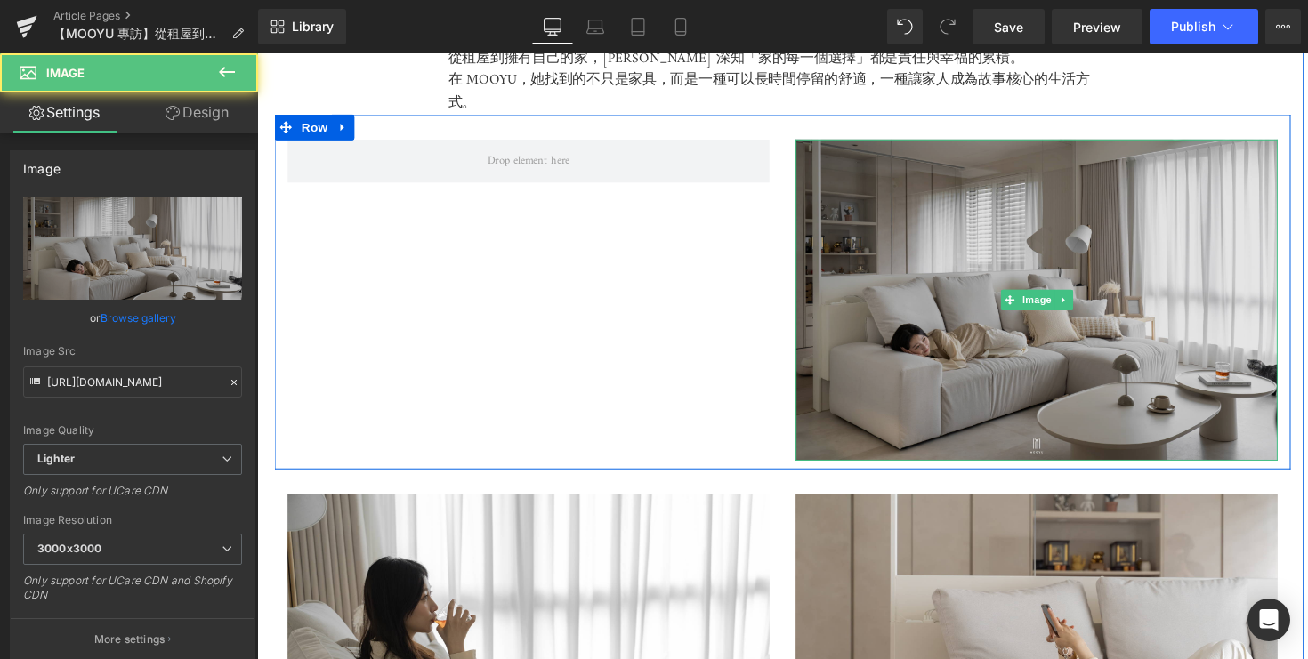
click at [900, 357] on img at bounding box center [1056, 305] width 494 height 329
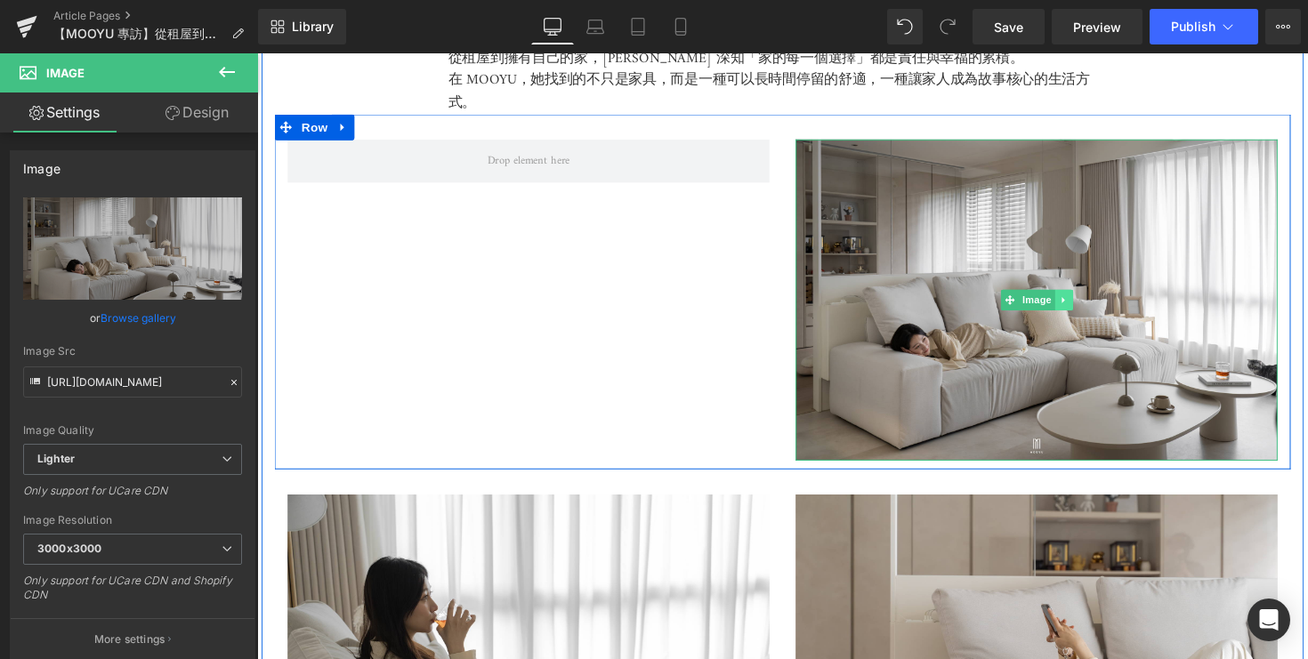
click at [1086, 301] on icon at bounding box center [1084, 306] width 10 height 11
click at [1096, 309] on link at bounding box center [1093, 305] width 19 height 21
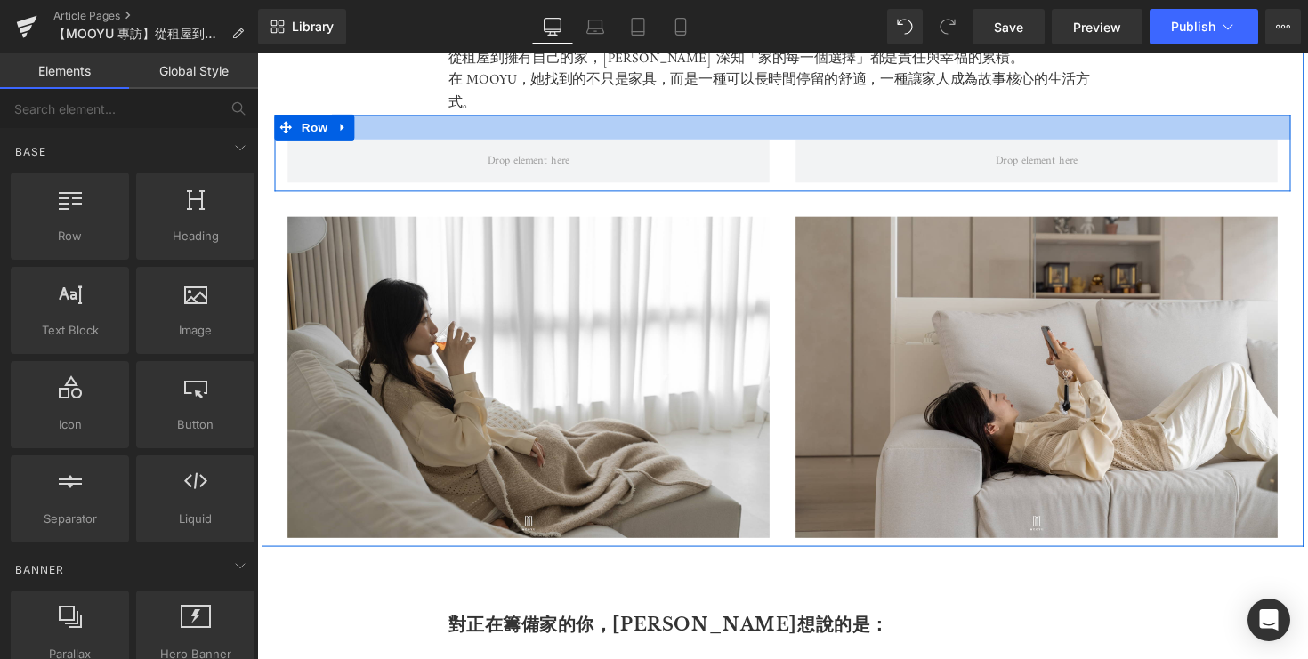
click at [1301, 116] on div at bounding box center [795, 129] width 1041 height 26
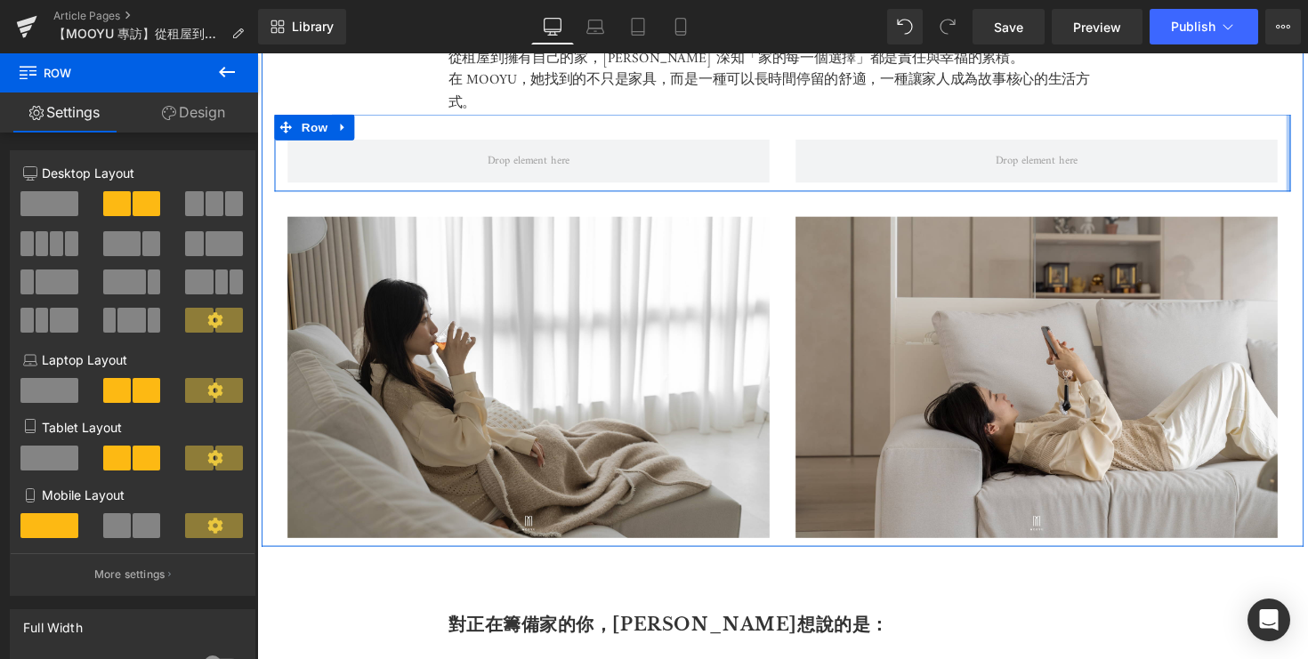
click at [1307, 125] on div at bounding box center [1314, 155] width 4 height 79
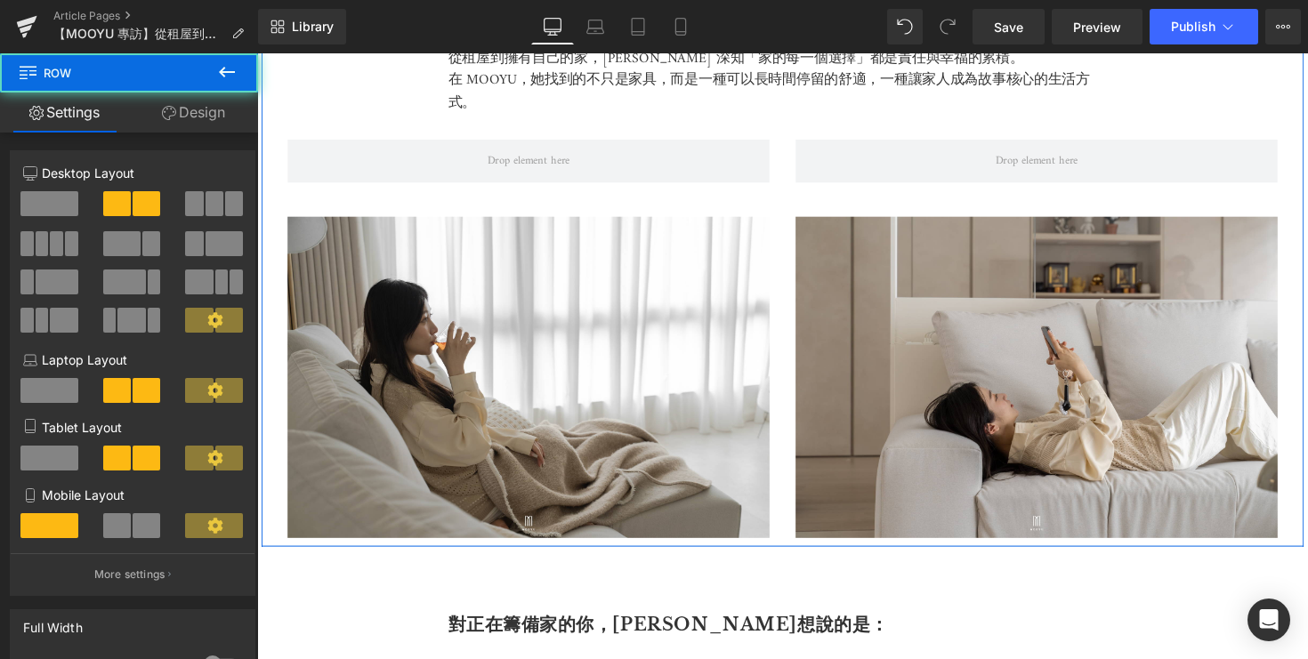
click at [1302, 186] on div "Row" at bounding box center [795, 155] width 1041 height 79
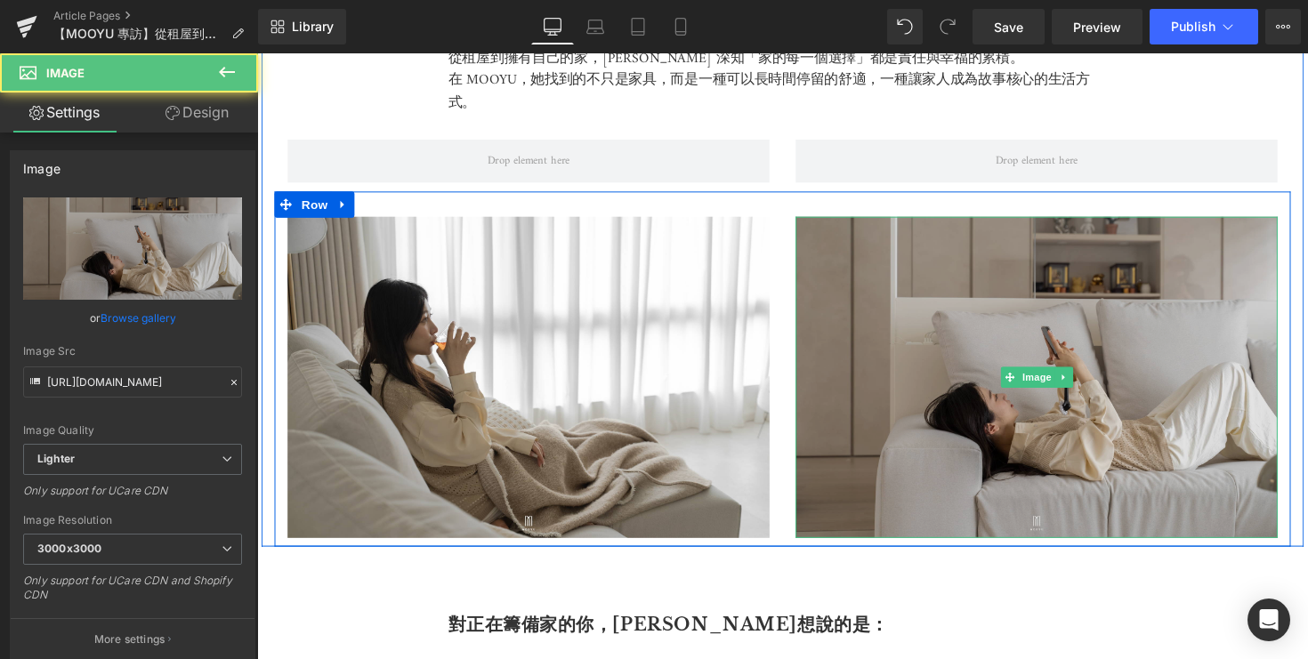
click at [1011, 296] on img at bounding box center [1056, 385] width 494 height 329
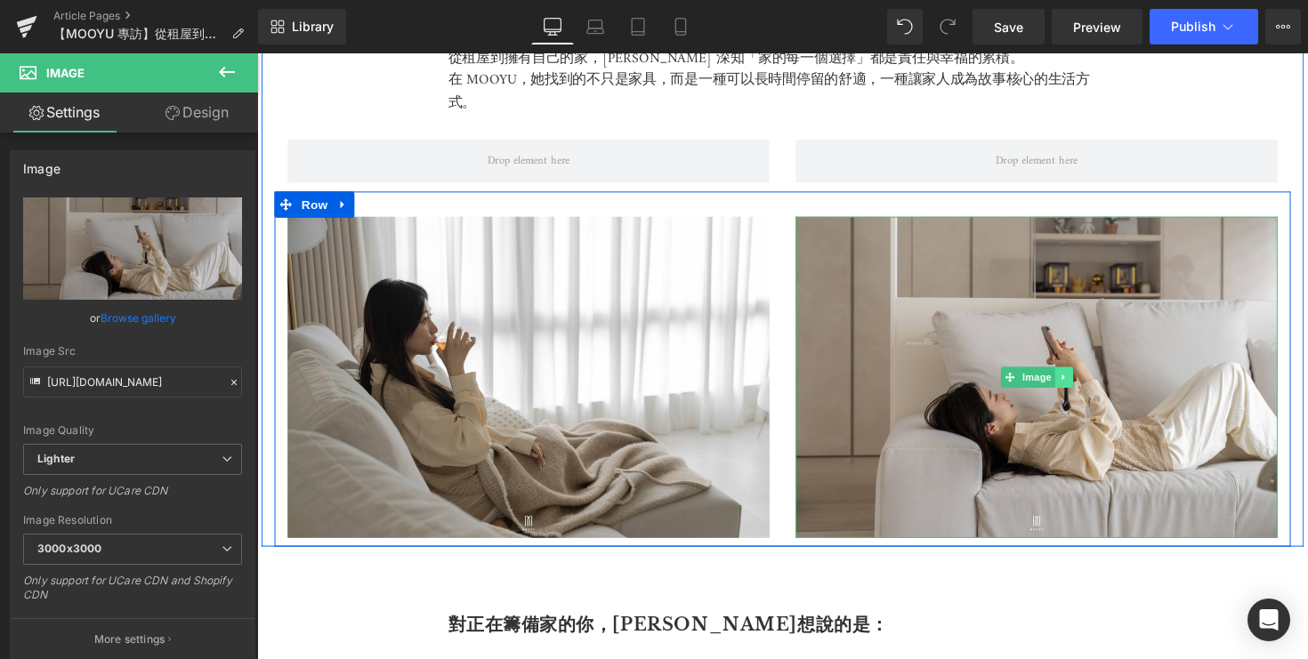
click at [1087, 382] on icon at bounding box center [1084, 385] width 10 height 11
click at [1097, 384] on icon at bounding box center [1092, 385] width 10 height 11
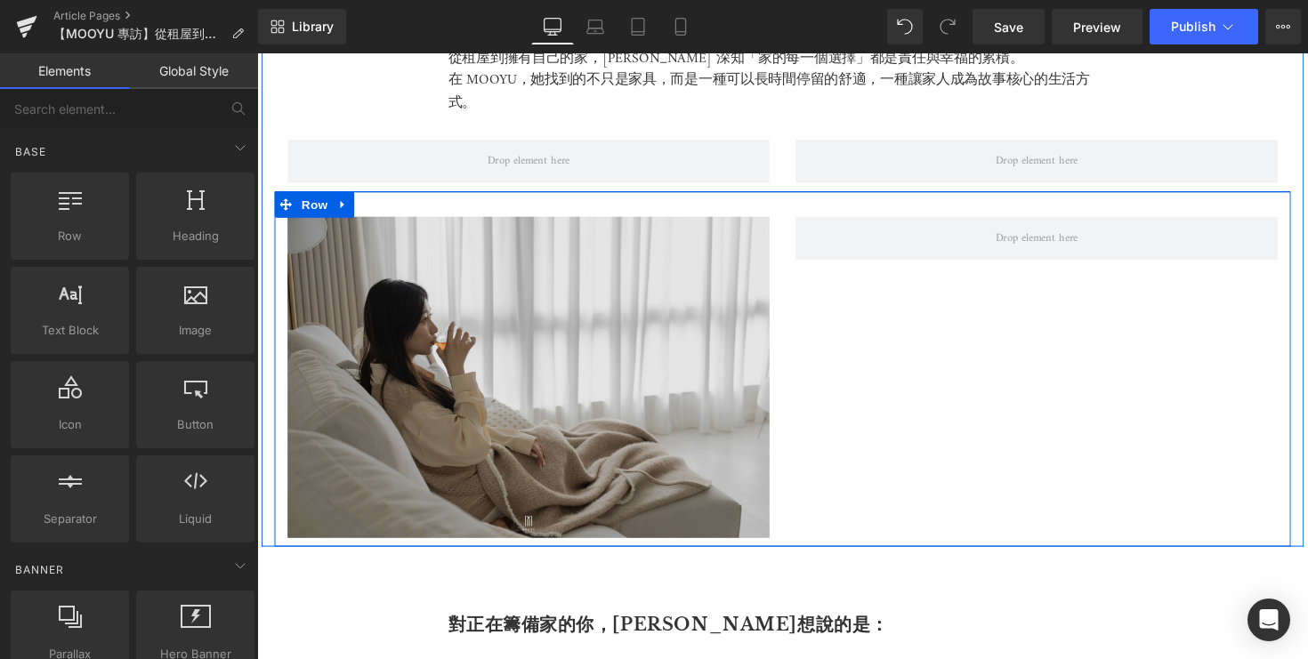
click at [702, 360] on img at bounding box center [535, 385] width 494 height 329
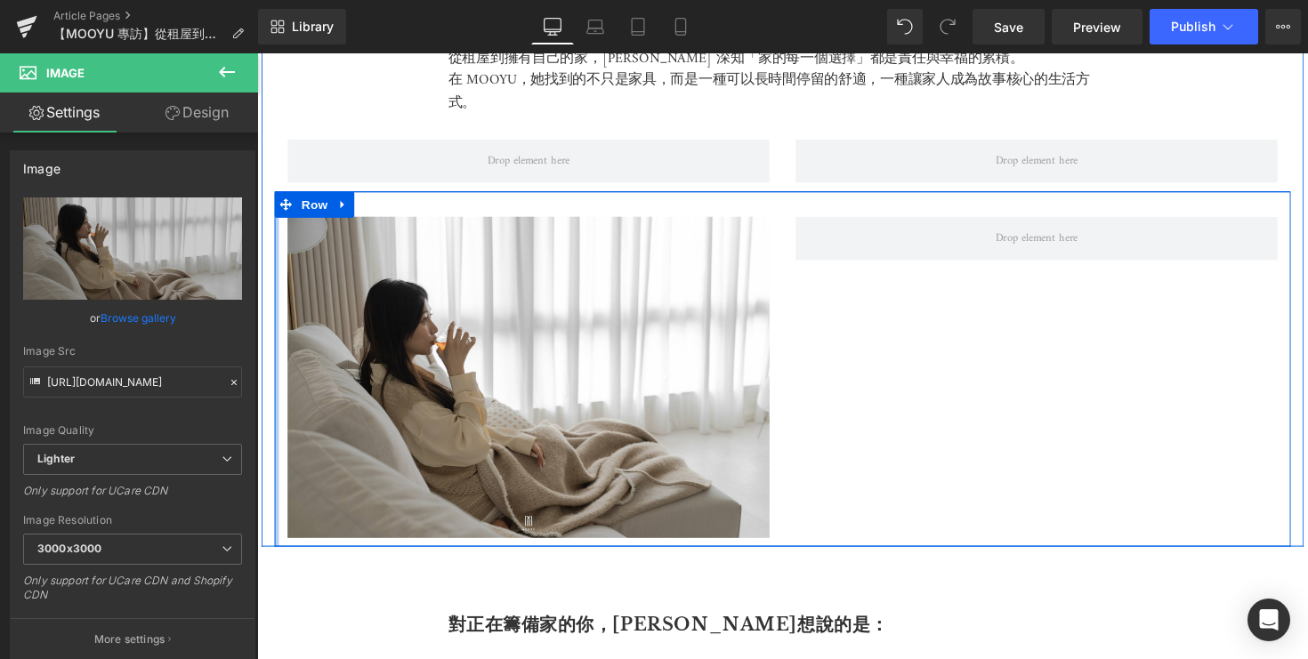
click at [276, 318] on div at bounding box center [277, 377] width 4 height 364
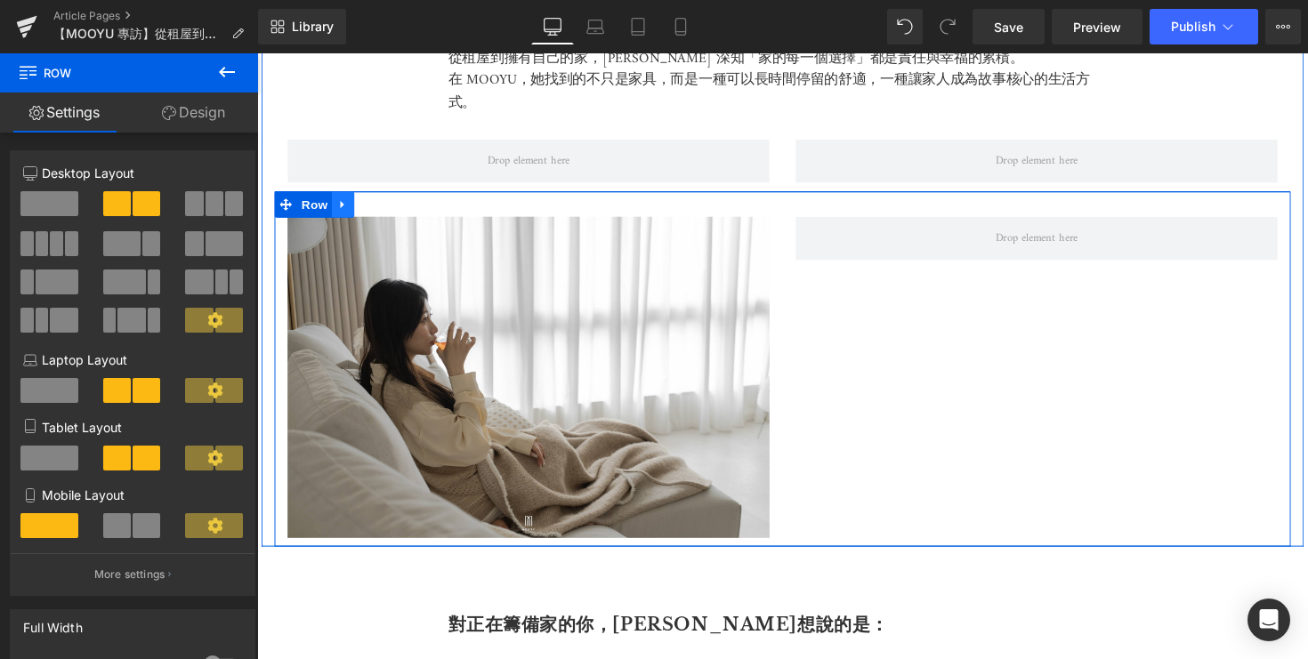
click at [347, 206] on icon at bounding box center [345, 208] width 12 height 13
click at [394, 207] on icon at bounding box center [391, 208] width 12 height 12
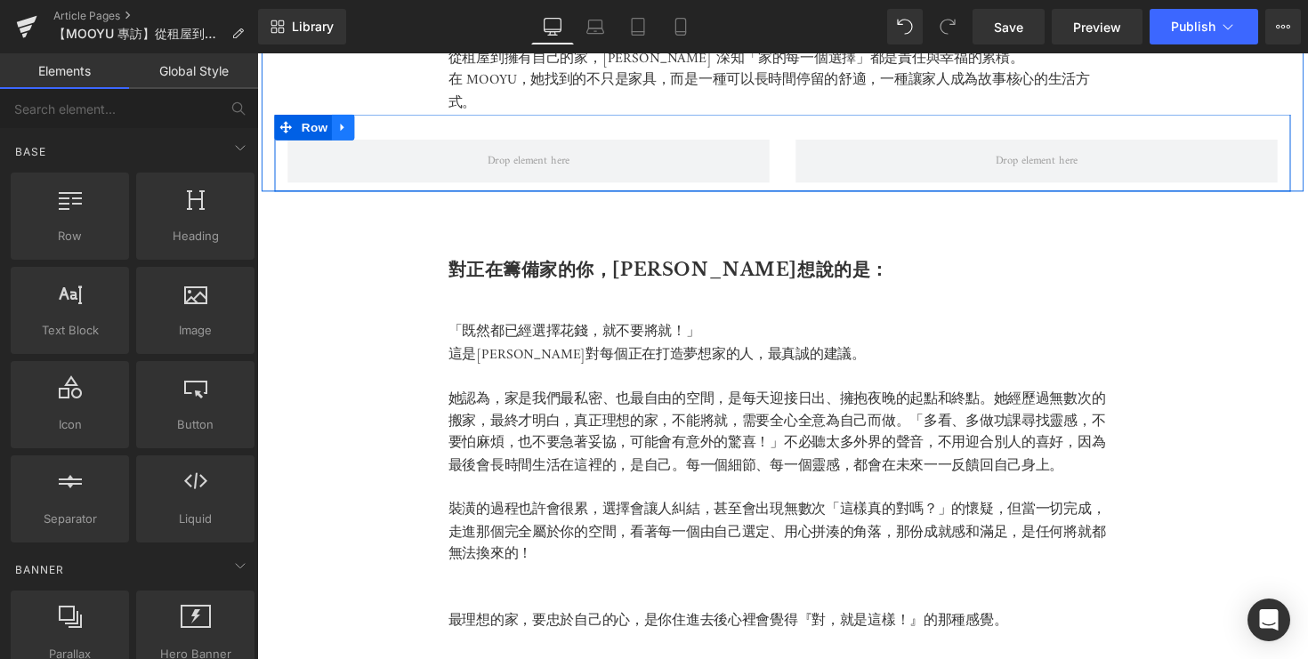
click at [344, 125] on icon at bounding box center [345, 129] width 4 height 8
click at [397, 127] on icon at bounding box center [391, 129] width 12 height 12
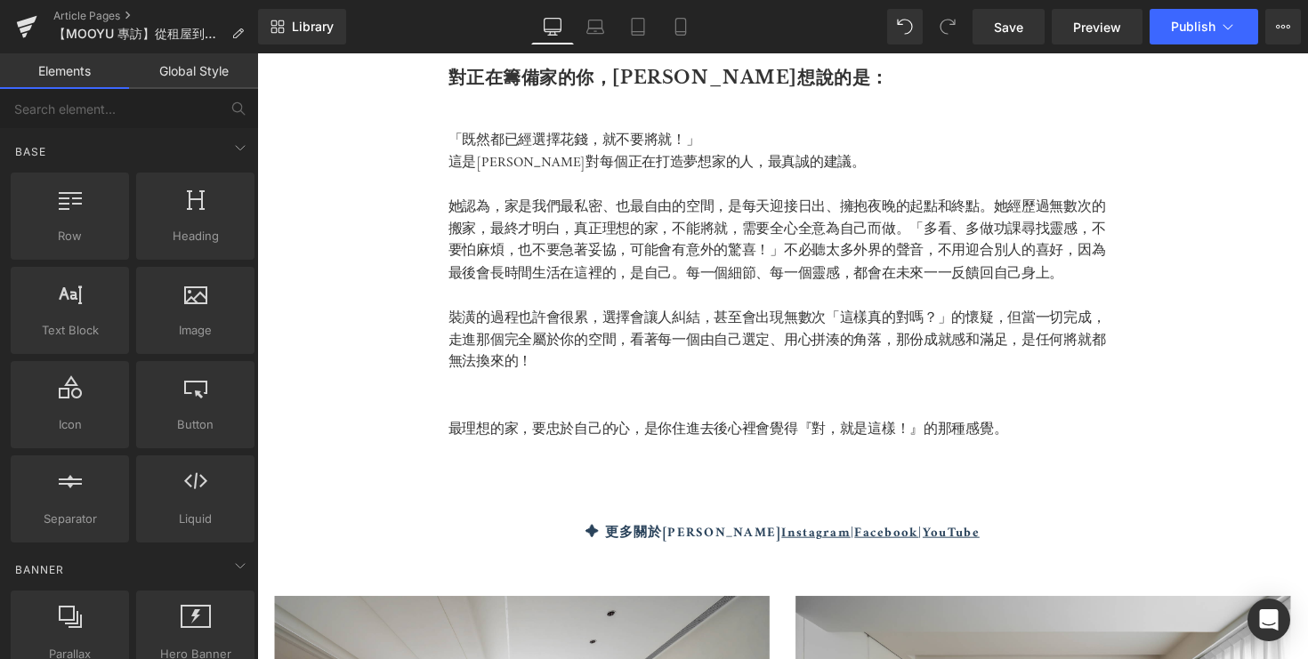
scroll to position [5354, 0]
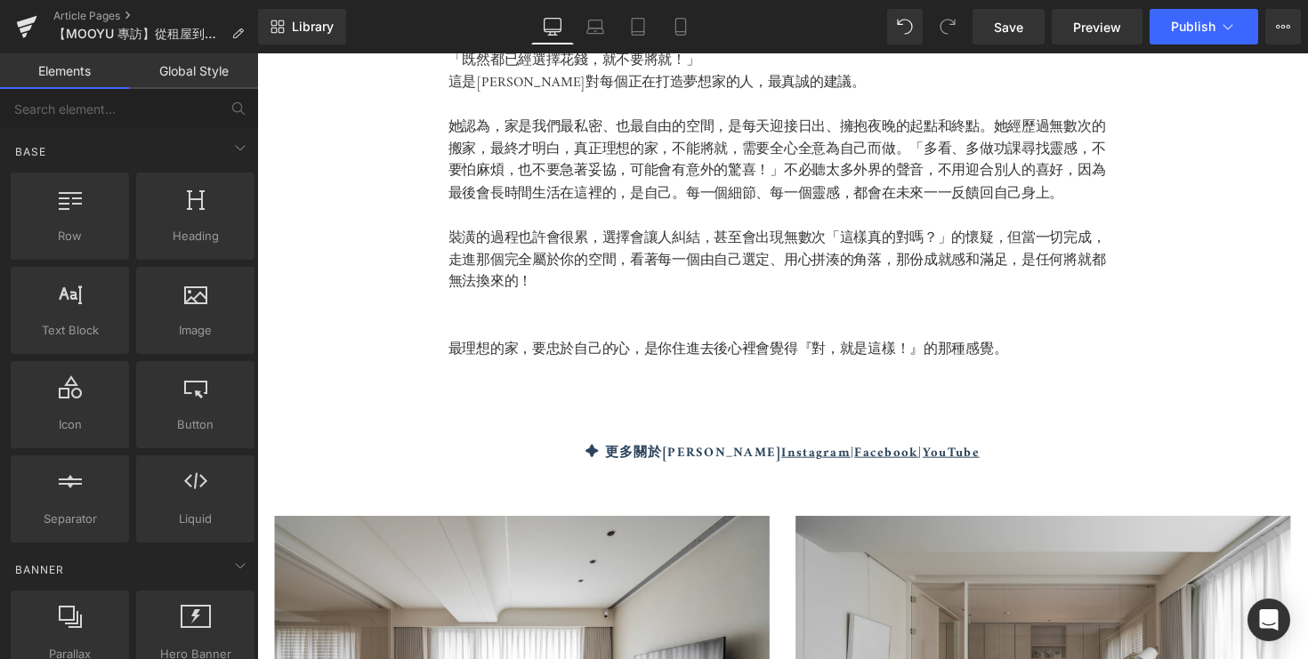
click at [569, 357] on p "最理想的家，要忠於自己的心，是你住進去後心裡會覺得『對，就是這樣！』的那種感覺。" at bounding box center [795, 357] width 685 height 23
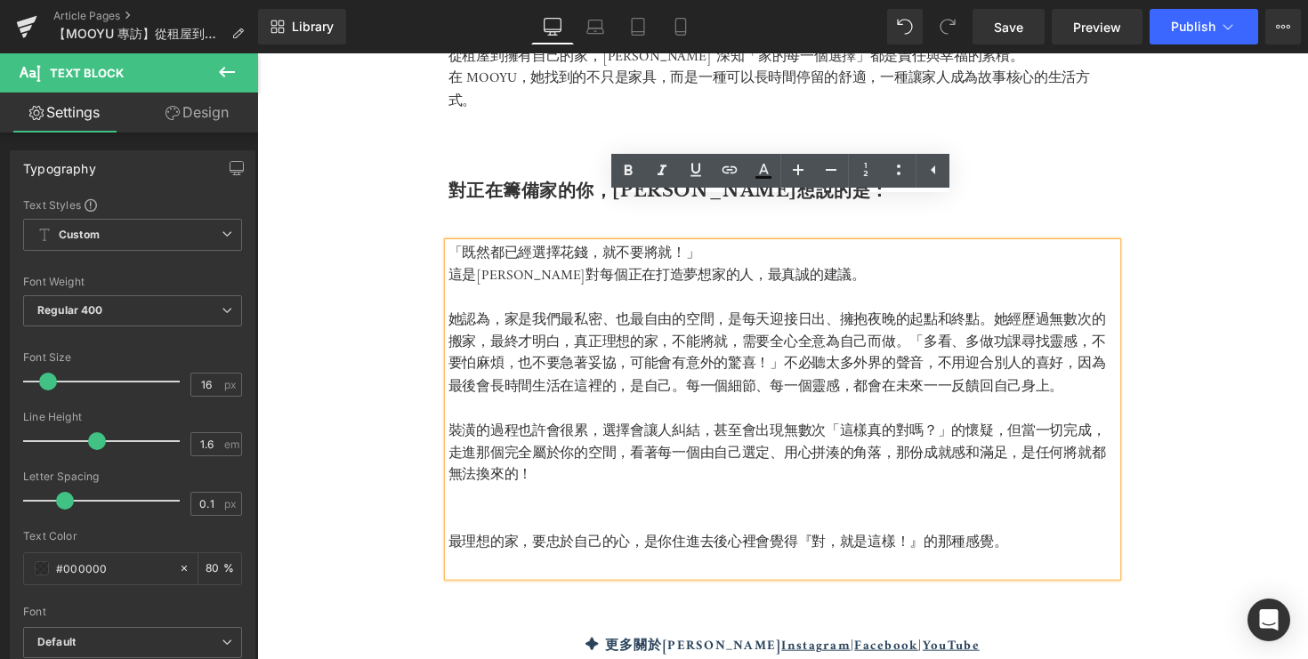
scroll to position [5122, 0]
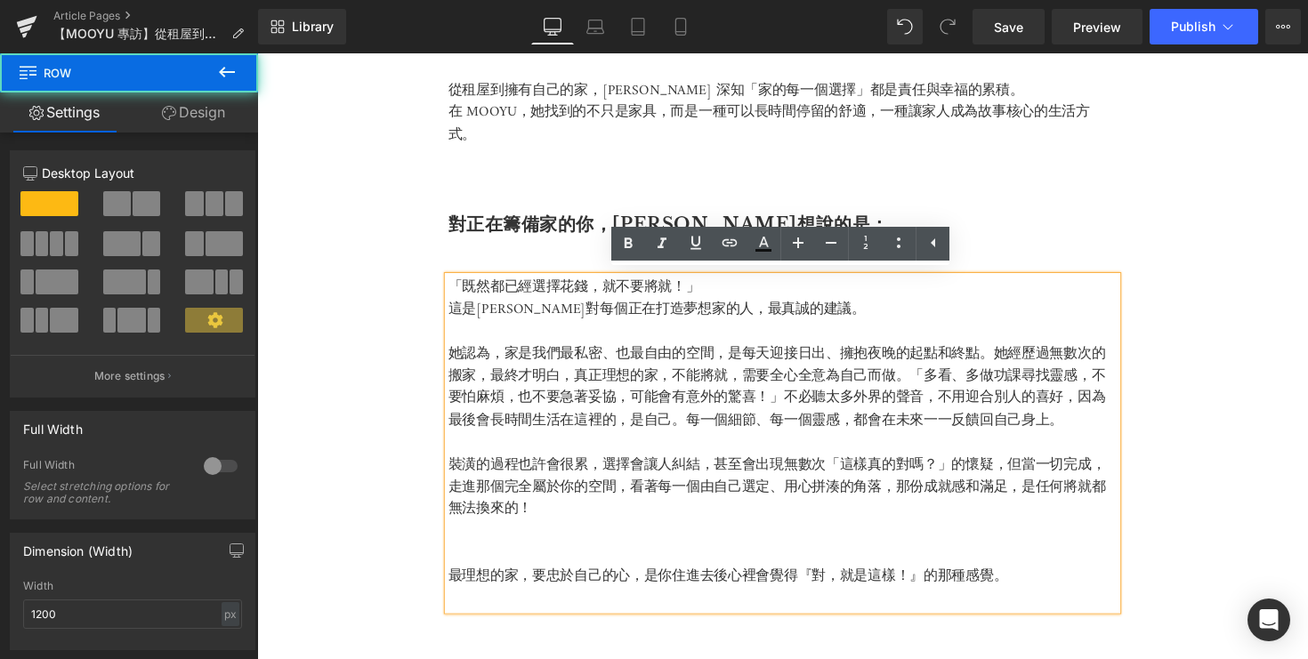
click at [466, 271] on div "對正在籌備家的你，篠崎想說的是： Heading 「既然都已經選擇花錢，就不要將就！」 這是篠崎泫對每個正在打造夢想家的人，最真誠的建議。 她認為，家是我們最…" at bounding box center [796, 427] width 1068 height 557
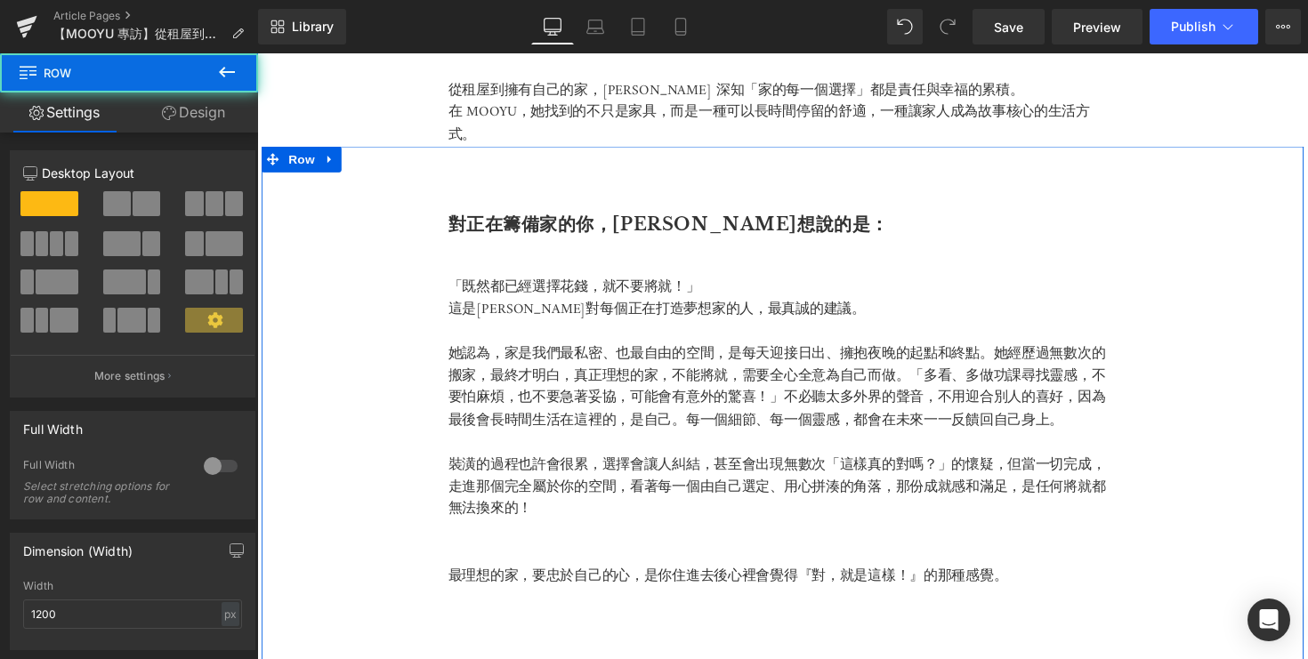
click at [1193, 150] on div "對正在籌備家的你，篠崎想說的是： Heading 「既然都已經選擇花錢，就不要將就！」 這是篠崎泫對每個正在打造夢想家的人，最真誠的建議。 她認為，家是我們最…" at bounding box center [796, 427] width 1068 height 557
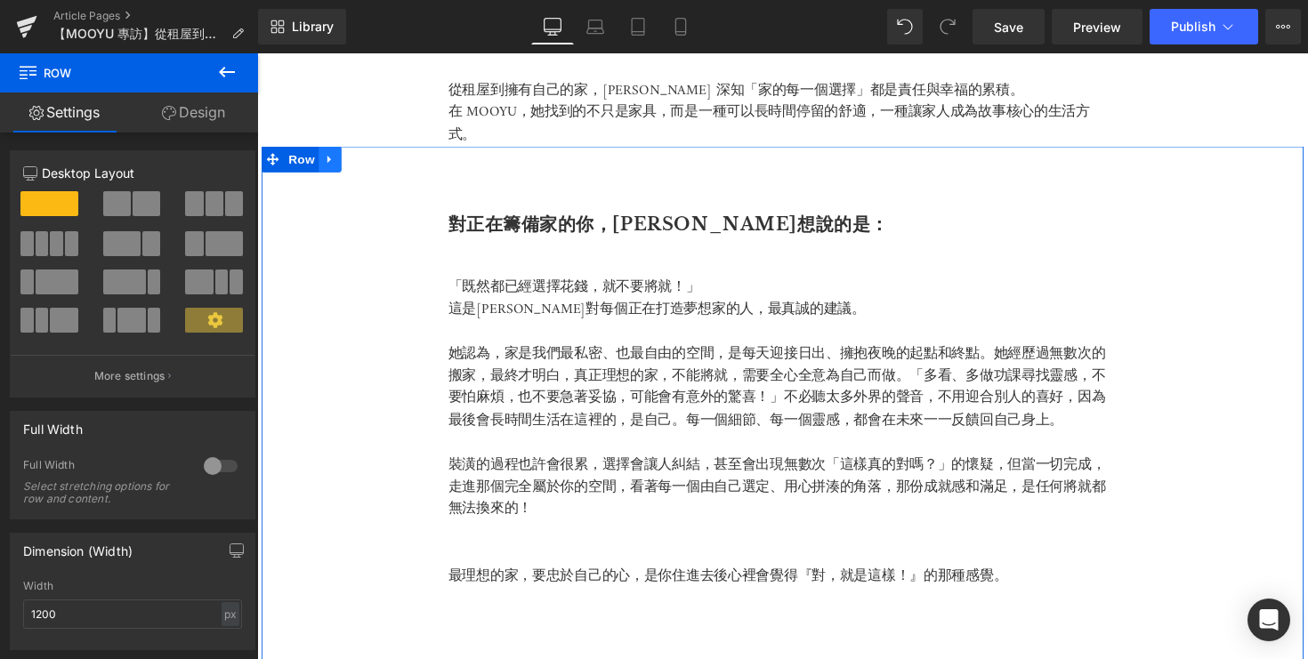
click at [330, 158] on icon at bounding box center [331, 162] width 4 height 8
click at [379, 163] on icon at bounding box center [378, 162] width 12 height 12
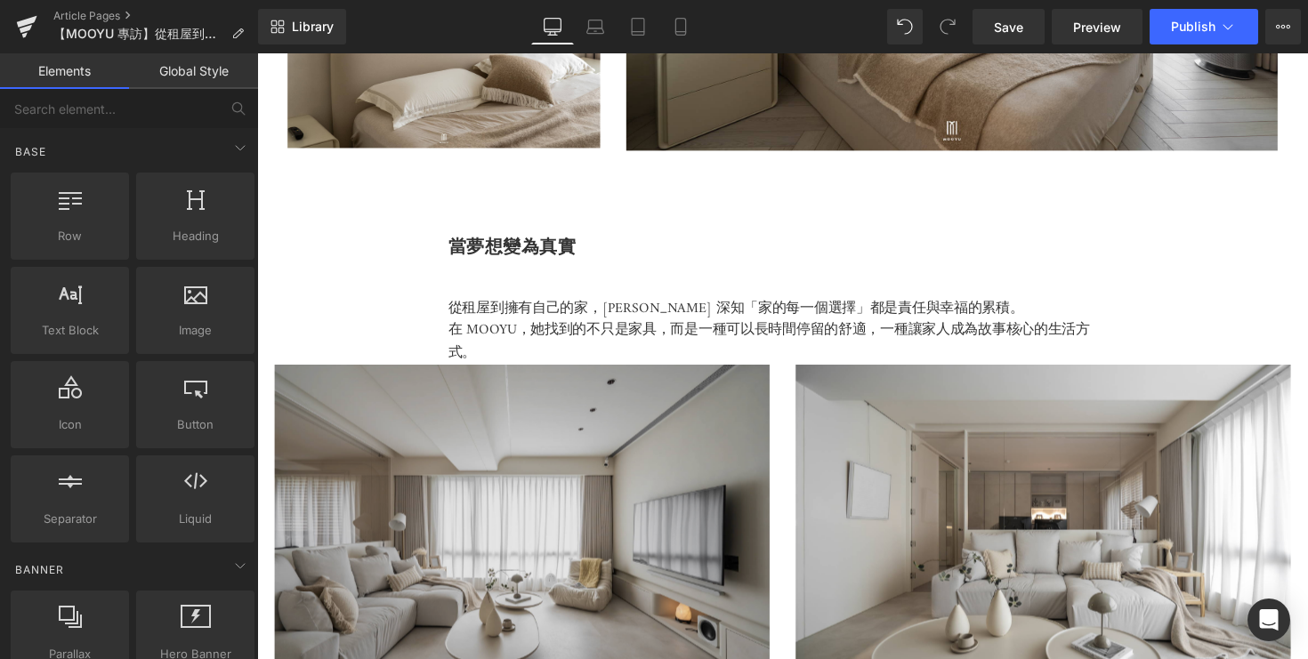
scroll to position [4815, 0]
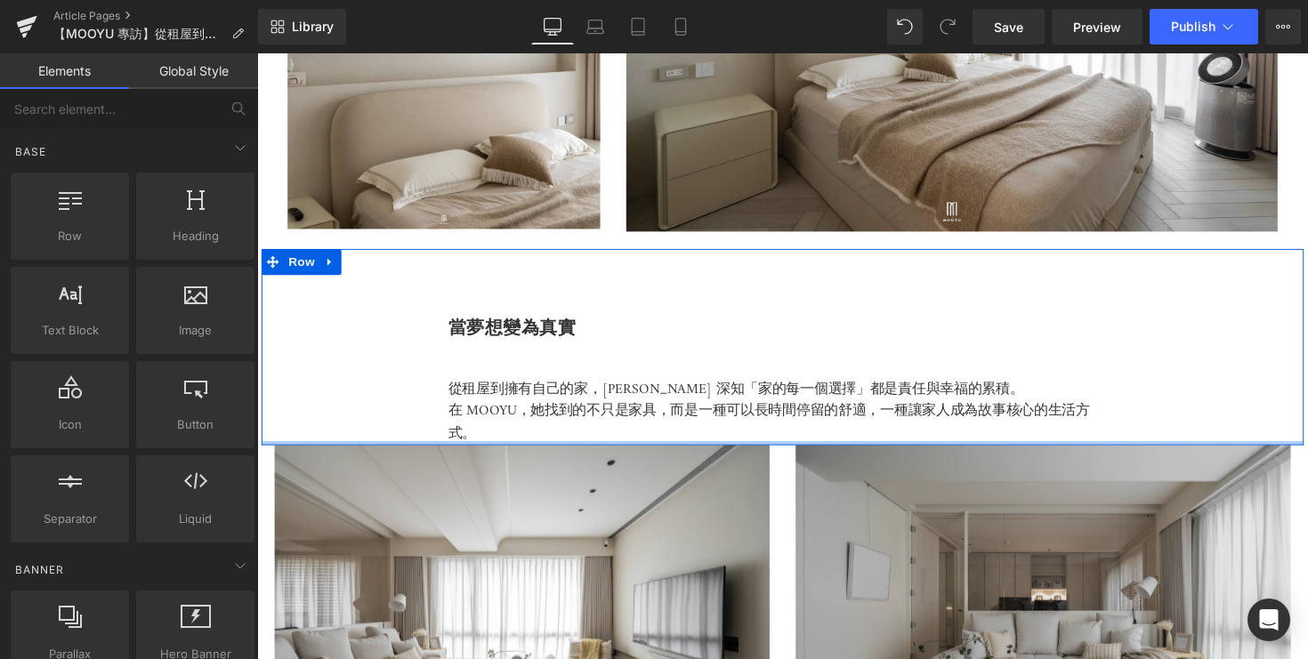
click at [1236, 489] on img at bounding box center [1062, 624] width 507 height 338
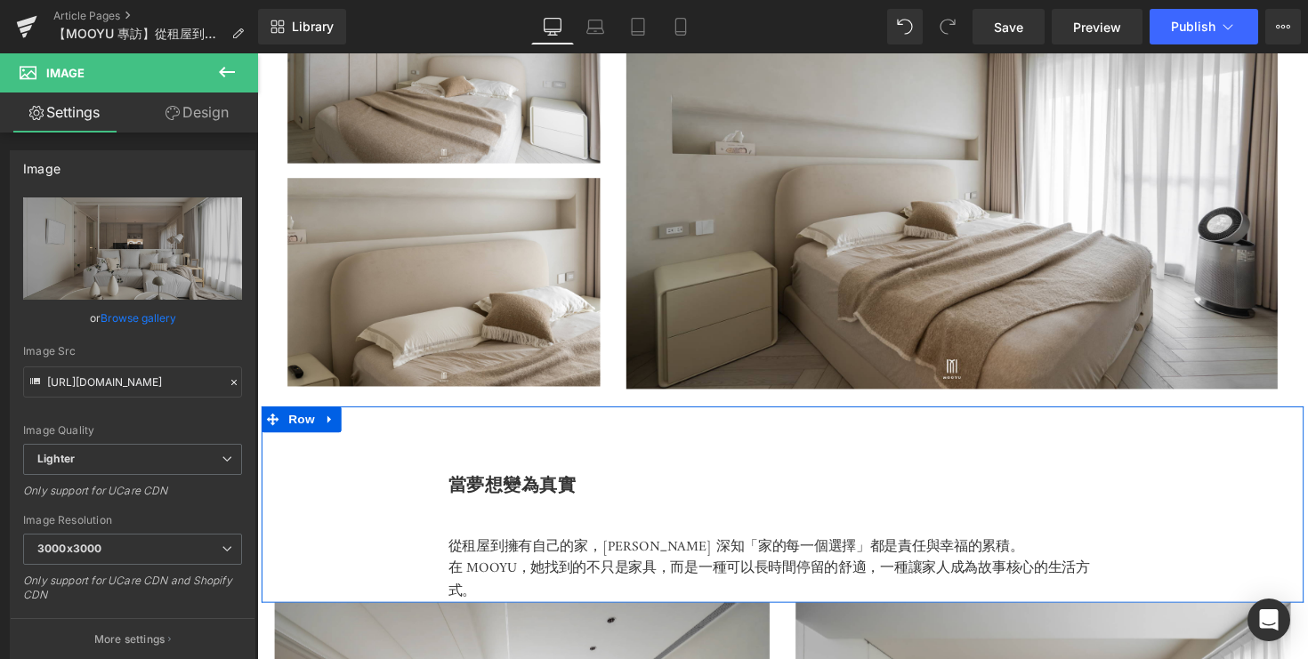
scroll to position [5068, 0]
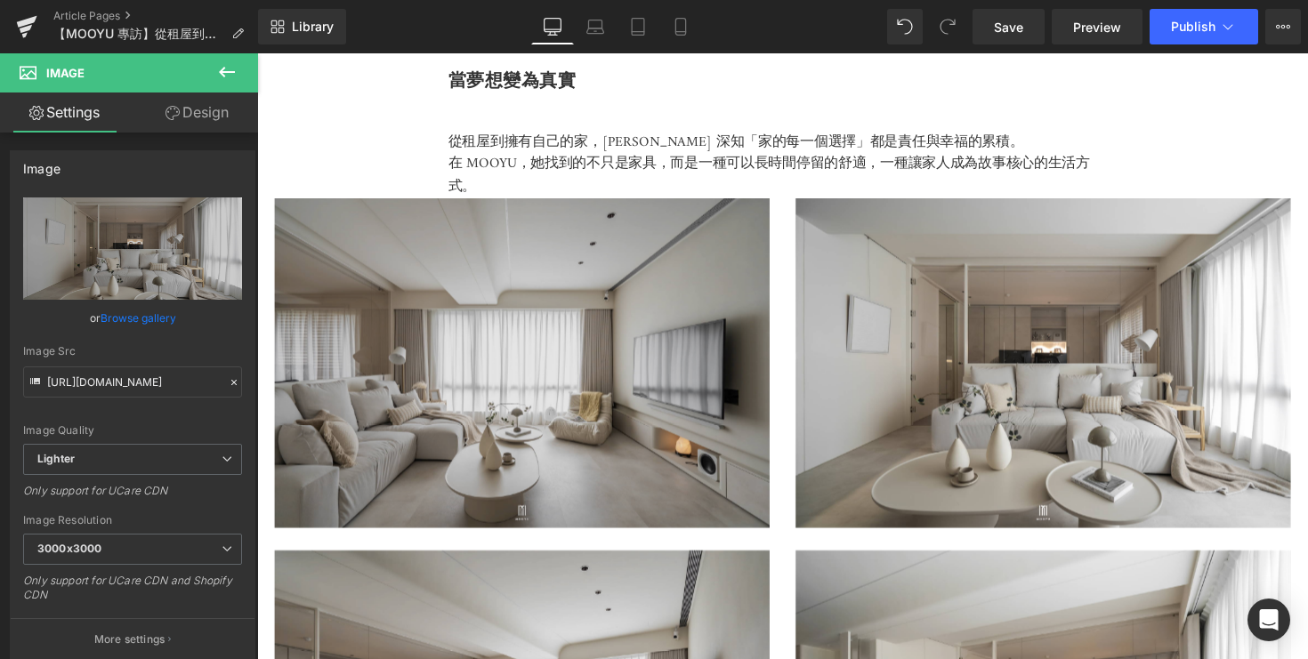
click at [697, 405] on img at bounding box center [528, 371] width 507 height 338
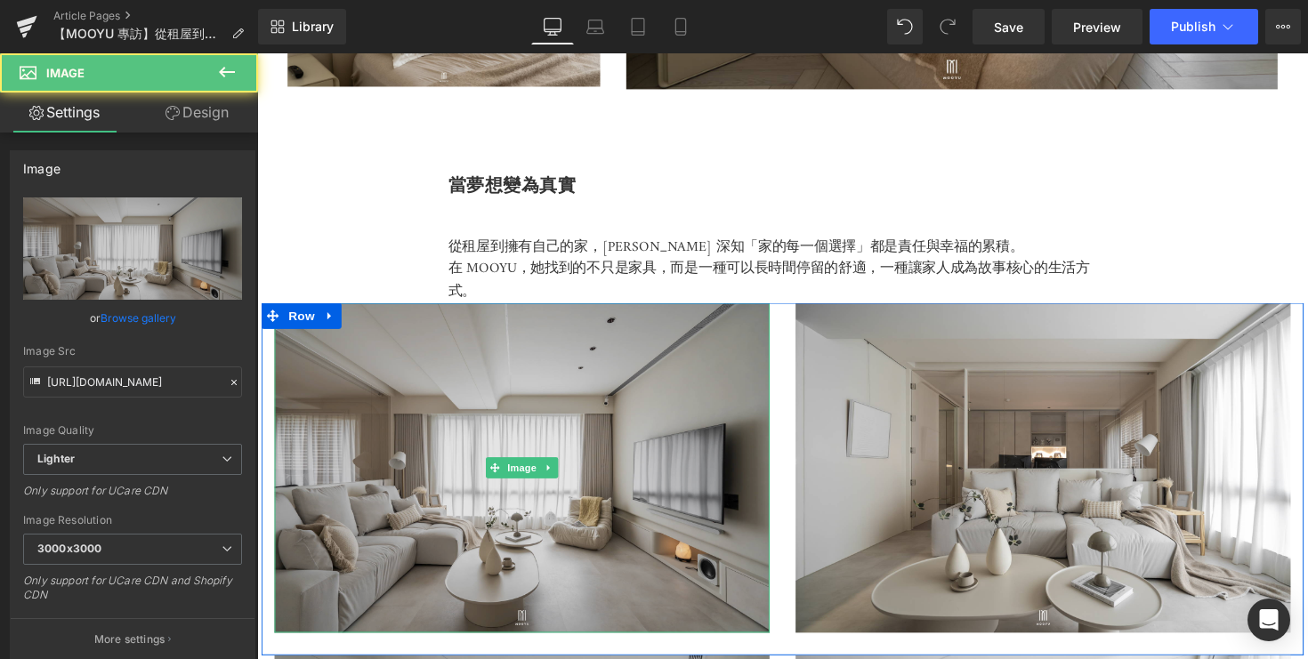
scroll to position [4834, 0]
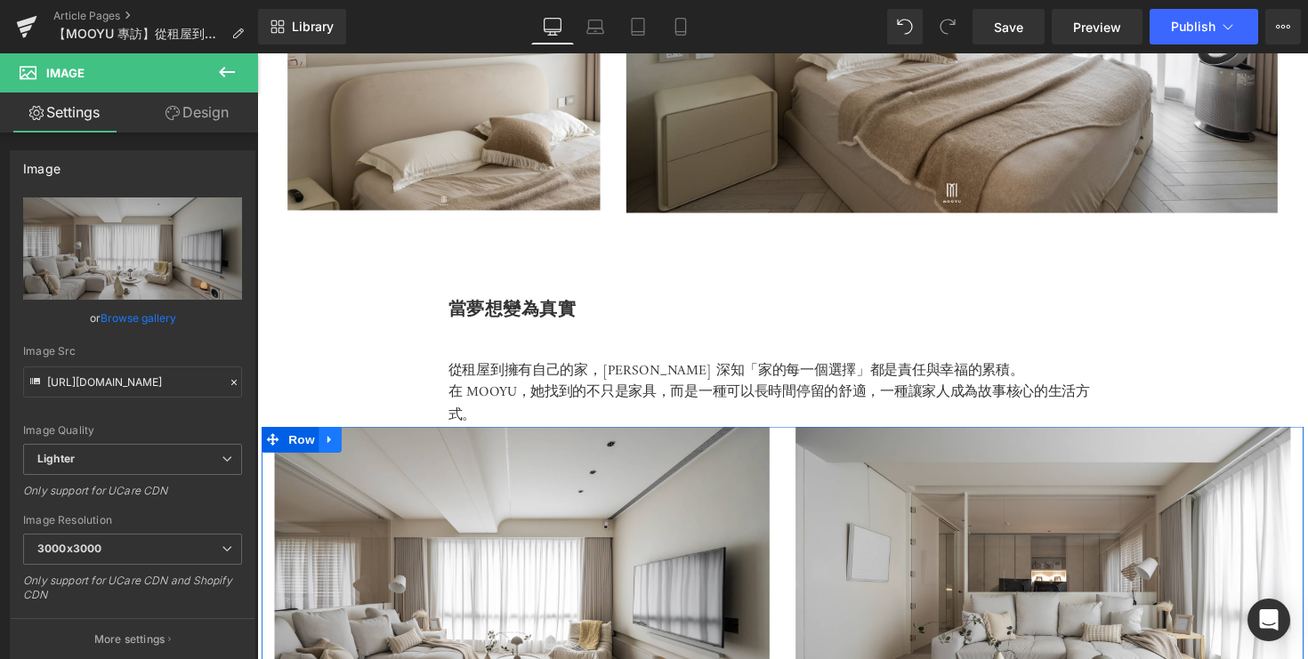
click at [340, 441] on link at bounding box center [331, 449] width 23 height 27
click at [382, 445] on icon at bounding box center [378, 449] width 12 height 12
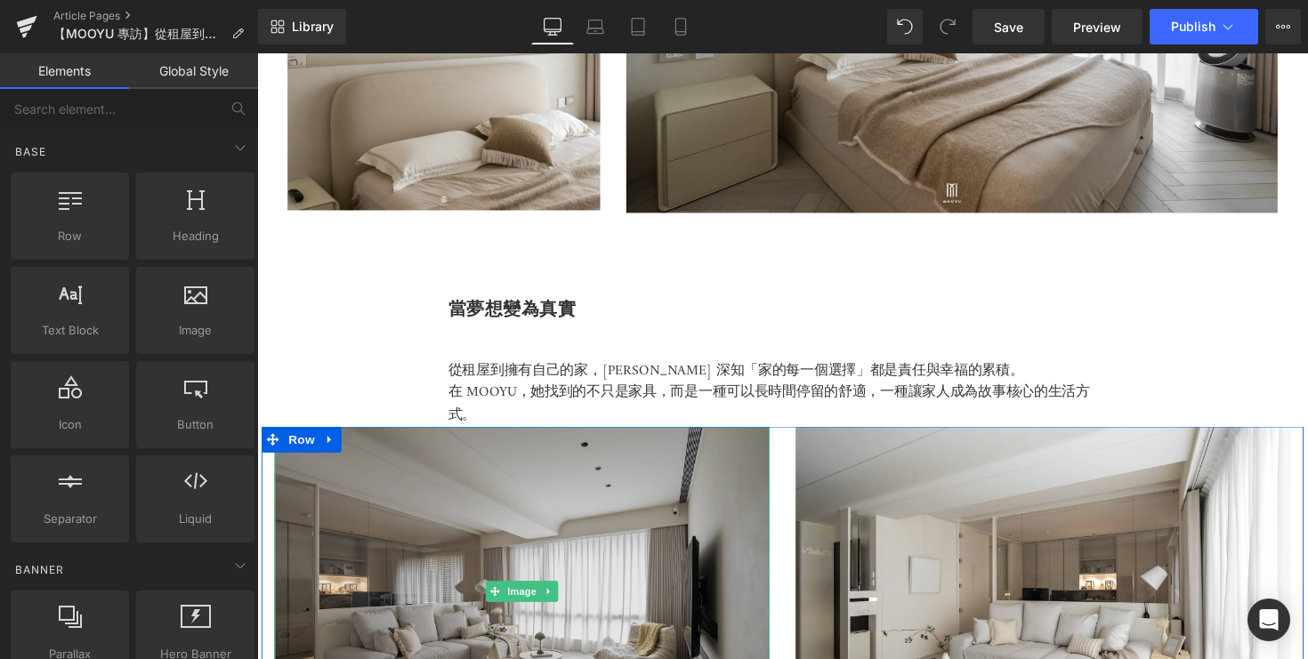
click at [576, 507] on img at bounding box center [528, 605] width 507 height 338
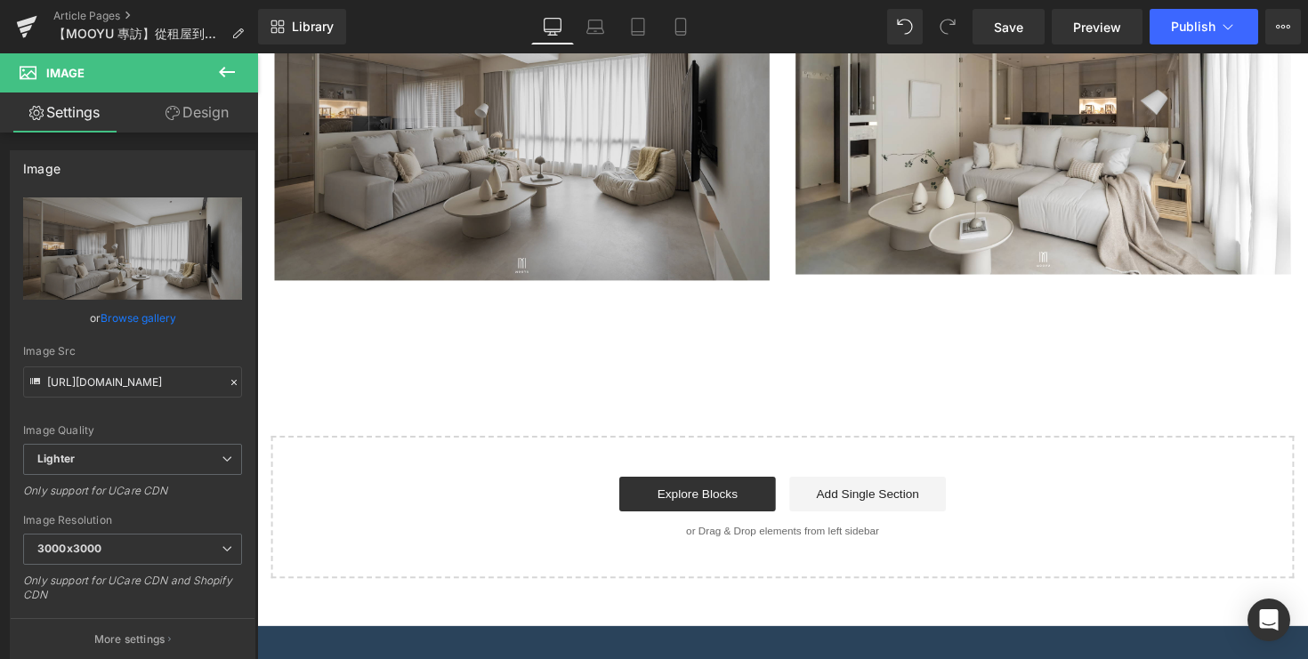
scroll to position [5269, 0]
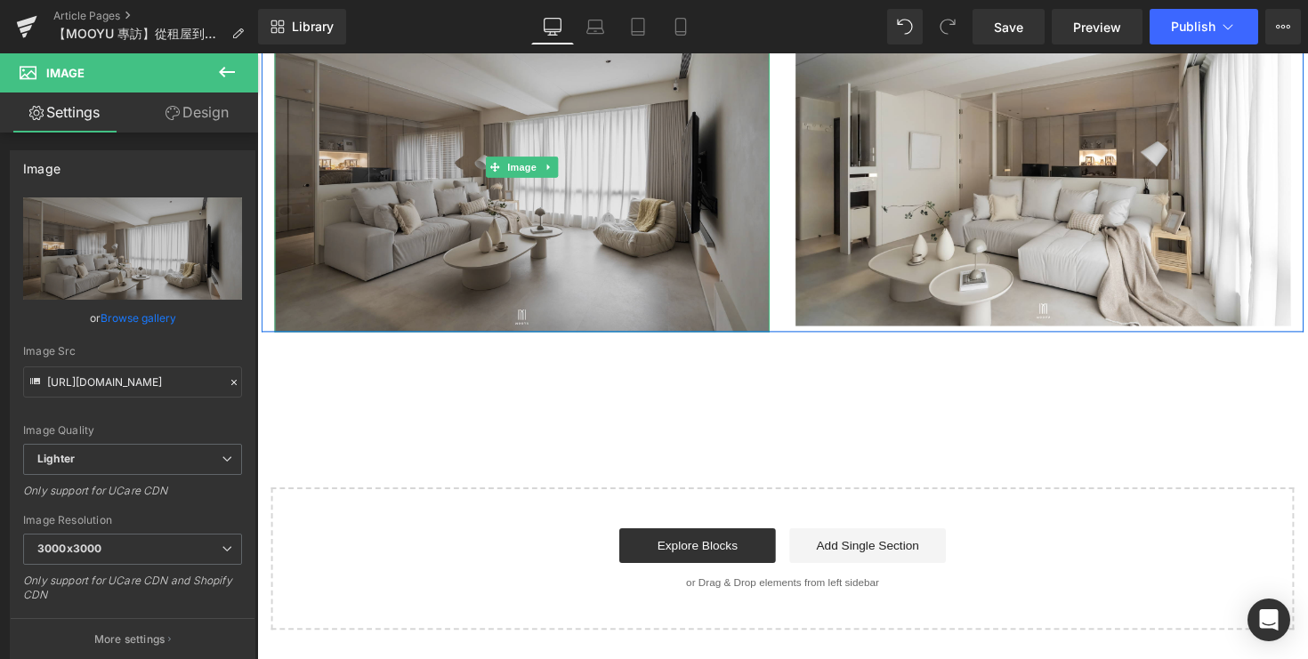
click at [360, 246] on img at bounding box center [528, 170] width 507 height 338
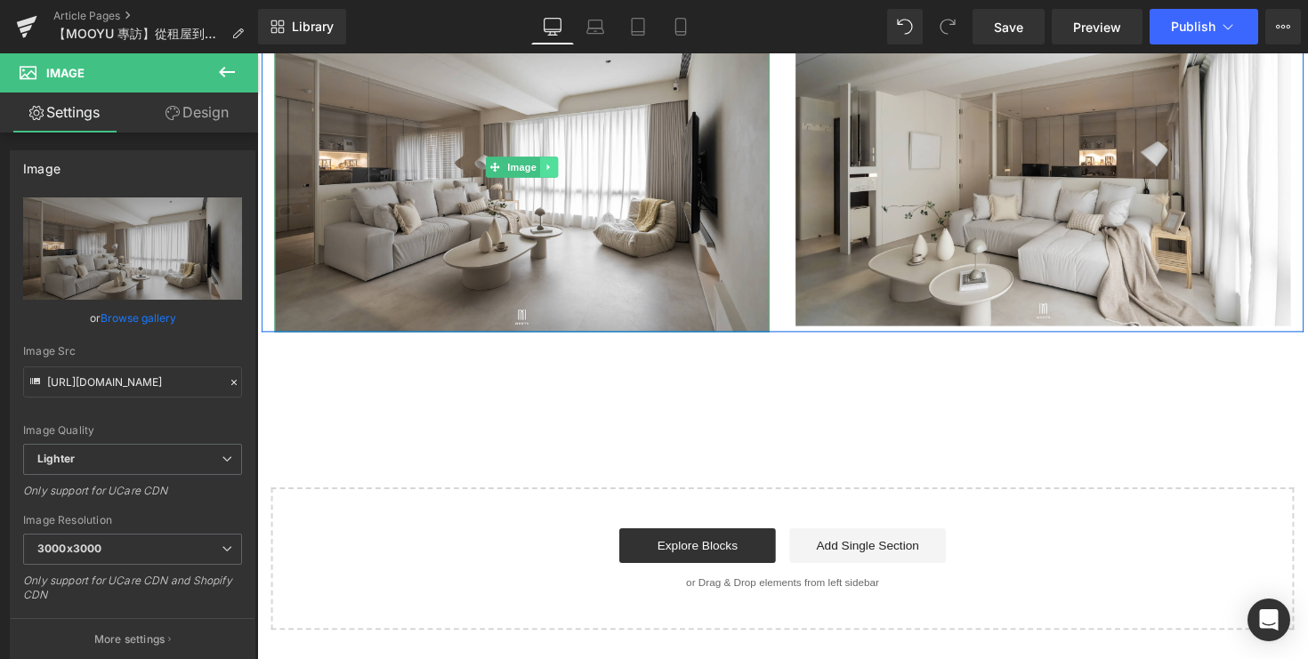
click at [562, 160] on link at bounding box center [556, 169] width 19 height 21
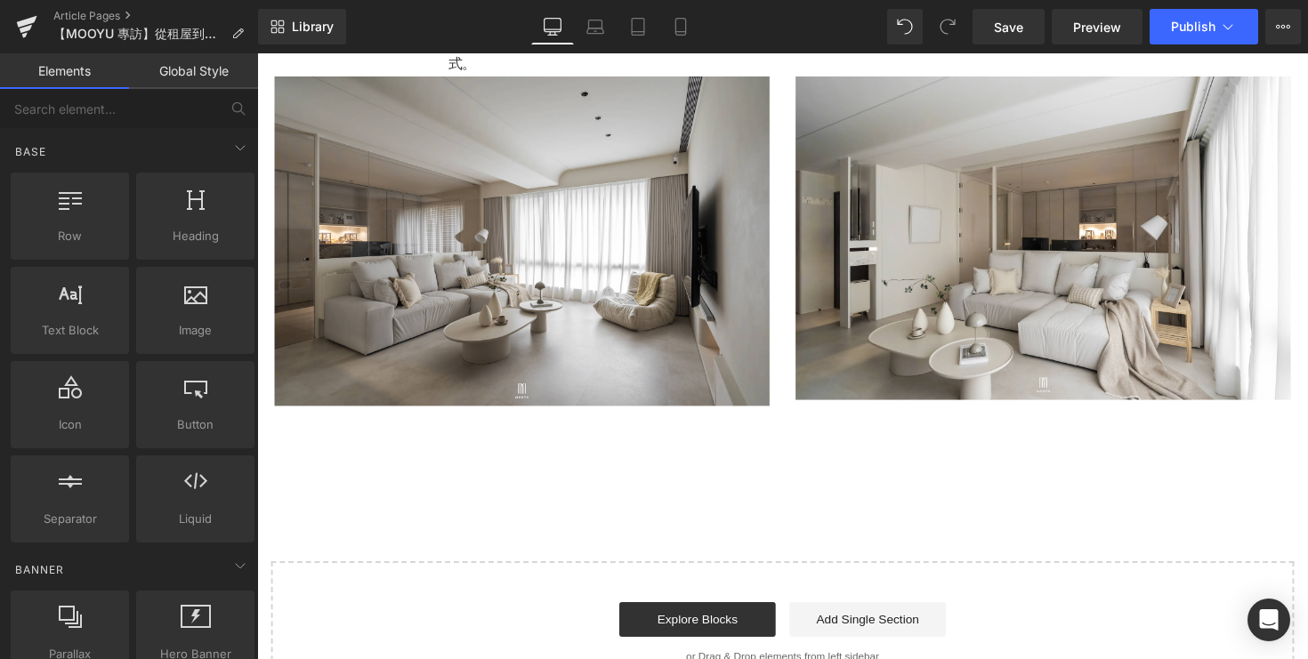
scroll to position [5030, 0]
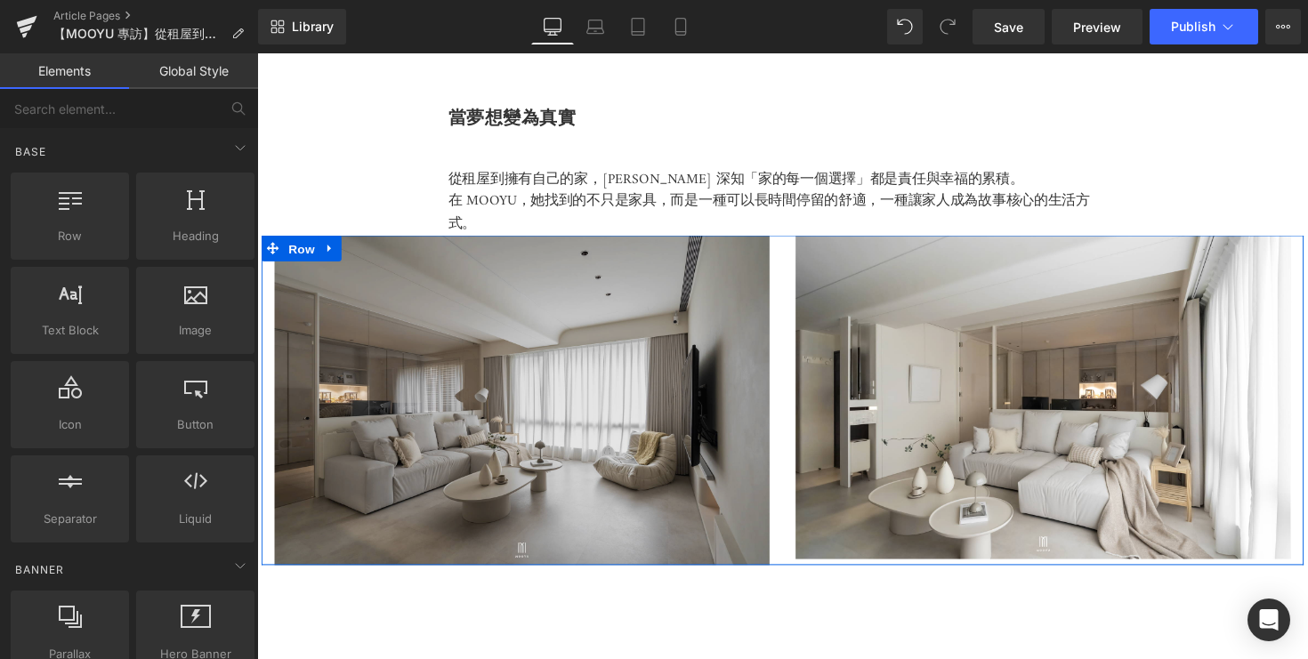
click at [320, 243] on span "Row" at bounding box center [303, 254] width 36 height 27
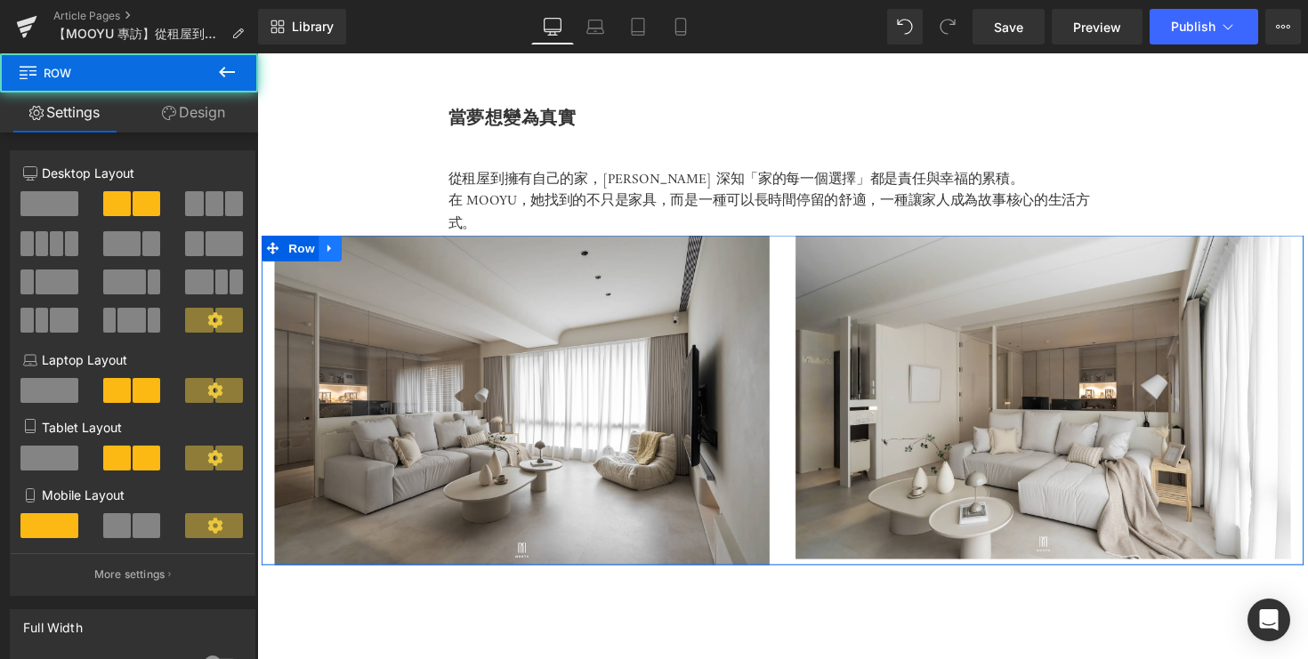
click at [328, 247] on icon at bounding box center [332, 253] width 12 height 13
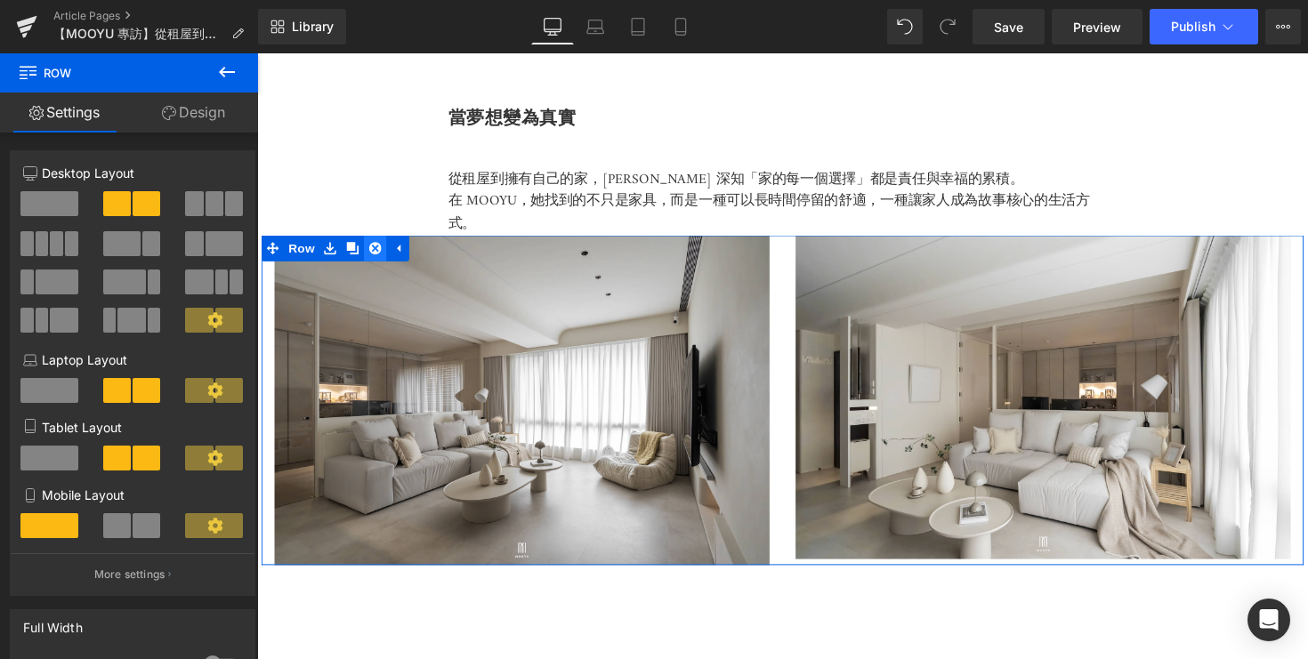
click at [376, 252] on icon at bounding box center [378, 253] width 12 height 12
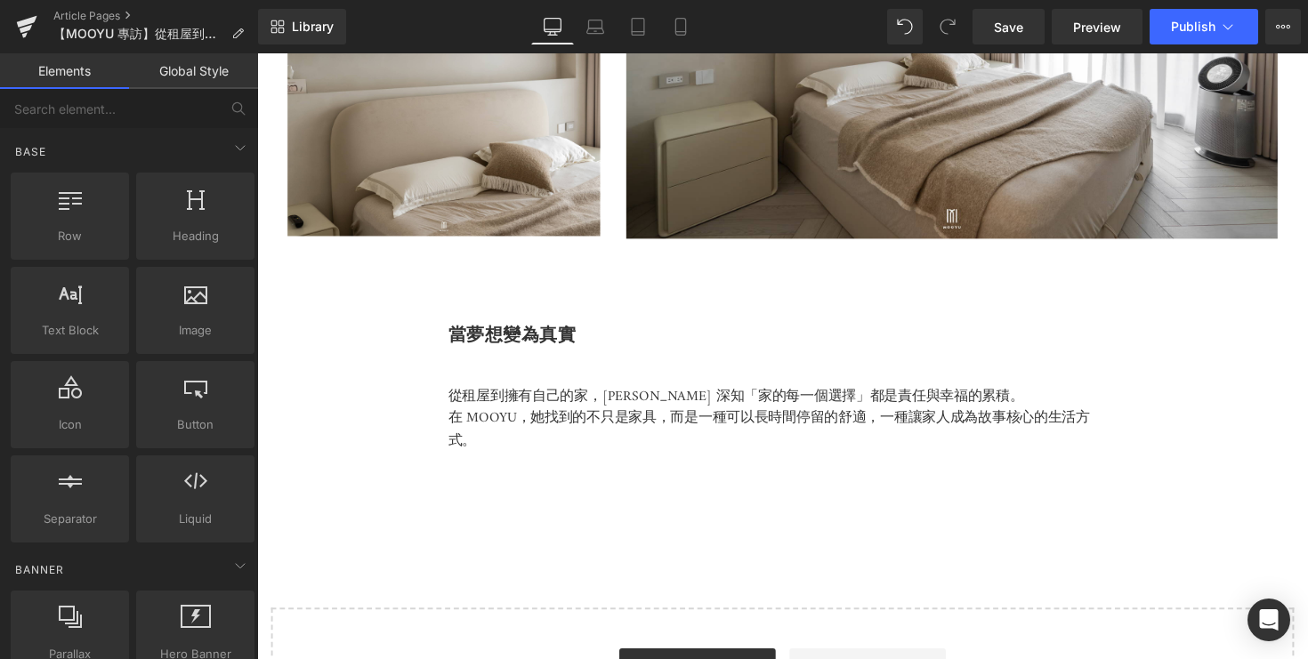
scroll to position [4653, 0]
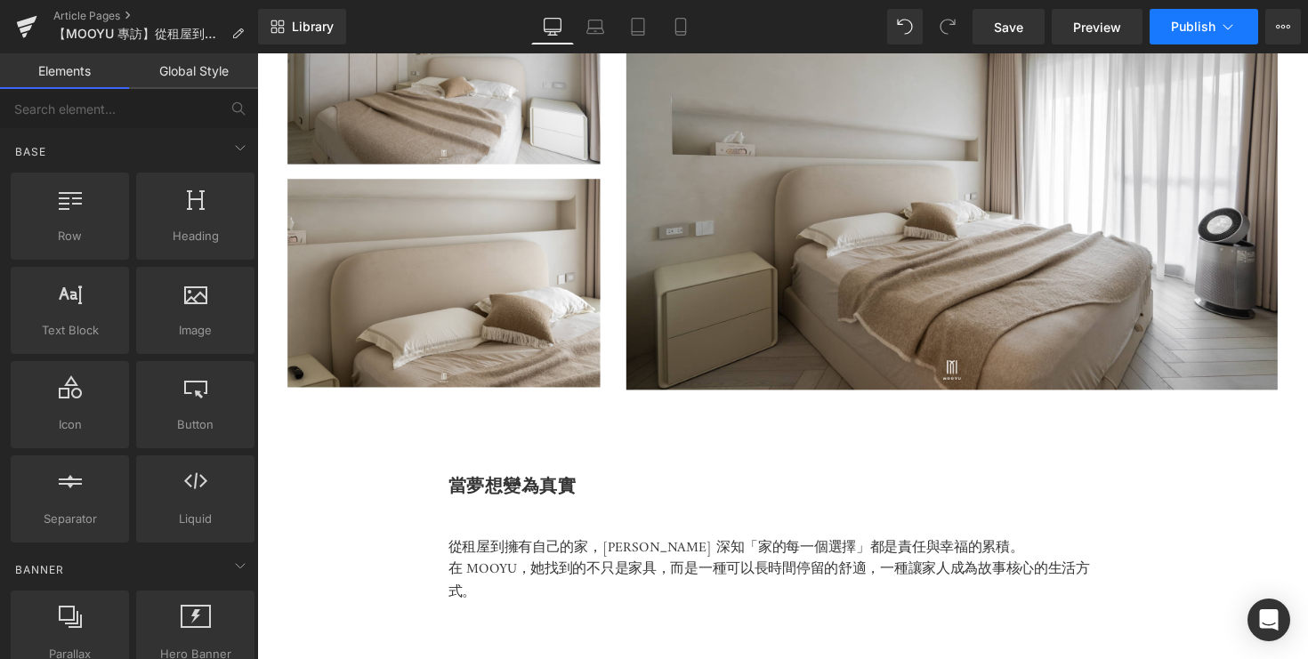
click at [1231, 29] on icon at bounding box center [1228, 27] width 18 height 18
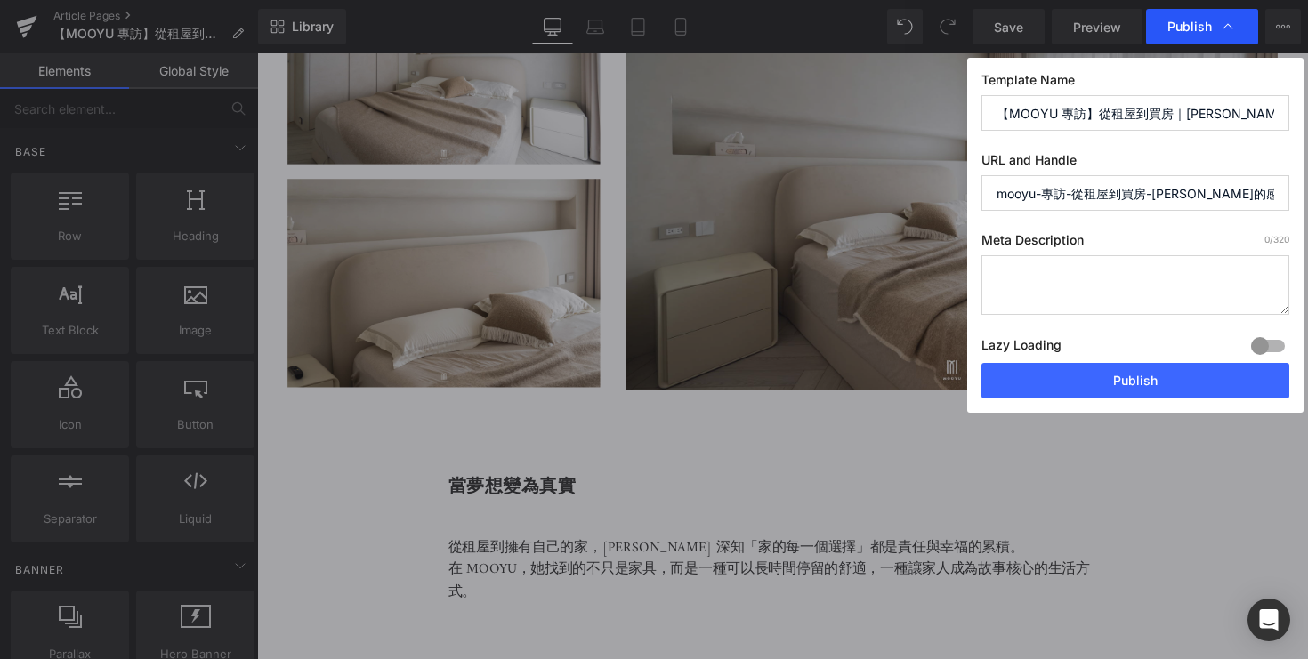
click at [1231, 29] on icon at bounding box center [1228, 27] width 18 height 18
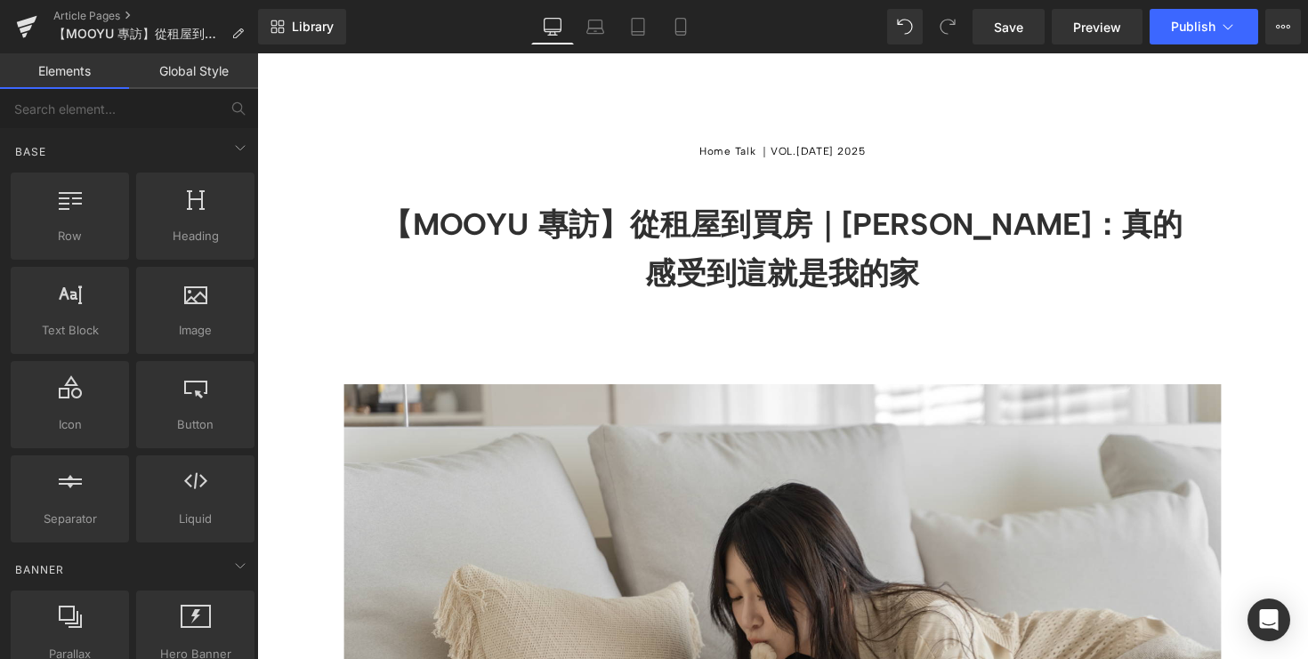
scroll to position [0, 0]
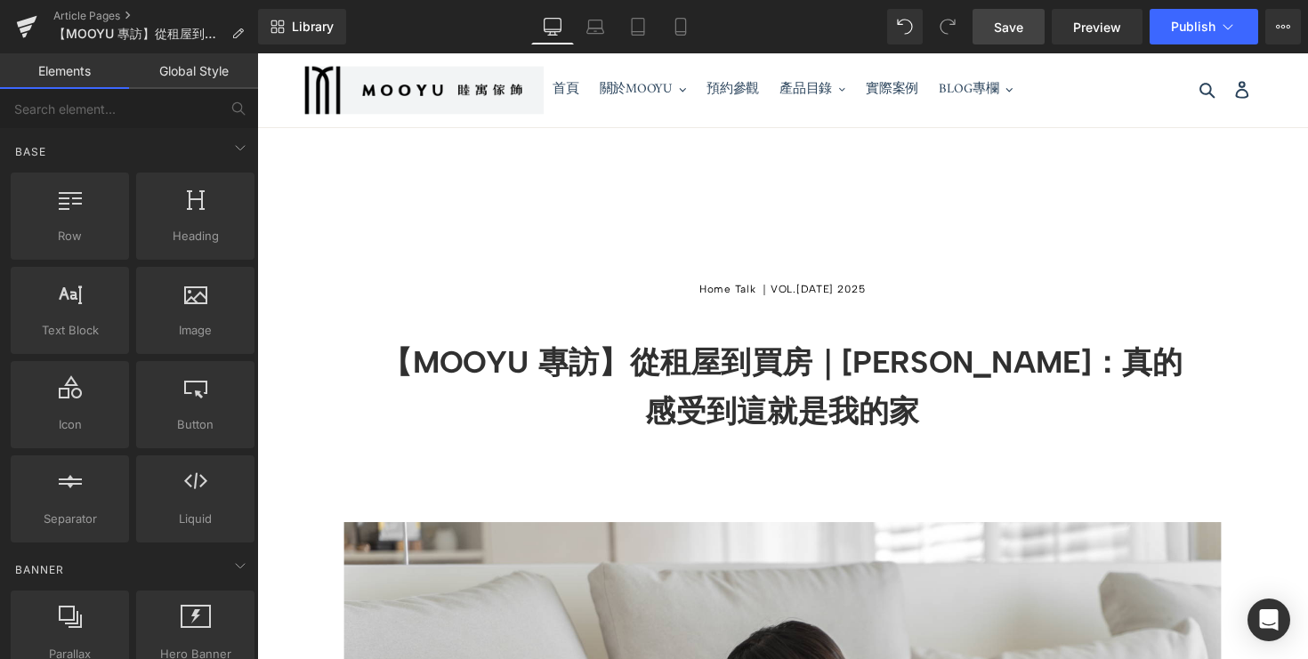
click at [1013, 32] on span "Save" at bounding box center [1008, 27] width 29 height 19
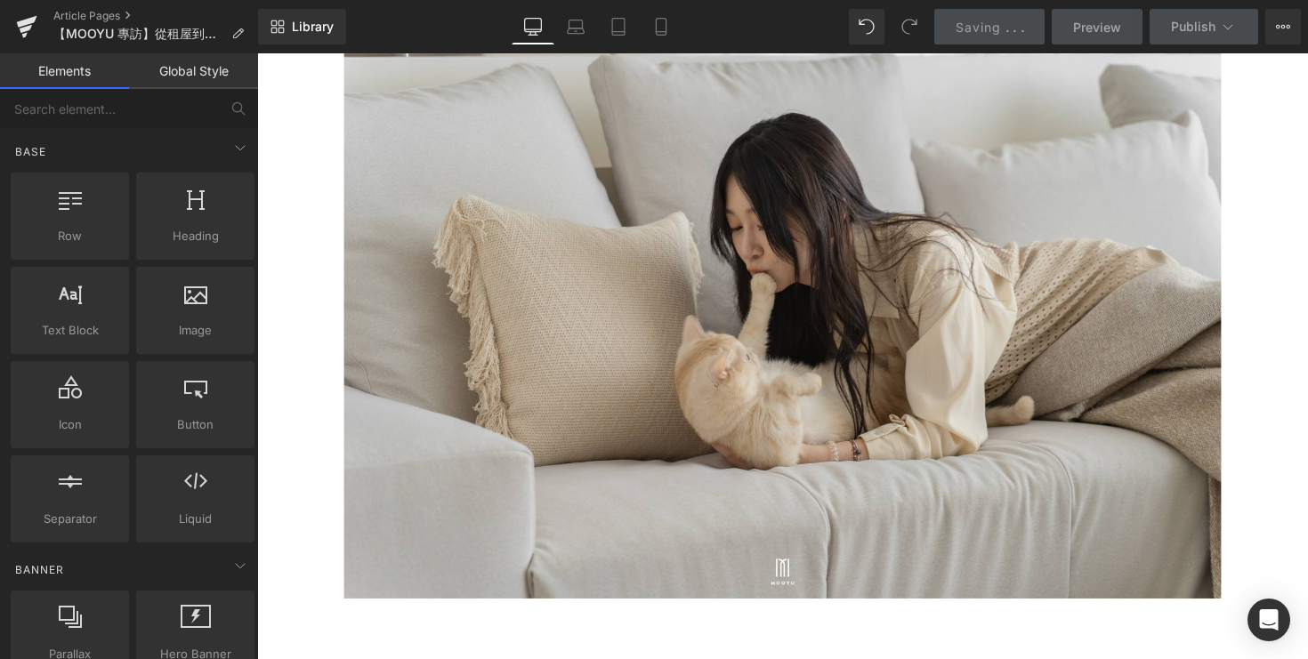
scroll to position [561, 0]
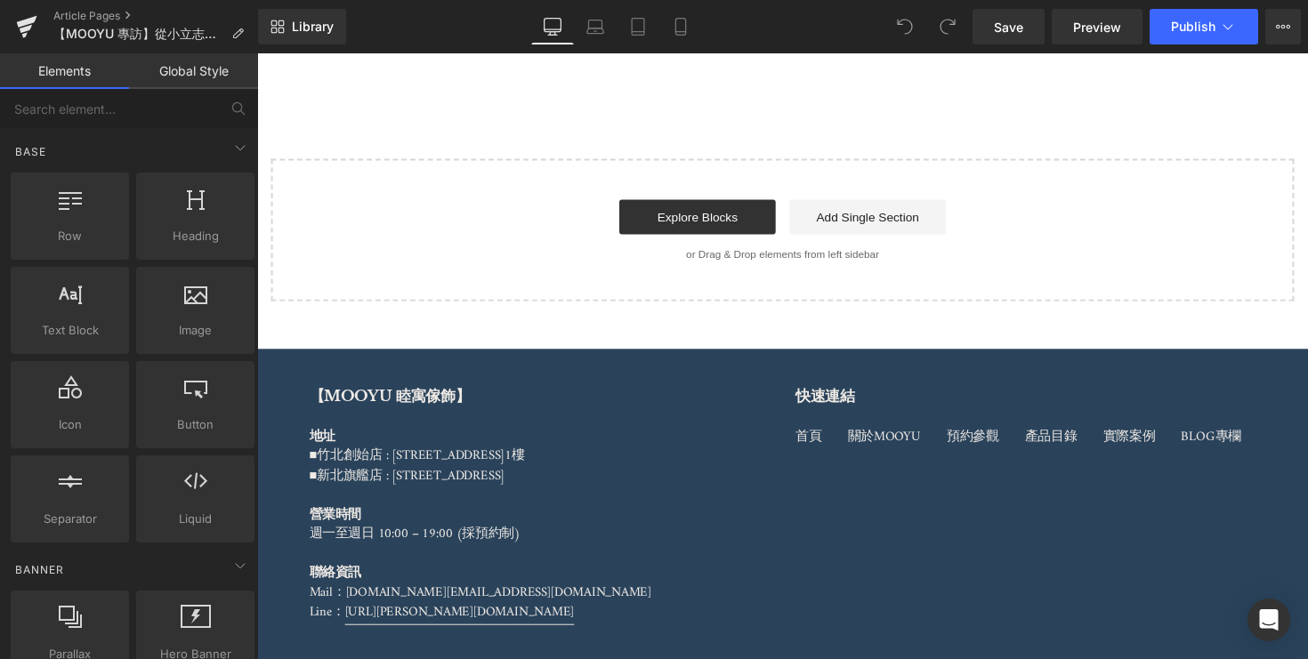
scroll to position [8688, 0]
